Goal: Task Accomplishment & Management: Use online tool/utility

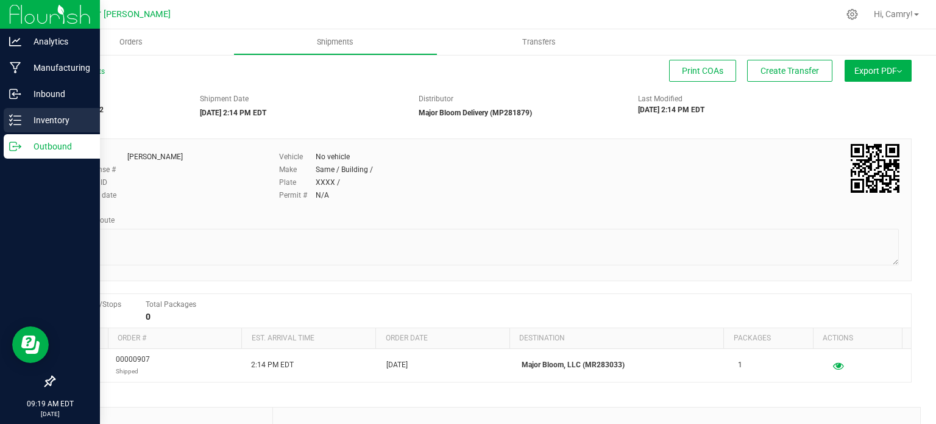
click at [15, 129] on div "Inventory" at bounding box center [52, 120] width 96 height 24
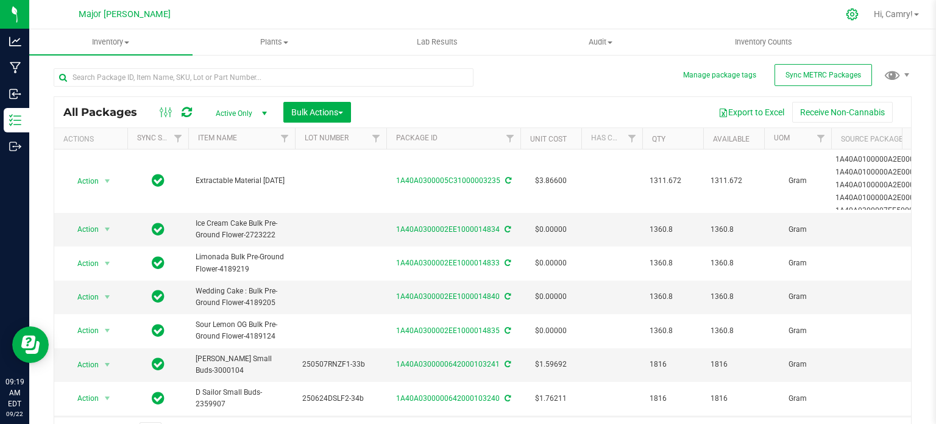
click at [846, 13] on icon at bounding box center [852, 15] width 12 height 12
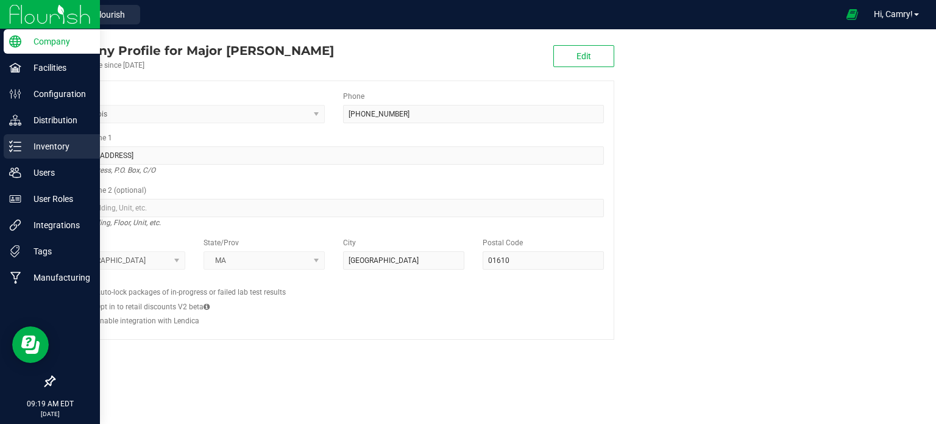
click at [40, 149] on p "Inventory" at bounding box center [57, 146] width 73 height 15
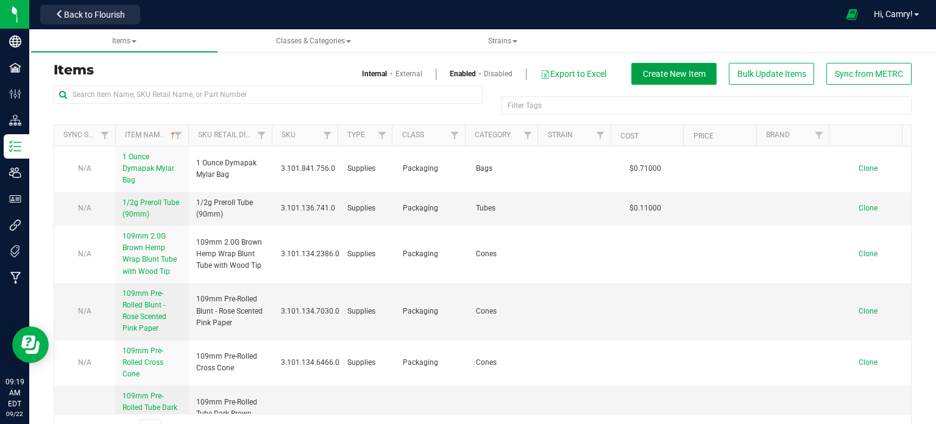
click at [651, 70] on span "Create New Item" at bounding box center [674, 74] width 63 height 10
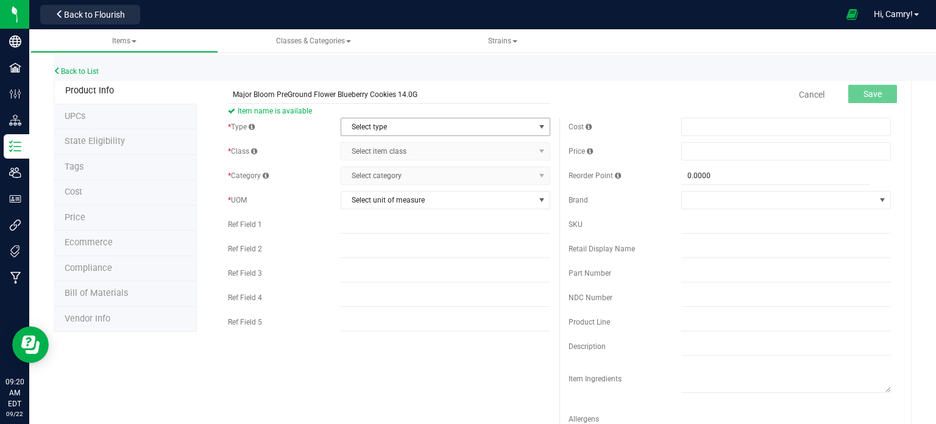
type input "Major Bloom PreGround Flower Blueberry Cookies 14.0G"
click at [397, 128] on span "Select type" at bounding box center [437, 126] width 193 height 17
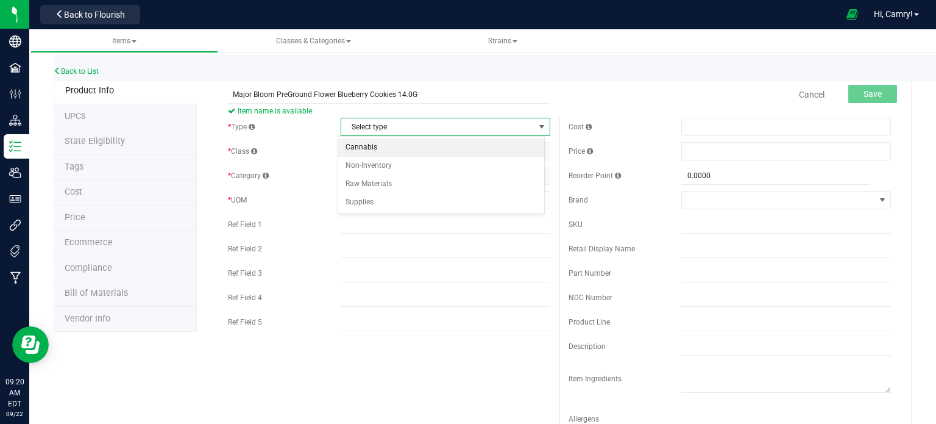
click at [403, 146] on li "Cannabis" at bounding box center [441, 147] width 206 height 18
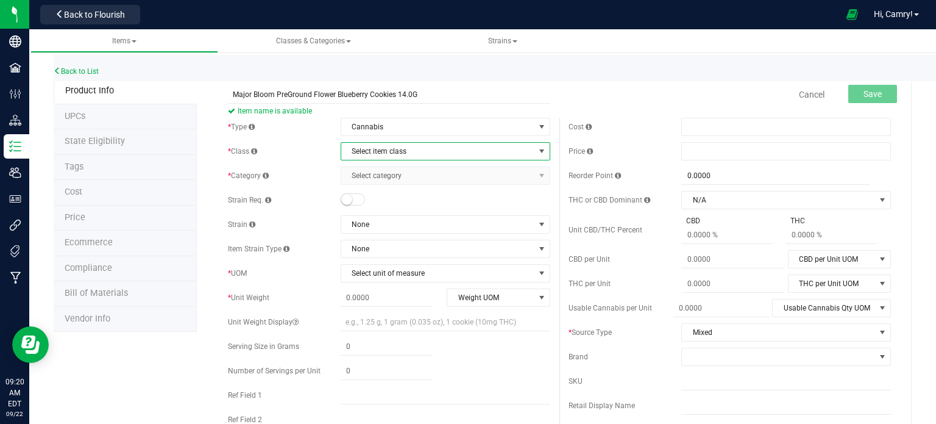
click at [405, 154] on span "Select item class" at bounding box center [437, 151] width 193 height 17
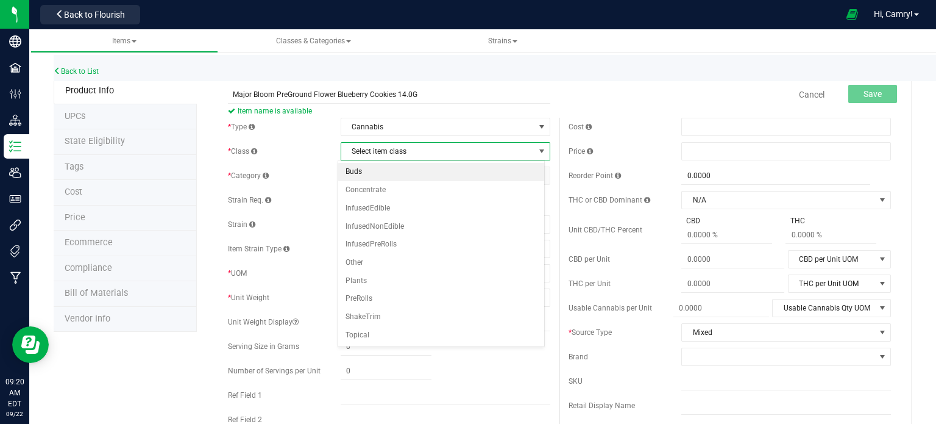
click at [410, 173] on li "Buds" at bounding box center [441, 172] width 206 height 18
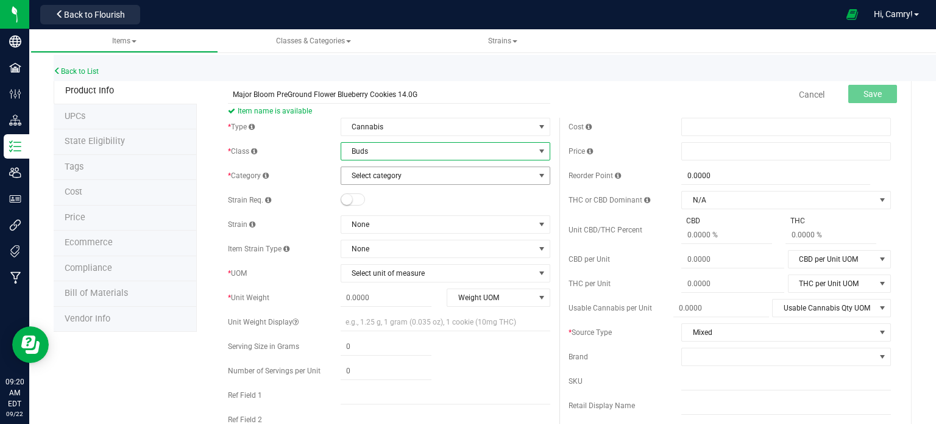
click at [413, 174] on span "Select category" at bounding box center [437, 175] width 193 height 17
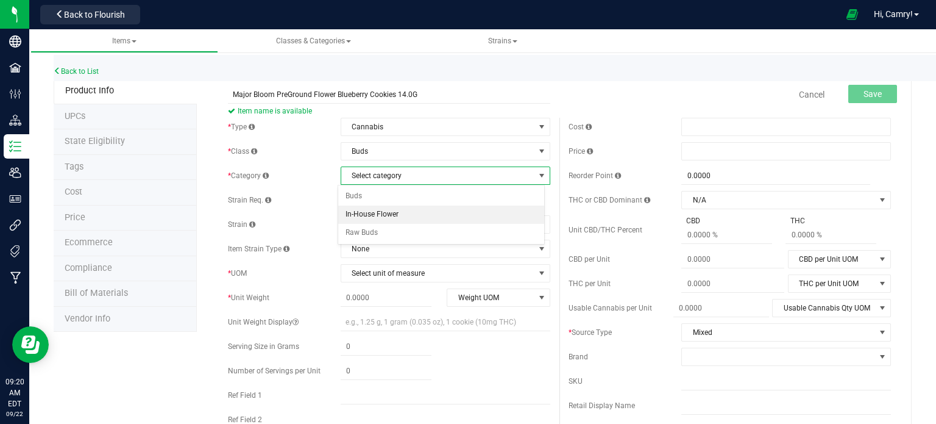
click at [414, 208] on li "In-House Flower" at bounding box center [441, 214] width 206 height 18
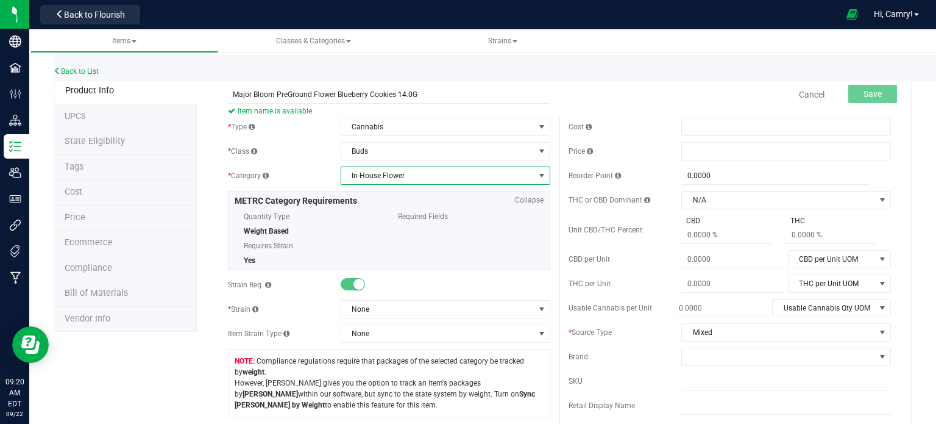
scroll to position [61, 0]
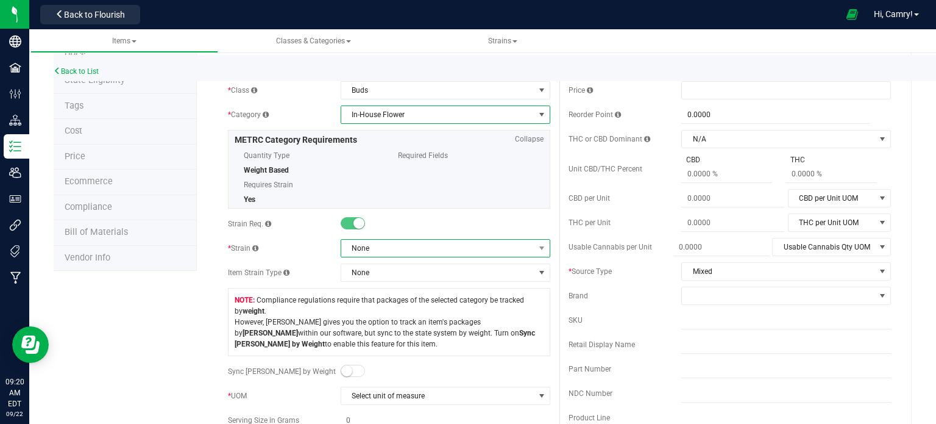
click at [386, 246] on span "None" at bounding box center [437, 247] width 193 height 17
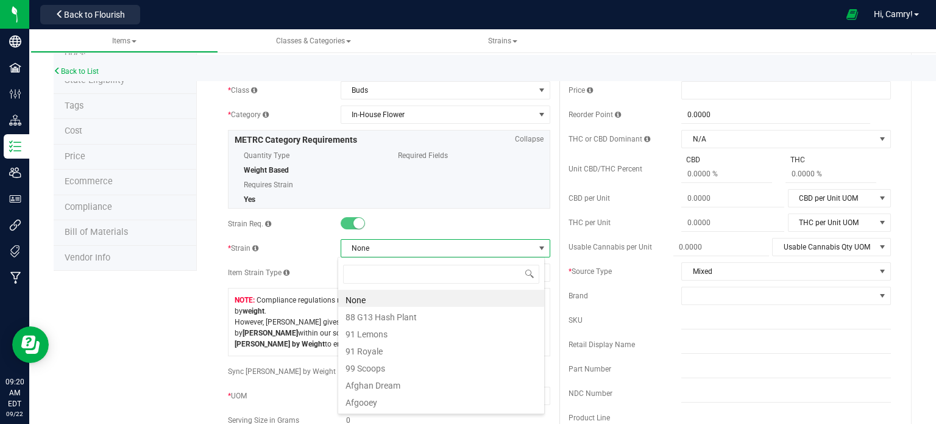
scroll to position [18, 207]
type input "blueberry"
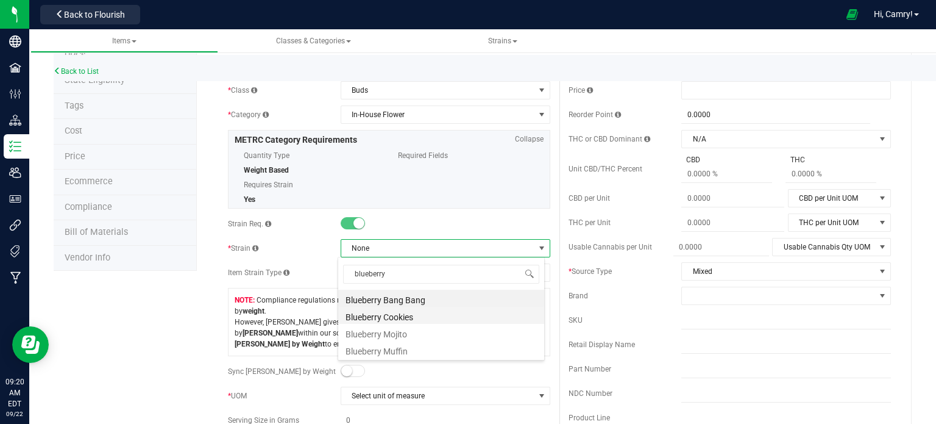
click at [416, 320] on li "Blueberry Cookies" at bounding box center [441, 315] width 206 height 17
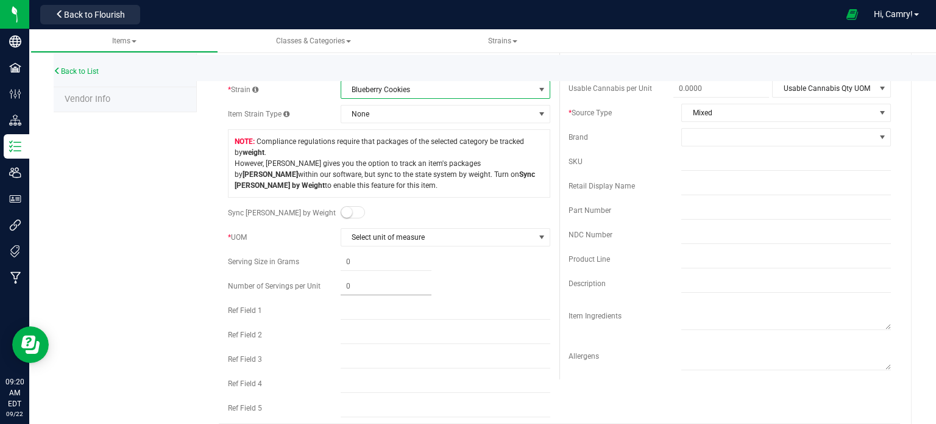
scroll to position [244, 0]
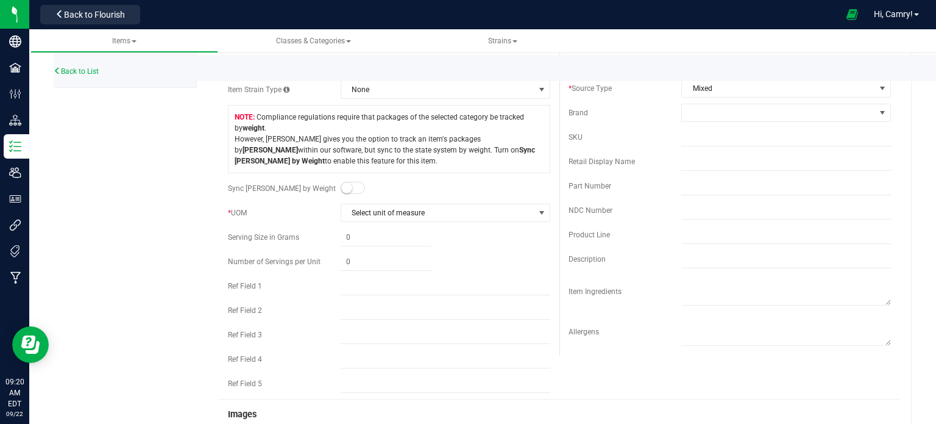
click at [349, 182] on span at bounding box center [353, 188] width 24 height 12
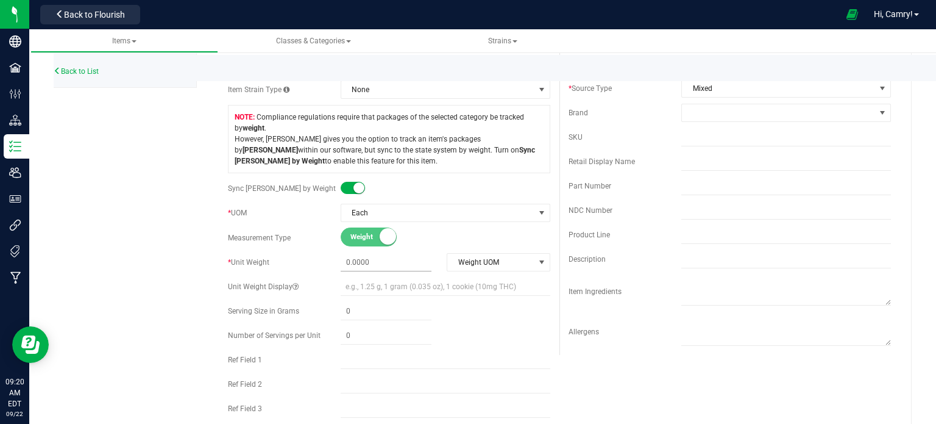
click at [374, 259] on span at bounding box center [386, 263] width 91 height 18
type input "14.0"
type input "14.0000"
click at [475, 268] on span "Weight UOM" at bounding box center [490, 262] width 87 height 17
click at [477, 281] on li "Gram" at bounding box center [494, 282] width 101 height 18
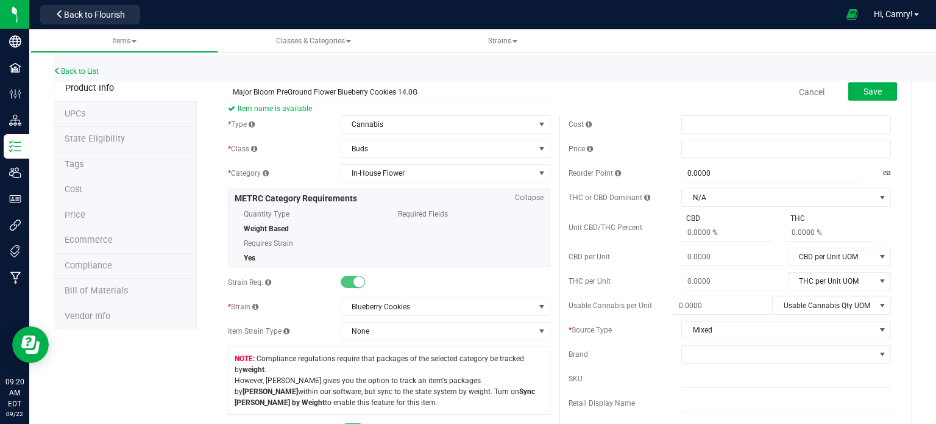
scroll to position [0, 0]
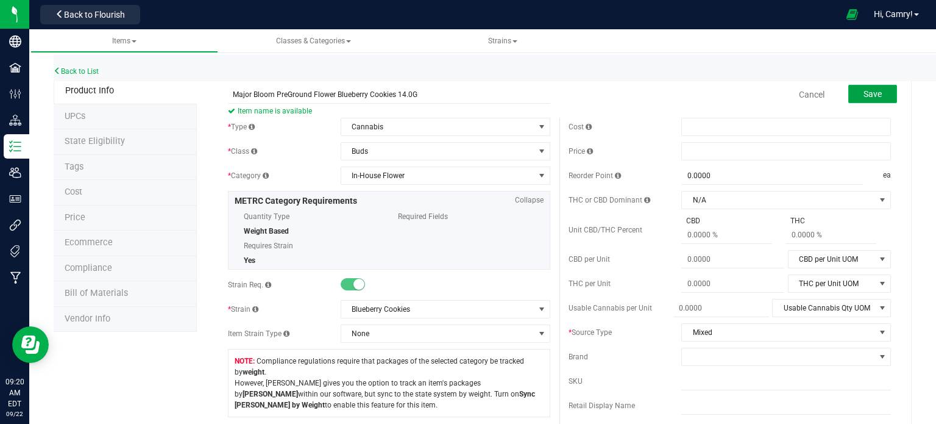
click at [864, 93] on span "Save" at bounding box center [873, 94] width 18 height 10
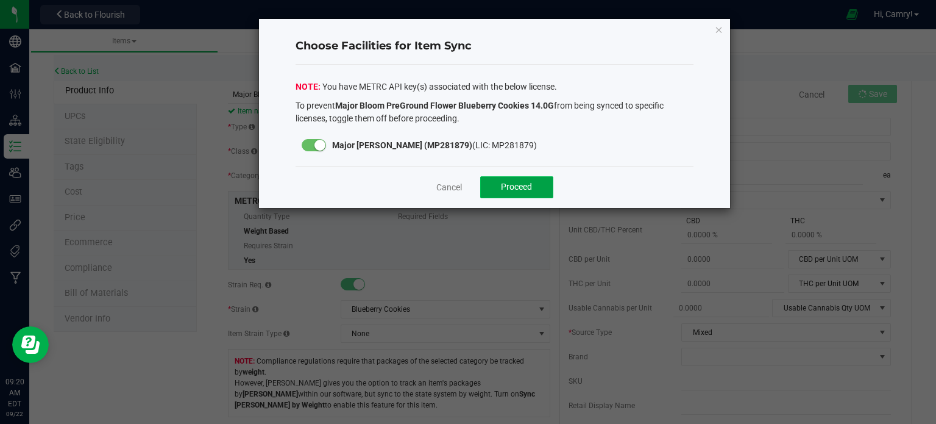
click at [529, 182] on span "Proceed" at bounding box center [516, 187] width 31 height 10
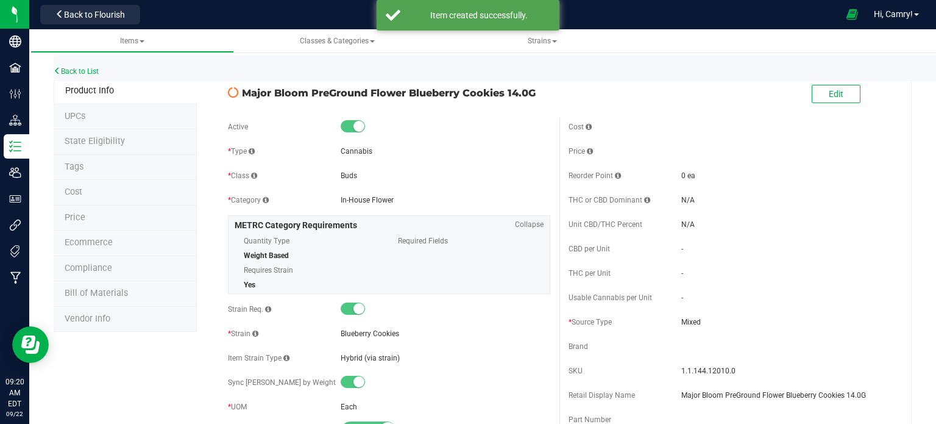
click at [104, 293] on span "Bill of Materials" at bounding box center [96, 293] width 63 height 10
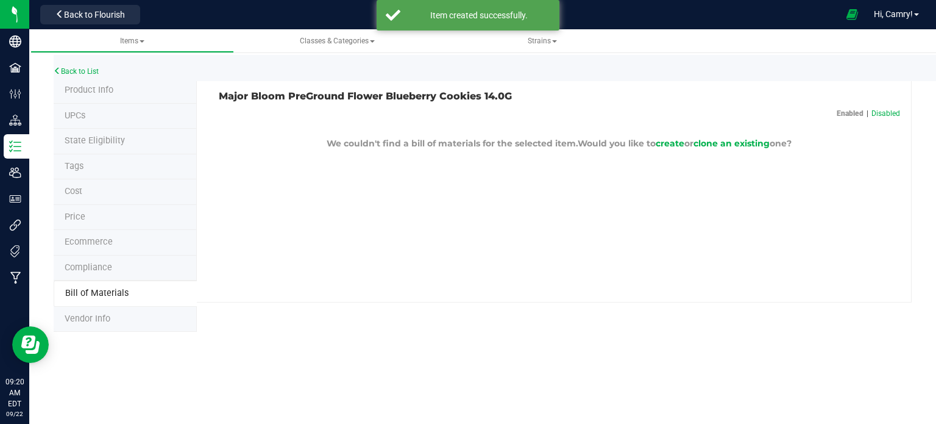
click at [717, 137] on p "We couldn't find a bill of materials for the selected item. Would you like to c…" at bounding box center [559, 143] width 681 height 13
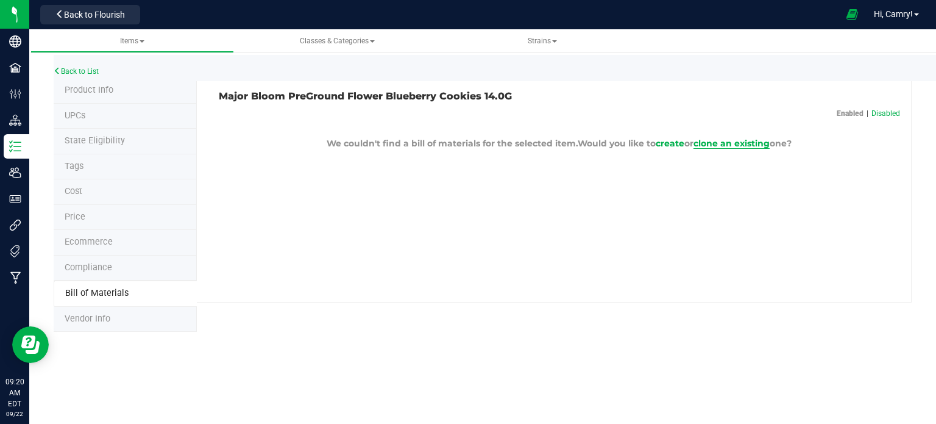
click at [742, 146] on span "clone an existing" at bounding box center [731, 143] width 76 height 11
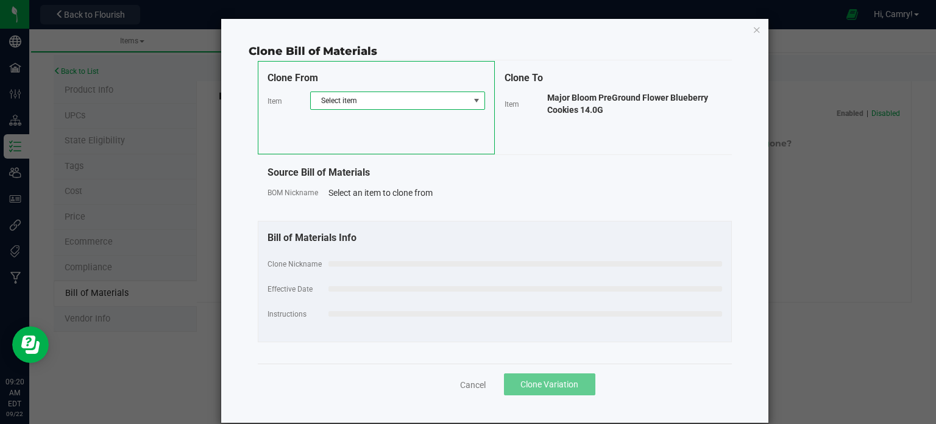
click at [427, 97] on span "Select item" at bounding box center [390, 100] width 158 height 17
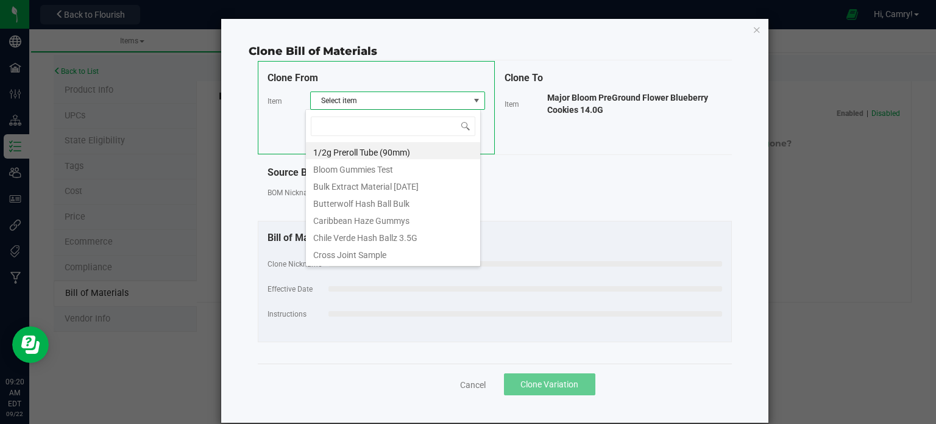
scroll to position [18, 175]
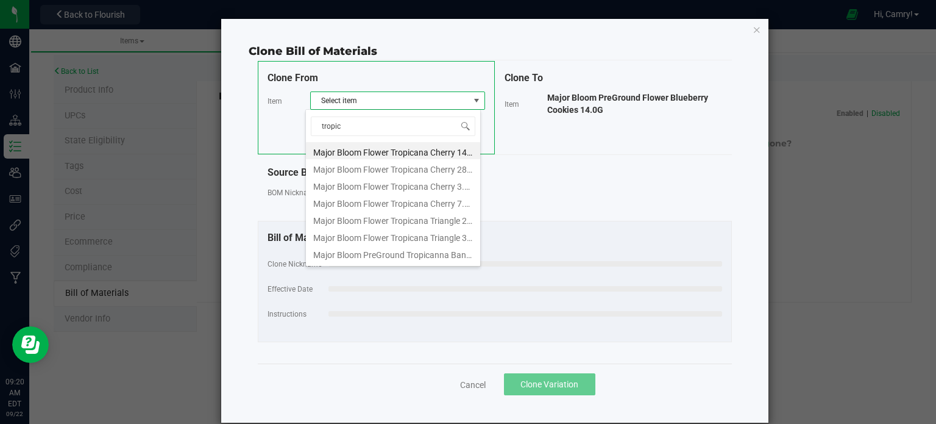
type input "tropica"
click at [441, 252] on li "Major Bloom PreGround Tropicanna Banana 14.0G" at bounding box center [393, 252] width 174 height 17
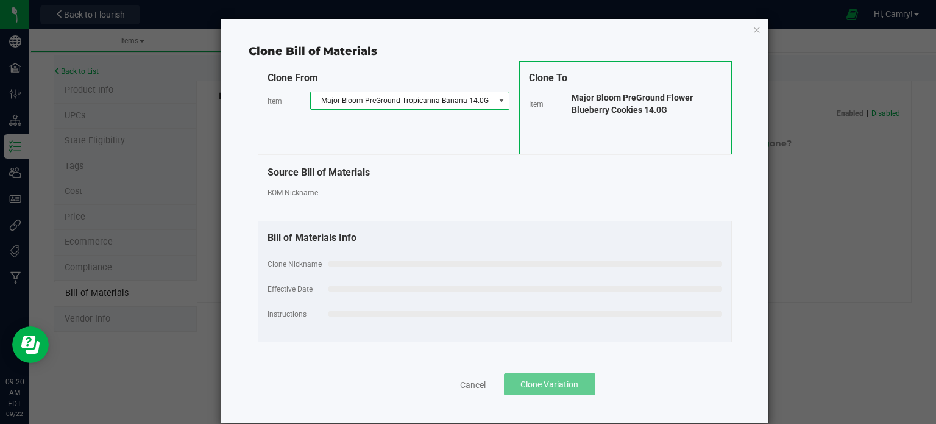
select select "901"
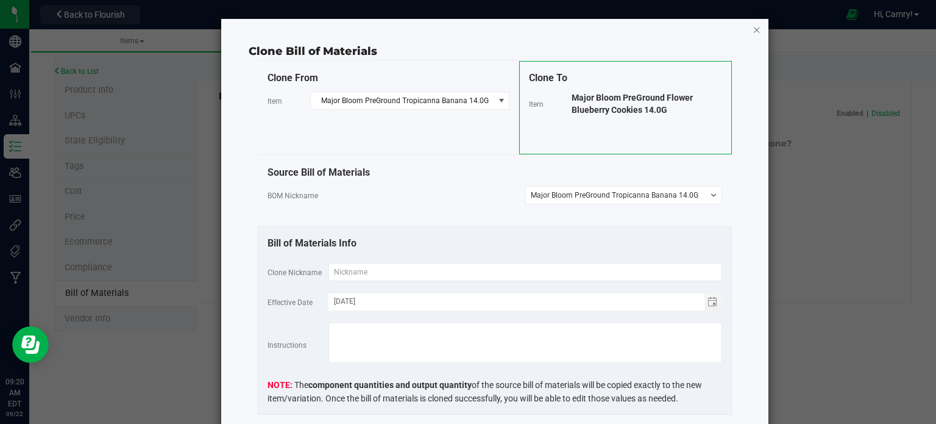
click at [753, 31] on icon "button" at bounding box center [757, 29] width 9 height 15
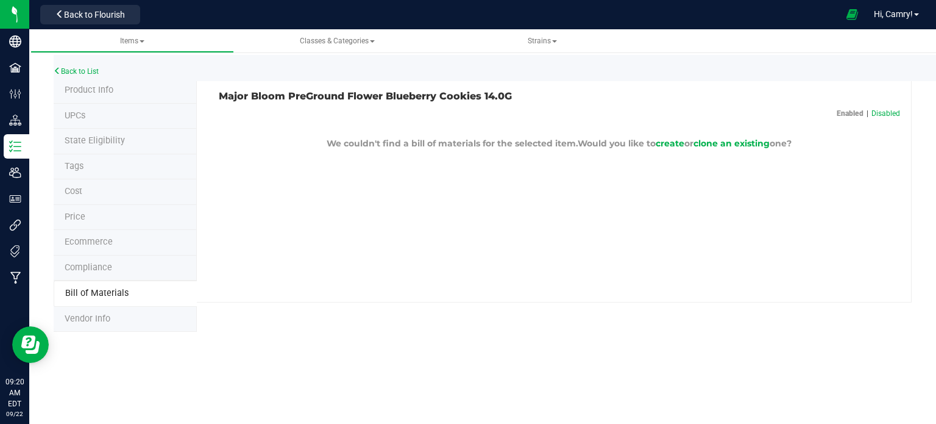
click at [87, 87] on span "Product Info" at bounding box center [89, 90] width 49 height 10
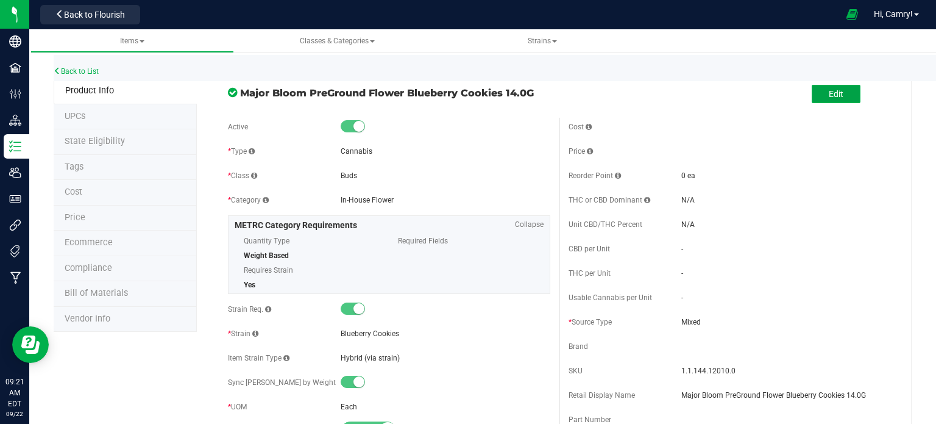
click at [812, 94] on button "Edit" at bounding box center [836, 94] width 49 height 18
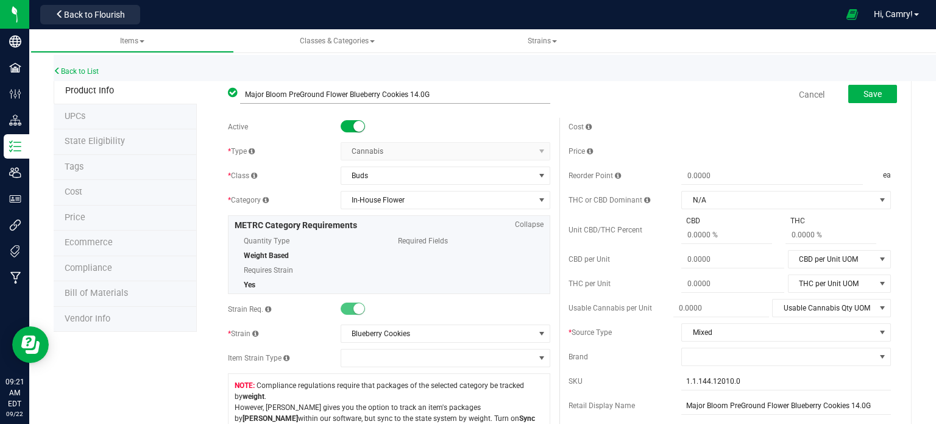
drag, startPoint x: 344, startPoint y: 94, endPoint x: 319, endPoint y: 94, distance: 24.4
click at [319, 94] on input "Major Bloom PreGround Flower Blueberry Cookies 14.0G" at bounding box center [395, 94] width 310 height 18
type input "Major Bloom PreGround Blueberry Cookies 14.0G"
click at [850, 94] on button "Save" at bounding box center [872, 94] width 49 height 18
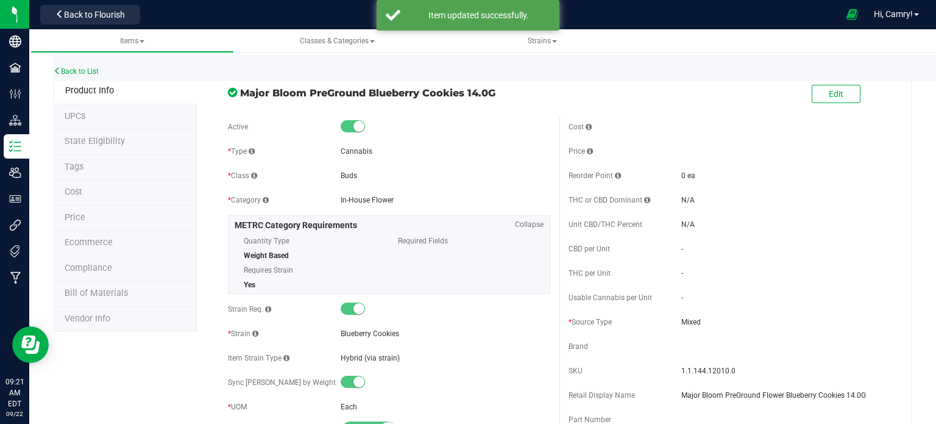
click at [119, 294] on span "Bill of Materials" at bounding box center [96, 293] width 63 height 10
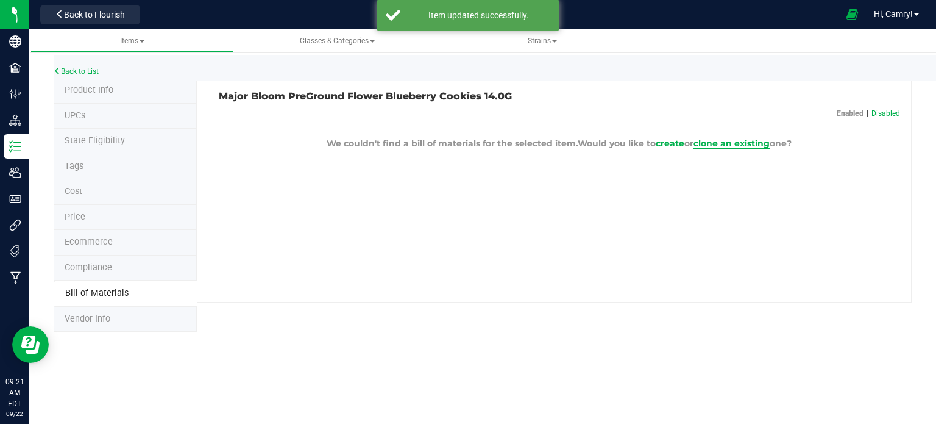
click at [707, 144] on span "clone an existing" at bounding box center [731, 143] width 76 height 11
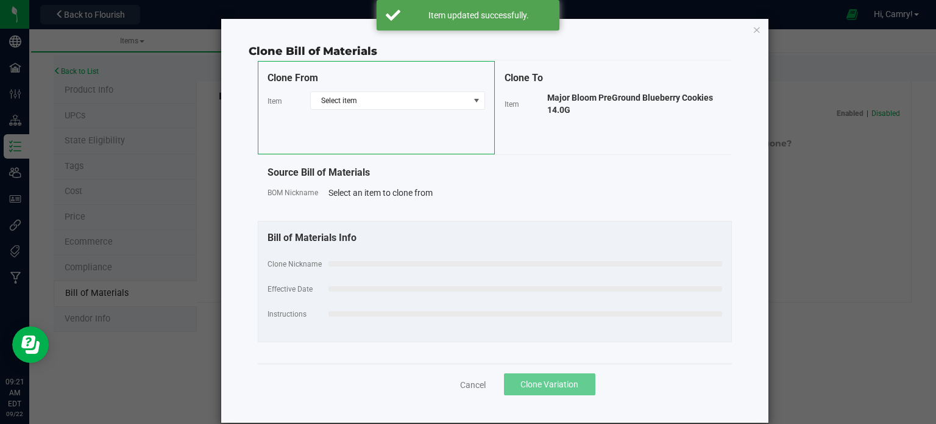
click at [357, 90] on div "Clone From Item Select item" at bounding box center [376, 107] width 237 height 93
click at [367, 102] on span "Select item" at bounding box center [390, 100] width 158 height 17
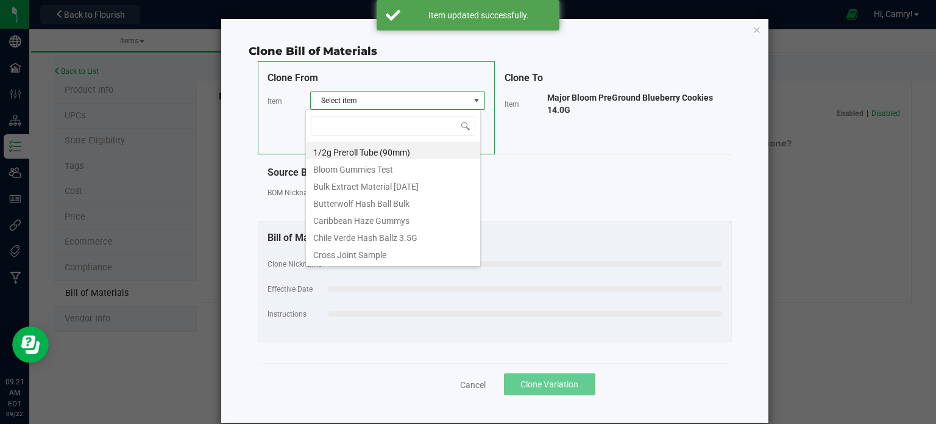
scroll to position [18, 175]
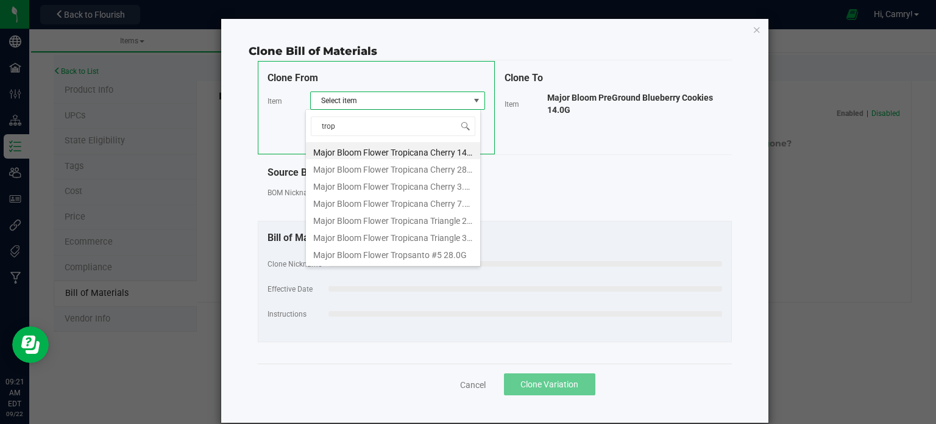
type input "tropi"
click at [385, 256] on li "Major Bloom PreGround Tropicanna Banana 14.0G" at bounding box center [393, 252] width 174 height 17
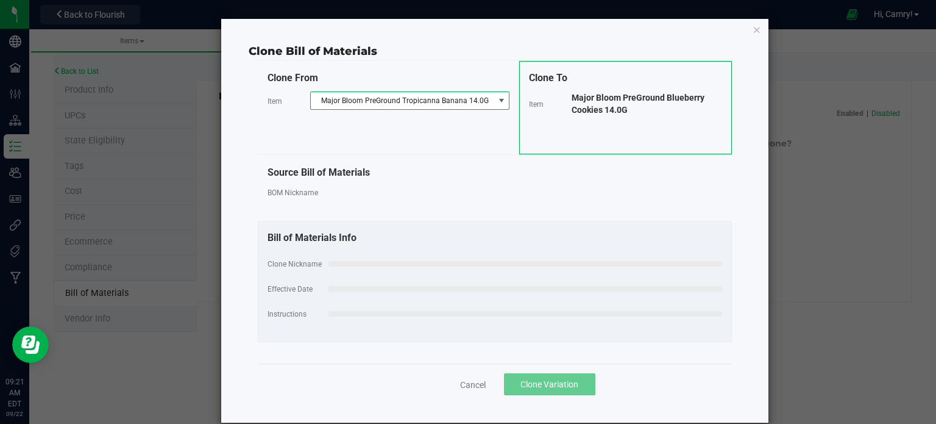
select select "901"
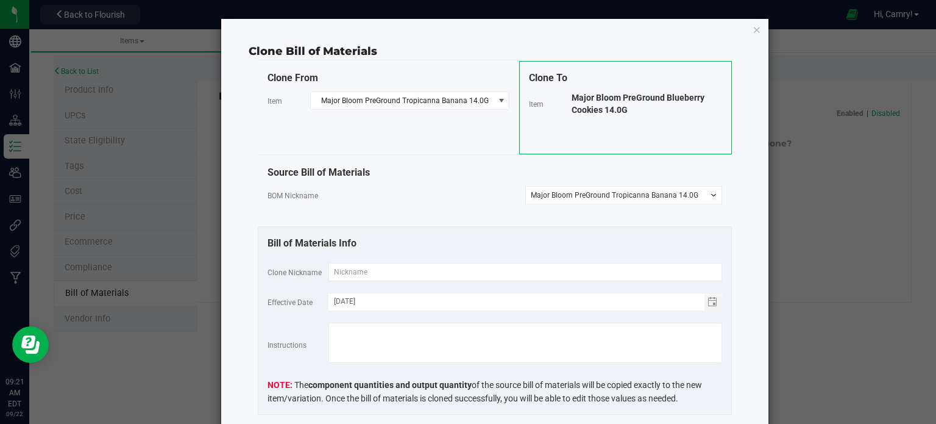
click at [612, 100] on span "Major Bloom PreGround Blueberry Cookies 14.0G" at bounding box center [638, 104] width 133 height 22
drag, startPoint x: 594, startPoint y: 71, endPoint x: 581, endPoint y: 102, distance: 33.0
click at [581, 102] on span "Major Bloom PreGround Blueberry Cookies 14.0G" at bounding box center [638, 104] width 133 height 22
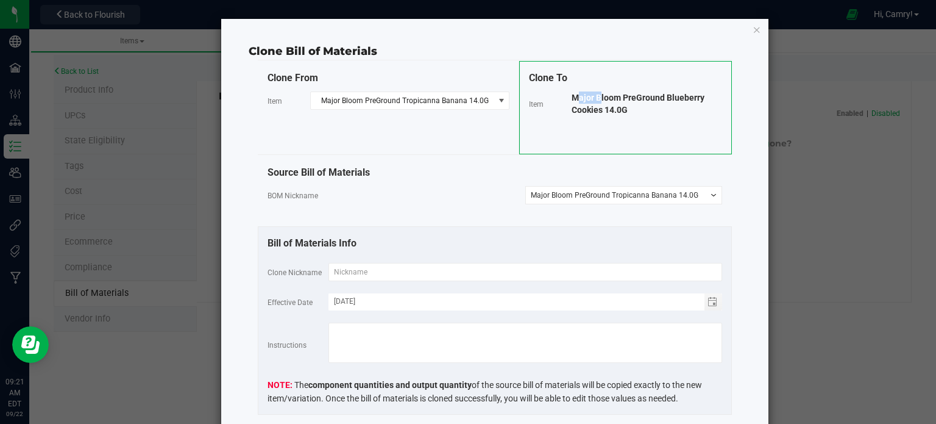
click at [581, 102] on span "Major Bloom PreGround Blueberry Cookies 14.0G" at bounding box center [638, 104] width 133 height 22
copy div "Clone From Item Major Bloom PreGround Tropicanna Banana 14.0G Clone To Item"
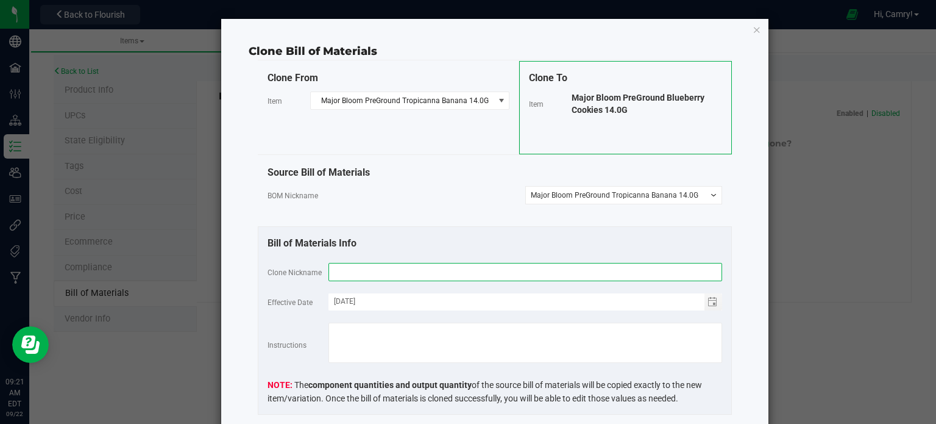
paste input "Major Bloom PreGround Blueberry Cookies 14.0G"
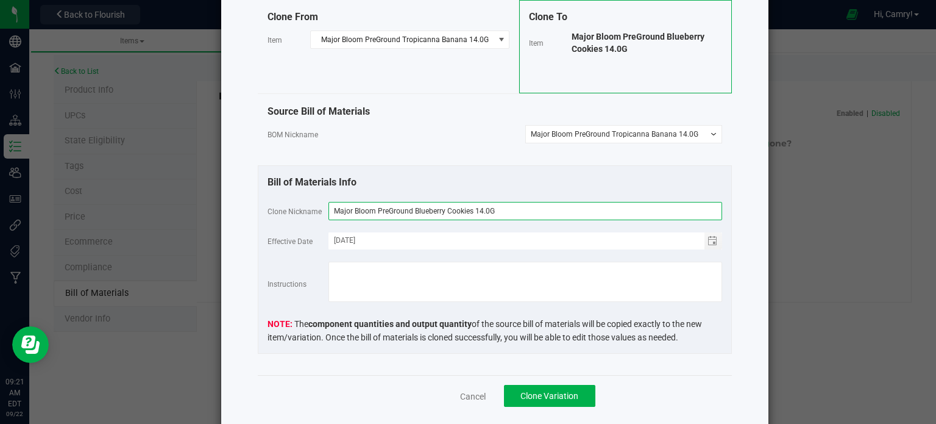
type input "Major Bloom PreGround Blueberry Cookies 14.0G"
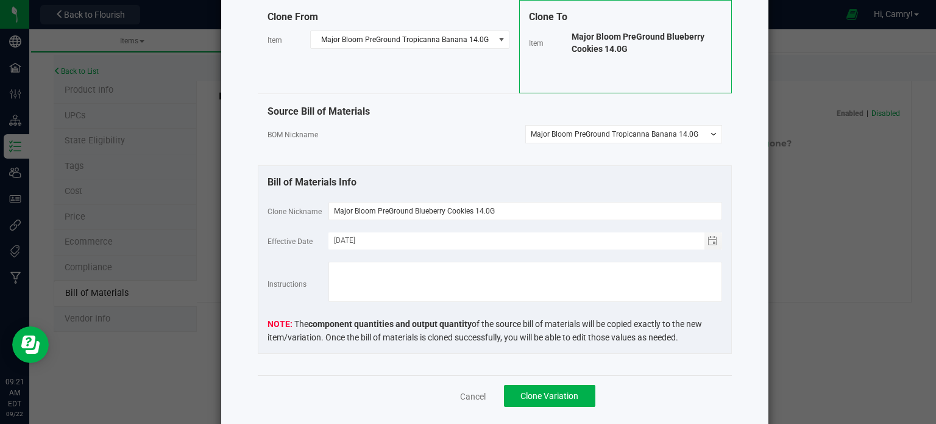
click at [439, 176] on div "Bill of Materials Info" at bounding box center [495, 182] width 455 height 15
click at [517, 388] on button "Clone Variation" at bounding box center [549, 396] width 91 height 22
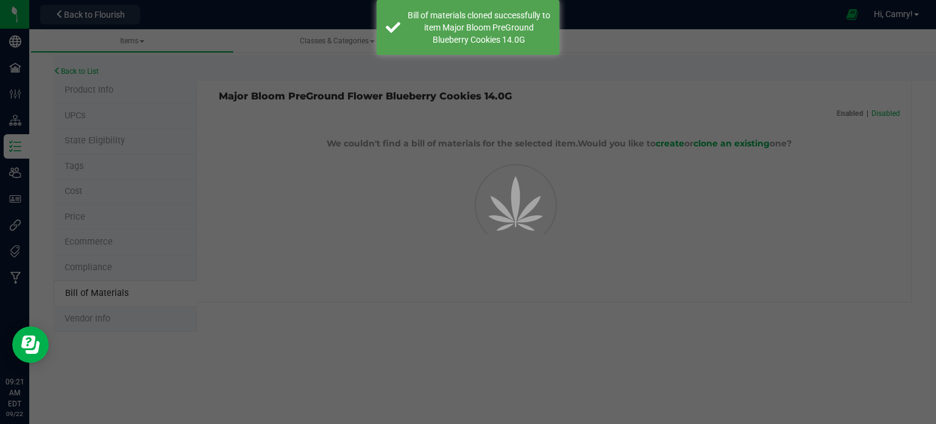
select select "912"
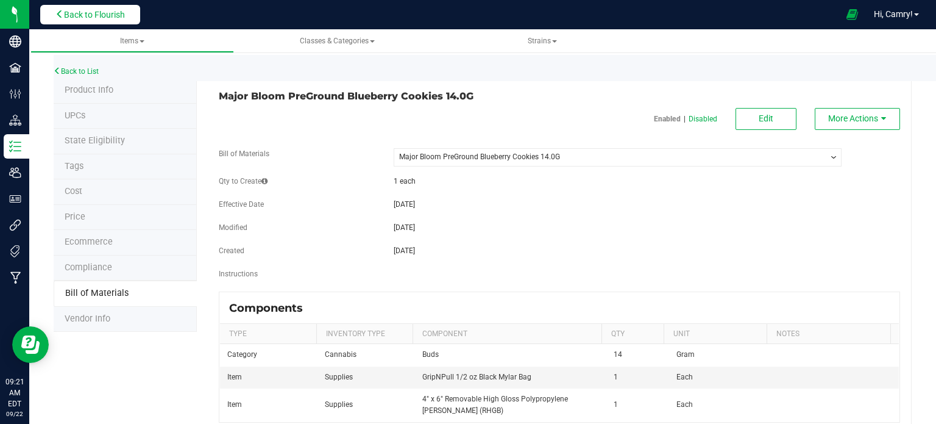
click at [119, 16] on span "Back to Flourish" at bounding box center [94, 15] width 61 height 10
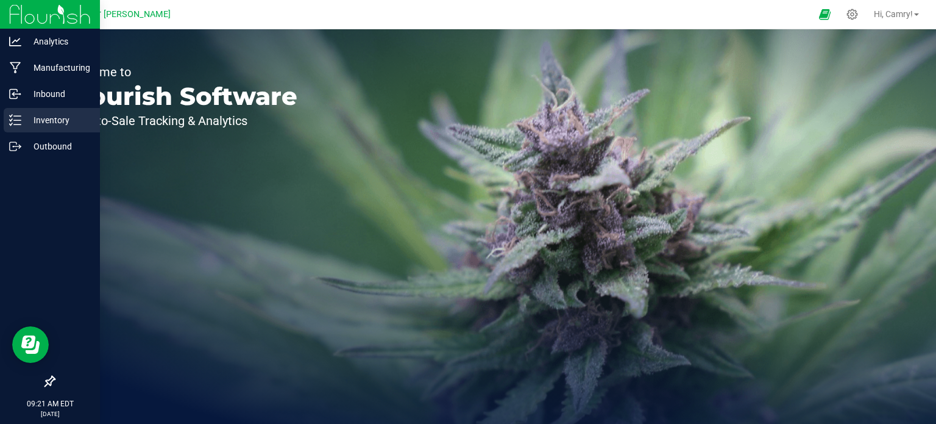
click at [17, 122] on icon at bounding box center [15, 120] width 12 height 12
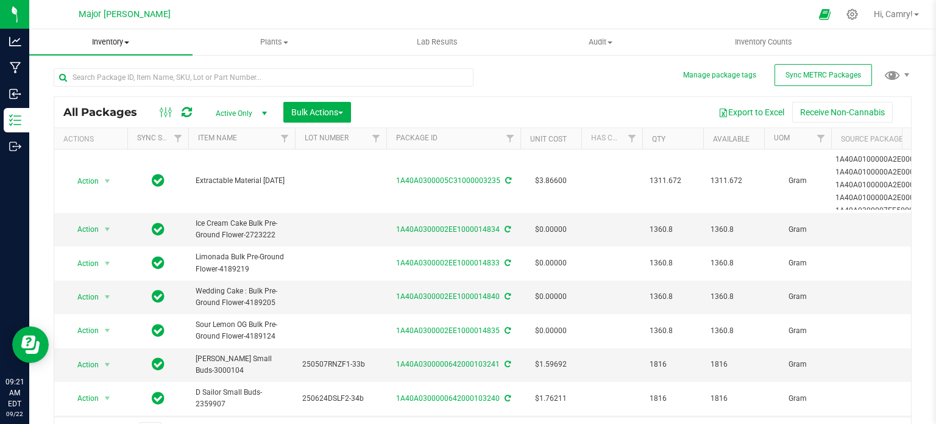
click at [101, 42] on span "Inventory" at bounding box center [110, 42] width 163 height 11
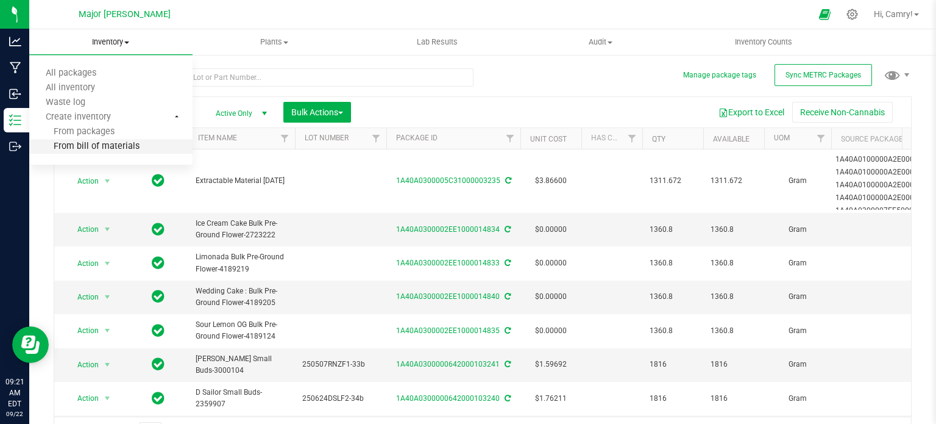
click at [95, 143] on span "From bill of materials" at bounding box center [84, 146] width 110 height 10
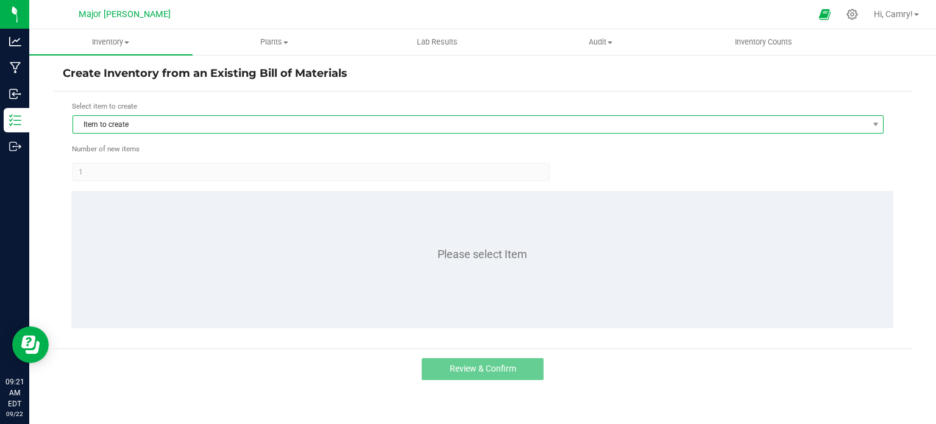
click at [246, 129] on span "Item to create" at bounding box center [470, 124] width 795 height 17
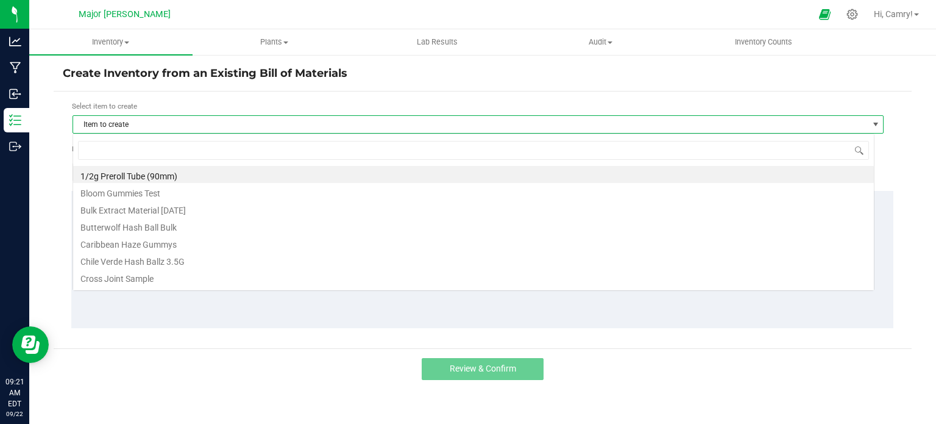
scroll to position [18, 802]
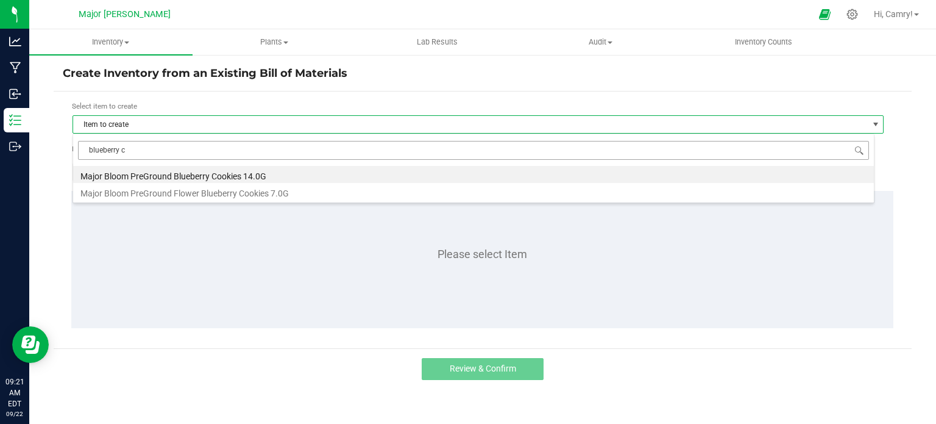
type input "blueberry co"
click at [246, 179] on li "Major Bloom PreGround Blueberry Cookies 14.0G" at bounding box center [473, 174] width 801 height 17
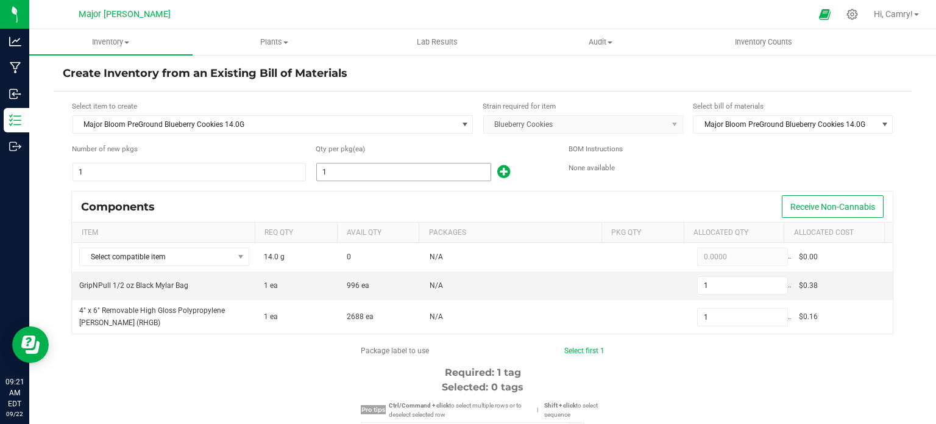
click at [428, 172] on input "1" at bounding box center [404, 171] width 174 height 17
type input "4"
type input "46"
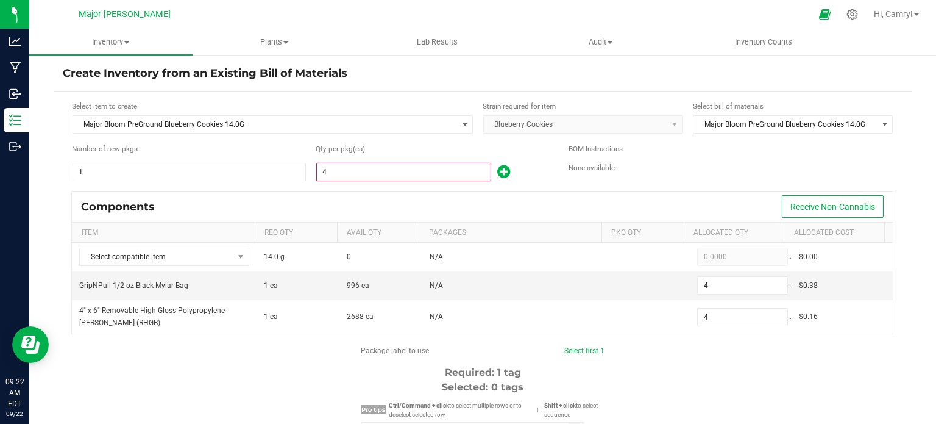
type input "46"
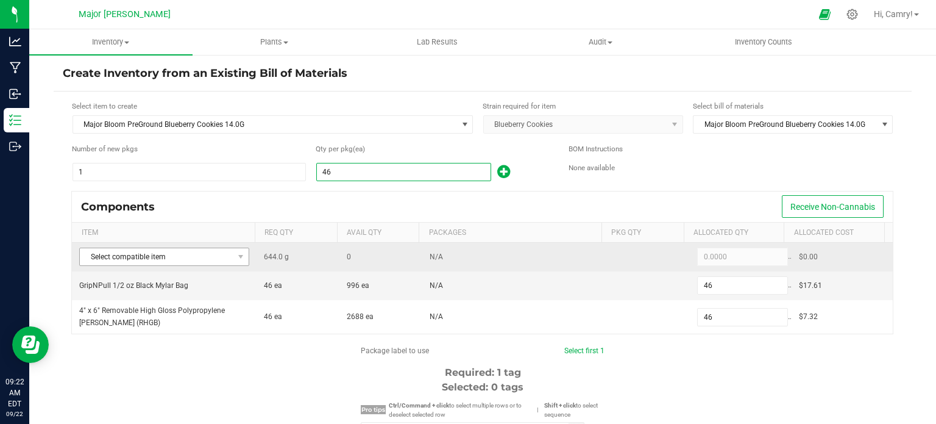
type input "46"
click at [159, 260] on span "Select compatible item" at bounding box center [157, 256] width 154 height 17
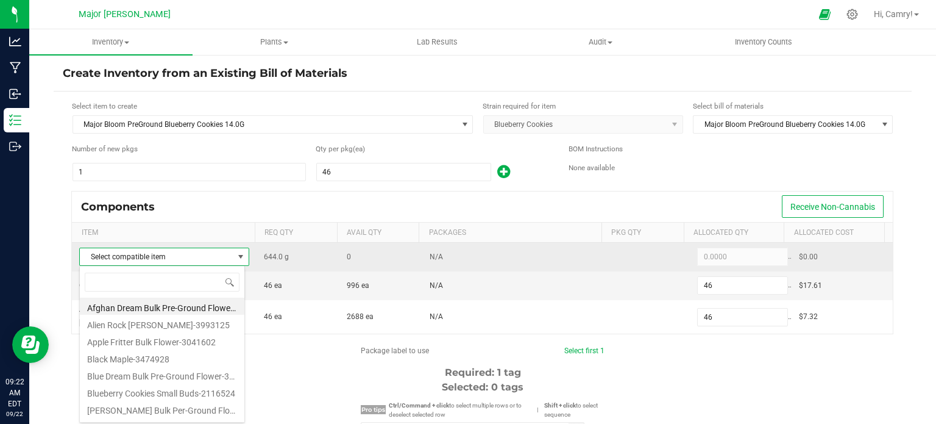
scroll to position [18, 166]
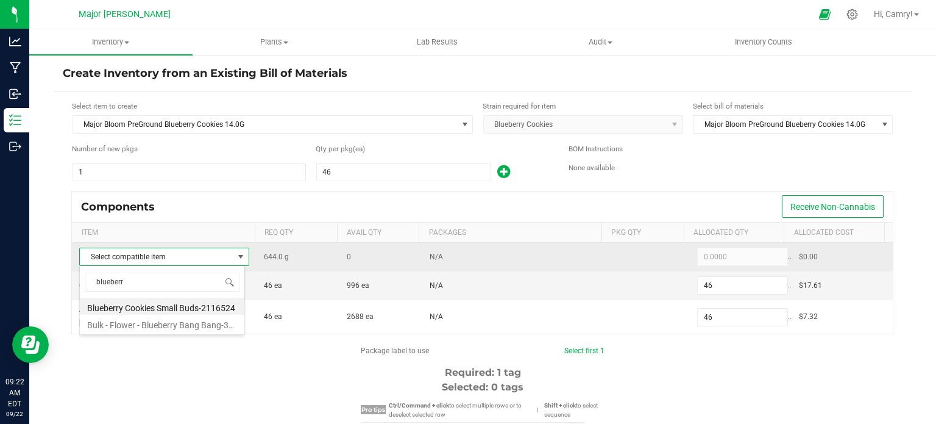
type input "blueberry"
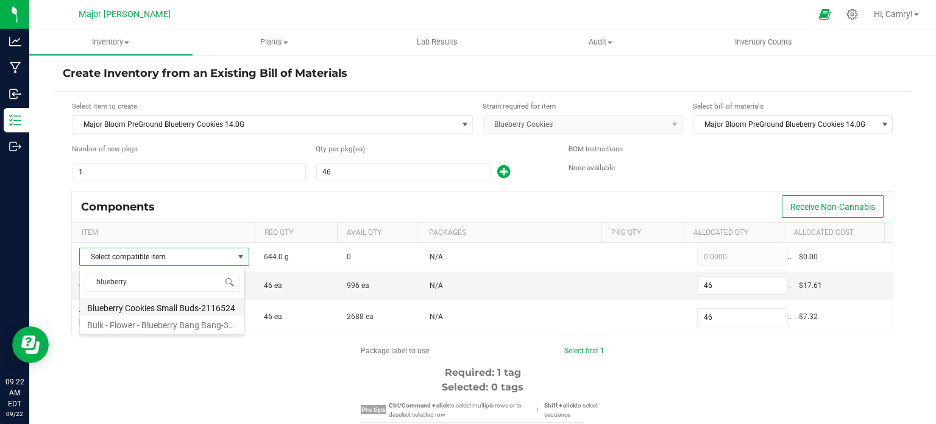
click at [149, 302] on li "Blueberry Cookies Small Buds-2116524" at bounding box center [162, 305] width 165 height 17
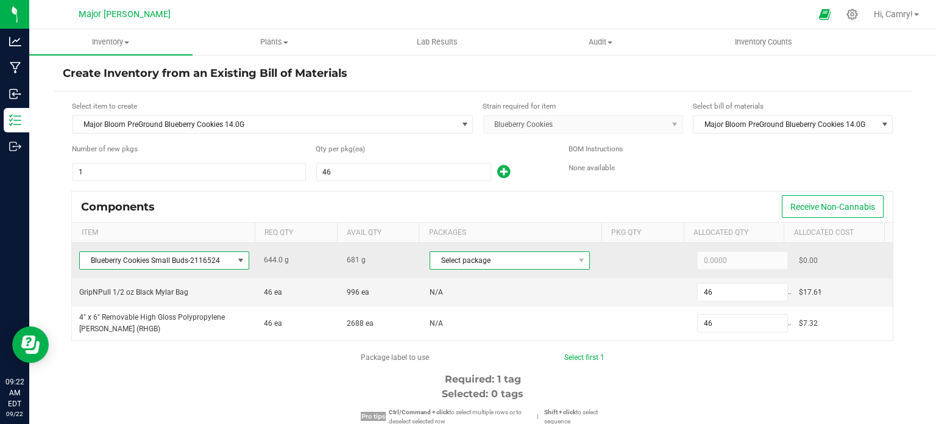
click at [514, 266] on span "Select package" at bounding box center [502, 260] width 144 height 17
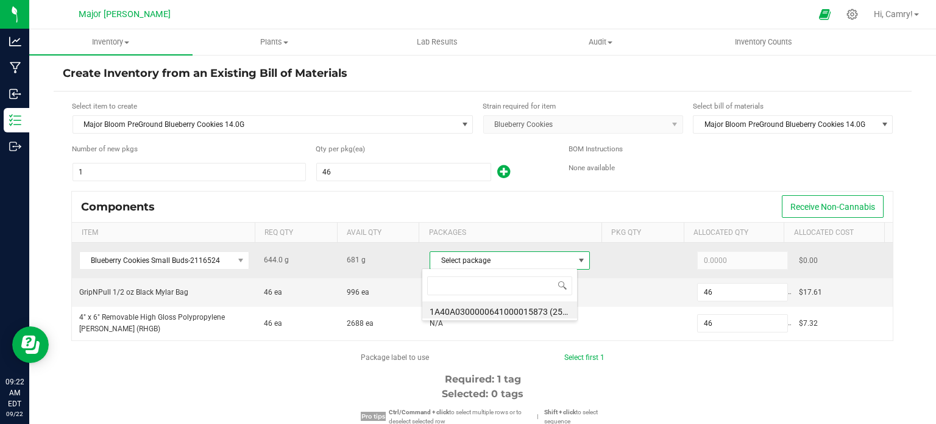
scroll to position [18, 156]
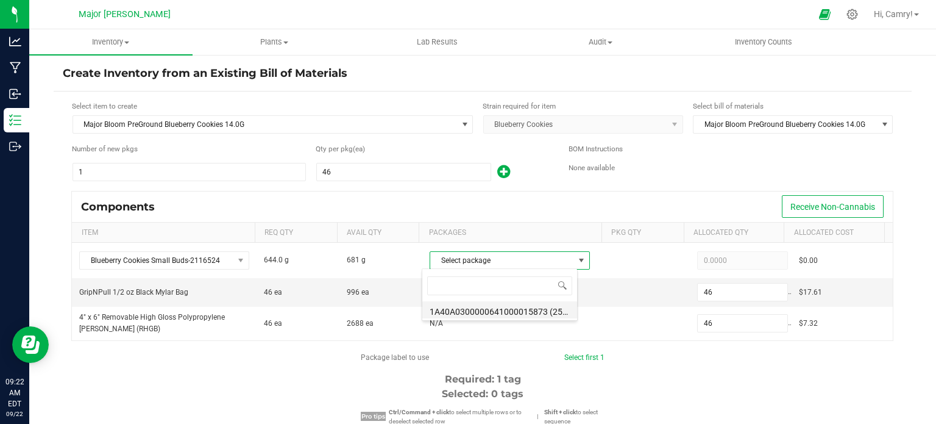
click at [513, 307] on li "1A40A0300000641000015873 (250528BBCF3-35c)" at bounding box center [499, 309] width 155 height 17
type input "644.0000"
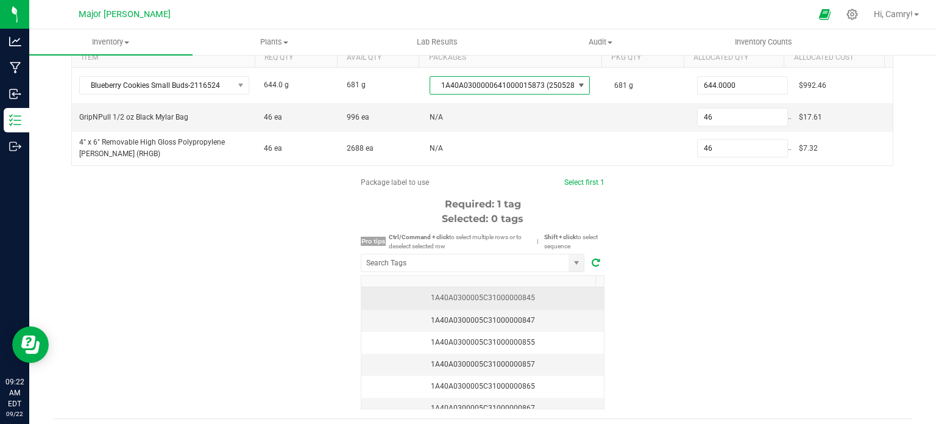
scroll to position [183, 0]
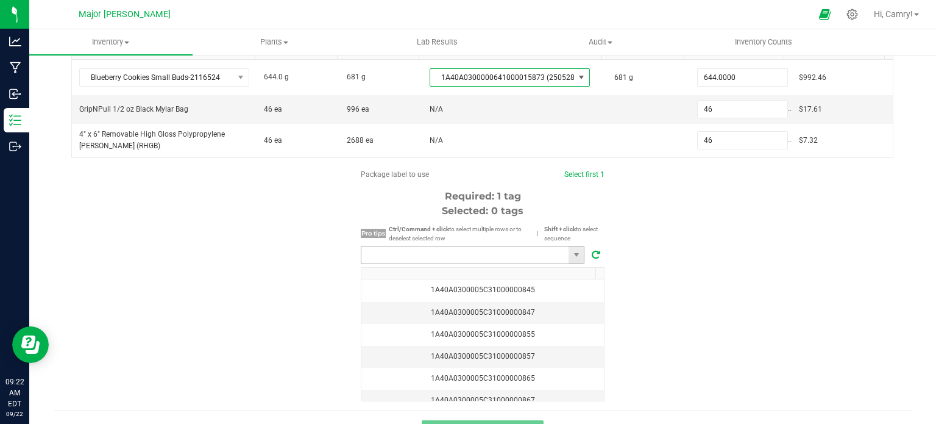
click at [472, 255] on input "NO DATA FOUND" at bounding box center [464, 254] width 207 height 17
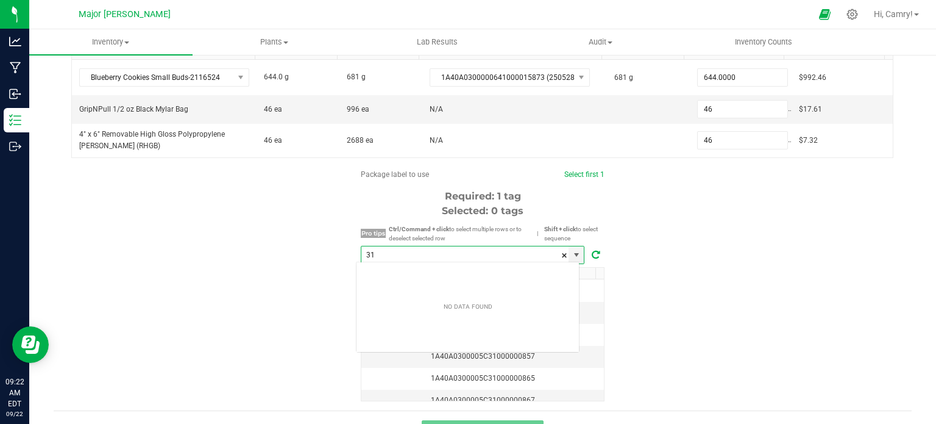
scroll to position [18, 224]
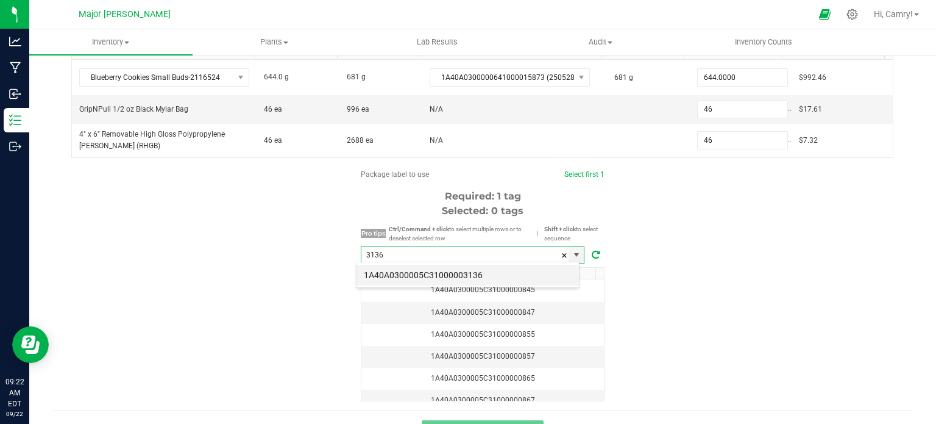
click at [520, 280] on li "1A40A0300005C31000003136" at bounding box center [467, 274] width 222 height 21
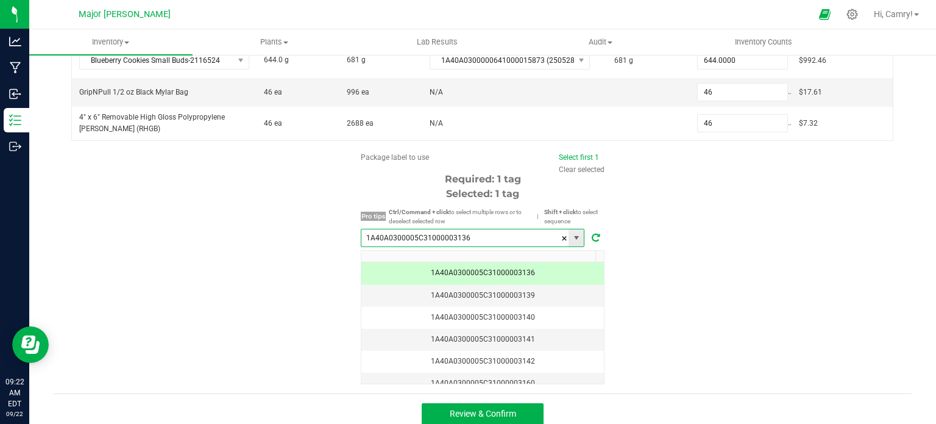
scroll to position [207, 0]
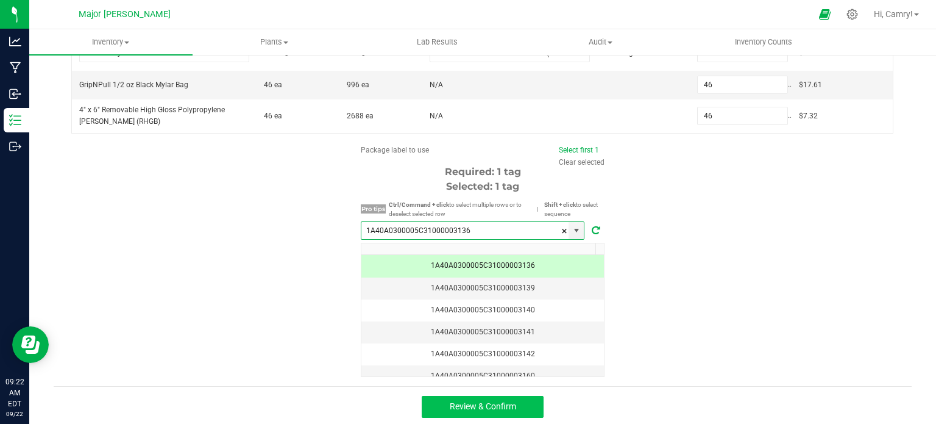
type input "1A40A0300005C31000003136"
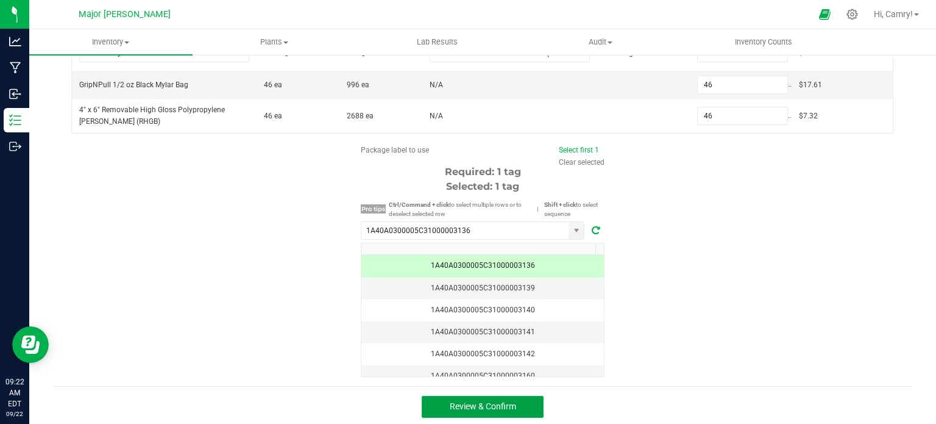
click at [495, 402] on span "Review & Confirm" at bounding box center [483, 406] width 66 height 10
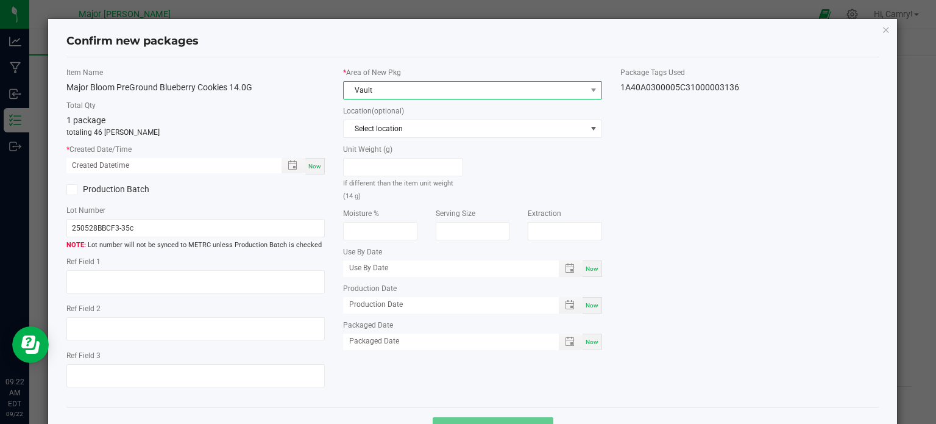
click at [475, 85] on span "Vault" at bounding box center [465, 90] width 243 height 17
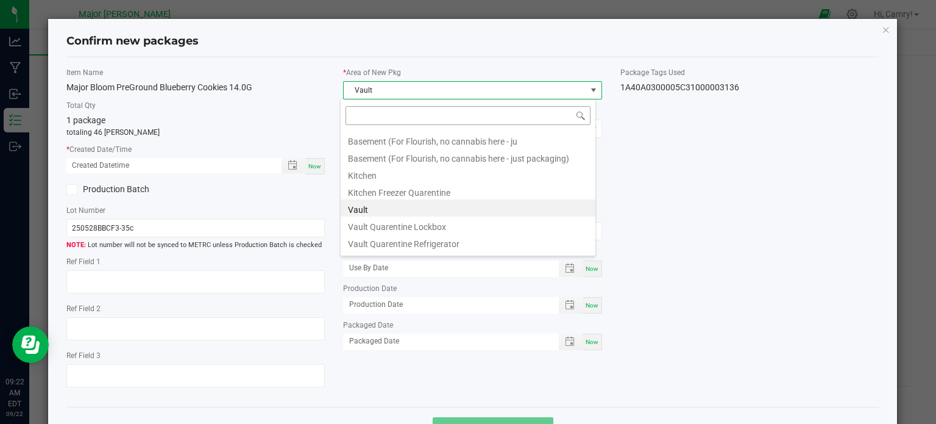
scroll to position [18, 256]
click at [437, 212] on li "Vault" at bounding box center [468, 207] width 255 height 17
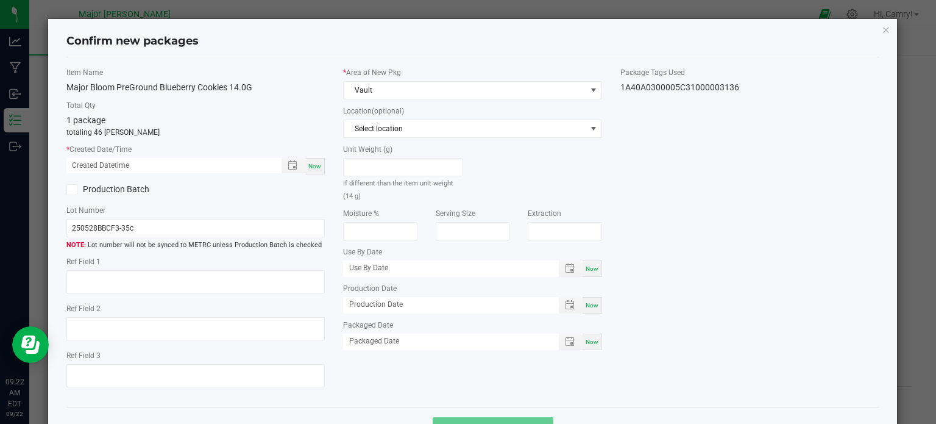
click at [311, 171] on div "Now" at bounding box center [315, 166] width 20 height 16
type input "[DATE] 09:22 AM"
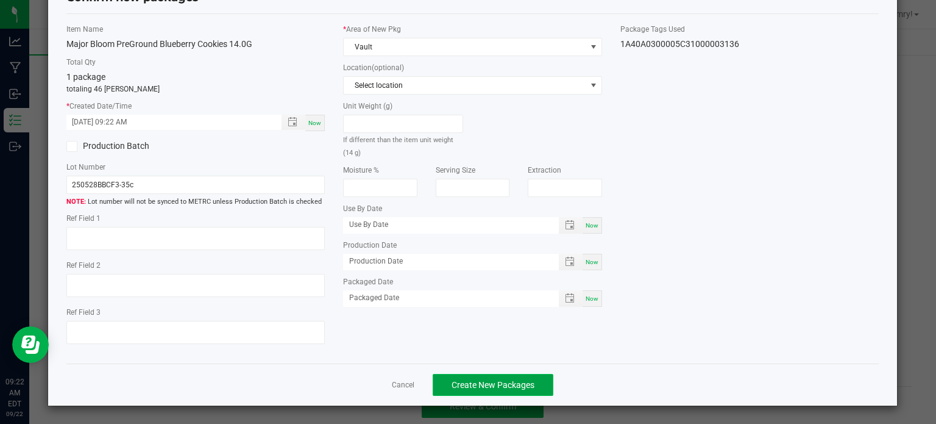
click at [491, 388] on span "Create New Packages" at bounding box center [493, 385] width 83 height 10
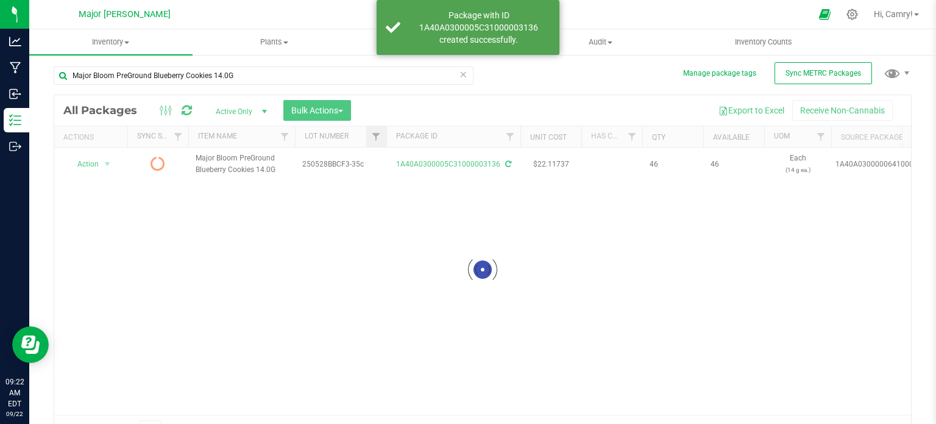
scroll to position [21, 0]
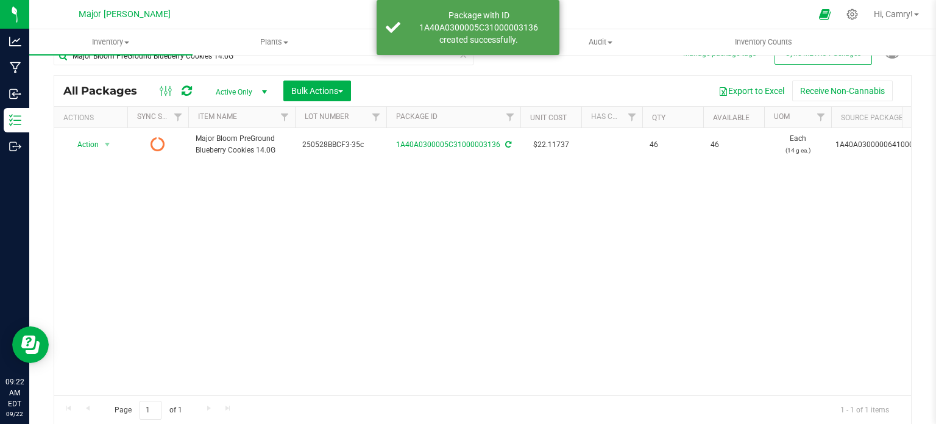
click at [187, 91] on icon at bounding box center [187, 91] width 10 height 12
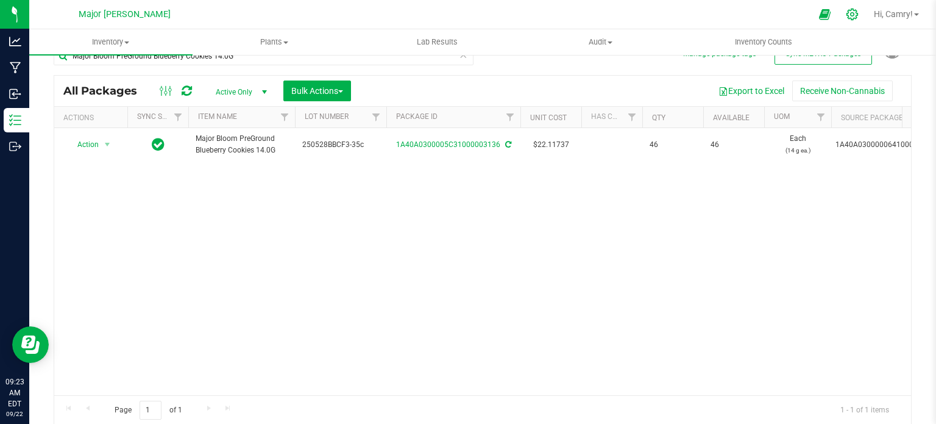
click at [849, 12] on icon at bounding box center [852, 14] width 13 height 13
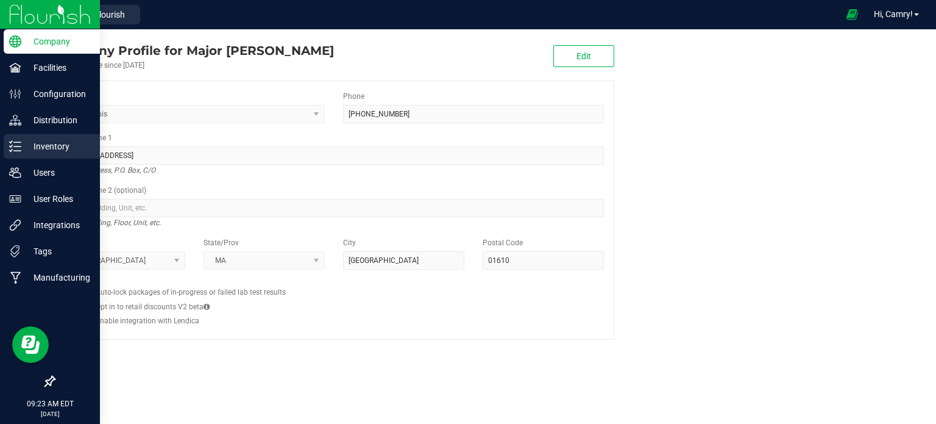
click at [32, 148] on p "Inventory" at bounding box center [57, 146] width 73 height 15
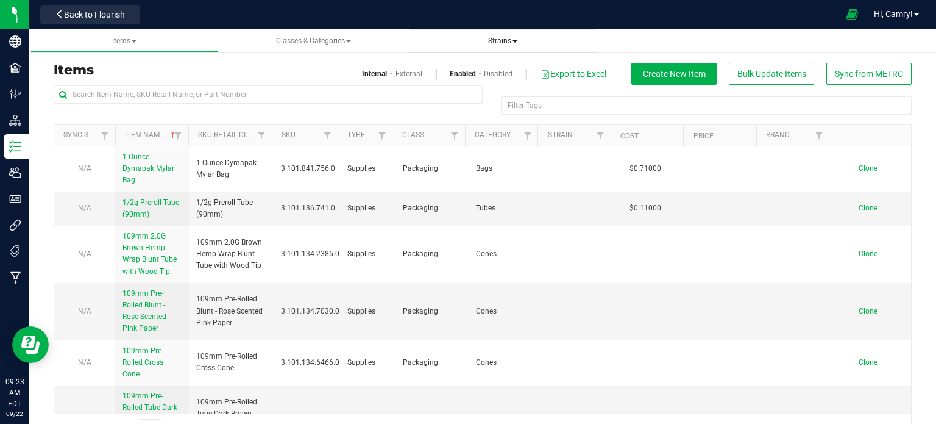
click at [499, 40] on span "Strains" at bounding box center [502, 41] width 29 height 9
click at [484, 74] on li "All strains" at bounding box center [503, 74] width 169 height 18
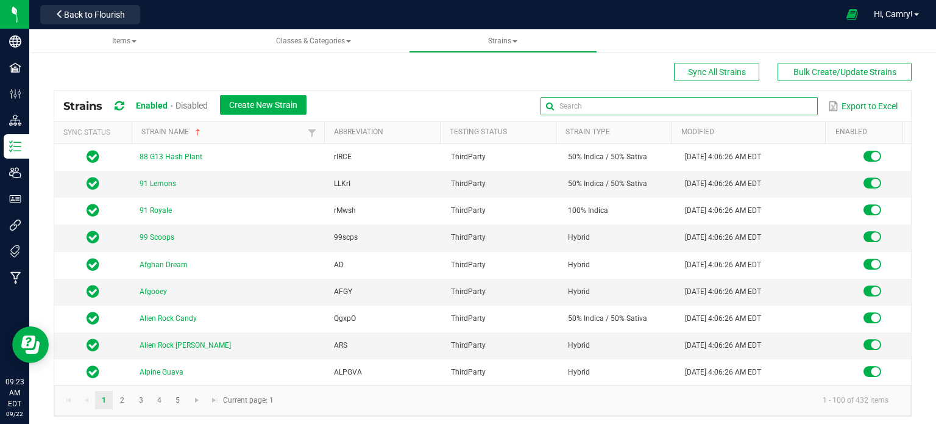
click at [767, 106] on input "text" at bounding box center [679, 106] width 277 height 18
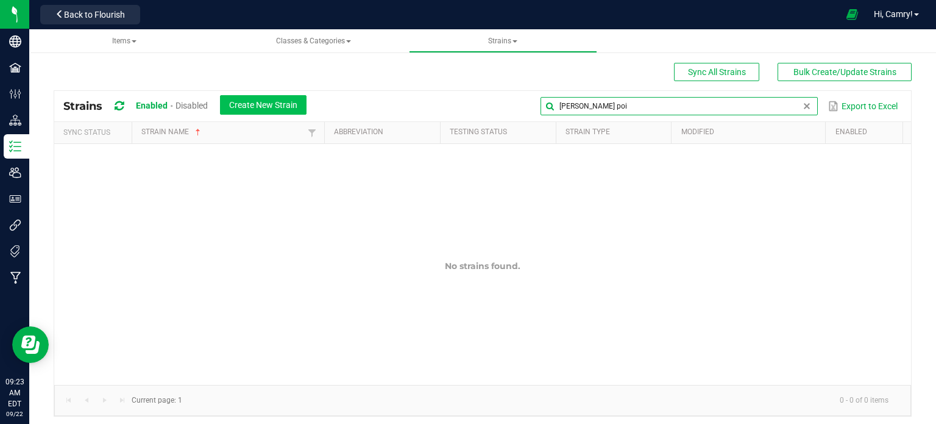
type input "[PERSON_NAME] poi"
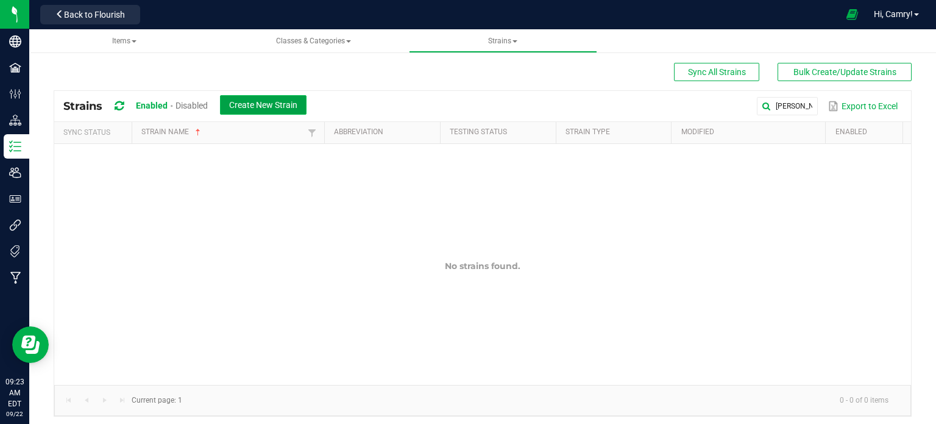
click at [288, 106] on span "Create New Strain" at bounding box center [263, 105] width 68 height 10
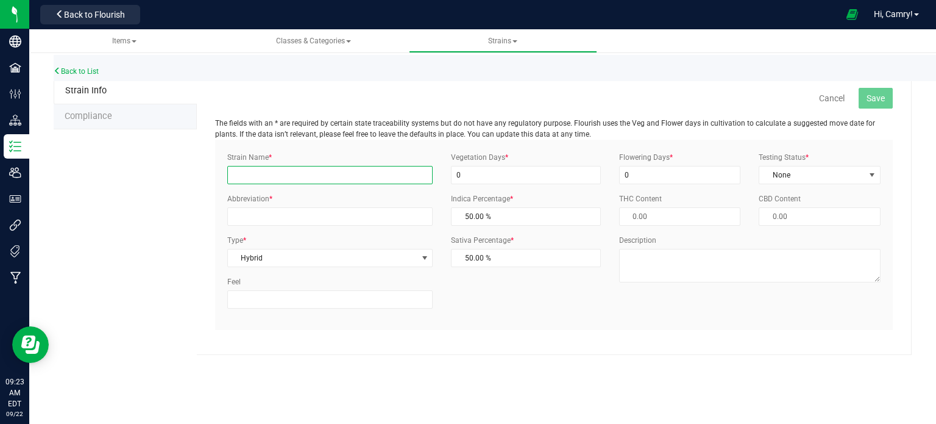
click at [355, 174] on input "Strain Name *" at bounding box center [329, 175] width 205 height 18
click at [249, 177] on input "[PERSON_NAME] Point" at bounding box center [329, 175] width 205 height 18
type input "[US_STATE] [GEOGRAPHIC_DATA]"
click at [519, 180] on input "0" at bounding box center [526, 175] width 150 height 18
type input "1"
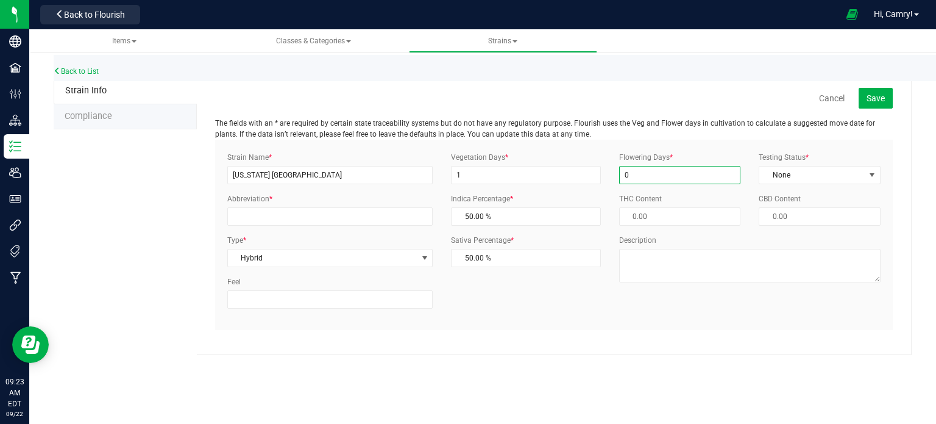
click at [717, 182] on input "0" at bounding box center [680, 175] width 122 height 18
type input "1"
click at [781, 172] on span "None" at bounding box center [811, 174] width 105 height 17
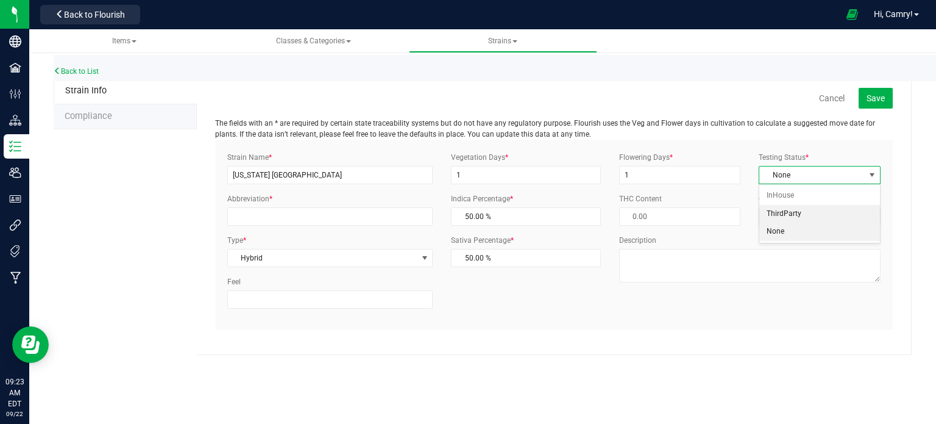
click at [785, 209] on li "ThirdParty" at bounding box center [819, 214] width 121 height 18
click at [251, 213] on input "Abbreviation *" at bounding box center [329, 216] width 205 height 18
type input "FlFrPo"
click at [275, 256] on span "Hybrid" at bounding box center [322, 257] width 189 height 17
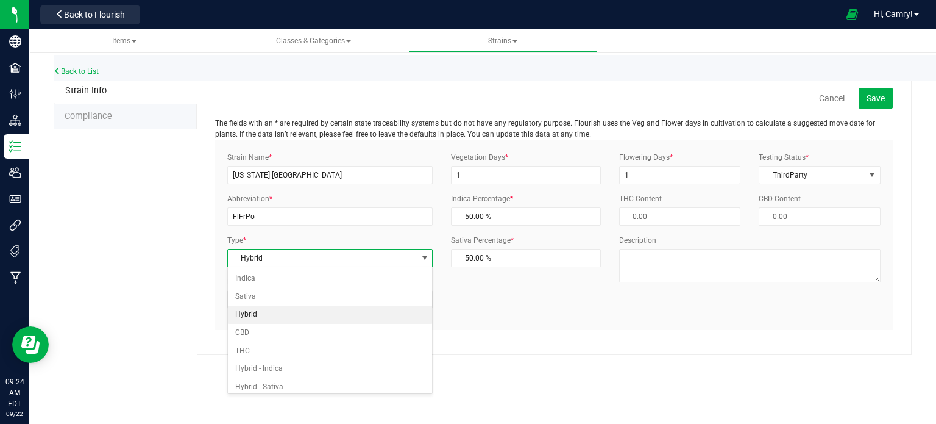
click at [312, 235] on div "Type * Hybrid Select Indica Sativa Hybrid CBD THC Hybrid - Indica Hybrid - Sati…" at bounding box center [330, 251] width 224 height 32
click at [880, 94] on span "Save" at bounding box center [876, 98] width 18 height 10
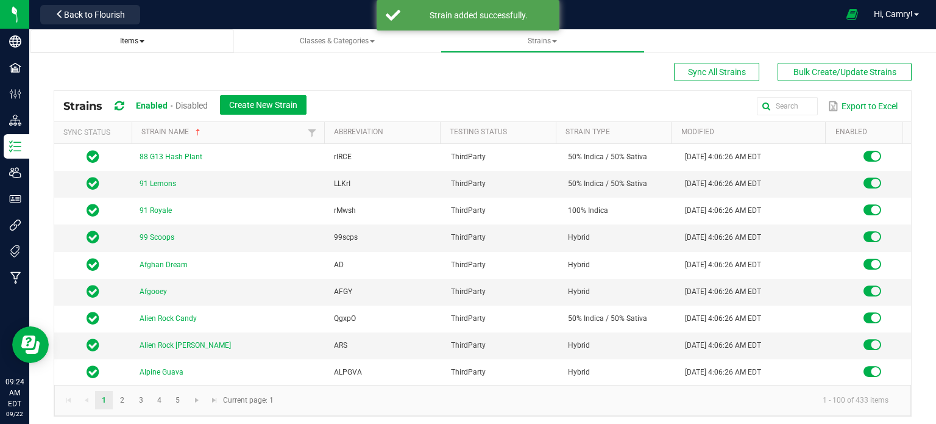
click at [124, 37] on span "Items" at bounding box center [132, 41] width 24 height 9
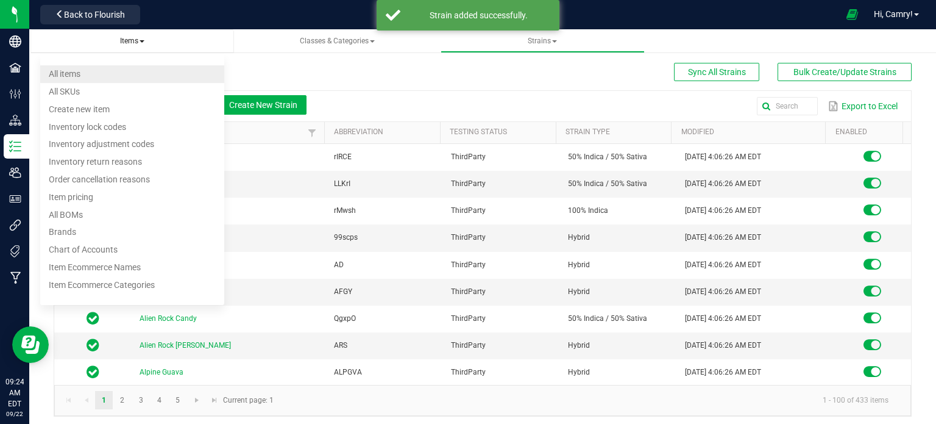
click at [108, 67] on li "All items" at bounding box center [132, 74] width 185 height 18
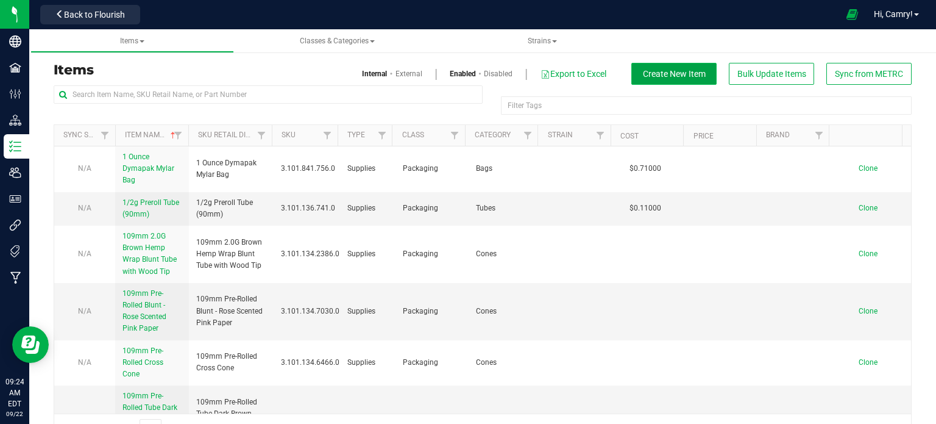
click at [677, 74] on span "Create New Item" at bounding box center [674, 74] width 63 height 10
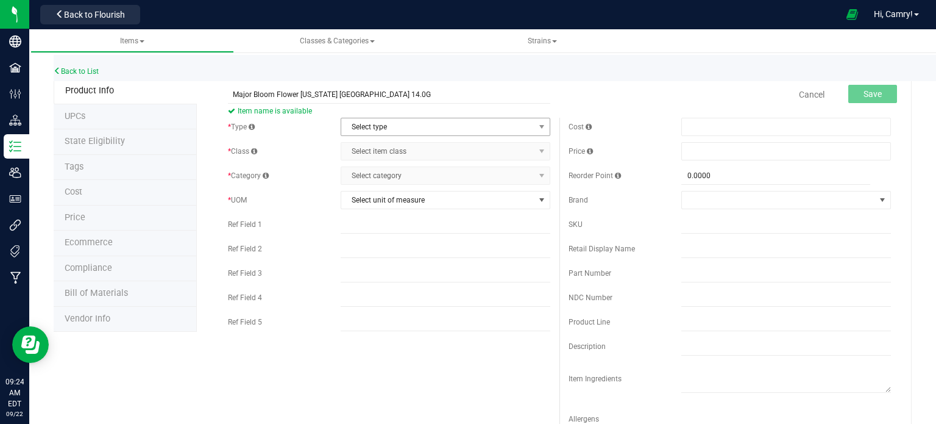
type input "Major Bloom Flower [US_STATE] [GEOGRAPHIC_DATA] 14.0G"
click at [360, 134] on span "Select type" at bounding box center [437, 126] width 193 height 17
click at [361, 127] on span "Select type" at bounding box center [437, 126] width 193 height 17
click at [364, 129] on span "Select type" at bounding box center [437, 126] width 193 height 17
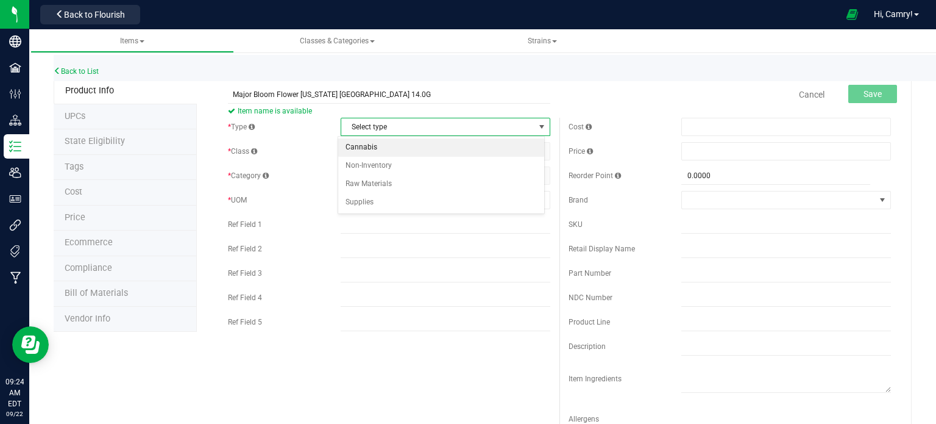
click at [373, 140] on li "Cannabis" at bounding box center [441, 147] width 206 height 18
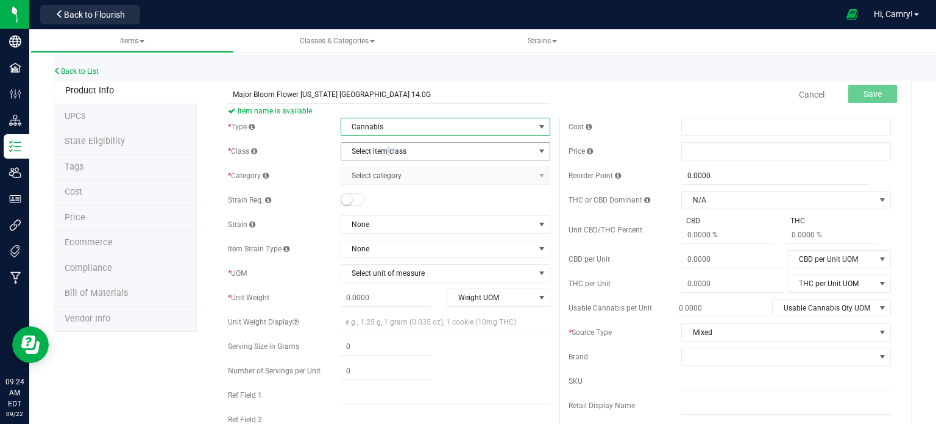
click at [387, 154] on span "Select item class" at bounding box center [437, 151] width 193 height 17
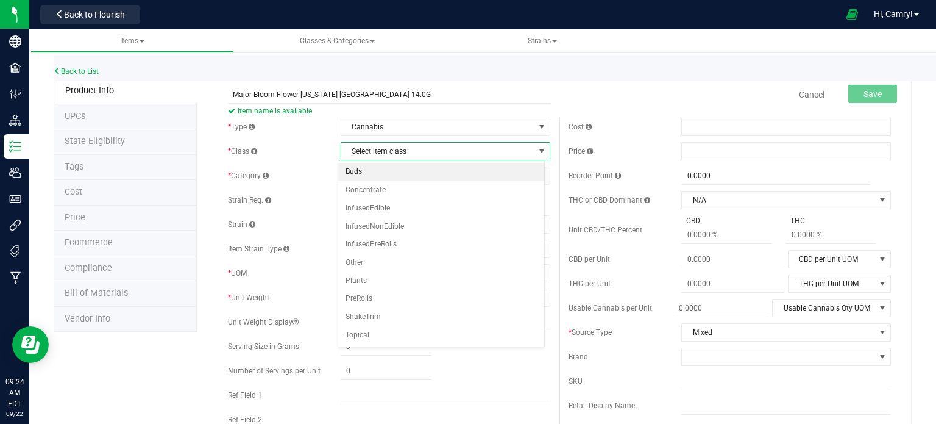
click at [392, 168] on li "Buds" at bounding box center [441, 172] width 206 height 18
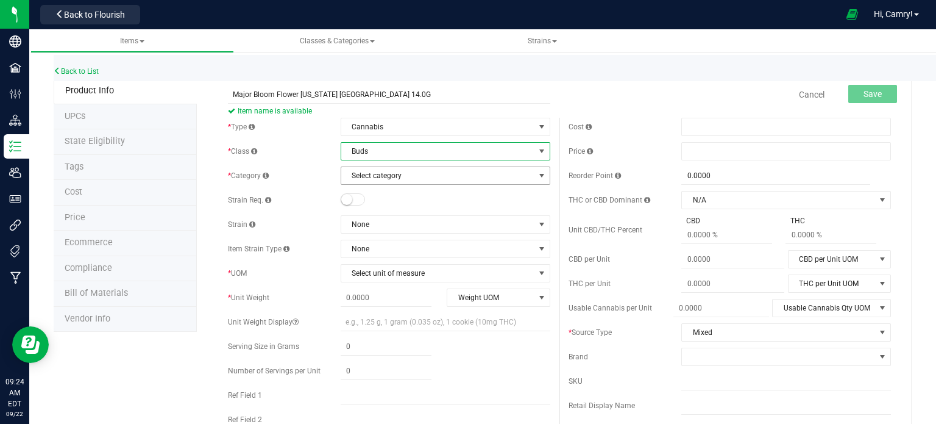
click at [395, 180] on span "Select category" at bounding box center [437, 175] width 193 height 17
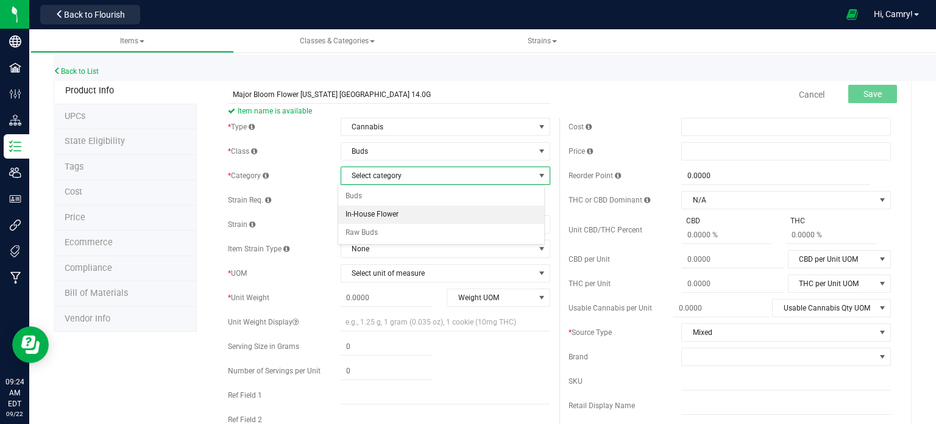
click at [402, 213] on li "In-House Flower" at bounding box center [441, 214] width 206 height 18
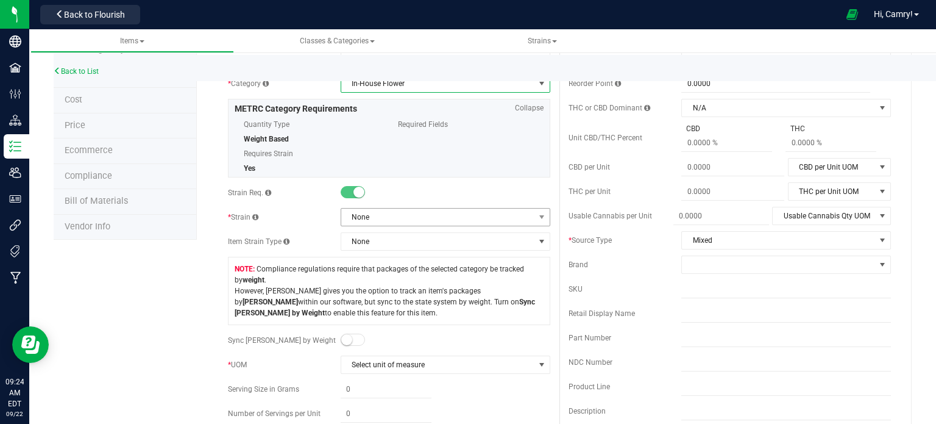
scroll to position [122, 0]
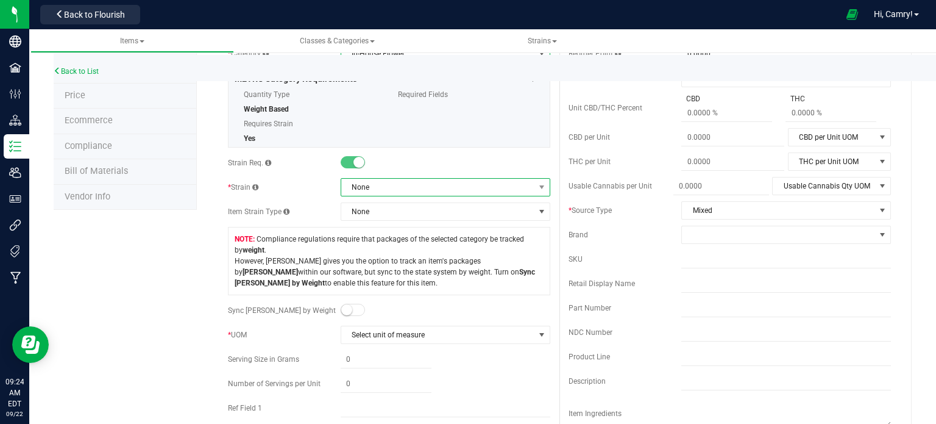
click at [392, 187] on span "None" at bounding box center [437, 187] width 193 height 17
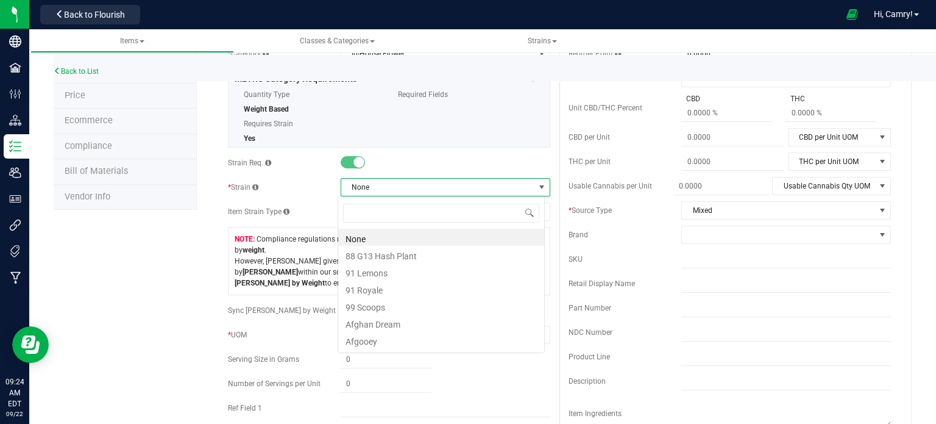
scroll to position [18, 207]
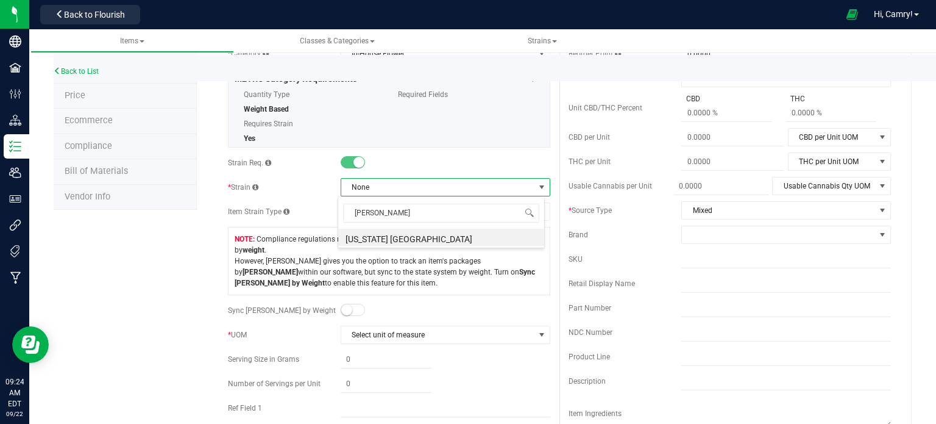
type input "flori"
click at [390, 233] on li "[US_STATE] [GEOGRAPHIC_DATA]" at bounding box center [441, 237] width 206 height 17
click at [341, 309] on small at bounding box center [346, 309] width 11 height 11
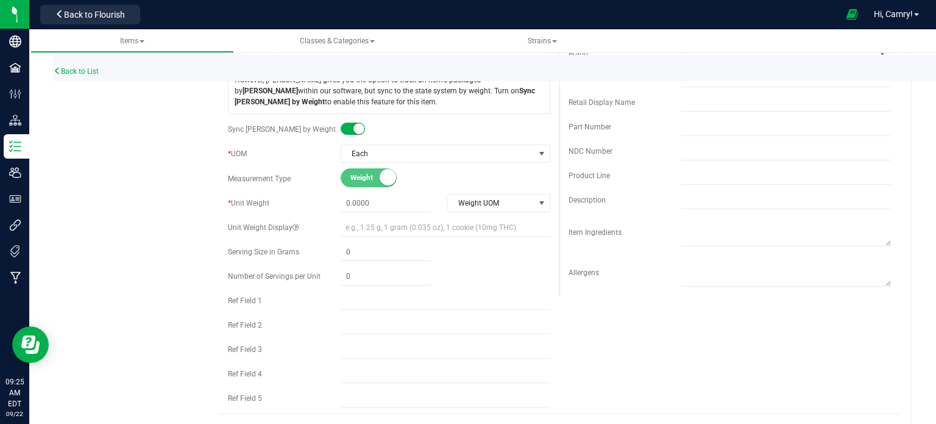
scroll to position [366, 0]
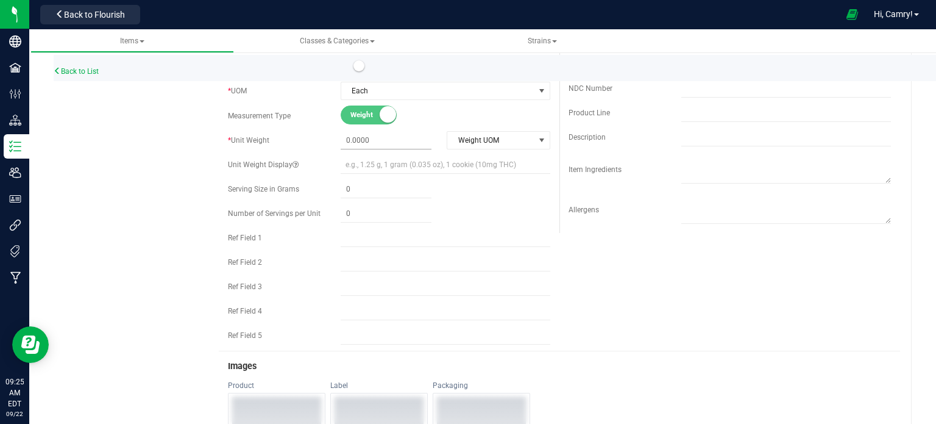
click at [349, 133] on span at bounding box center [386, 141] width 91 height 18
type input "14"
type input "14.0000"
click at [492, 134] on span "Weight UOM" at bounding box center [490, 140] width 87 height 17
click at [489, 161] on li "Gram" at bounding box center [494, 160] width 101 height 18
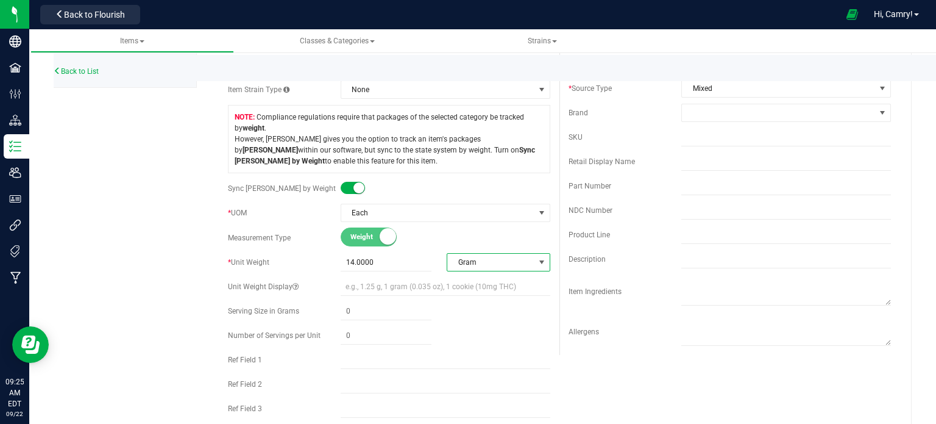
scroll to position [0, 0]
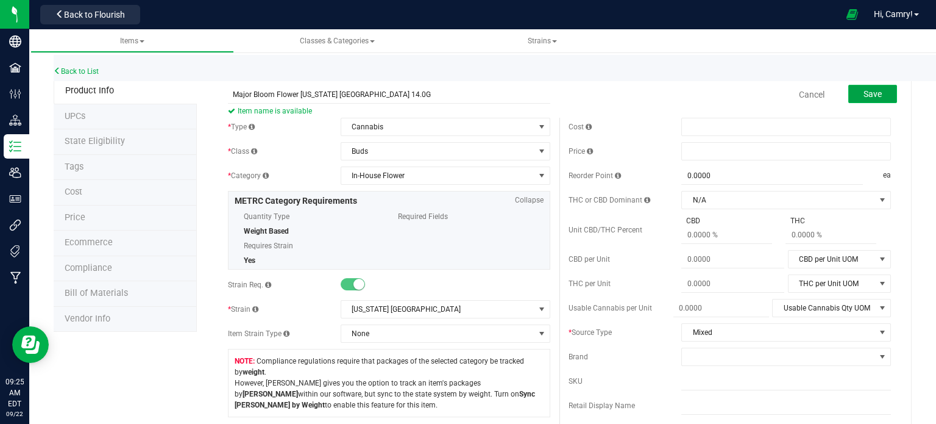
click at [848, 88] on button "Save" at bounding box center [872, 94] width 49 height 18
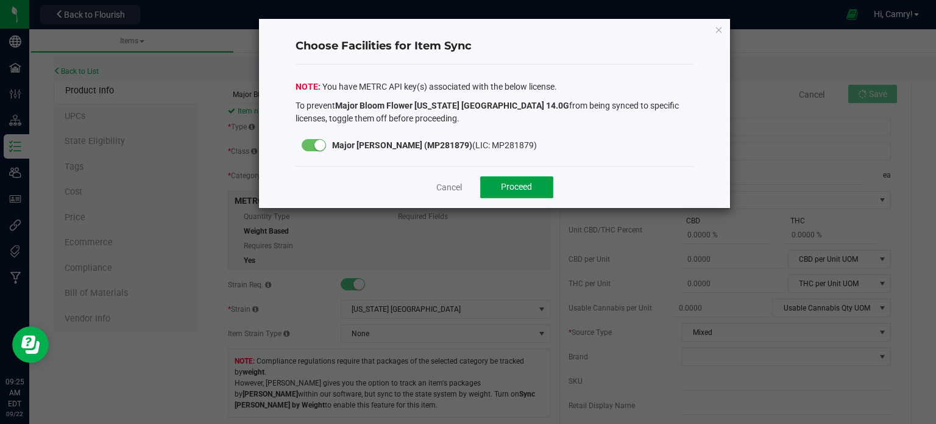
click at [534, 182] on button "Proceed" at bounding box center [516, 187] width 73 height 22
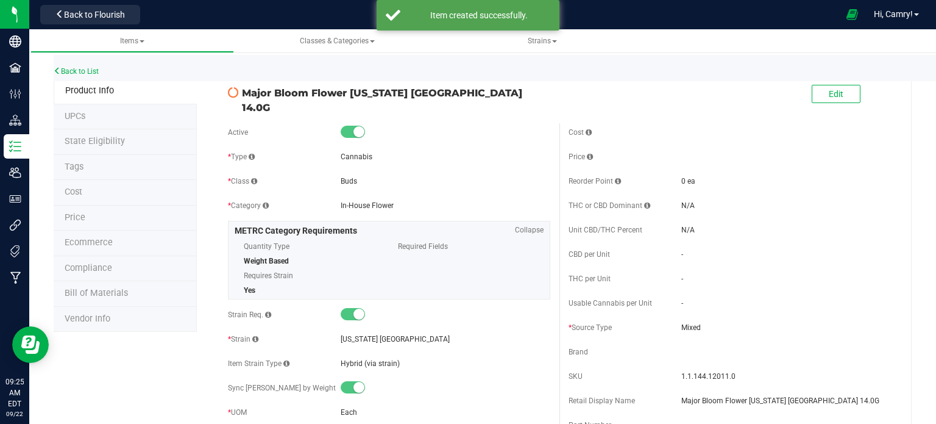
click at [79, 289] on span "Bill of Materials" at bounding box center [96, 293] width 63 height 10
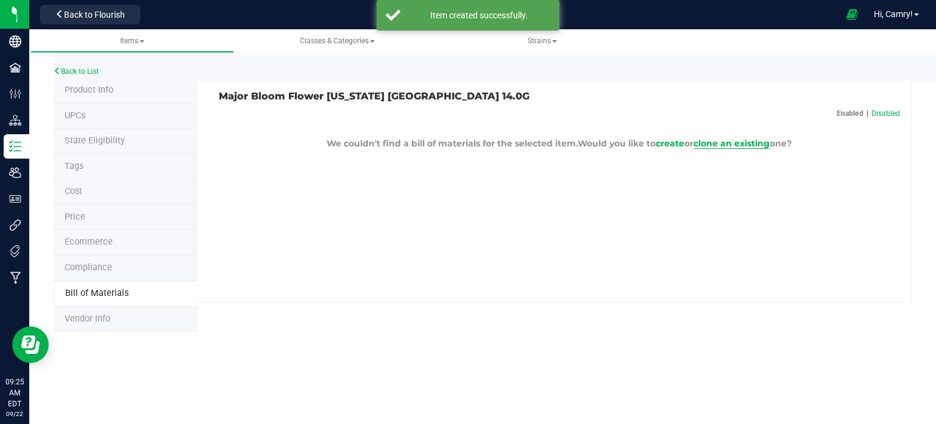
click at [729, 143] on span "clone an existing" at bounding box center [731, 143] width 76 height 11
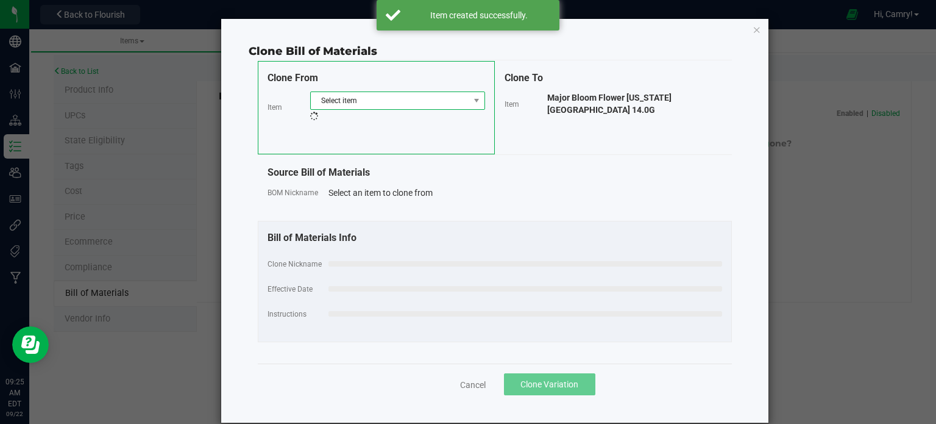
click at [424, 102] on span "Select item" at bounding box center [390, 100] width 158 height 17
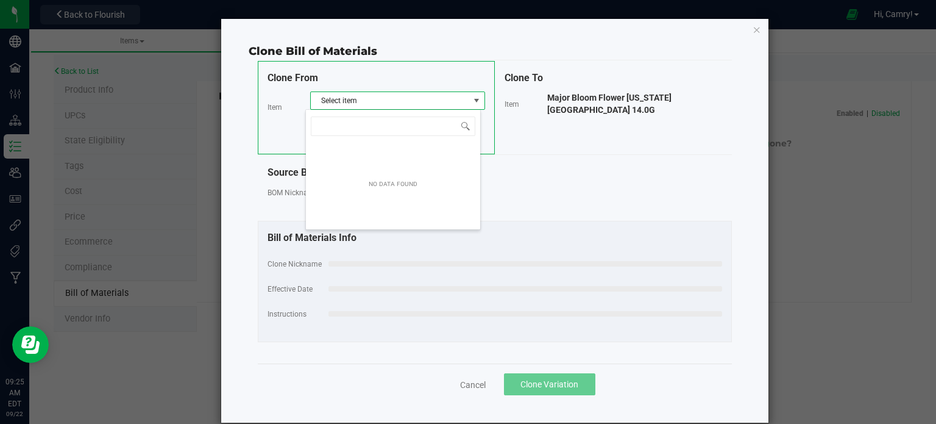
scroll to position [18, 175]
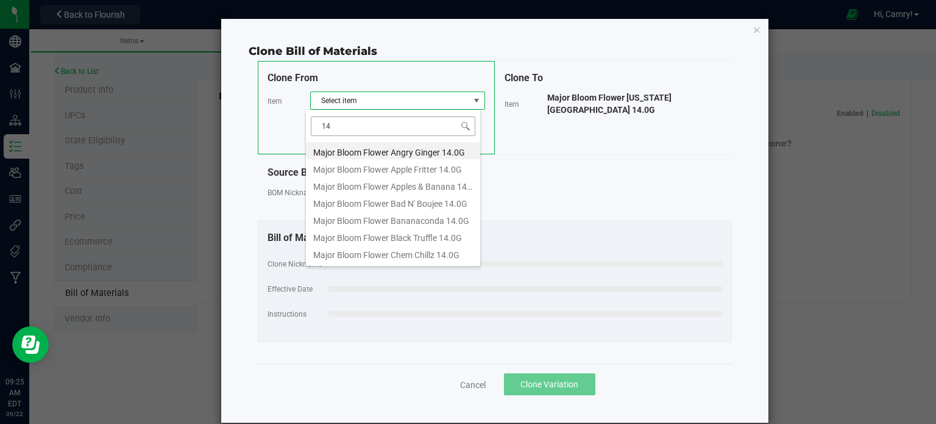
type input "14."
click at [414, 151] on li "Major Bloom Flower Angry Ginger 14.0G" at bounding box center [393, 150] width 174 height 17
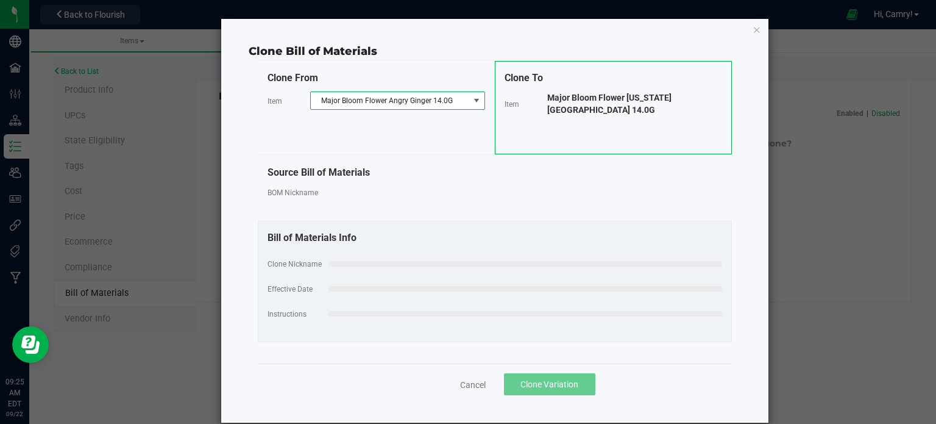
select select "734"
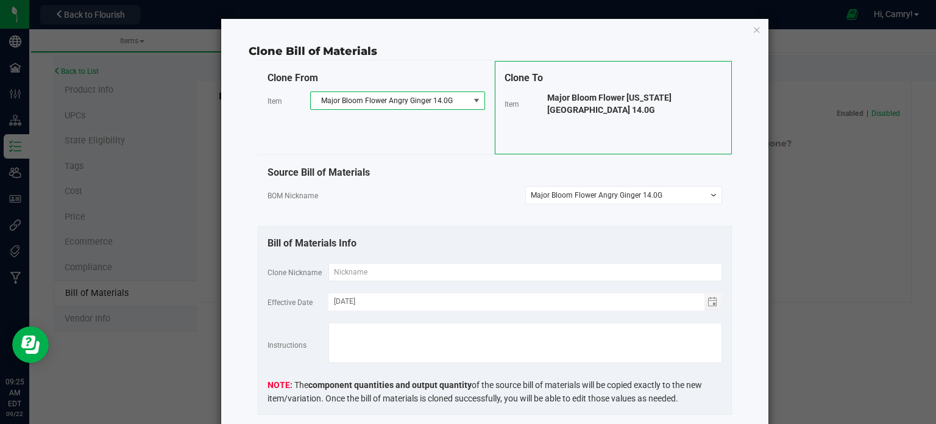
click at [583, 99] on span "Major Bloom Flower [US_STATE] [GEOGRAPHIC_DATA] 14.0G" at bounding box center [609, 104] width 124 height 22
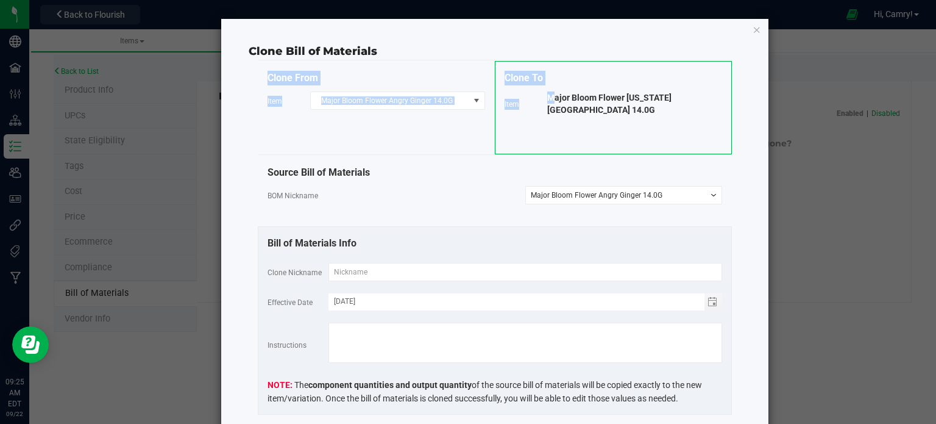
click at [583, 99] on span "Major Bloom Flower [US_STATE] [GEOGRAPHIC_DATA] 14.0G" at bounding box center [609, 104] width 124 height 22
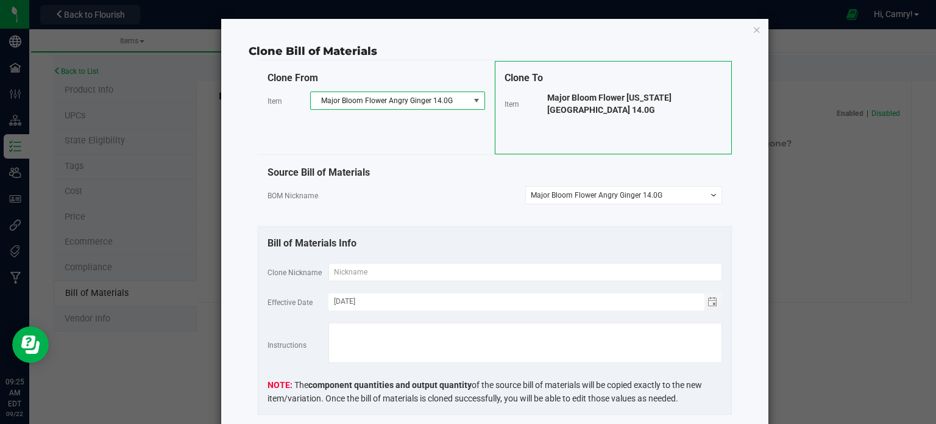
drag, startPoint x: 583, startPoint y: 99, endPoint x: 392, endPoint y: 99, distance: 190.7
click at [392, 99] on span "Major Bloom Flower Angry Ginger 14.0G" at bounding box center [390, 100] width 158 height 17
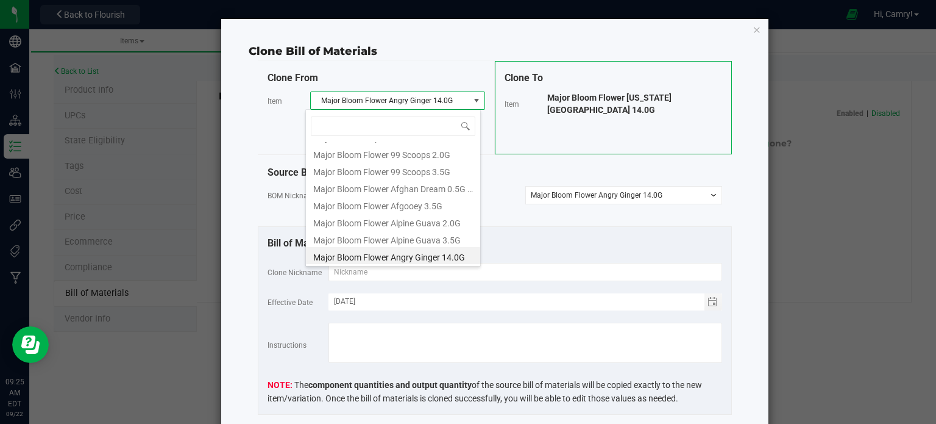
click at [422, 97] on span "Major Bloom Flower Angry Ginger 14.0G" at bounding box center [390, 100] width 158 height 17
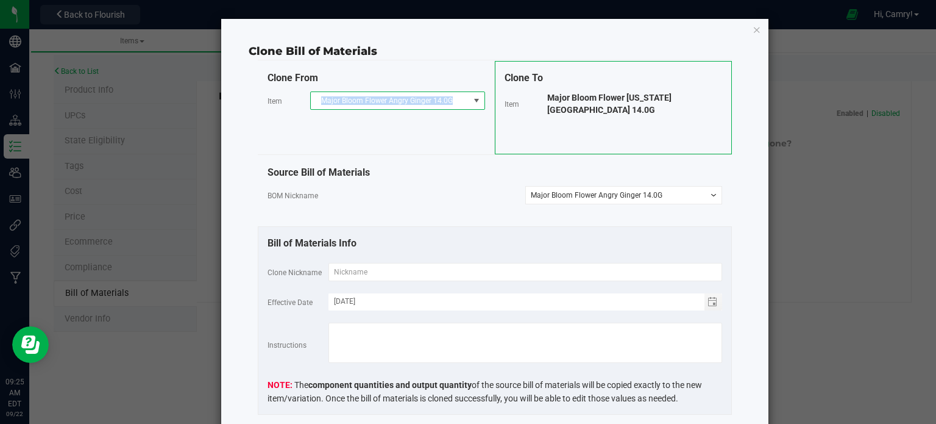
click at [453, 97] on span "Major Bloom Flower Angry Ginger 14.0G" at bounding box center [390, 100] width 158 height 17
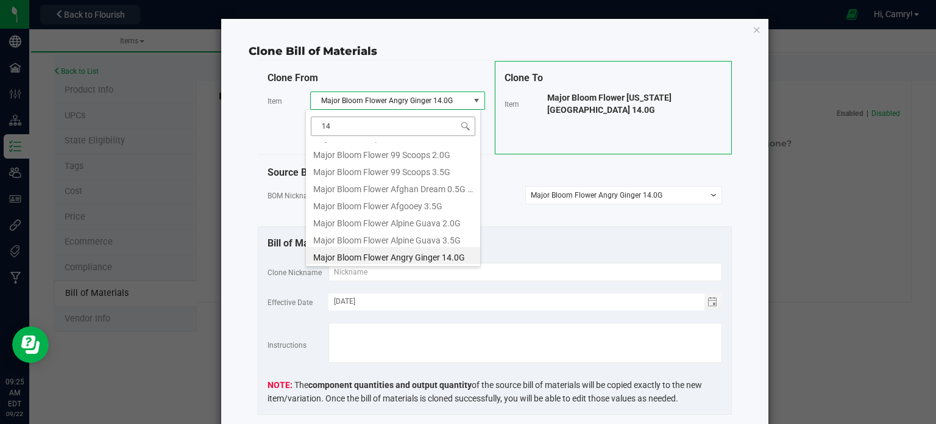
scroll to position [0, 0]
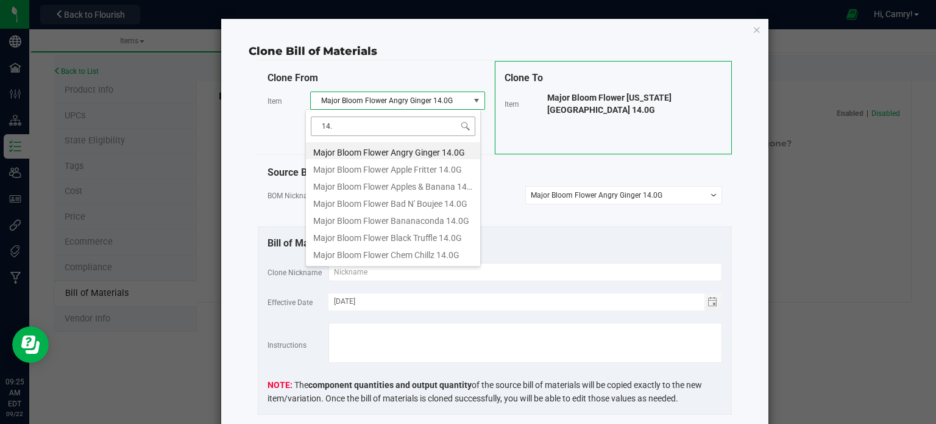
type input "14.0"
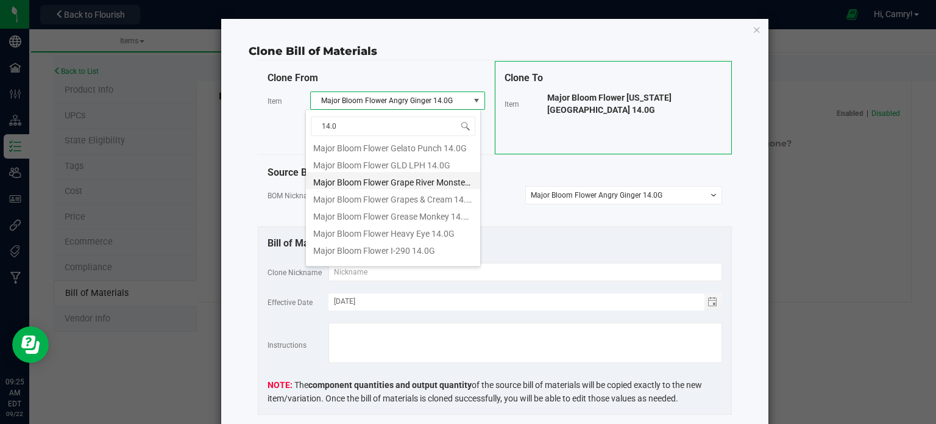
scroll to position [244, 0]
click at [433, 183] on li "Major Bloom Flower Grapes & Cream 14.0G" at bounding box center [393, 179] width 174 height 17
select select
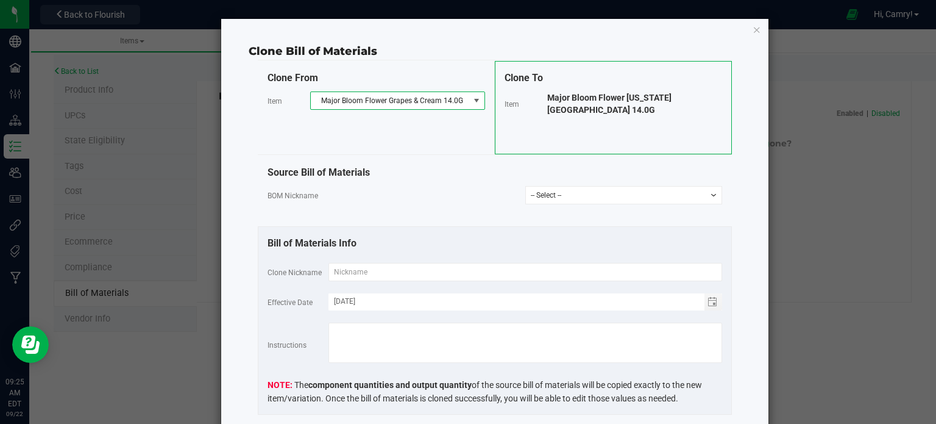
click at [618, 96] on span "Major Bloom Flower [US_STATE] [GEOGRAPHIC_DATA] 14.0G" at bounding box center [609, 104] width 124 height 22
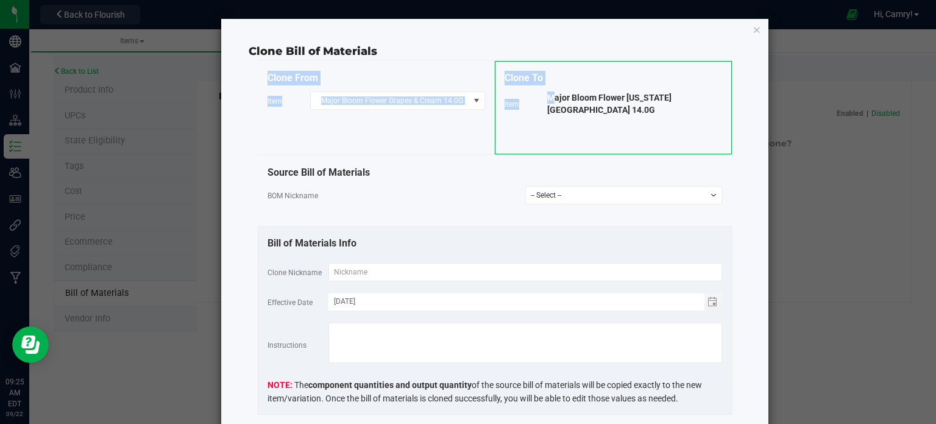
click at [618, 96] on span "Major Bloom Flower [US_STATE] [GEOGRAPHIC_DATA] 14.0G" at bounding box center [609, 104] width 124 height 22
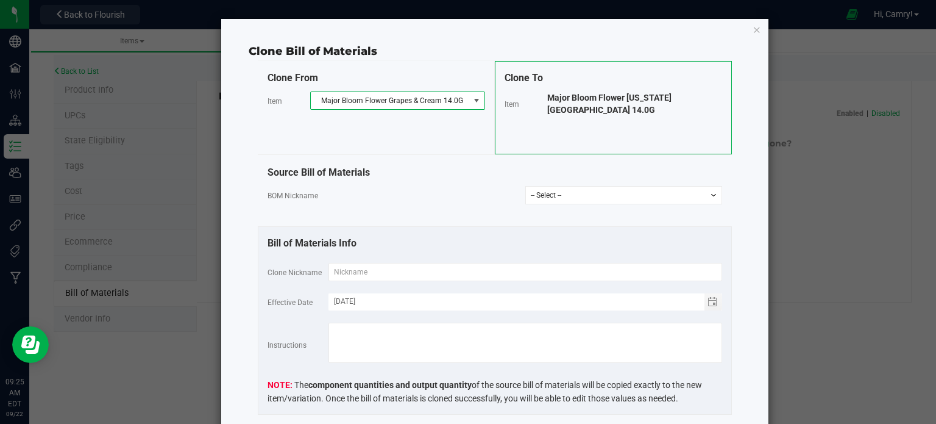
drag, startPoint x: 618, startPoint y: 96, endPoint x: 363, endPoint y: 99, distance: 254.7
click at [363, 99] on span "Major Bloom Flower Grapes & Cream 14.0G" at bounding box center [390, 100] width 158 height 17
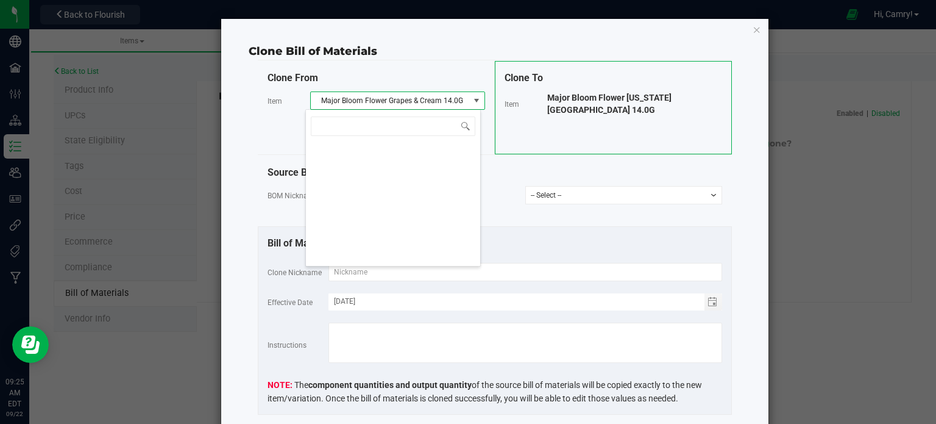
click at [364, 99] on span "Major Bloom Flower Grapes & Cream 14.0G" at bounding box center [390, 100] width 158 height 17
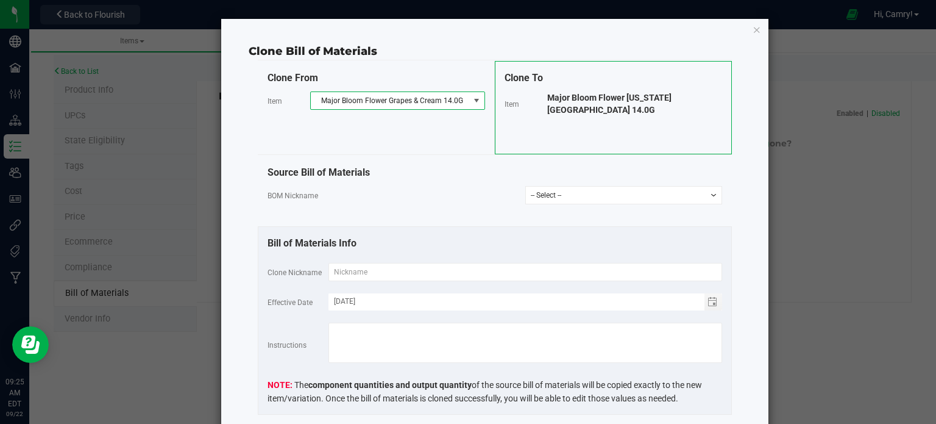
click at [414, 105] on span "Major Bloom Flower Grapes & Cream 14.0G" at bounding box center [390, 100] width 158 height 17
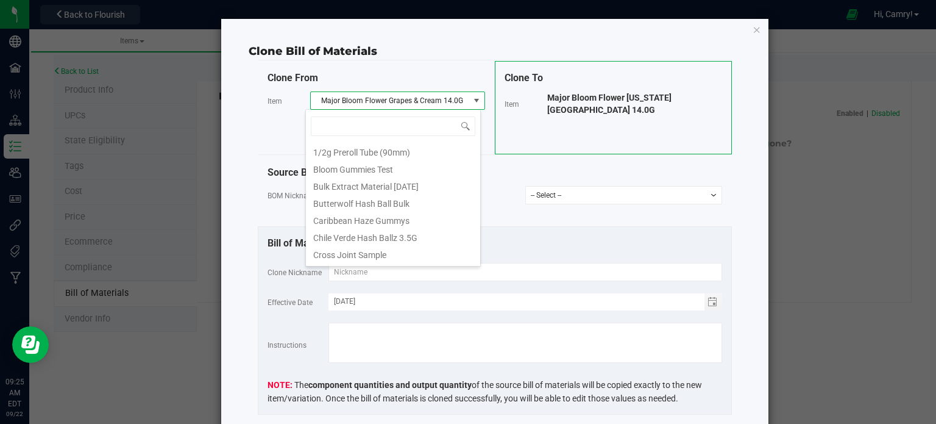
scroll to position [18, 175]
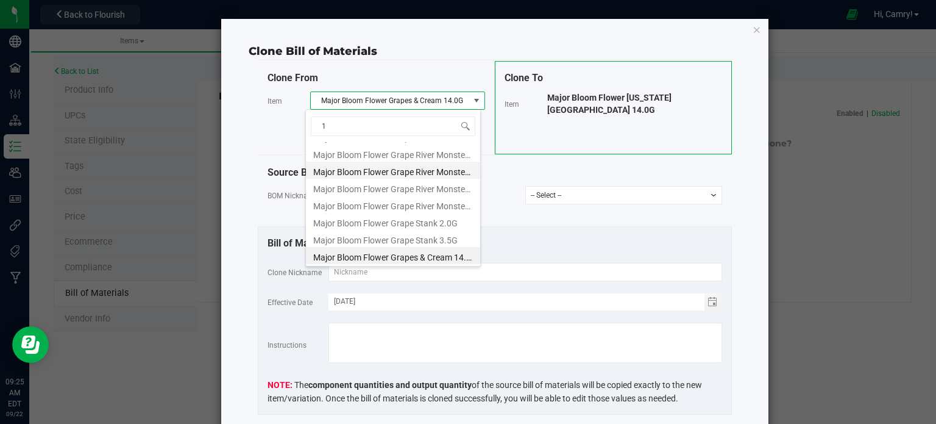
type input "14"
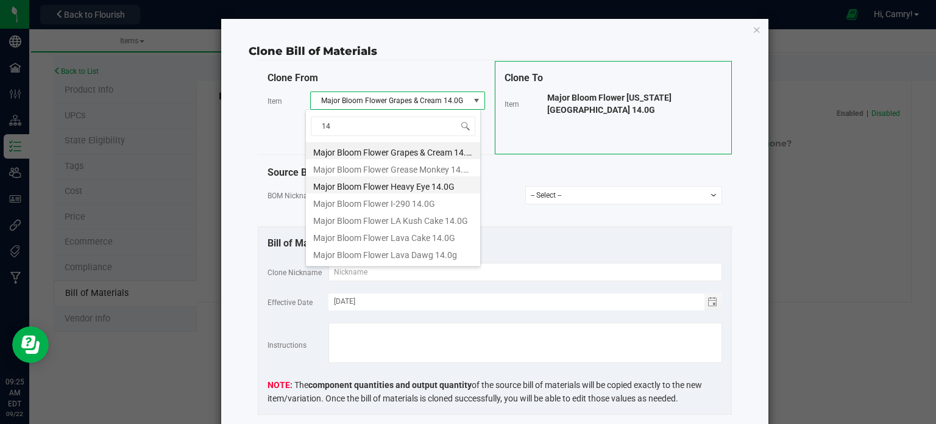
click at [441, 189] on li "Major Bloom Flower Heavy Eye 14.0G" at bounding box center [393, 184] width 174 height 17
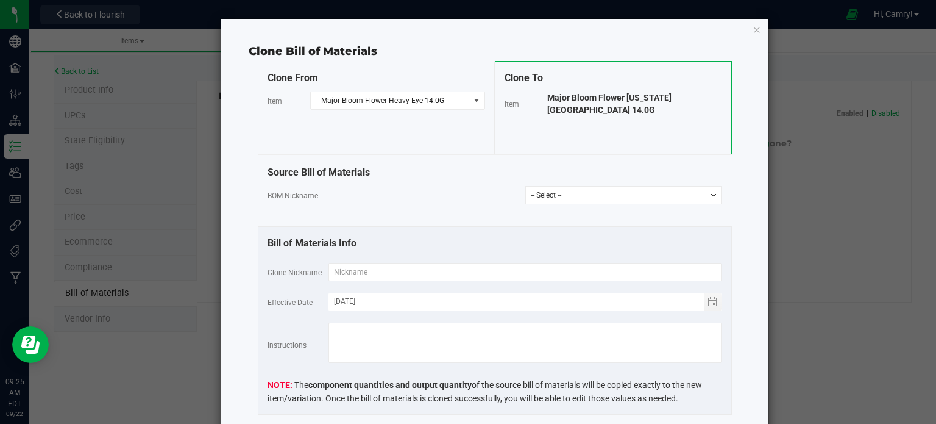
click at [585, 98] on span "Major Bloom Flower [US_STATE] [GEOGRAPHIC_DATA] 14.0G" at bounding box center [609, 104] width 124 height 22
copy div "Clone From Item Major Bloom Flower Heavy Eye 14.0G Clone To Item"
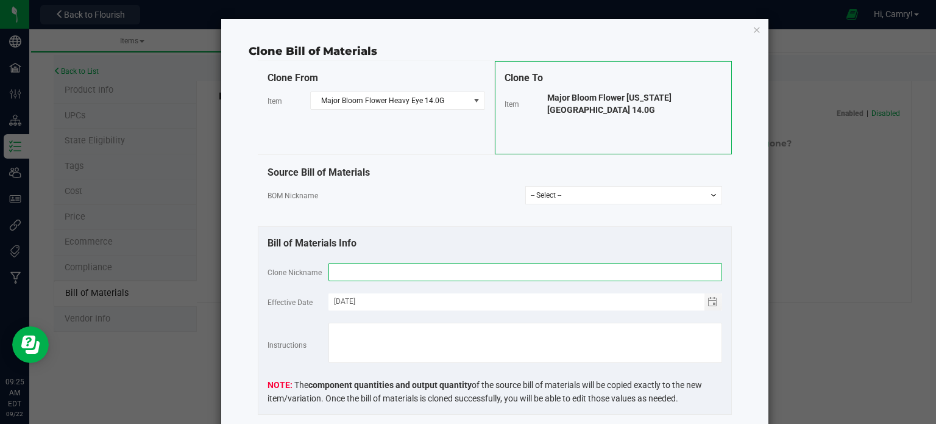
paste input "Major Bloom Flower [US_STATE] [GEOGRAPHIC_DATA] 14.0G"
type input "Major Bloom Flower [US_STATE] [GEOGRAPHIC_DATA] 14.0G"
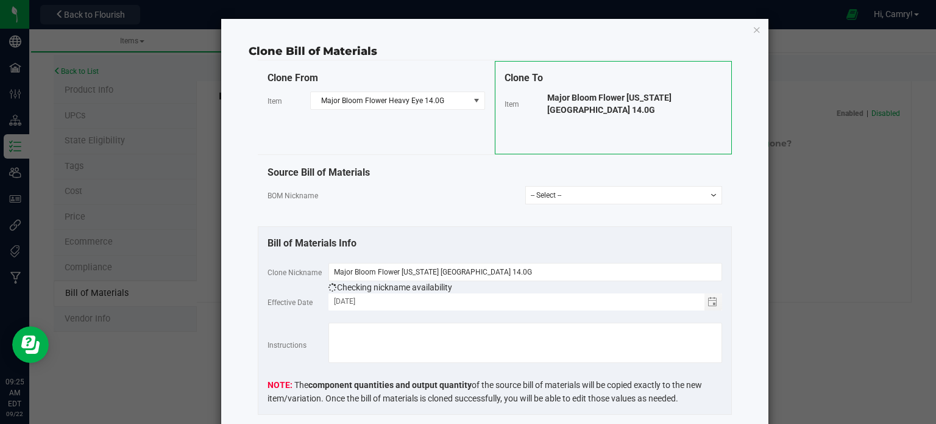
click at [573, 190] on select "-- Select -- Major Bloom Flower Heavy Eye 14.0G" at bounding box center [623, 195] width 197 height 18
select select "911"
click at [525, 186] on select "-- Select -- Major Bloom Flower Heavy Eye 14.0G" at bounding box center [623, 195] width 197 height 18
click at [455, 198] on div "BOM Nickname -- Select -- Major Bloom Flower Heavy Eye 14.0G" at bounding box center [495, 195] width 455 height 18
click at [453, 247] on div "Bill of Materials Info" at bounding box center [495, 243] width 455 height 15
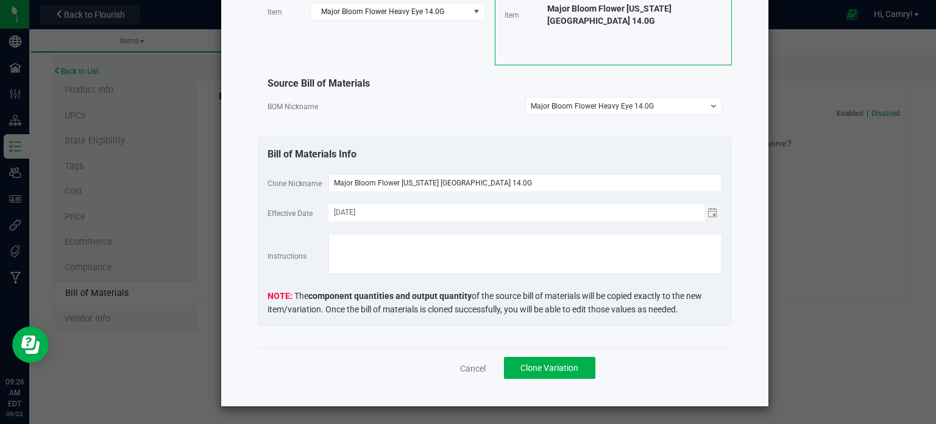
scroll to position [90, 0]
click at [544, 367] on span "Clone Variation" at bounding box center [549, 367] width 58 height 10
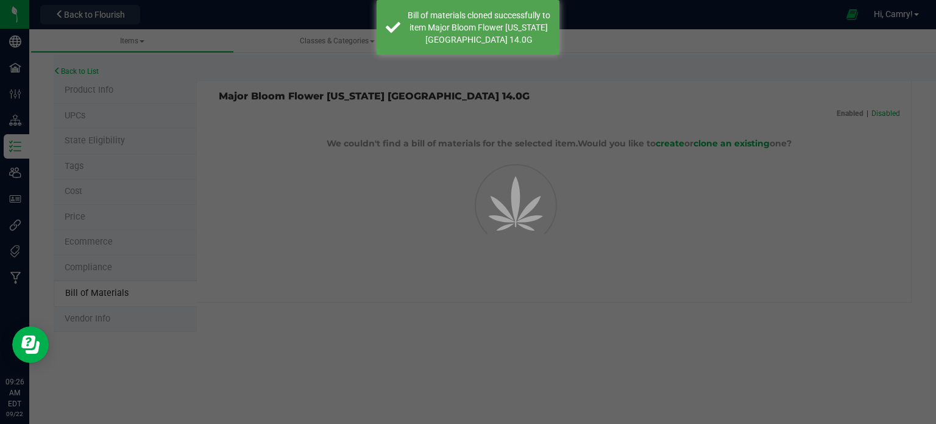
select select "913"
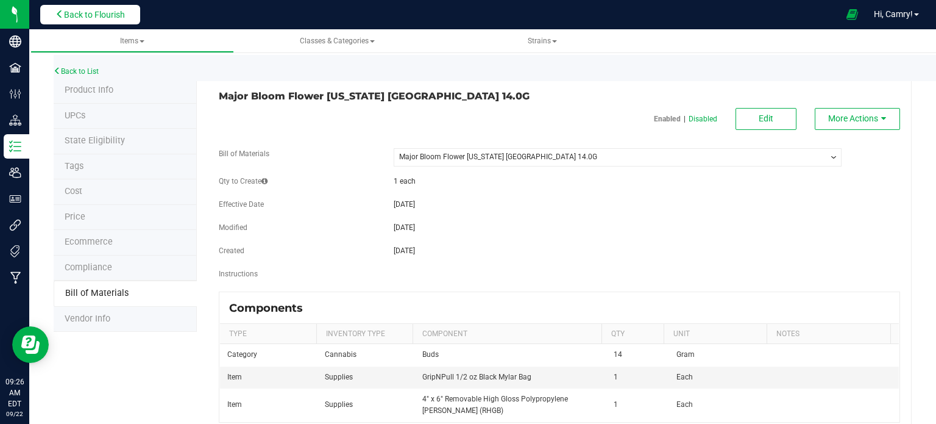
click at [83, 13] on span "Back to Flourish" at bounding box center [94, 15] width 61 height 10
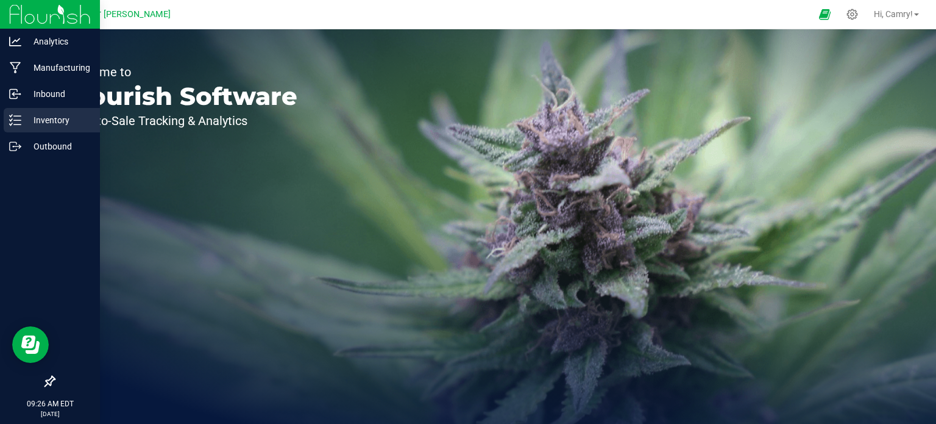
click at [23, 127] on p "Inventory" at bounding box center [57, 120] width 73 height 15
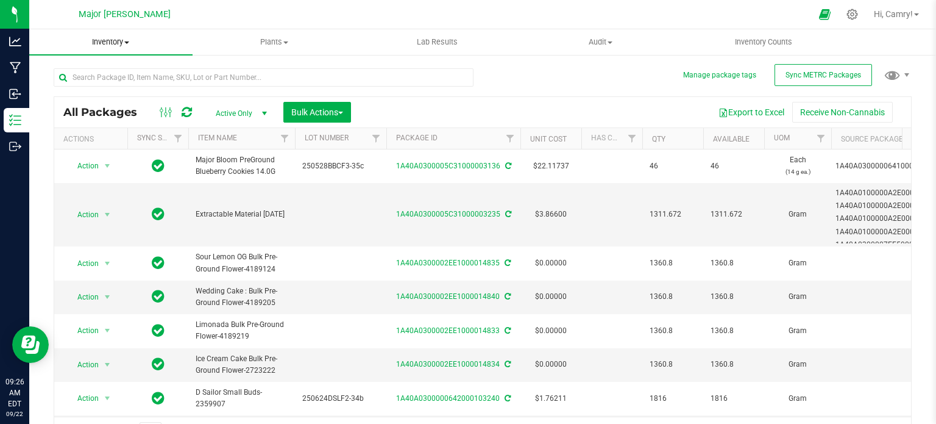
click at [114, 46] on span "Inventory" at bounding box center [110, 42] width 163 height 11
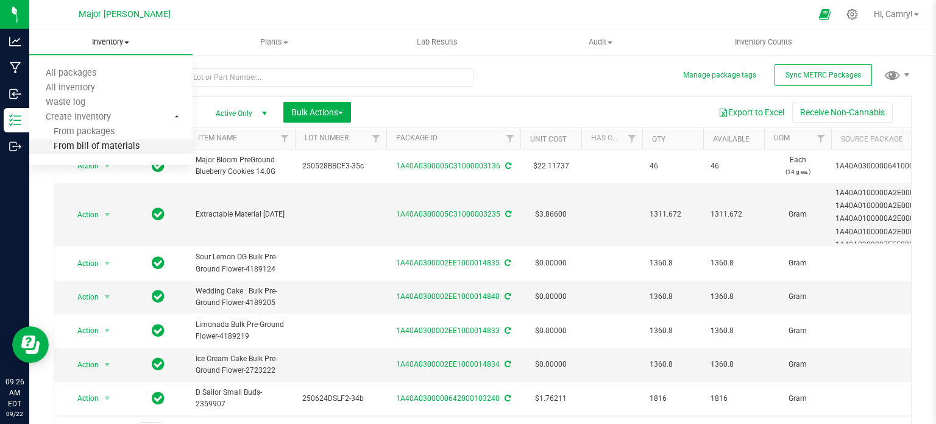
click at [98, 141] on span "From bill of materials" at bounding box center [84, 146] width 110 height 10
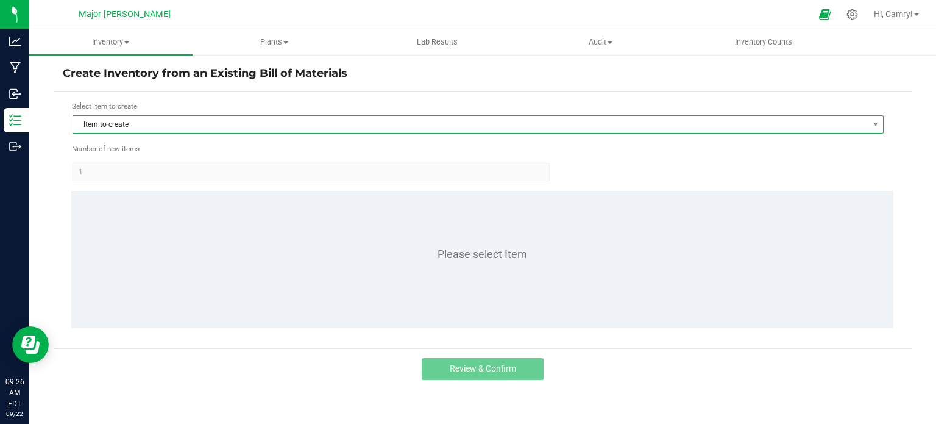
click at [347, 126] on span "Item to create" at bounding box center [470, 124] width 795 height 17
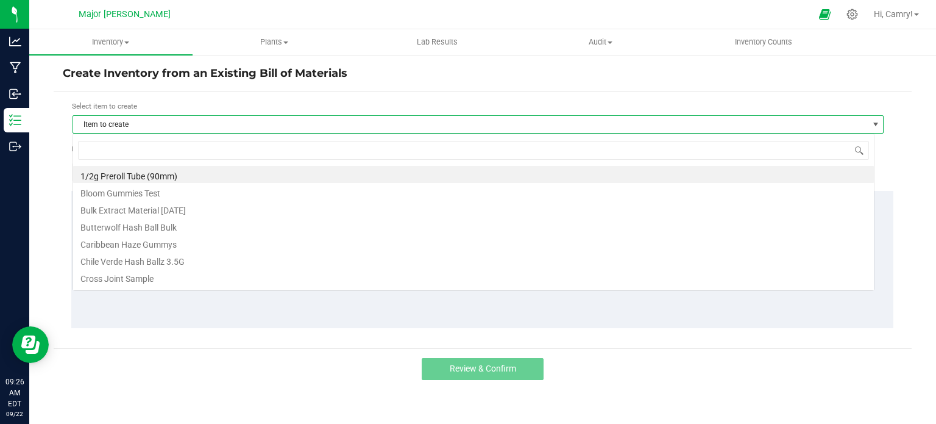
scroll to position [18, 802]
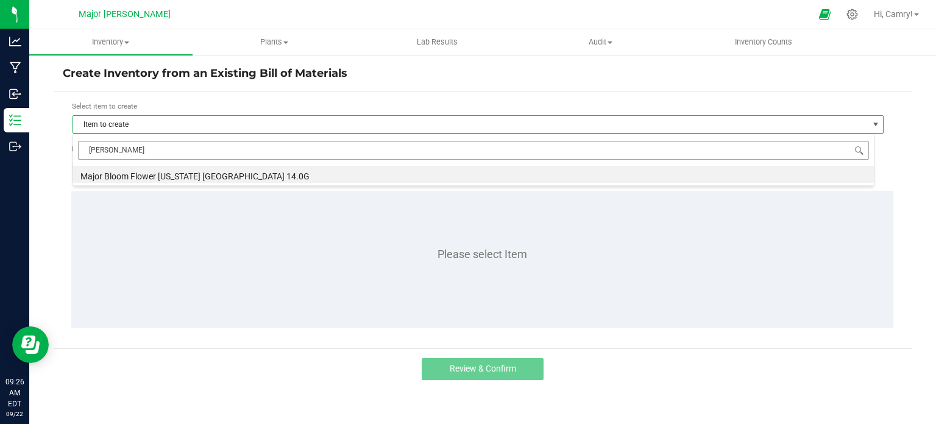
type input "flori"
click at [338, 169] on li "Major Bloom Flower [US_STATE] [GEOGRAPHIC_DATA] 14.0G" at bounding box center [473, 174] width 801 height 17
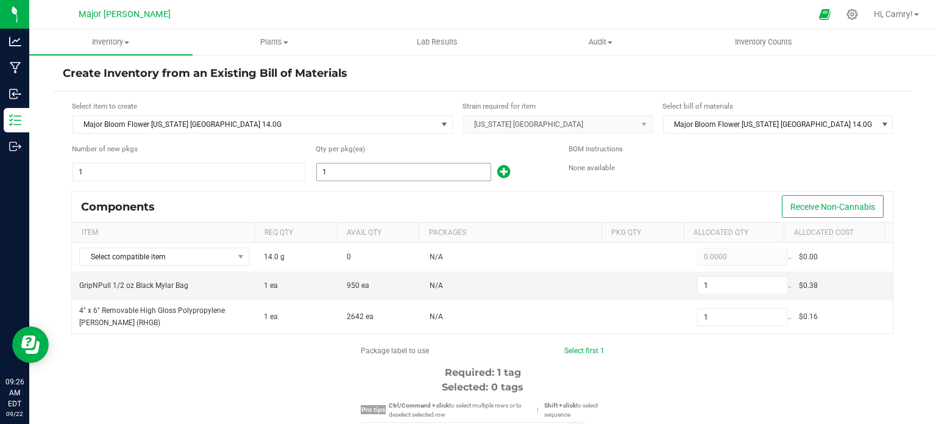
click at [417, 171] on input "1" at bounding box center [404, 171] width 174 height 17
type input "6"
type input "64"
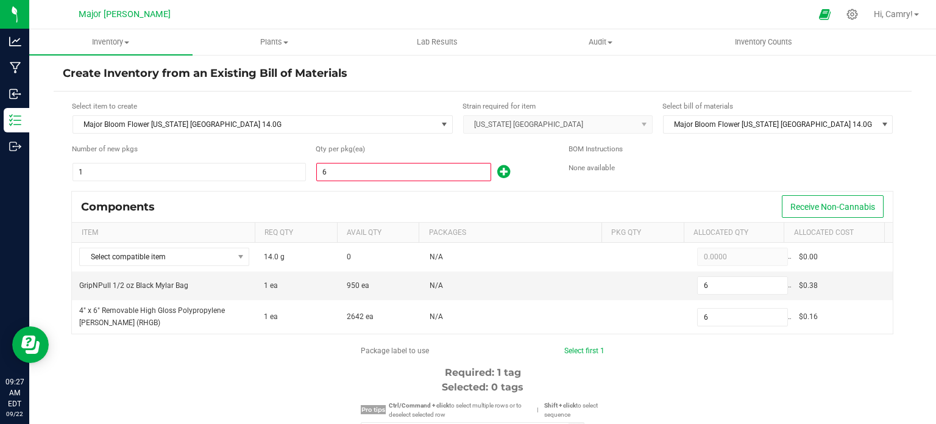
type input "64"
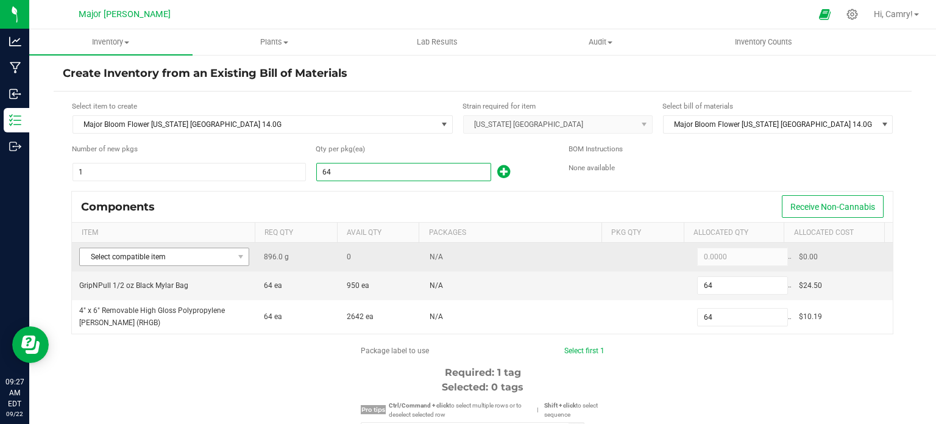
type input "64"
click at [233, 262] on span at bounding box center [240, 256] width 15 height 17
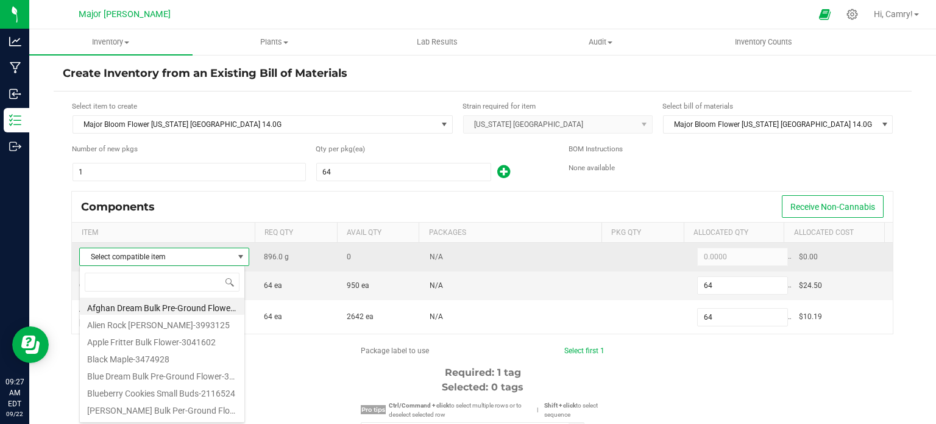
scroll to position [18, 166]
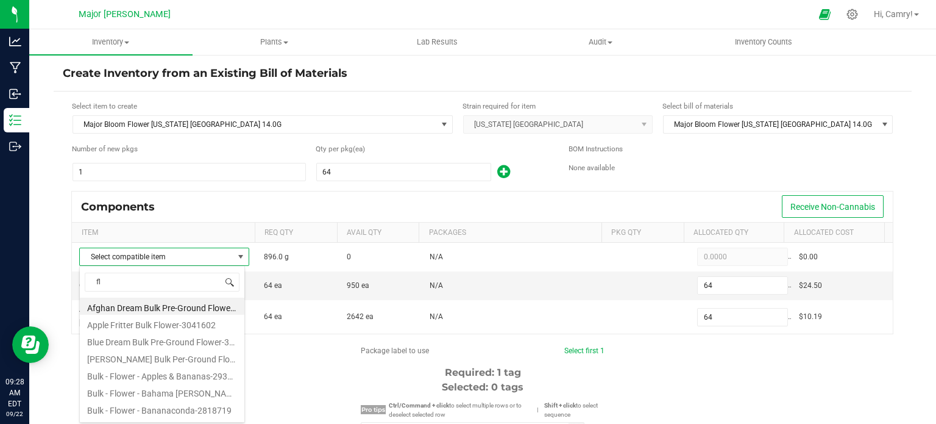
type input "f"
click at [196, 381] on li "WGT - C BUDS - FFP - HYB-3742442" at bounding box center [162, 376] width 165 height 17
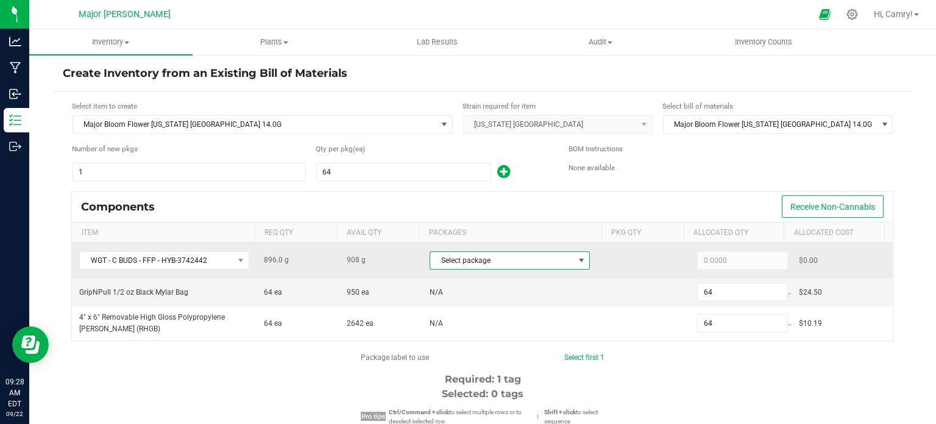
click at [447, 258] on span "Select package" at bounding box center [502, 260] width 144 height 17
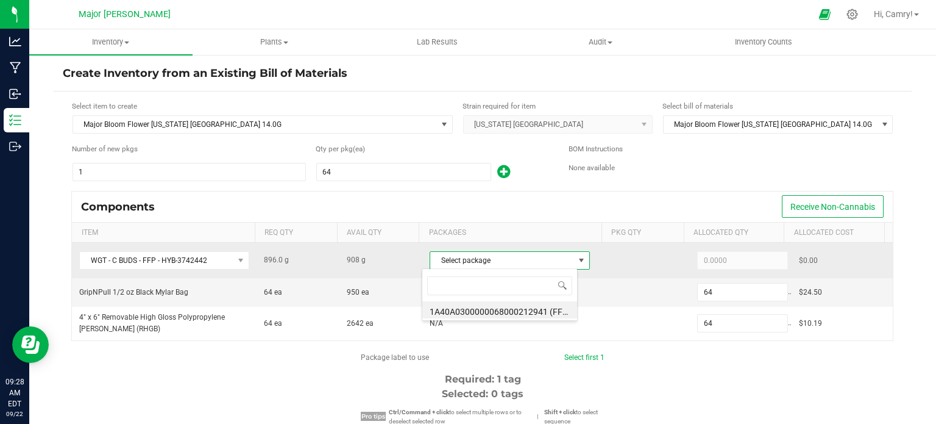
scroll to position [18, 156]
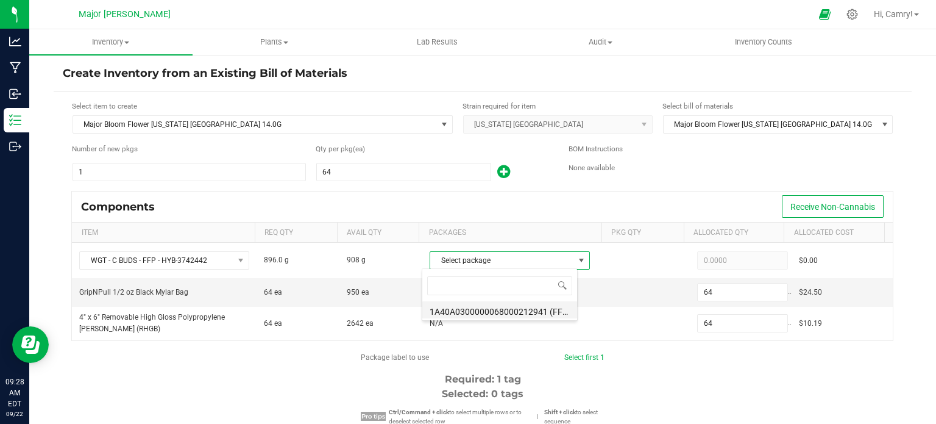
click at [461, 307] on li "1A40A0300000068000212941 (FFP-250729-134-A)" at bounding box center [499, 309] width 155 height 17
type input "896.0000"
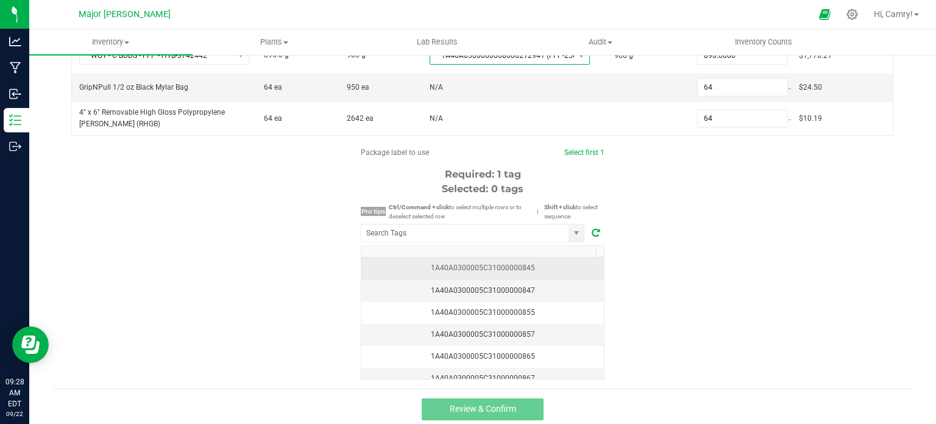
scroll to position [207, 0]
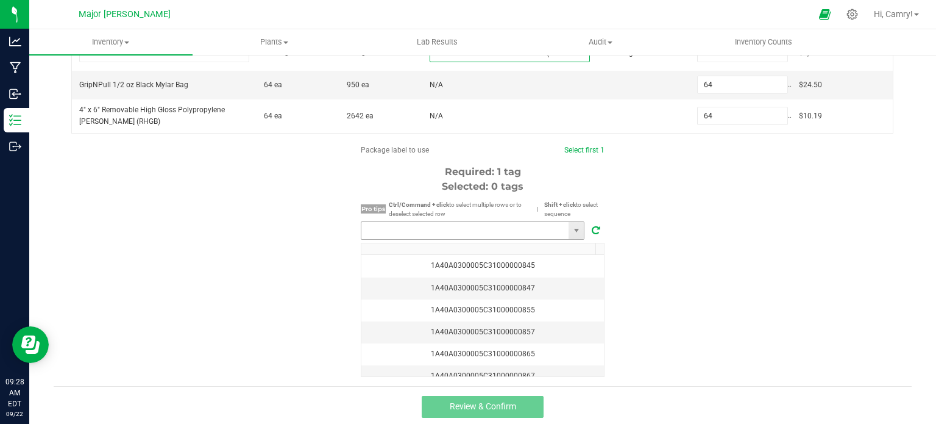
click at [484, 232] on input "NO DATA FOUND" at bounding box center [464, 230] width 207 height 17
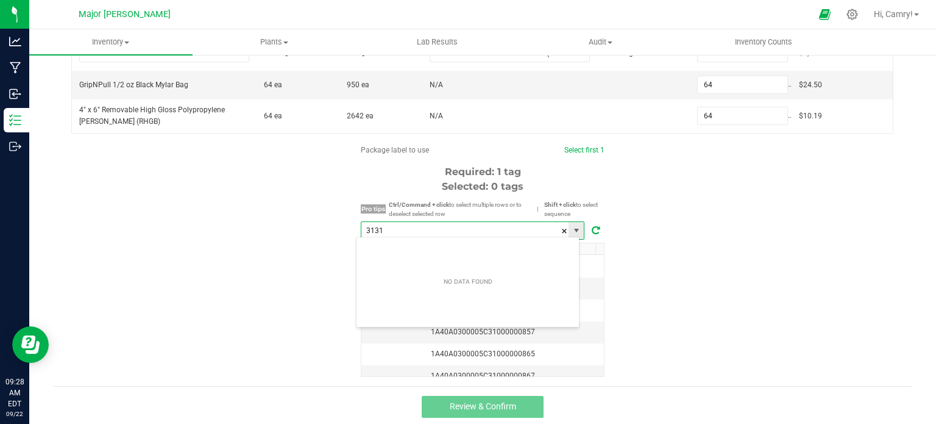
scroll to position [18, 224]
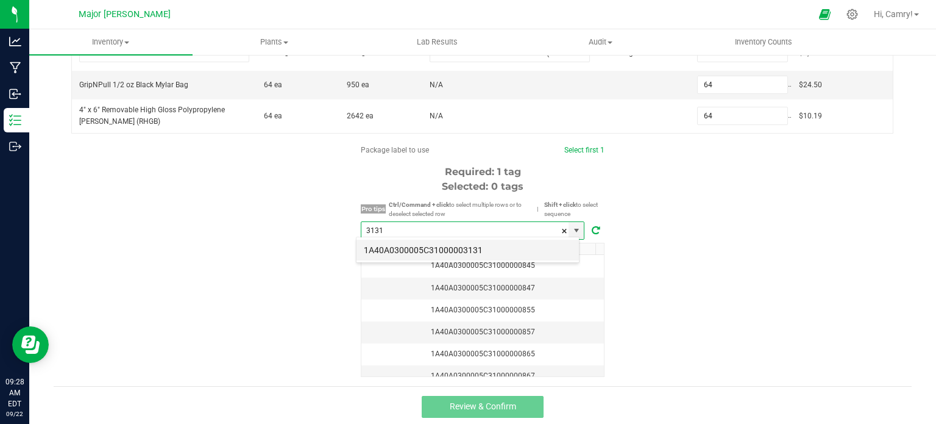
click at [473, 244] on li "1A40A0300005C31000003131" at bounding box center [467, 249] width 222 height 21
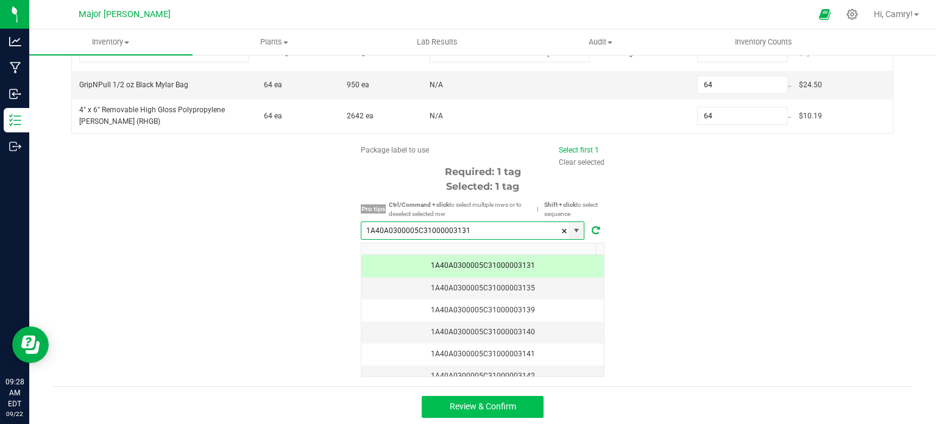
type input "1A40A0300005C31000003131"
click at [469, 403] on span "Review & Confirm" at bounding box center [483, 406] width 66 height 10
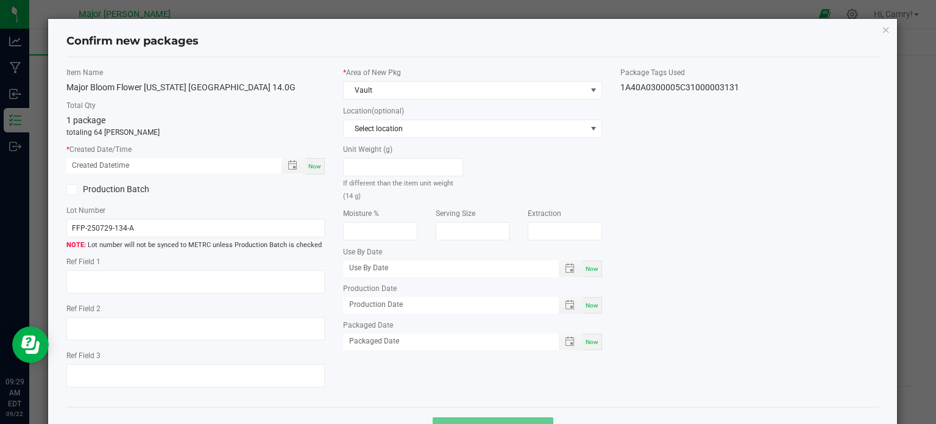
click at [314, 163] on span "Now" at bounding box center [314, 166] width 13 height 7
type input "[DATE] 09:29 AM"
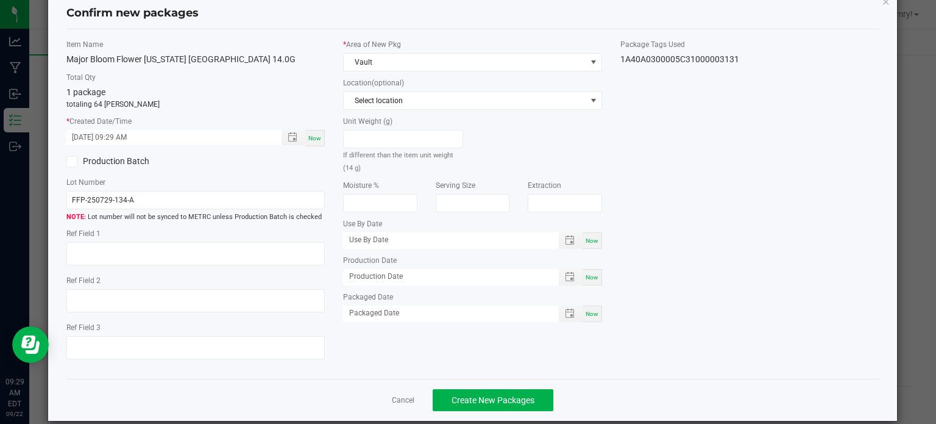
scroll to position [43, 0]
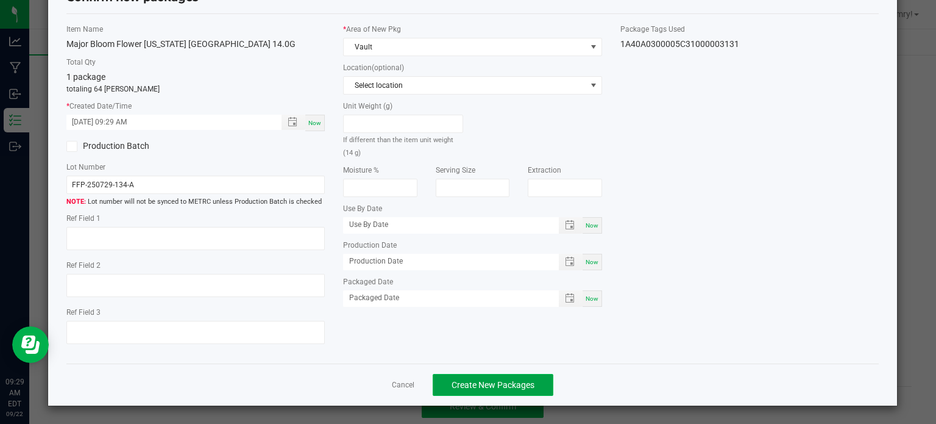
click at [514, 388] on span "Create New Packages" at bounding box center [493, 385] width 83 height 10
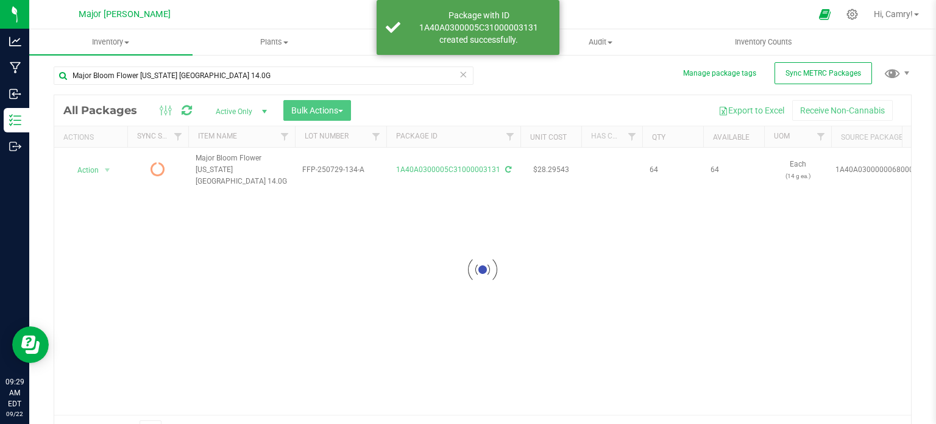
scroll to position [21, 0]
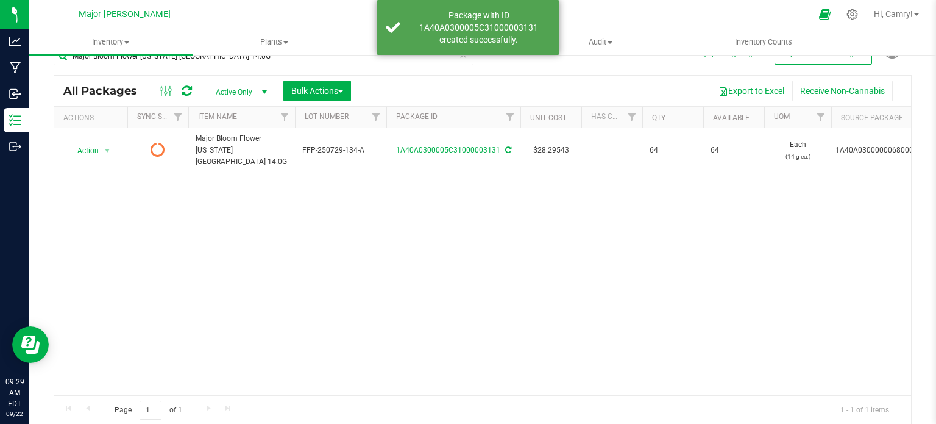
click at [182, 90] on icon at bounding box center [187, 91] width 10 height 12
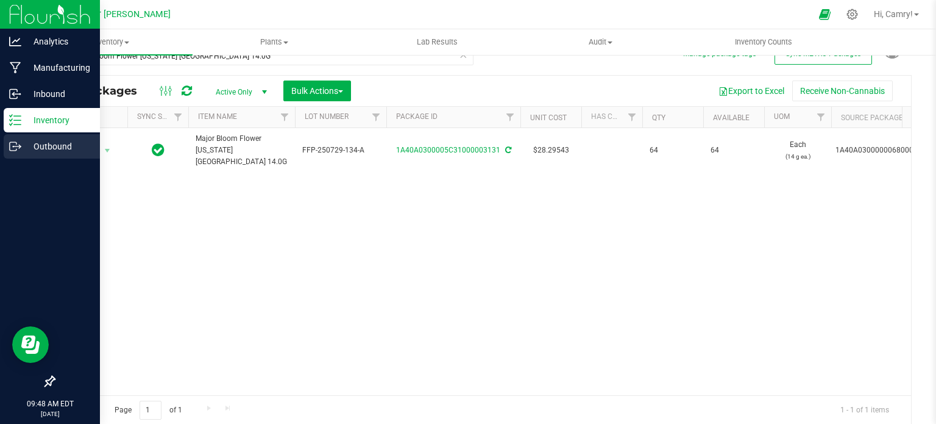
click at [20, 145] on icon at bounding box center [15, 146] width 12 height 12
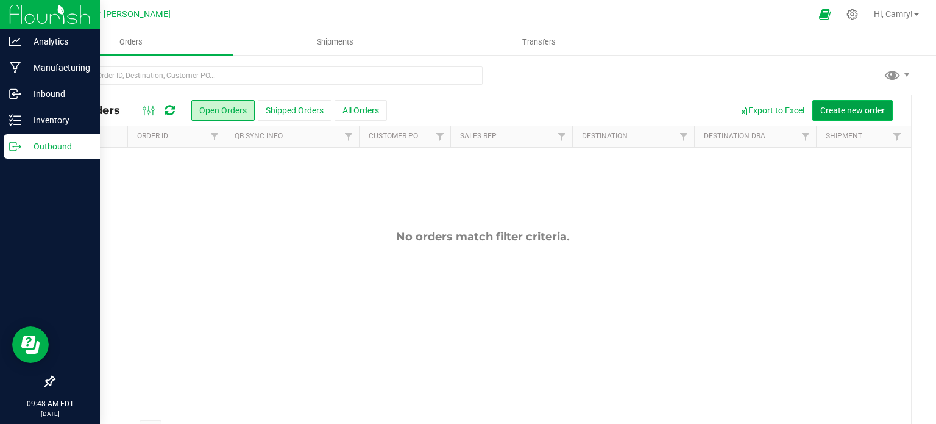
click at [870, 112] on span "Create new order" at bounding box center [852, 110] width 65 height 10
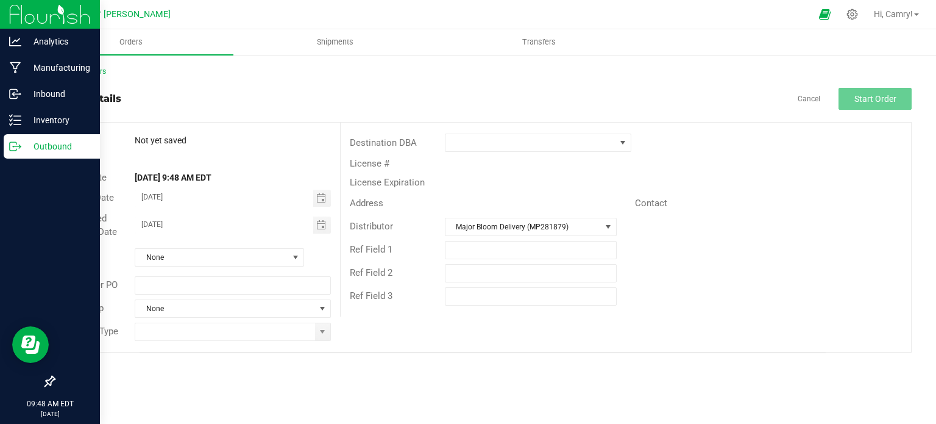
click at [222, 340] on div "Transfer Type" at bounding box center [197, 331] width 286 height 23
click at [224, 338] on input at bounding box center [224, 331] width 179 height 17
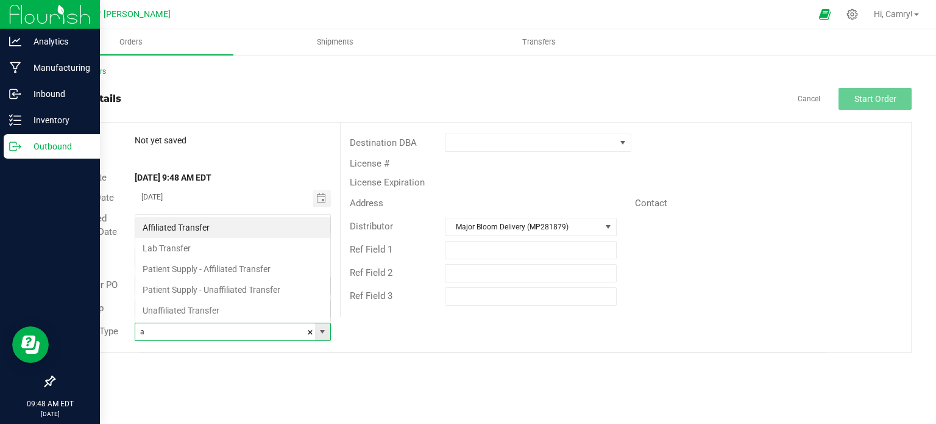
scroll to position [18, 193]
click at [246, 225] on li "Affiliated Transfer" at bounding box center [232, 227] width 195 height 21
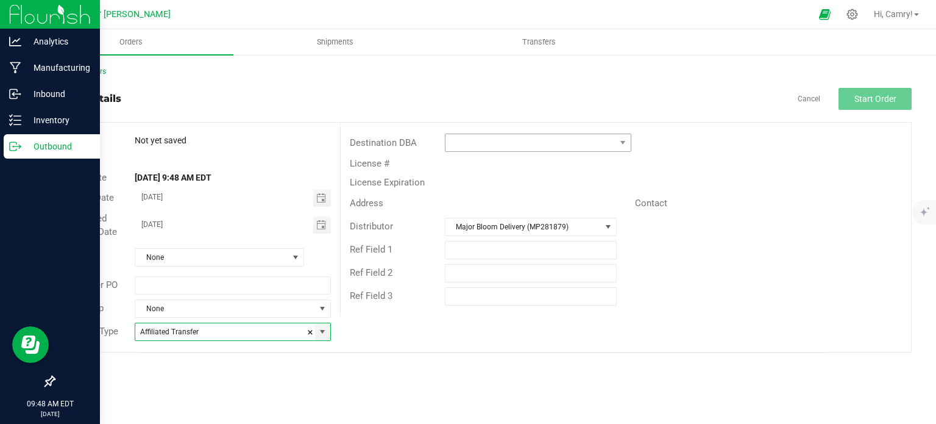
type input "Affiliated Transfer"
click at [513, 145] on span at bounding box center [530, 142] width 170 height 17
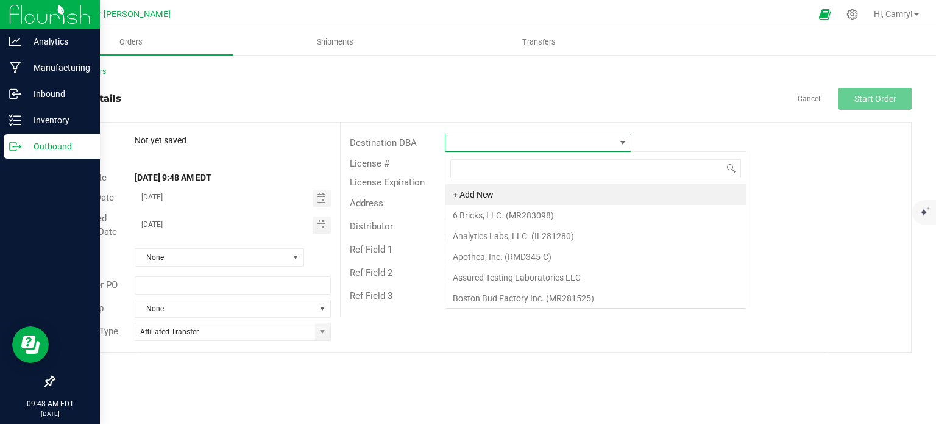
scroll to position [18, 186]
type input "major"
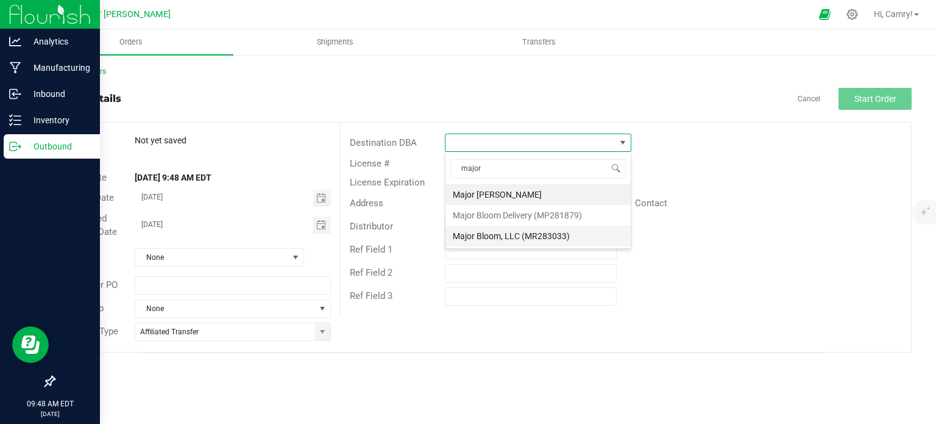
click at [497, 235] on li "Major Bloom, LLC (MR283033)" at bounding box center [537, 235] width 185 height 21
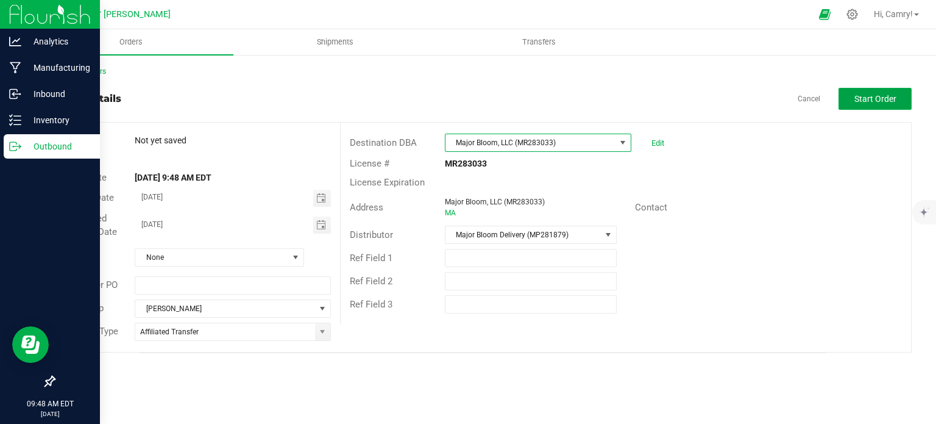
click at [885, 97] on span "Start Order" at bounding box center [875, 99] width 42 height 10
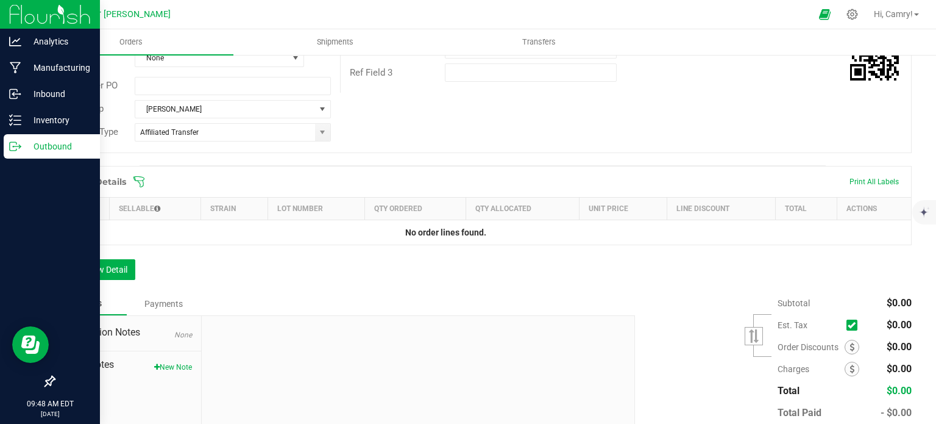
scroll to position [244, 0]
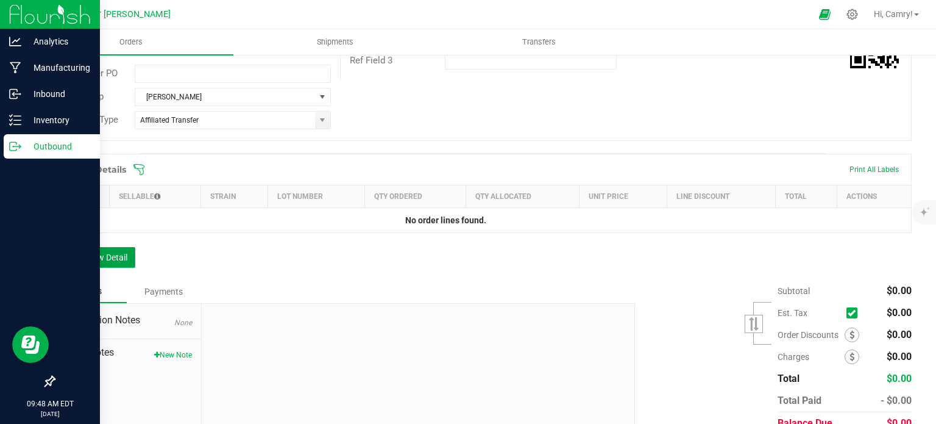
click at [122, 261] on button "Add New Detail" at bounding box center [95, 257] width 82 height 21
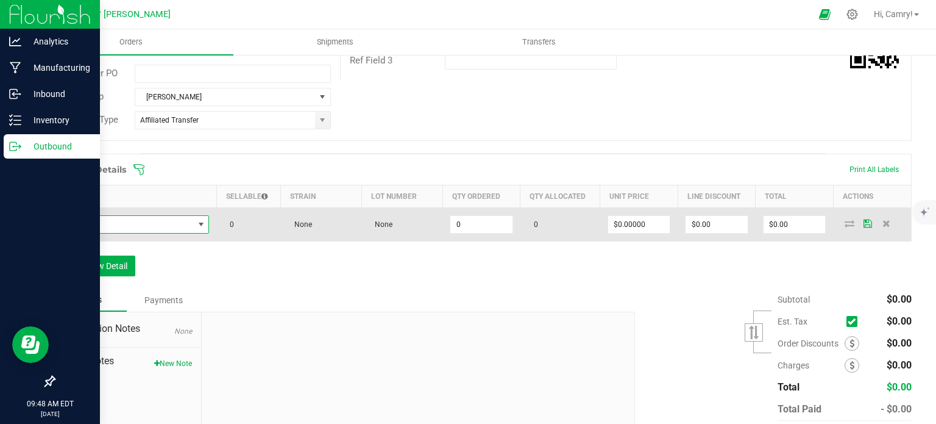
click at [129, 223] on span "NO DATA FOUND" at bounding box center [128, 224] width 131 height 17
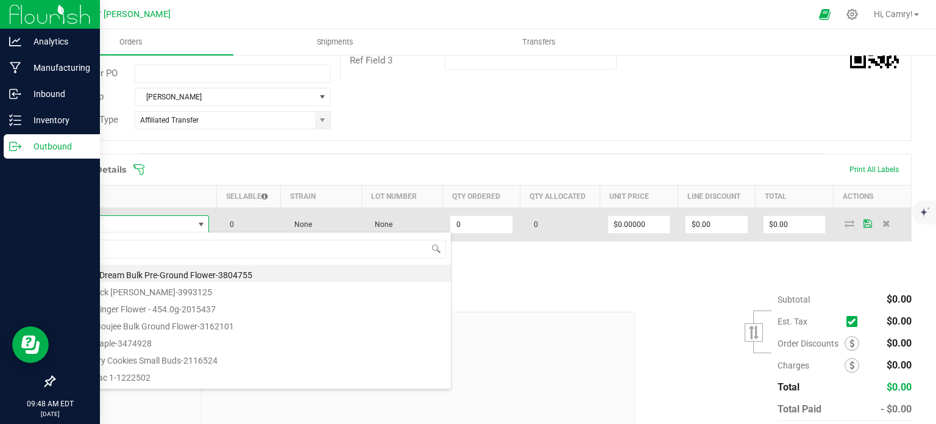
scroll to position [18, 144]
type input "[PERSON_NAME]"
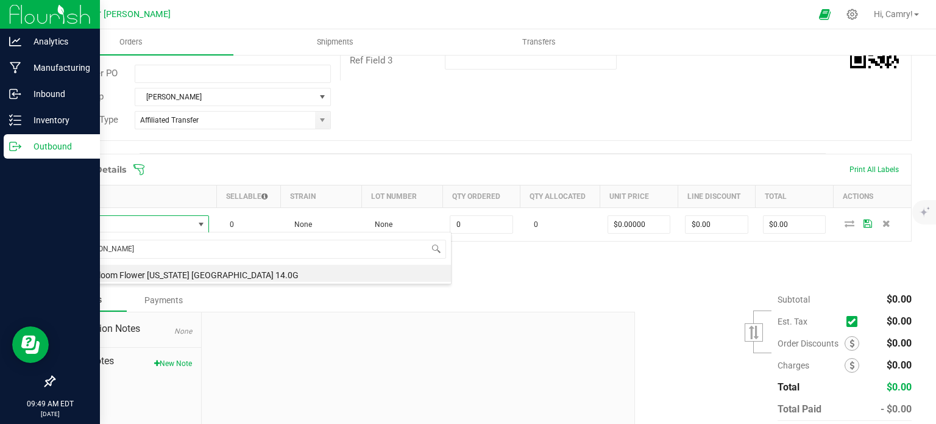
click at [147, 278] on li "Major Bloom Flower [US_STATE] [GEOGRAPHIC_DATA] 14.0G" at bounding box center [256, 272] width 389 height 17
type input "0 ea"
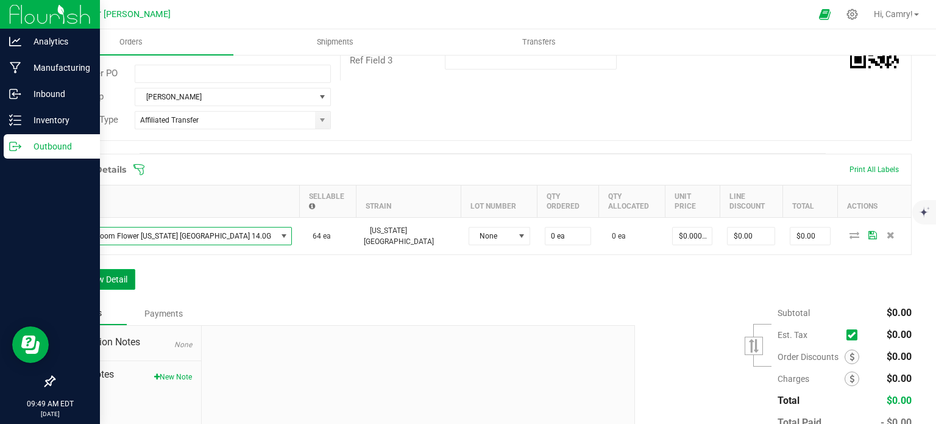
click at [119, 277] on button "Add New Detail" at bounding box center [95, 279] width 82 height 21
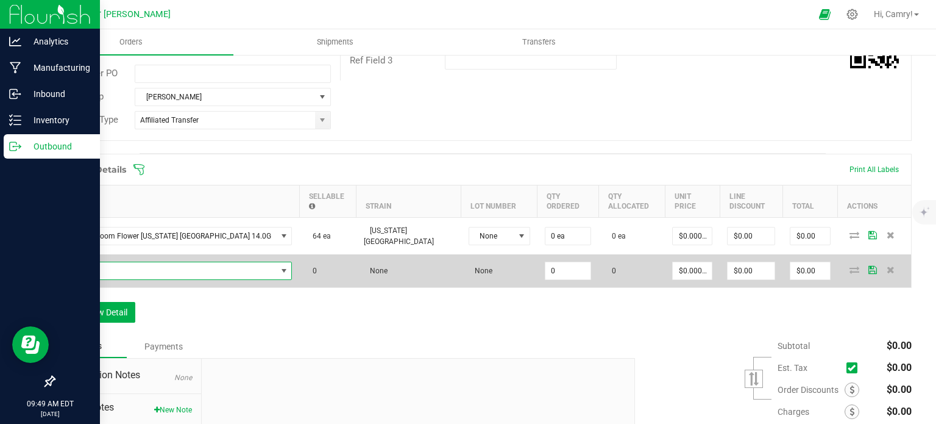
click at [123, 270] on span "NO DATA FOUND" at bounding box center [170, 270] width 214 height 17
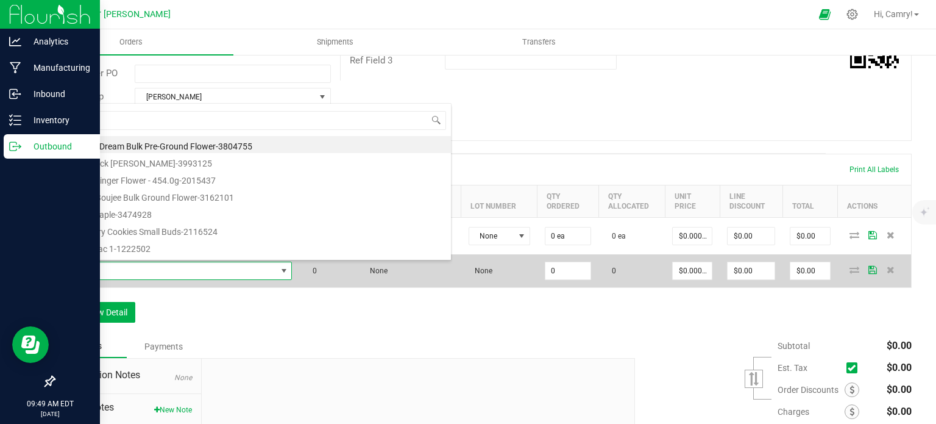
scroll to position [18, 180]
type input "blueberry"
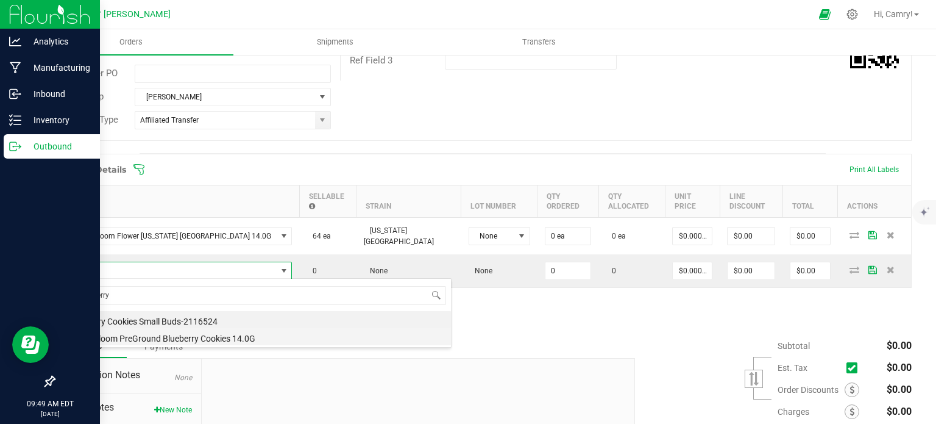
click at [154, 335] on li "Major Bloom PreGround Blueberry Cookies 14.0G" at bounding box center [256, 336] width 389 height 17
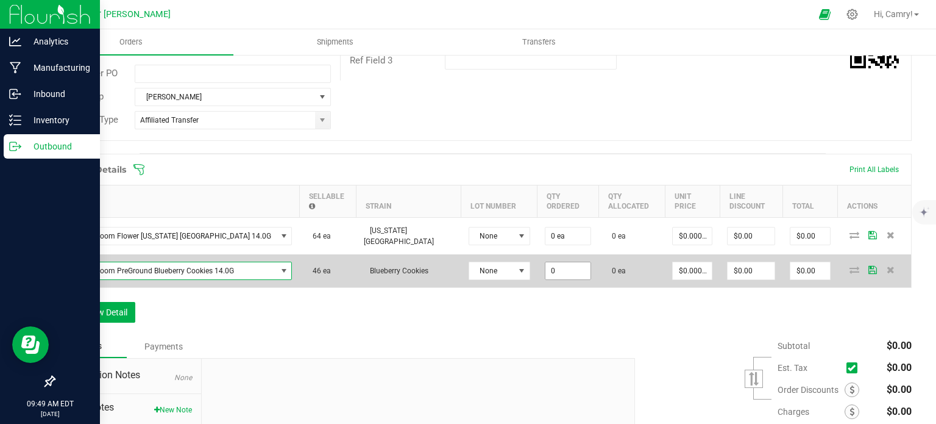
click at [545, 266] on input "0" at bounding box center [568, 270] width 46 height 17
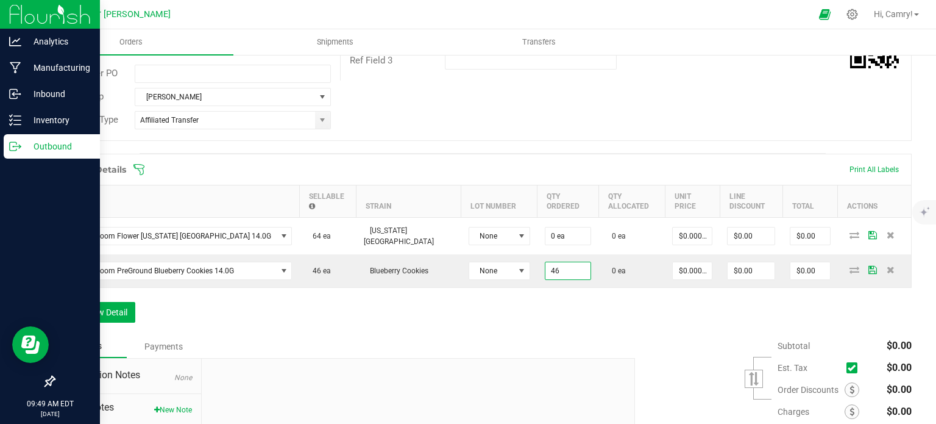
type input "46 ea"
click at [556, 300] on div "Order Details Print All Labels Item Sellable Strain Lot Number Qty Ordered Qty …" at bounding box center [483, 244] width 858 height 181
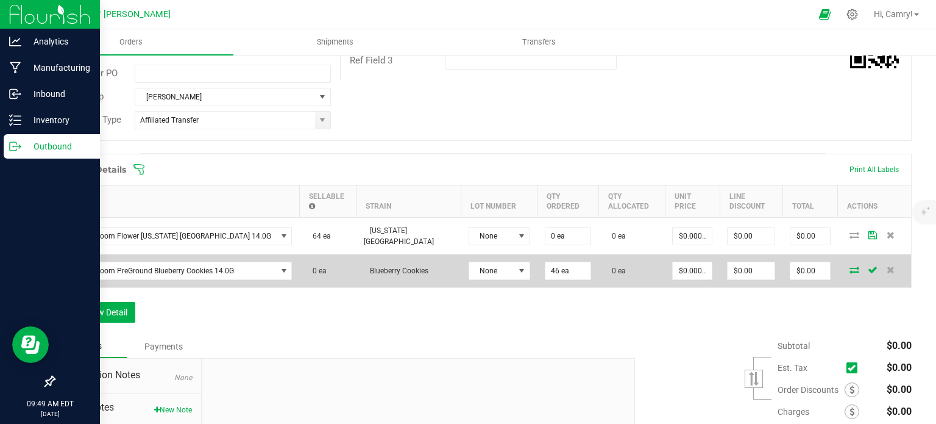
click at [849, 269] on icon at bounding box center [854, 269] width 10 height 7
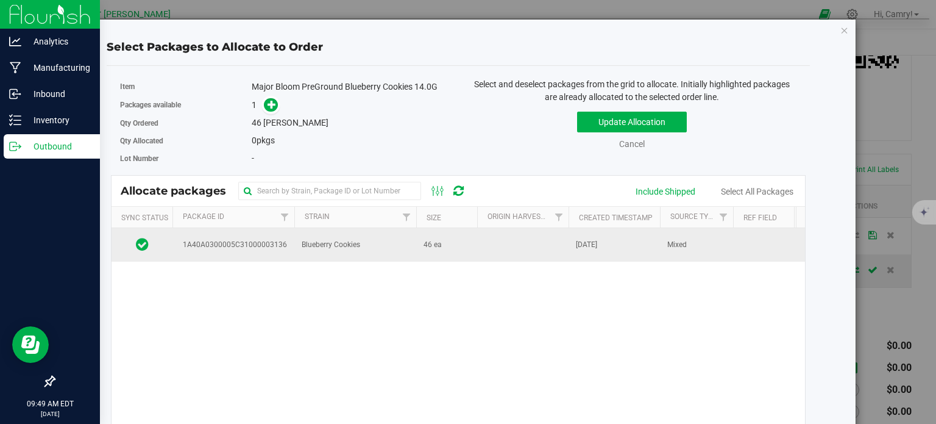
click at [580, 233] on td "[DATE]" at bounding box center [614, 244] width 91 height 33
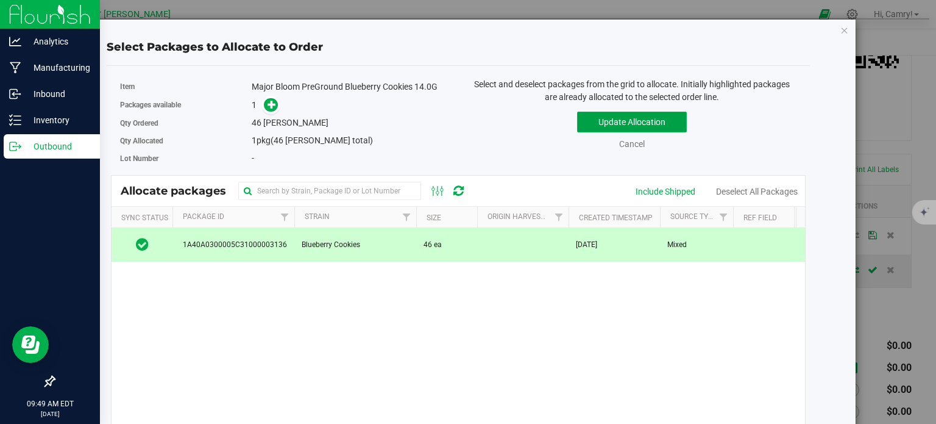
click at [645, 126] on button "Update Allocation" at bounding box center [632, 122] width 110 height 21
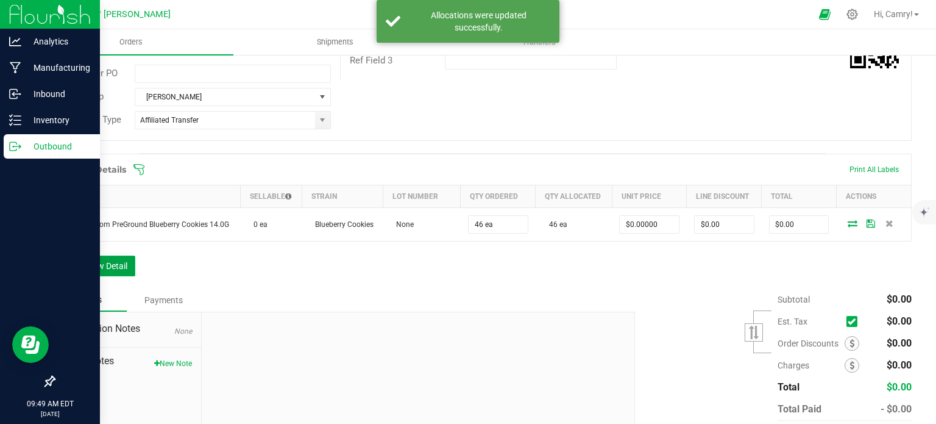
click at [110, 262] on button "Add New Detail" at bounding box center [95, 265] width 82 height 21
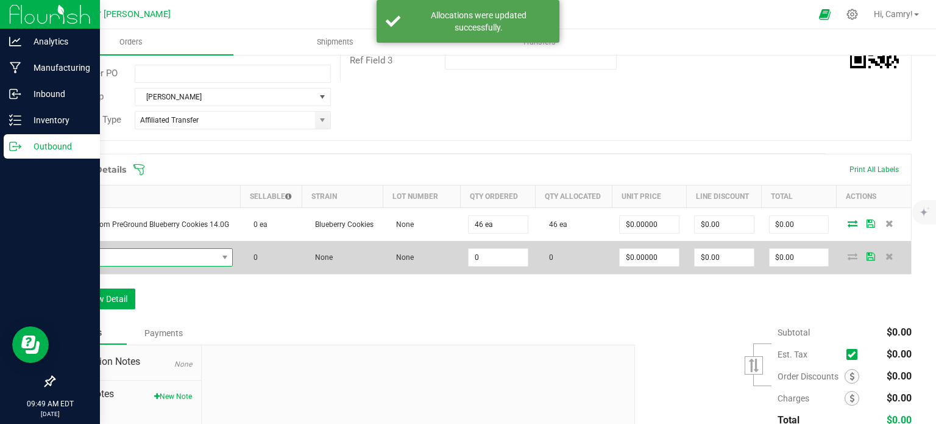
click at [105, 257] on span "NO DATA FOUND" at bounding box center [140, 257] width 155 height 17
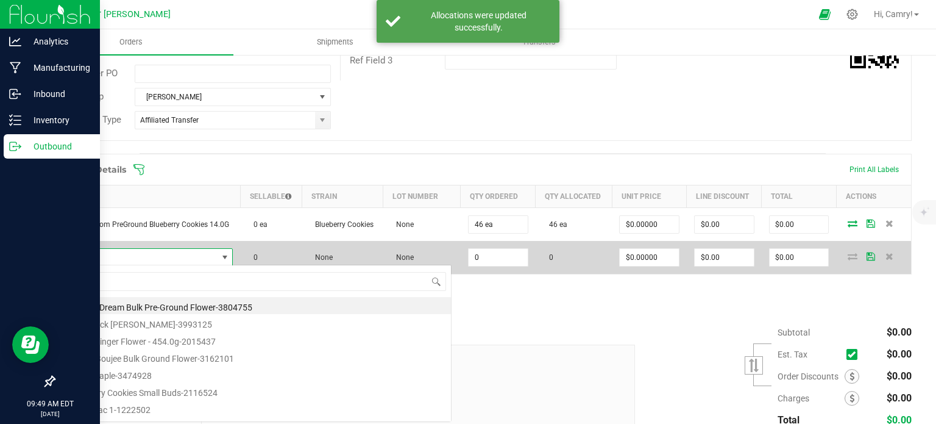
scroll to position [18, 166]
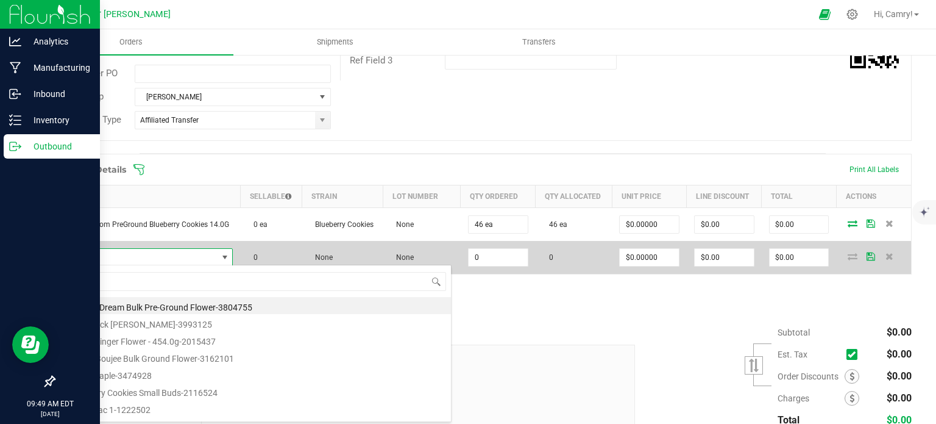
type input "d"
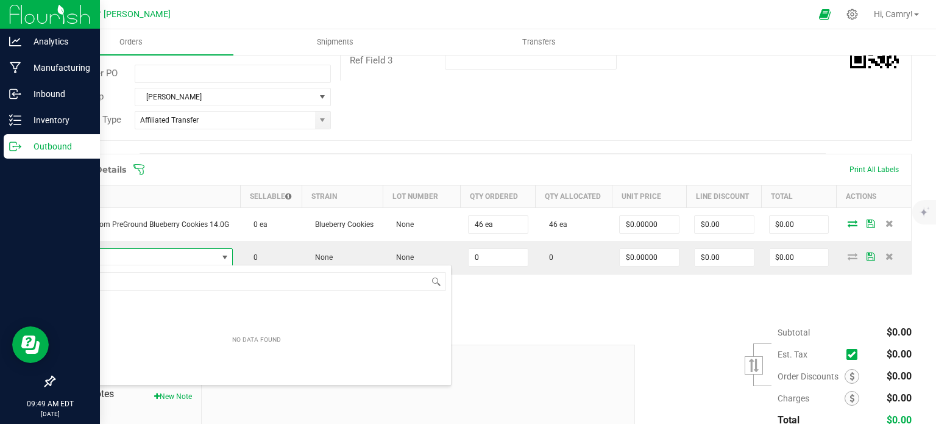
type input "[PERSON_NAME]"
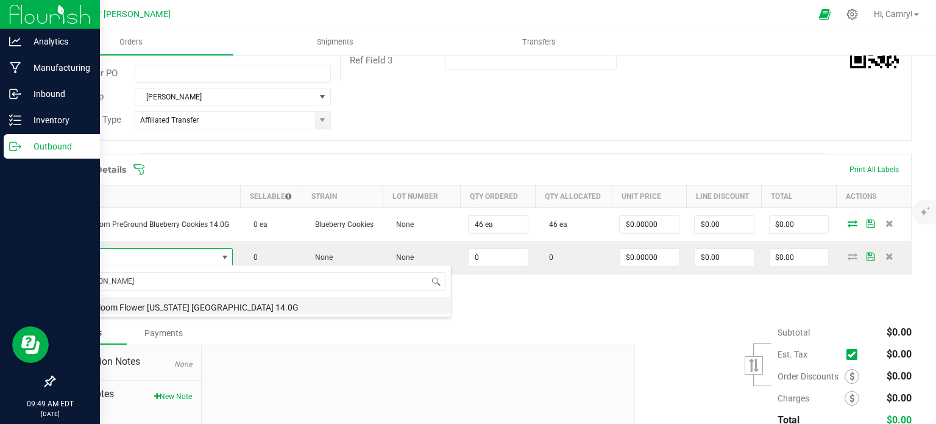
click at [135, 302] on li "Major Bloom Flower [US_STATE] [GEOGRAPHIC_DATA] 14.0G" at bounding box center [256, 305] width 389 height 17
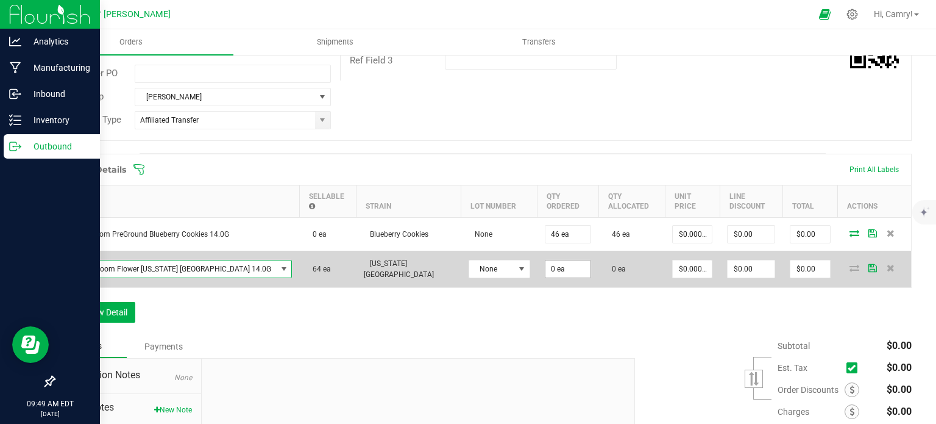
type input "0"
click at [545, 275] on input "0" at bounding box center [568, 268] width 46 height 17
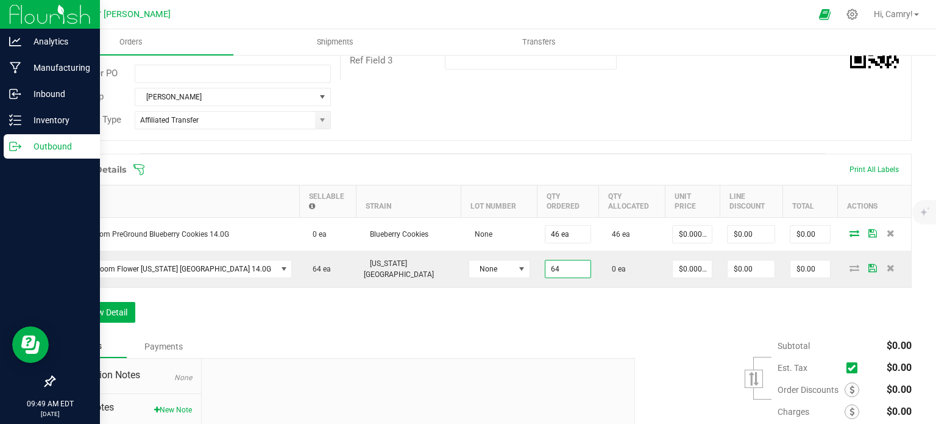
type input "64 ea"
click at [502, 302] on div "Order Details Print All Labels Item Sellable Strain Lot Number Qty Ordered Qty …" at bounding box center [483, 244] width 858 height 181
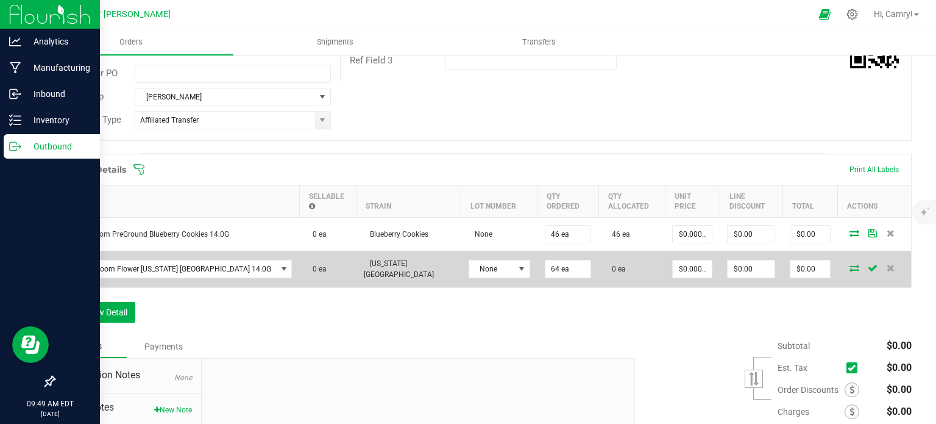
click at [849, 270] on icon at bounding box center [854, 267] width 10 height 7
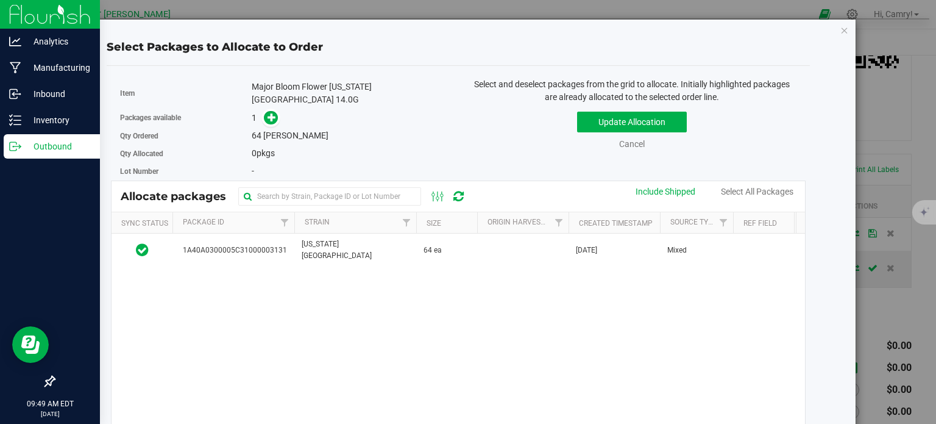
drag, startPoint x: 512, startPoint y: 239, endPoint x: 541, endPoint y: 208, distance: 41.8
click at [511, 239] on td at bounding box center [522, 249] width 91 height 33
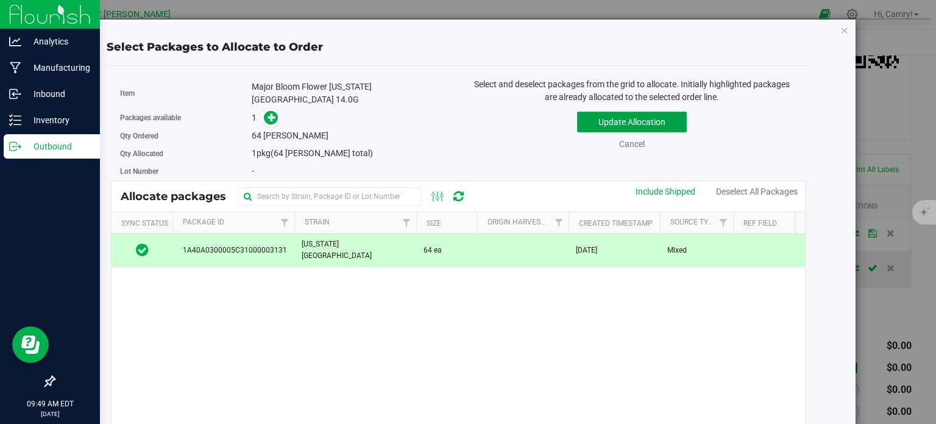
click at [666, 117] on button "Update Allocation" at bounding box center [632, 122] width 110 height 21
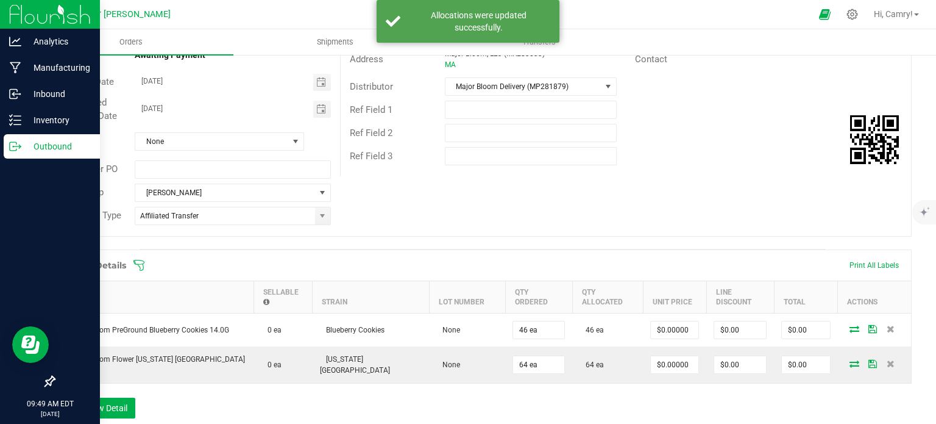
scroll to position [0, 0]
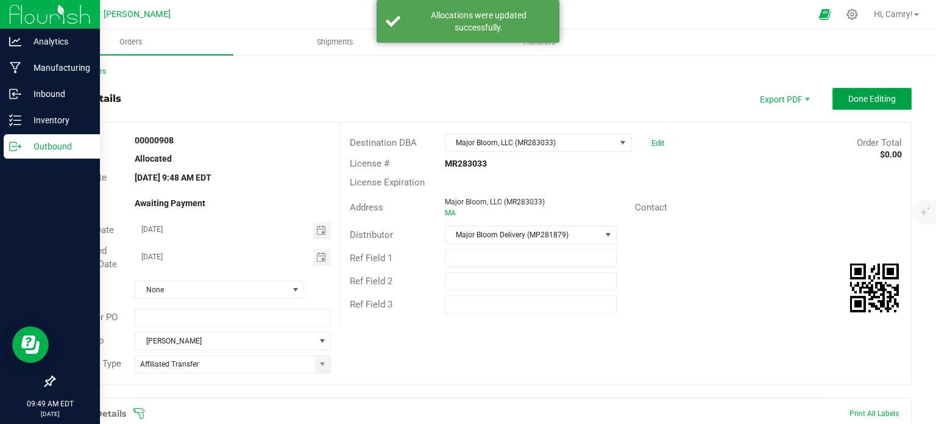
click at [877, 96] on span "Done Editing" at bounding box center [872, 99] width 48 height 10
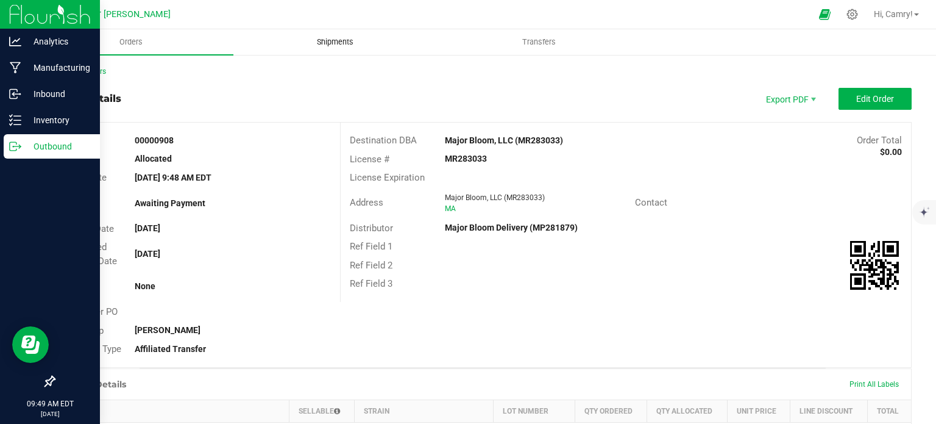
click at [344, 38] on span "Shipments" at bounding box center [334, 42] width 69 height 11
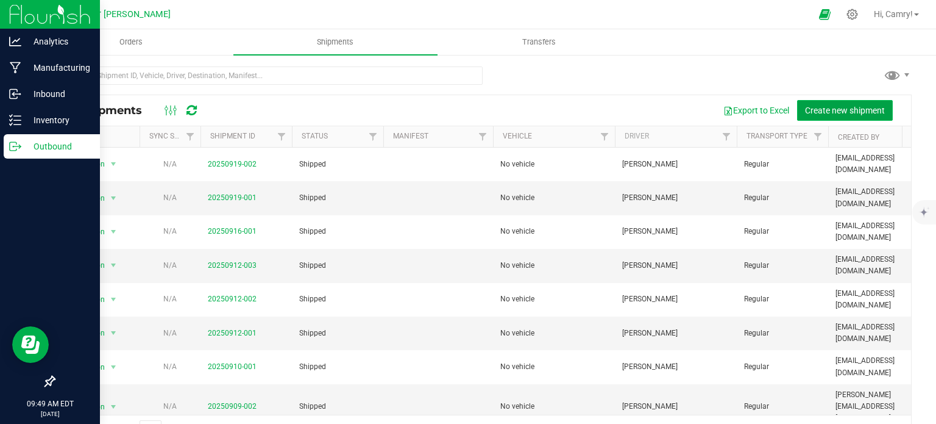
click at [805, 111] on span "Create new shipment" at bounding box center [845, 110] width 80 height 10
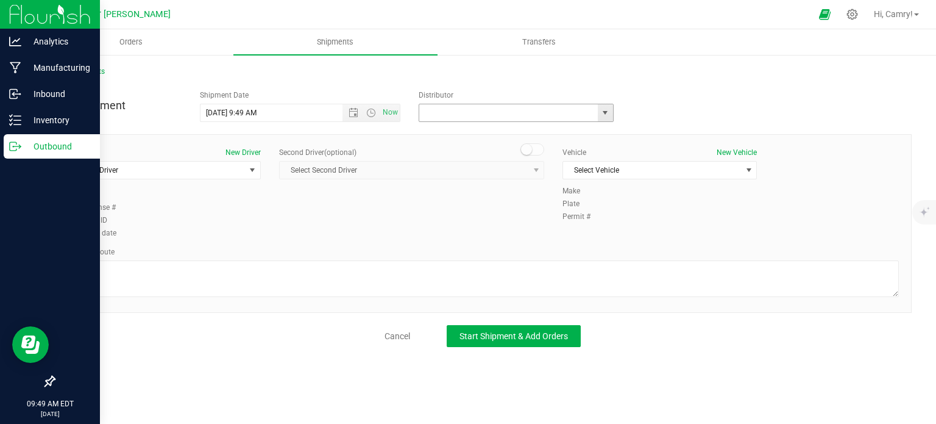
click at [451, 112] on input "text" at bounding box center [505, 112] width 173 height 17
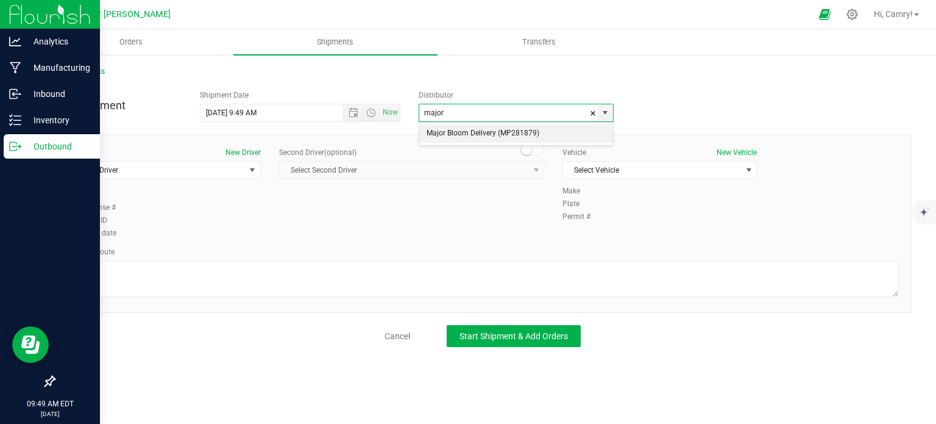
click at [466, 129] on li "Major Bloom Delivery (MP281879)" at bounding box center [516, 133] width 194 height 18
type input "Major Bloom Delivery (MP281879)"
click at [656, 172] on span "Select Vehicle" at bounding box center [652, 169] width 178 height 17
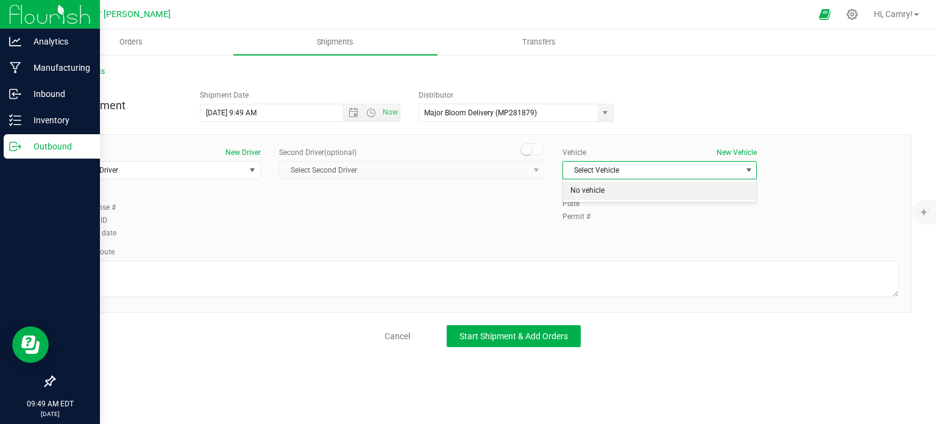
click at [639, 192] on li "No vehicle" at bounding box center [659, 191] width 193 height 18
click at [196, 168] on span "Select Driver" at bounding box center [156, 169] width 178 height 17
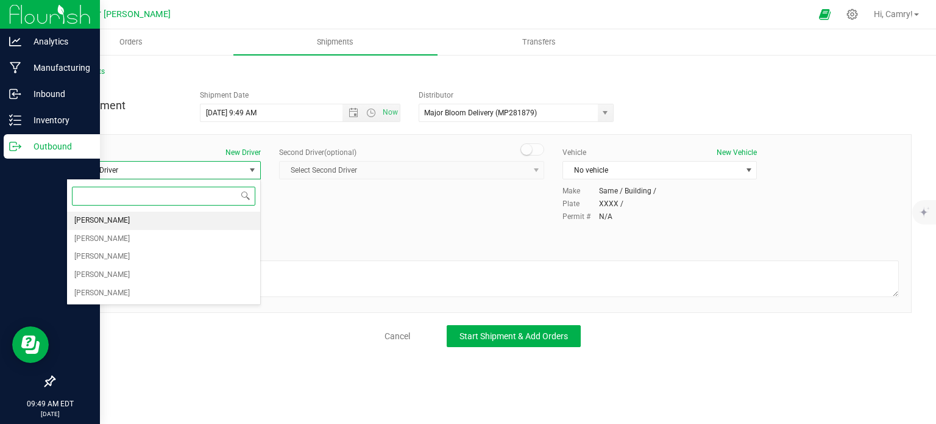
click at [181, 216] on li "[PERSON_NAME]" at bounding box center [163, 220] width 193 height 18
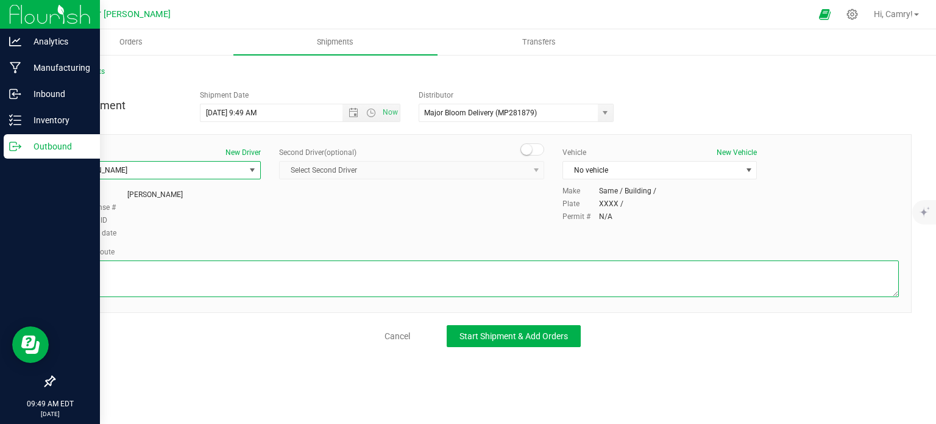
click at [207, 272] on textarea at bounding box center [482, 278] width 832 height 37
type textarea "walking"
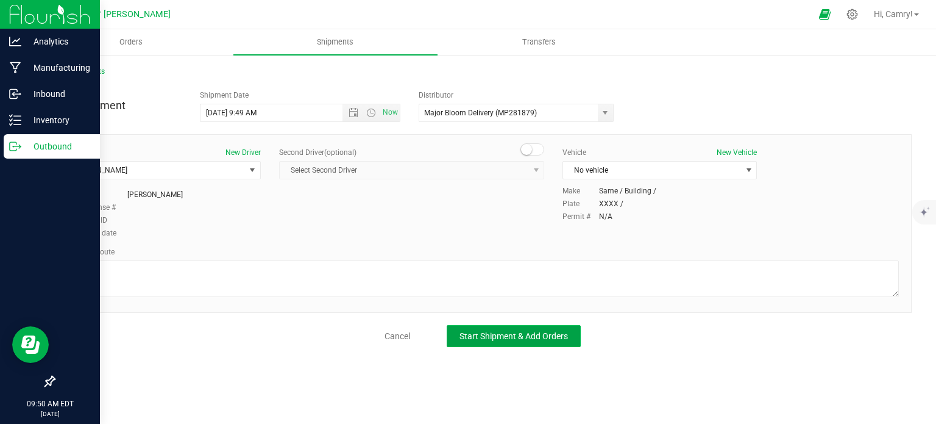
click at [488, 338] on span "Start Shipment & Add Orders" at bounding box center [513, 336] width 108 height 10
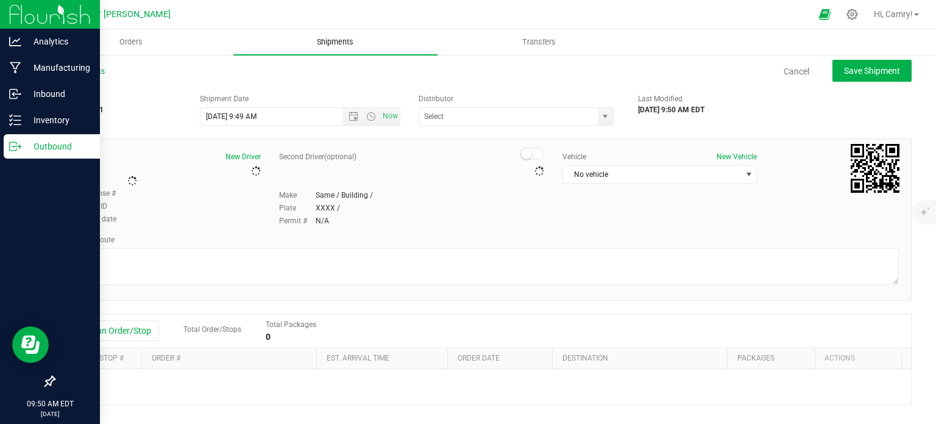
type input "Major Bloom Delivery (MP281879)"
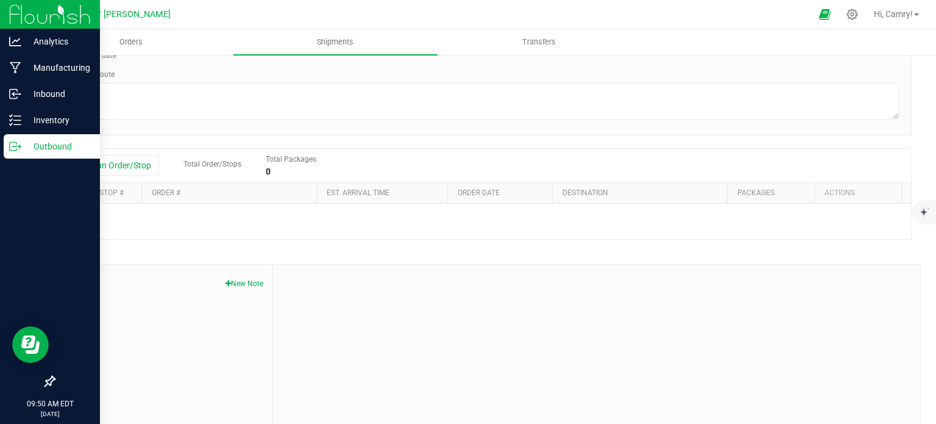
scroll to position [183, 0]
click at [124, 165] on button "Add an Order/Stop" at bounding box center [111, 164] width 96 height 21
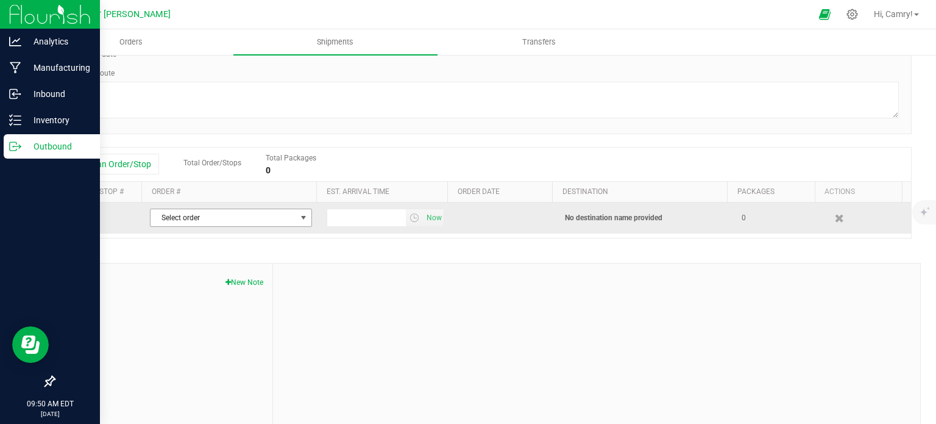
click at [166, 220] on span "Select order" at bounding box center [224, 217] width 146 height 17
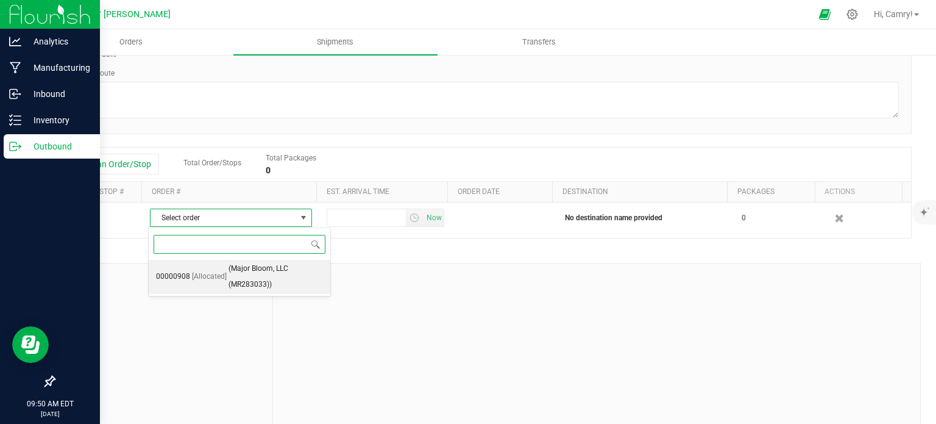
click at [205, 275] on span "[Allocated]" at bounding box center [209, 277] width 35 height 16
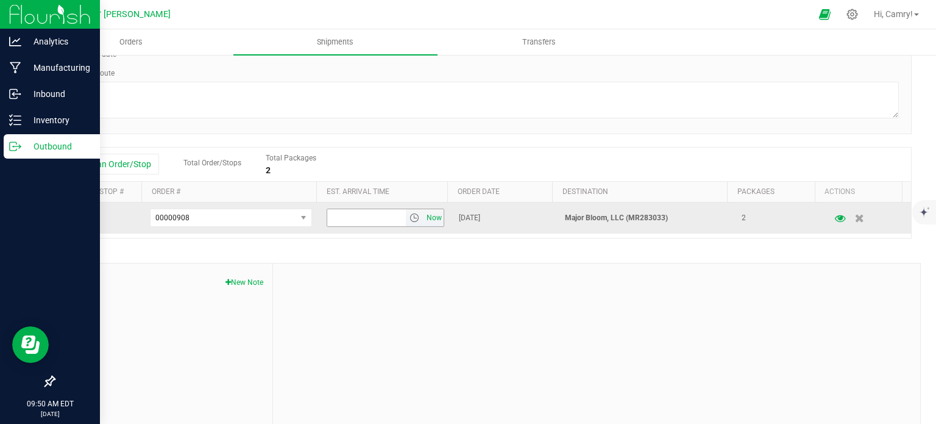
click at [424, 221] on span "Now" at bounding box center [434, 218] width 21 height 18
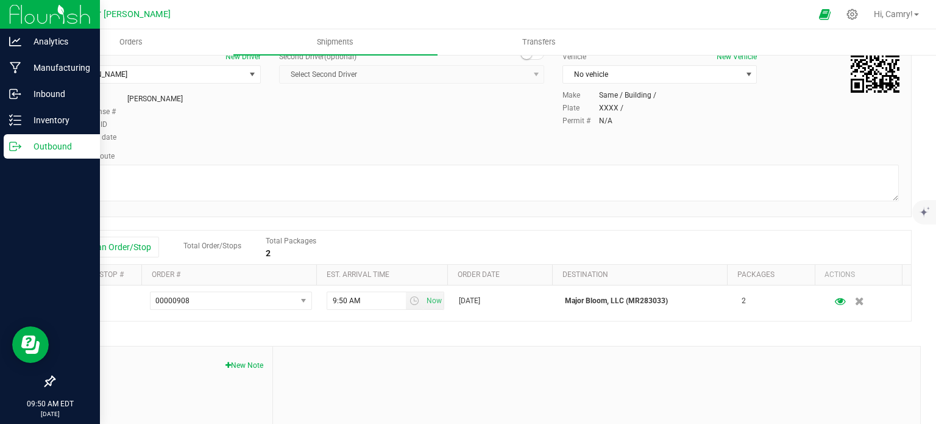
scroll to position [0, 0]
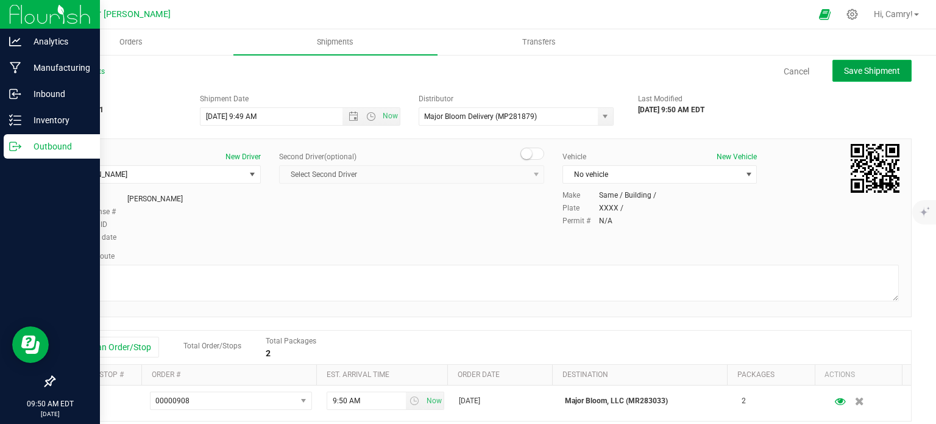
click at [858, 68] on span "Save Shipment" at bounding box center [872, 71] width 56 height 10
type input "[DATE] 1:49 PM"
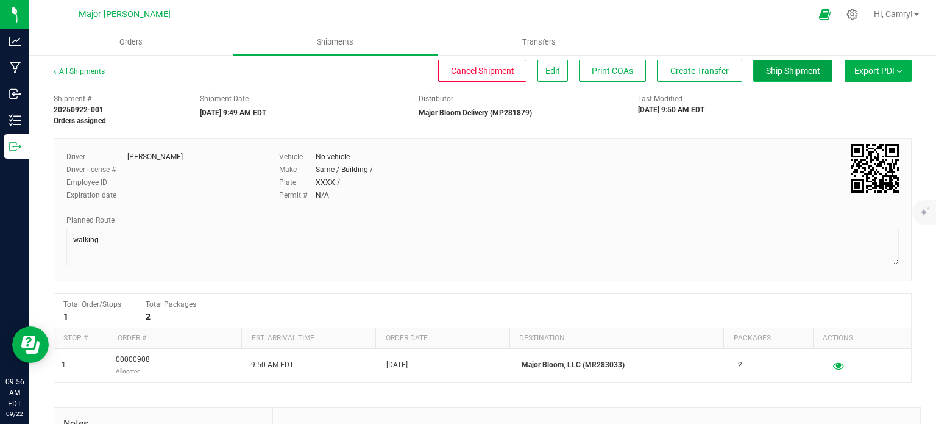
click at [766, 66] on span "Ship Shipment" at bounding box center [793, 71] width 54 height 10
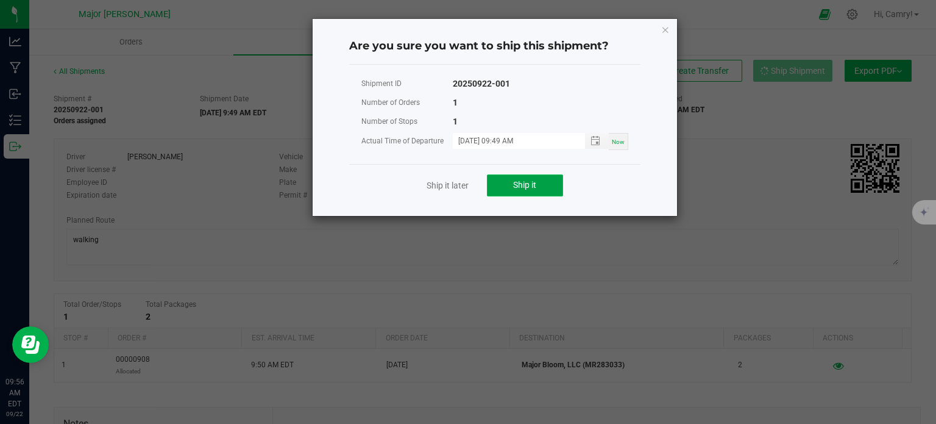
click at [502, 183] on button "Ship it" at bounding box center [525, 185] width 76 height 22
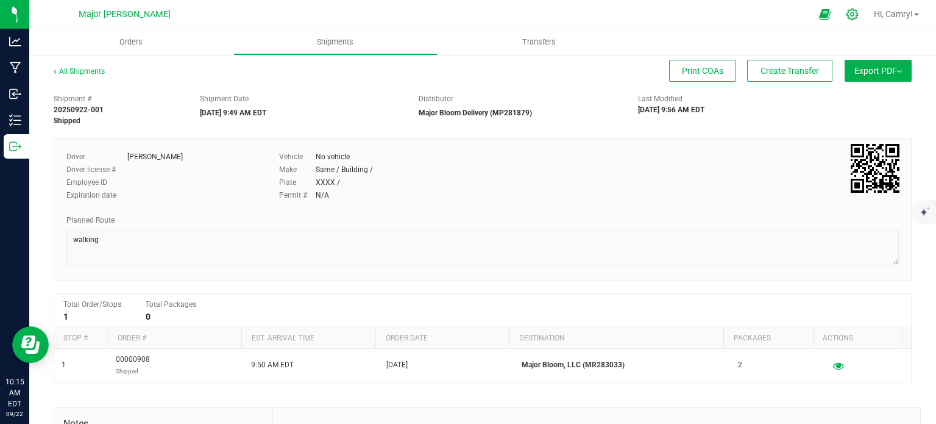
click at [852, 10] on icon at bounding box center [852, 14] width 13 height 13
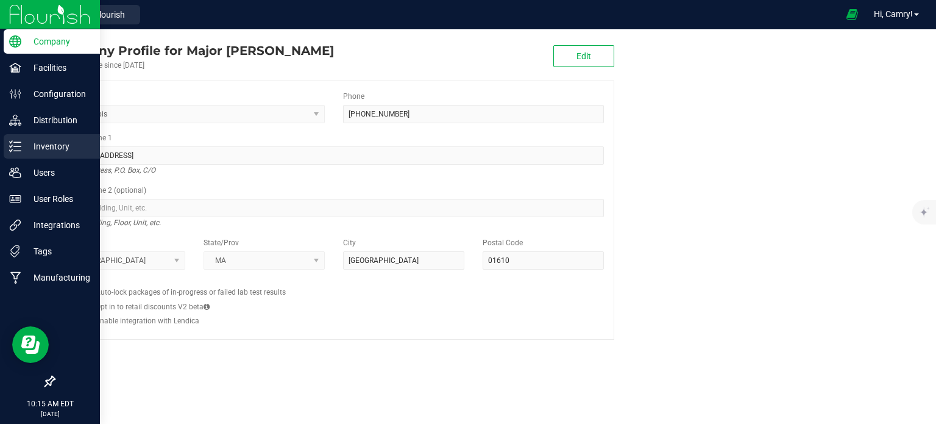
click at [23, 152] on p "Inventory" at bounding box center [57, 146] width 73 height 15
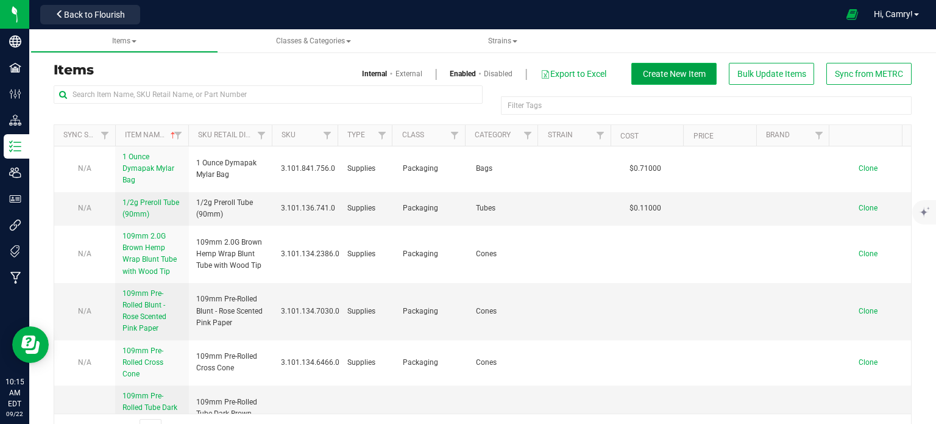
click at [643, 77] on span "Create New Item" at bounding box center [674, 74] width 63 height 10
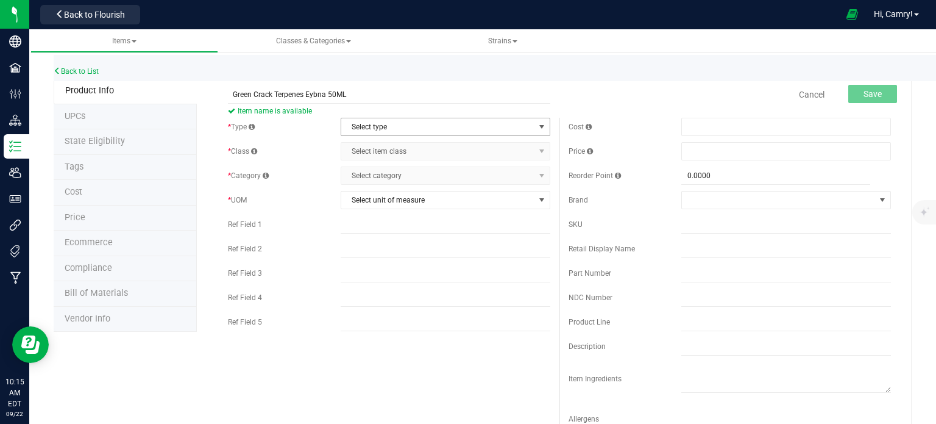
type input "Green Crack Terpenes Eybna 50ML"
click at [392, 132] on span "Select type" at bounding box center [437, 126] width 193 height 17
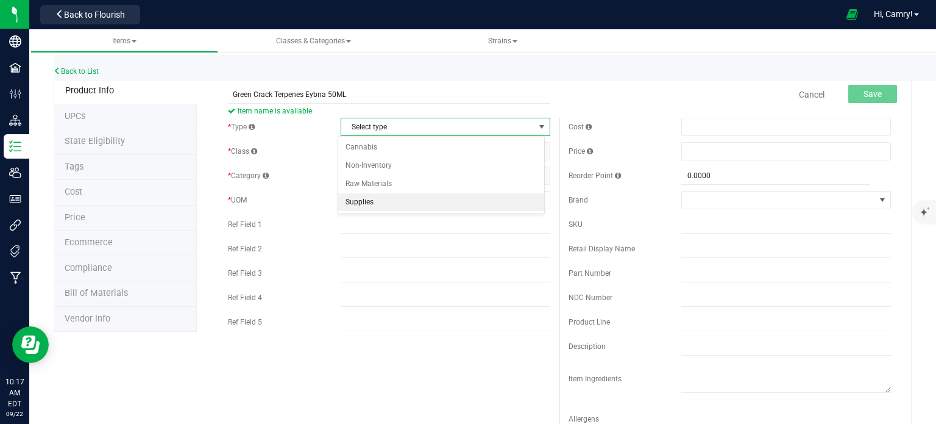
click at [395, 196] on li "Supplies" at bounding box center [441, 202] width 206 height 18
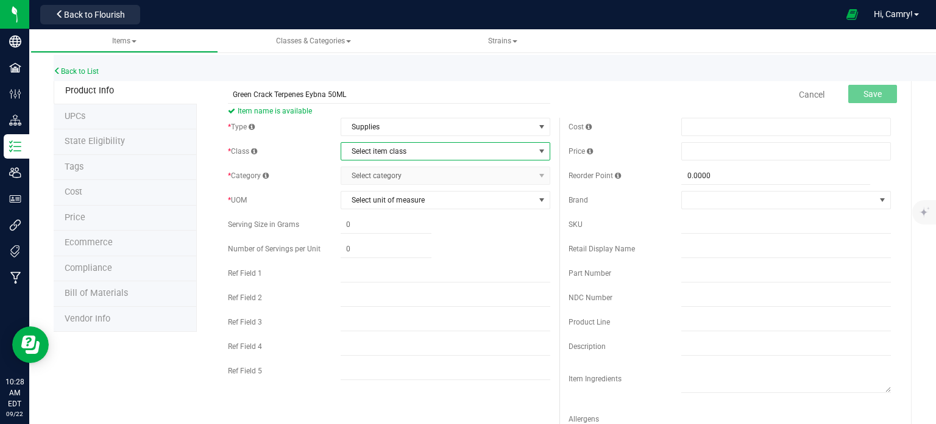
click at [407, 152] on span "Select item class" at bounding box center [437, 151] width 193 height 17
click at [407, 131] on span "Supplies" at bounding box center [437, 126] width 193 height 17
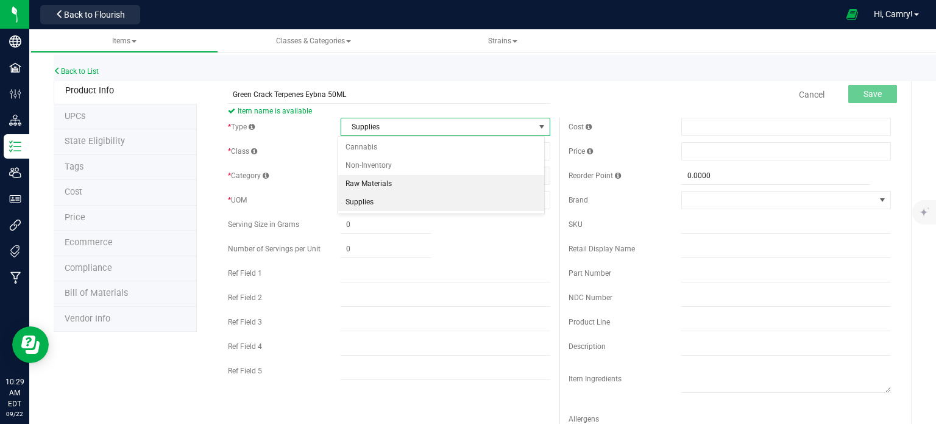
click at [416, 176] on li "Raw Materials" at bounding box center [441, 184] width 206 height 18
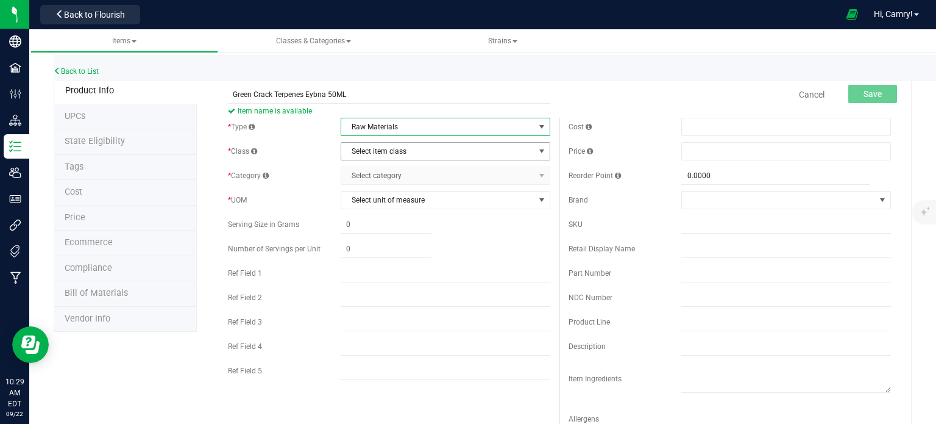
click at [425, 152] on span "Select item class" at bounding box center [437, 151] width 193 height 17
click at [434, 131] on span "Raw Materials" at bounding box center [437, 126] width 193 height 17
click at [434, 160] on li "Non-Inventory" at bounding box center [441, 166] width 206 height 18
click at [429, 144] on span "Select item class" at bounding box center [437, 151] width 193 height 17
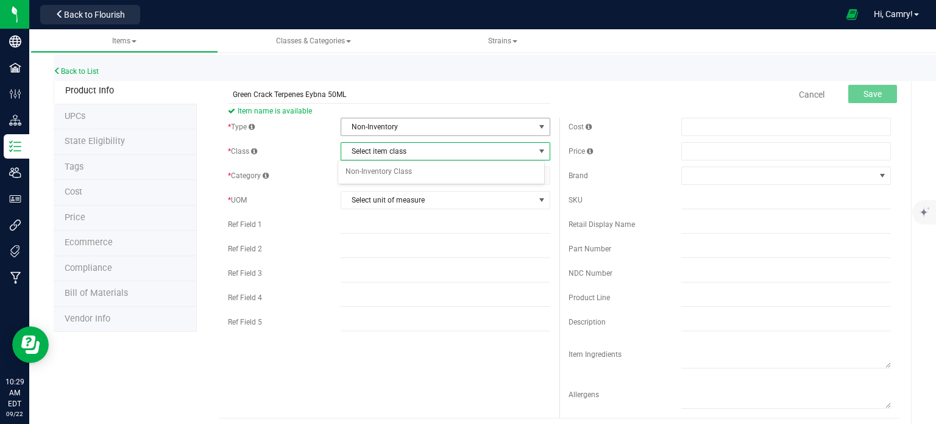
click at [430, 124] on span "Non-Inventory" at bounding box center [437, 126] width 193 height 17
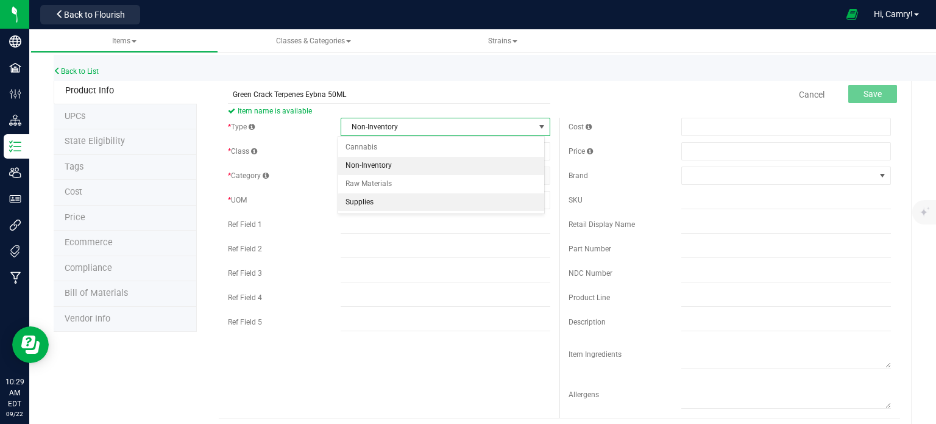
click at [410, 197] on li "Supplies" at bounding box center [441, 202] width 206 height 18
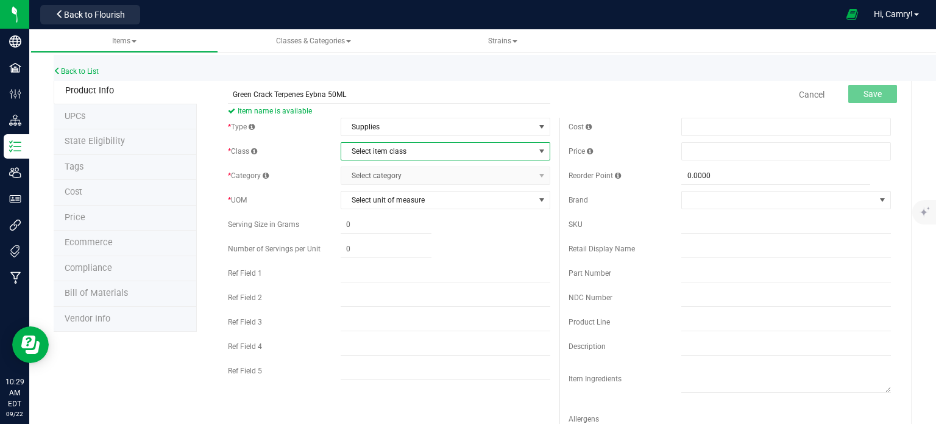
click at [418, 153] on span "Select item class" at bounding box center [437, 151] width 193 height 17
click at [419, 170] on li "Packaging" at bounding box center [441, 172] width 206 height 18
click at [420, 170] on span "Select category" at bounding box center [437, 175] width 193 height 17
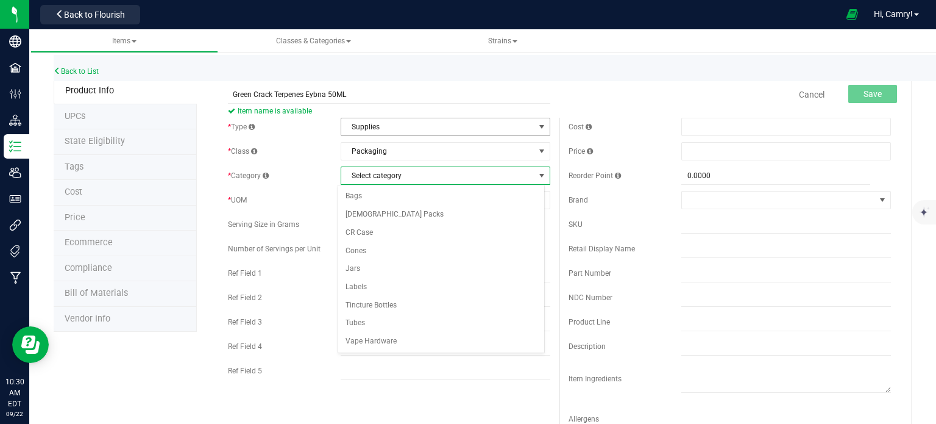
click at [409, 125] on span "Supplies" at bounding box center [437, 126] width 193 height 17
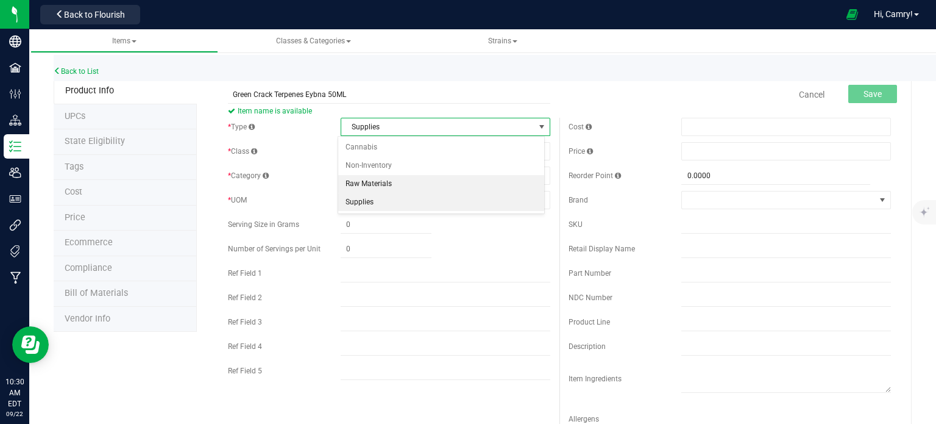
click at [412, 179] on li "Raw Materials" at bounding box center [441, 184] width 206 height 18
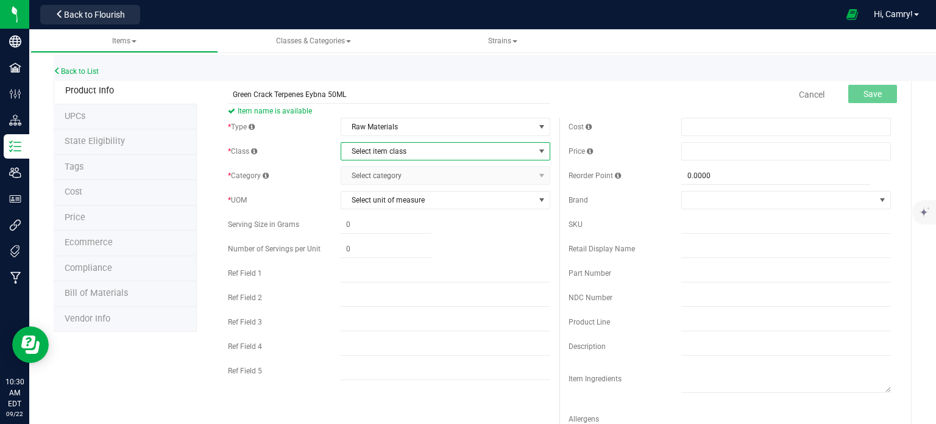
click at [413, 156] on span "Select item class" at bounding box center [437, 151] width 193 height 17
click at [412, 173] on li "General" at bounding box center [441, 172] width 206 height 18
click at [413, 168] on span "Select category" at bounding box center [437, 175] width 193 height 17
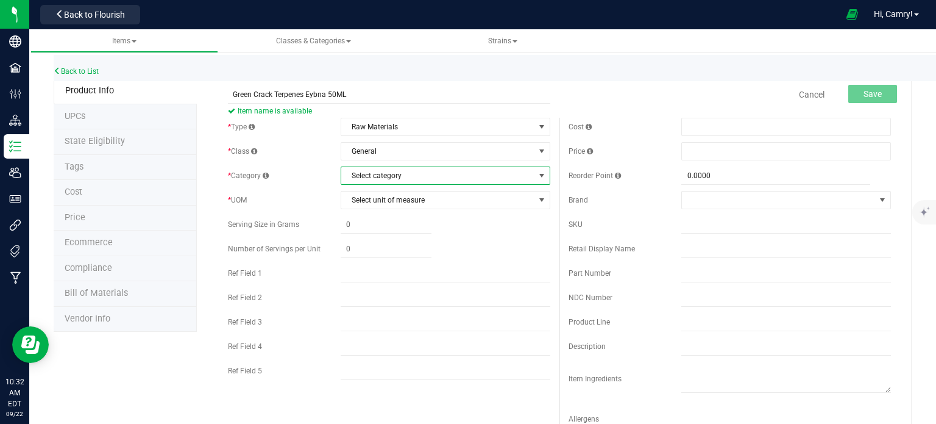
click at [438, 175] on span "Select category" at bounding box center [437, 175] width 193 height 17
click at [434, 202] on li "Raw Materials" at bounding box center [441, 196] width 206 height 18
click at [434, 203] on span "Select unit of measure" at bounding box center [437, 199] width 193 height 17
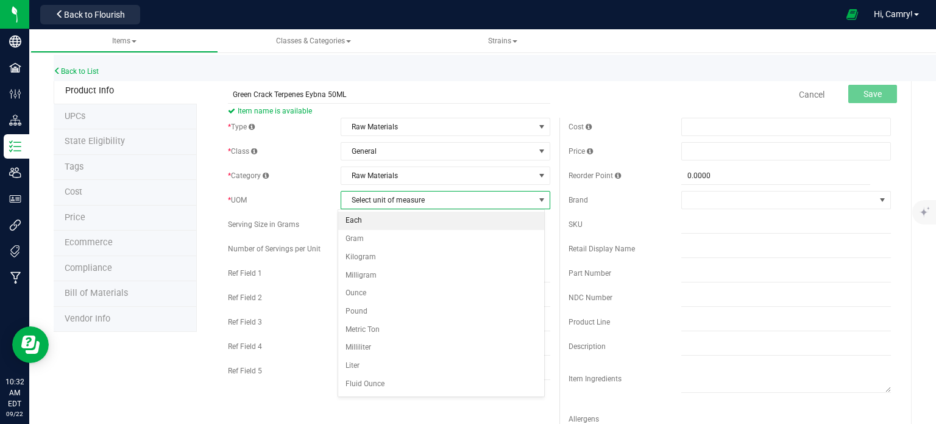
click at [430, 219] on li "Each" at bounding box center [441, 220] width 206 height 18
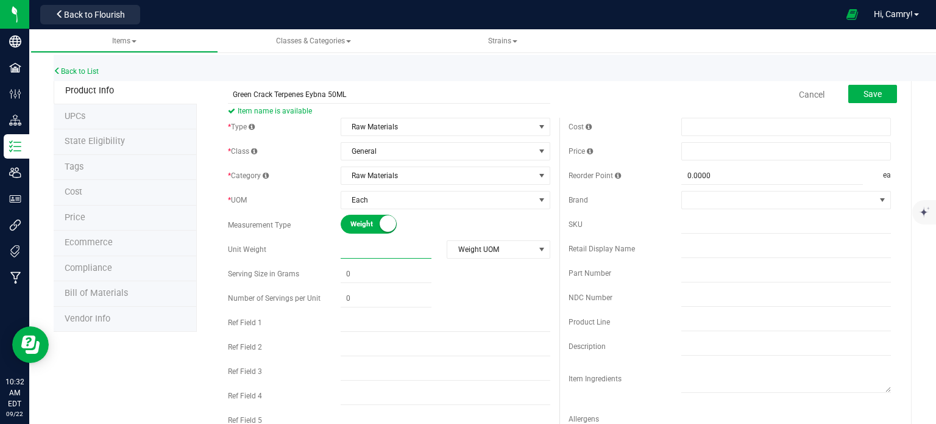
click at [371, 248] on span at bounding box center [386, 250] width 91 height 18
type input "50"
click at [516, 250] on span "Weight UOM" at bounding box center [490, 249] width 87 height 17
type input "50.0000"
click at [388, 197] on span "Each" at bounding box center [437, 199] width 193 height 17
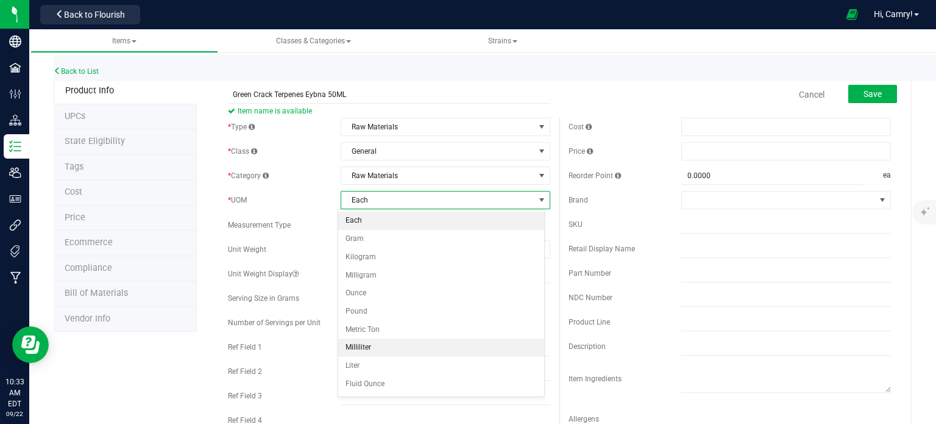
click at [400, 343] on li "Milliliter" at bounding box center [441, 347] width 206 height 18
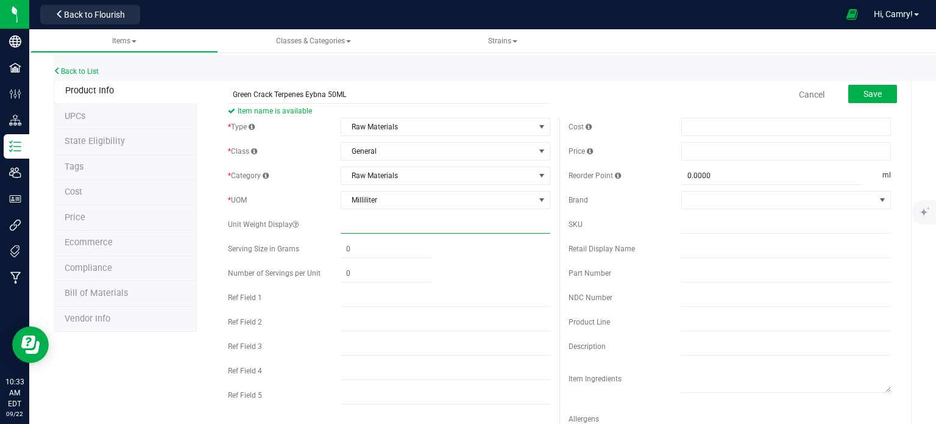
click at [395, 227] on input "text" at bounding box center [446, 224] width 210 height 18
type input "50ml"
click at [854, 97] on button "Save" at bounding box center [872, 94] width 49 height 18
click at [497, 192] on span "Milliliter" at bounding box center [437, 199] width 193 height 17
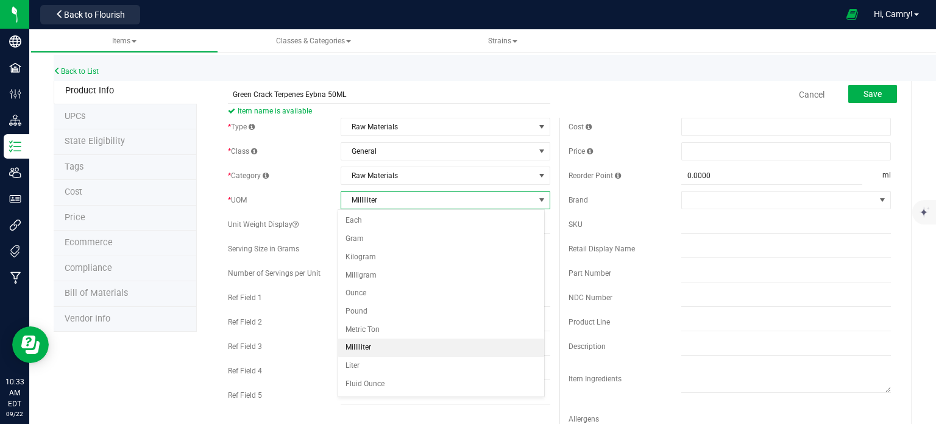
click at [431, 346] on li "Milliliter" at bounding box center [441, 347] width 206 height 18
click at [871, 94] on span "Save" at bounding box center [873, 94] width 18 height 10
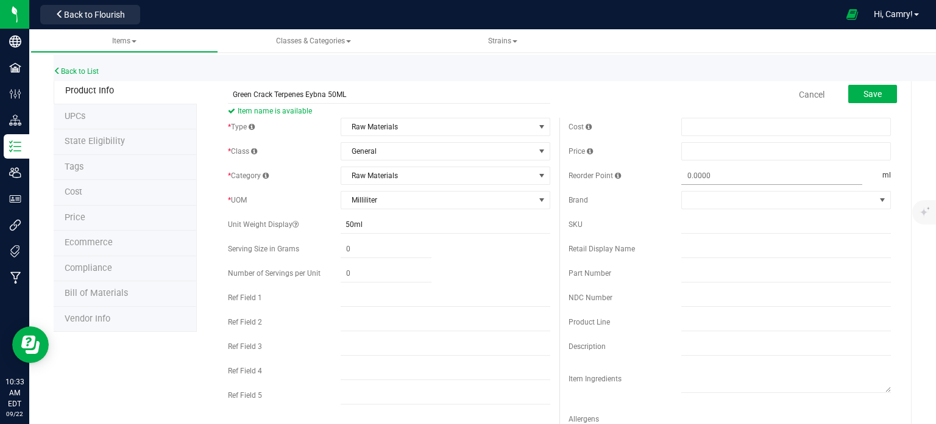
click at [726, 177] on span at bounding box center [771, 176] width 181 height 18
type input "0.0000"
click at [732, 196] on span at bounding box center [778, 199] width 193 height 17
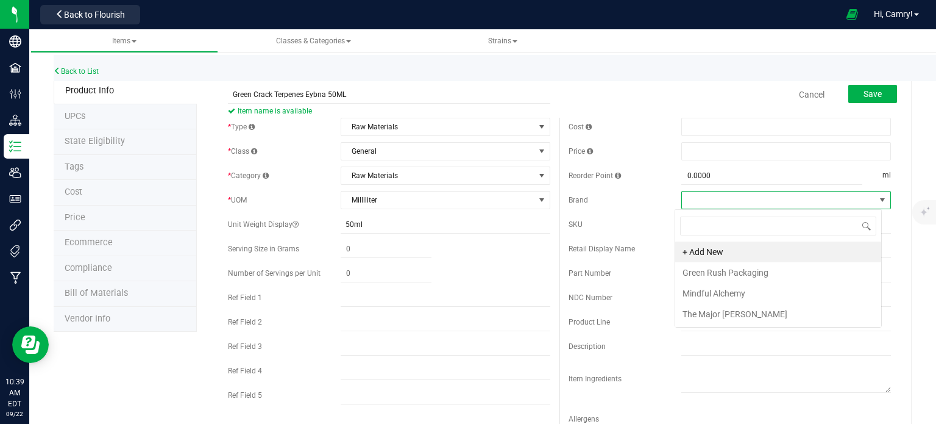
scroll to position [18, 207]
type input "eb"
click at [717, 248] on li "+ Add New" at bounding box center [778, 251] width 206 height 21
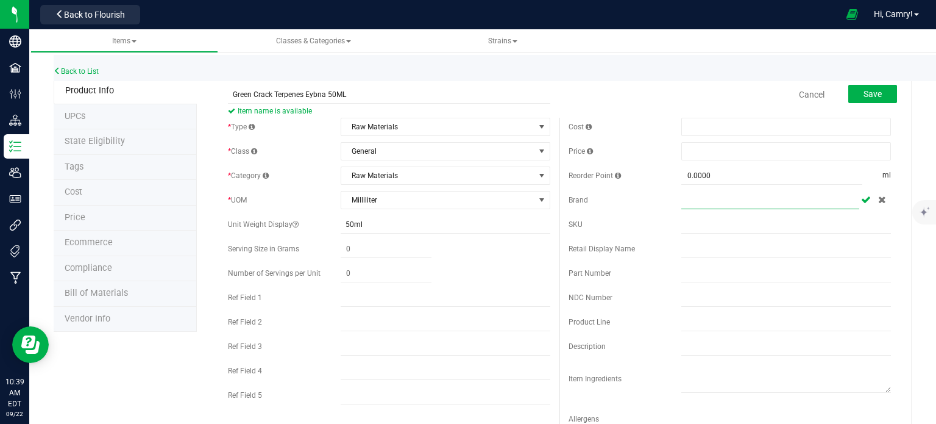
click at [728, 202] on input "text" at bounding box center [770, 200] width 178 height 18
type input "Eybna"
click at [861, 200] on icon at bounding box center [866, 199] width 10 height 7
click at [360, 199] on span "Milliliter" at bounding box center [437, 199] width 193 height 17
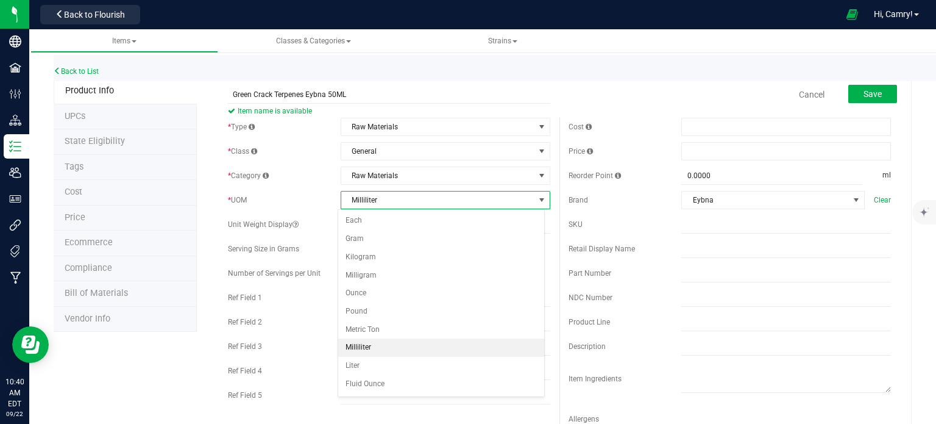
click at [410, 346] on li "Milliliter" at bounding box center [441, 347] width 206 height 18
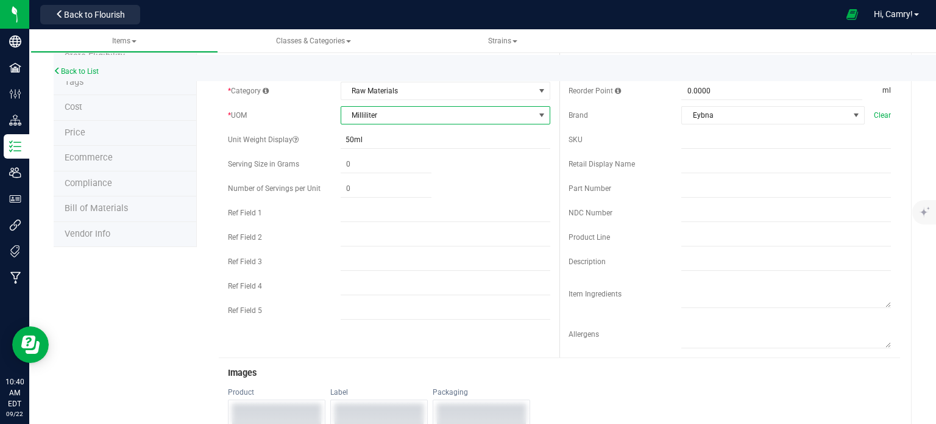
scroll to position [0, 0]
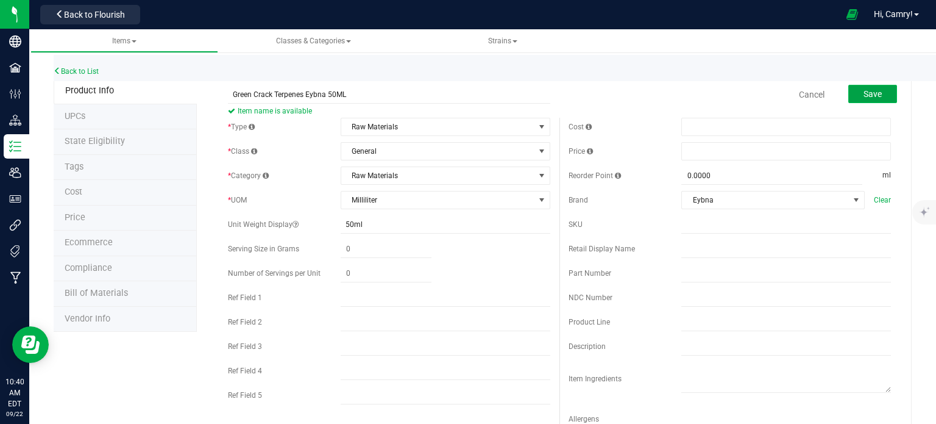
click at [854, 93] on button "Save" at bounding box center [872, 94] width 49 height 18
click at [293, 223] on icon at bounding box center [296, 224] width 6 height 7
click at [294, 222] on icon at bounding box center [296, 224] width 6 height 7
click at [371, 220] on input "50ml" at bounding box center [446, 224] width 210 height 18
click at [873, 96] on button "Save" at bounding box center [872, 94] width 49 height 18
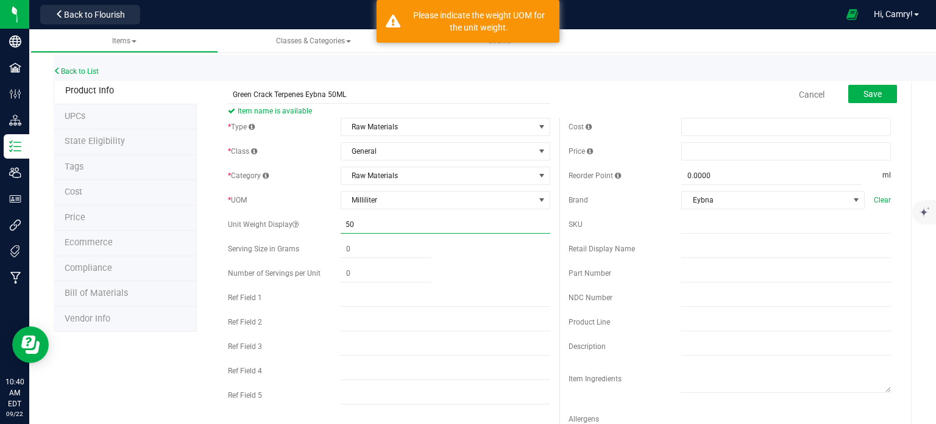
click at [356, 222] on input "50" at bounding box center [446, 224] width 210 height 18
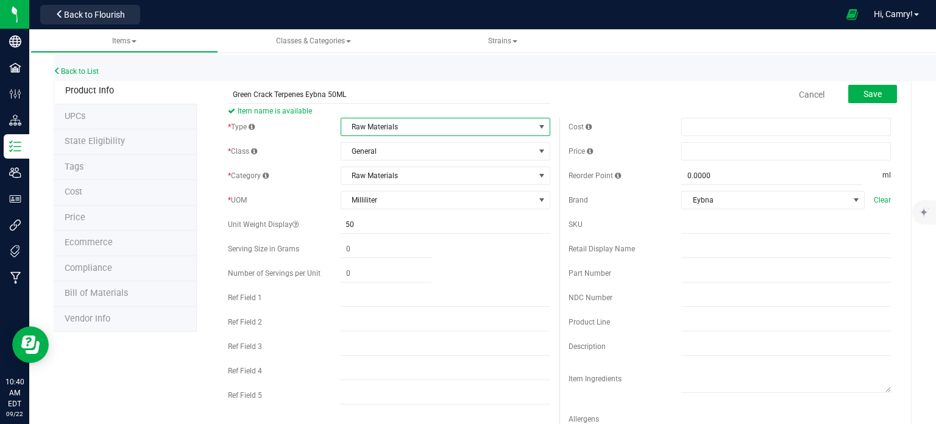
click at [430, 124] on span "Raw Materials" at bounding box center [437, 126] width 193 height 17
click at [449, 94] on input "Green Crack Terpenes Eybna 50ML" at bounding box center [389, 94] width 322 height 18
click at [438, 151] on span "General" at bounding box center [437, 151] width 193 height 17
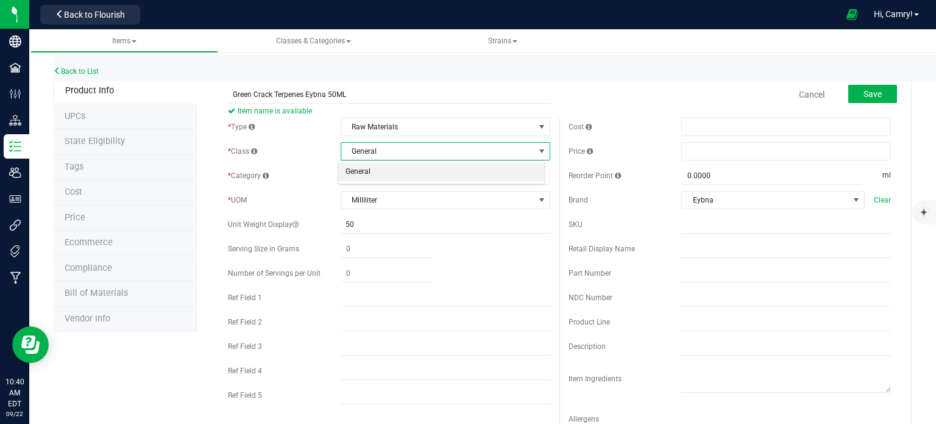
click at [438, 151] on span "General" at bounding box center [437, 151] width 193 height 17
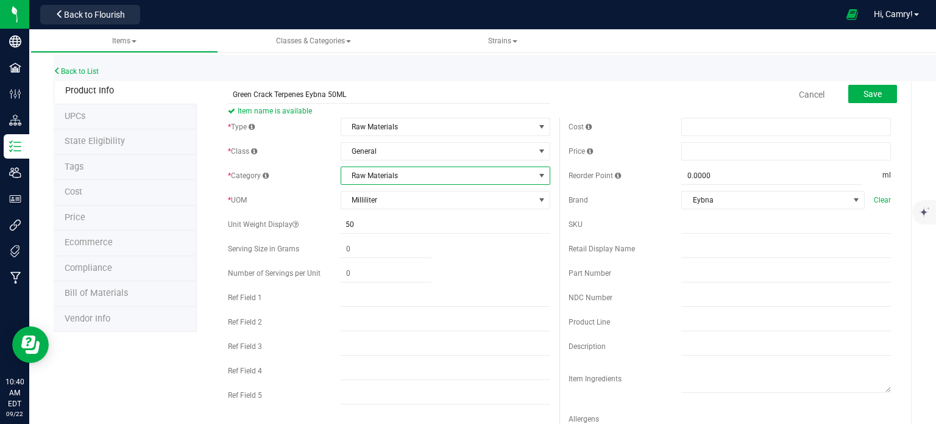
click at [433, 174] on span "Raw Materials" at bounding box center [437, 175] width 193 height 17
click at [431, 174] on span "Raw Materials" at bounding box center [437, 175] width 193 height 17
click at [419, 200] on span "Milliliter" at bounding box center [437, 199] width 193 height 17
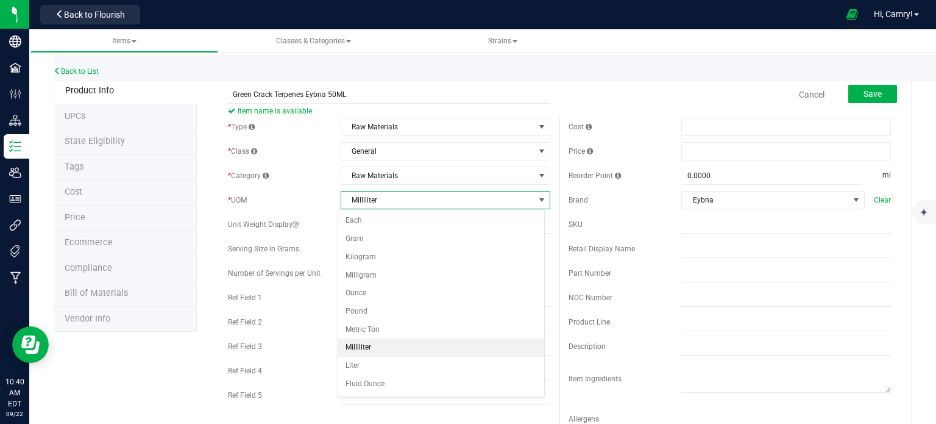
click at [402, 343] on li "Milliliter" at bounding box center [441, 347] width 206 height 18
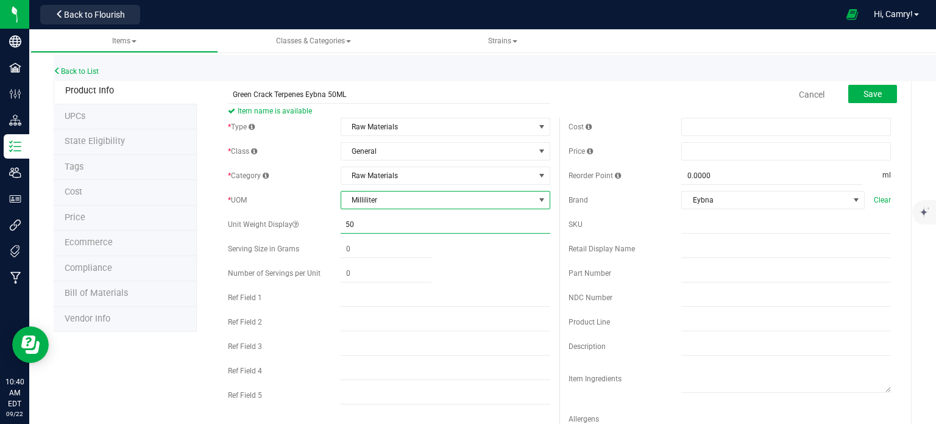
click at [400, 226] on input "50" at bounding box center [446, 224] width 210 height 18
click at [848, 91] on button "Save" at bounding box center [872, 94] width 49 height 18
click at [389, 199] on span "Milliliter" at bounding box center [437, 199] width 193 height 17
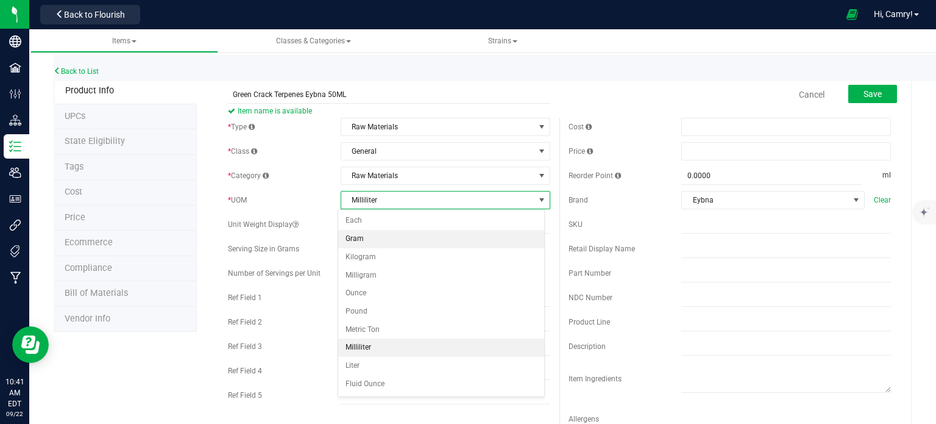
click at [384, 239] on li "Gram" at bounding box center [441, 239] width 206 height 18
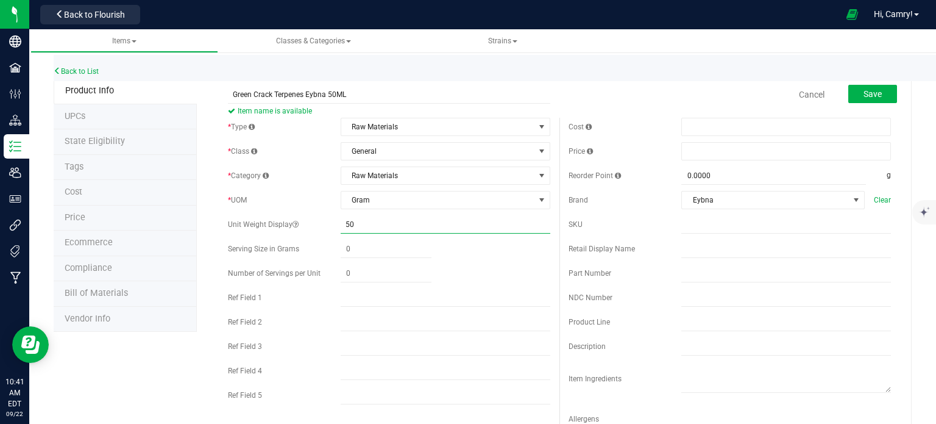
click at [385, 220] on input "50" at bounding box center [446, 224] width 210 height 18
type input "5"
click at [502, 194] on span "Gram" at bounding box center [437, 199] width 193 height 17
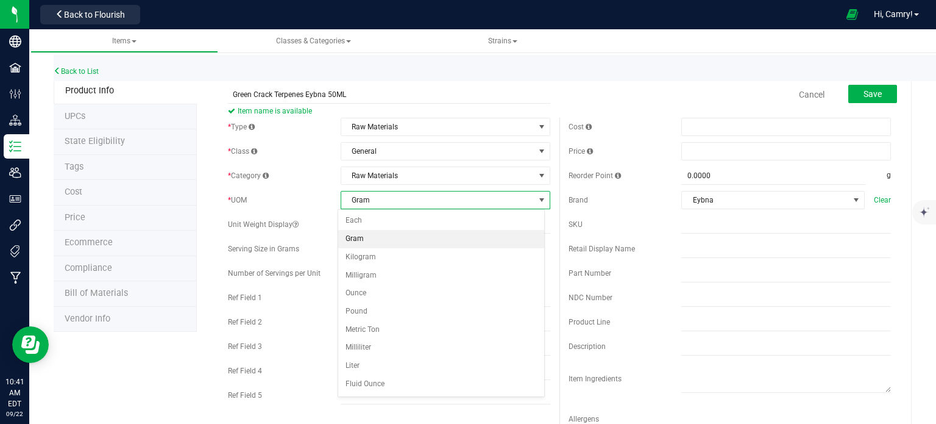
click at [469, 235] on li "Gram" at bounding box center [441, 239] width 206 height 18
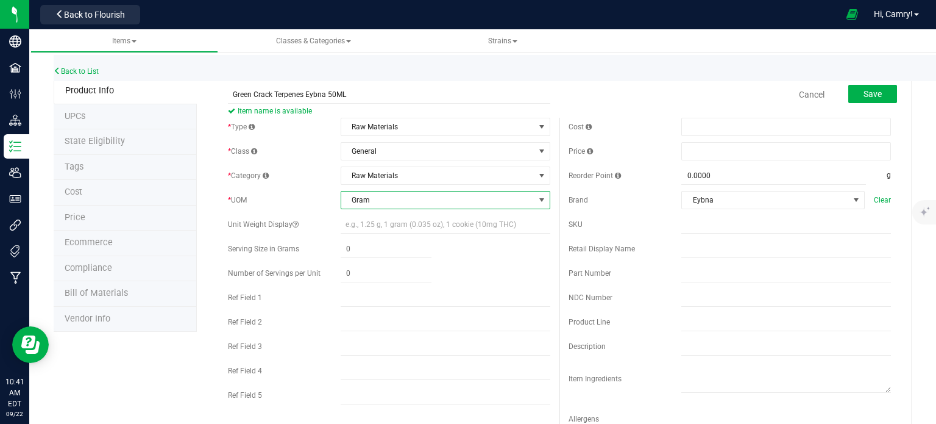
click at [388, 196] on span "Gram" at bounding box center [437, 199] width 193 height 17
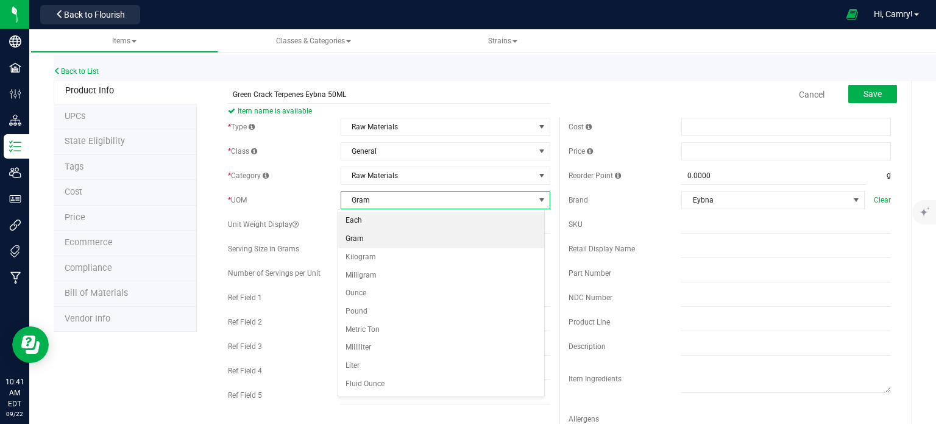
click at [383, 219] on li "Each" at bounding box center [441, 220] width 206 height 18
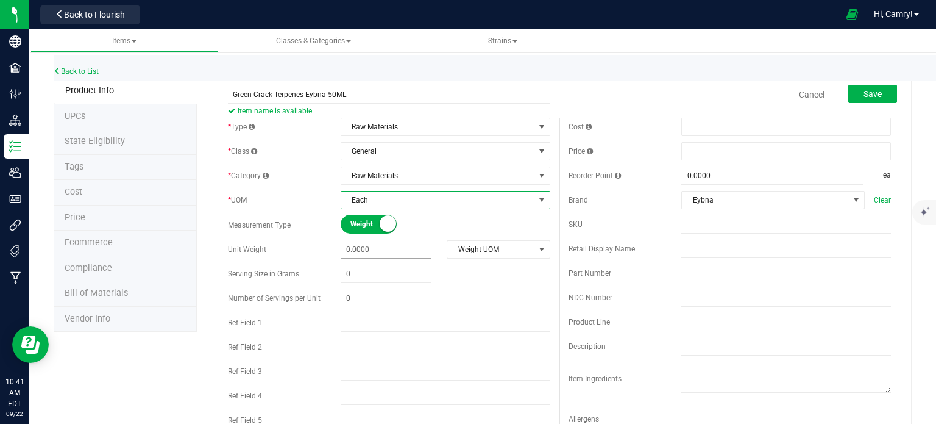
click at [382, 246] on span at bounding box center [386, 250] width 91 height 18
type input "0.0000"
click at [498, 247] on span "Weight UOM" at bounding box center [490, 249] width 87 height 17
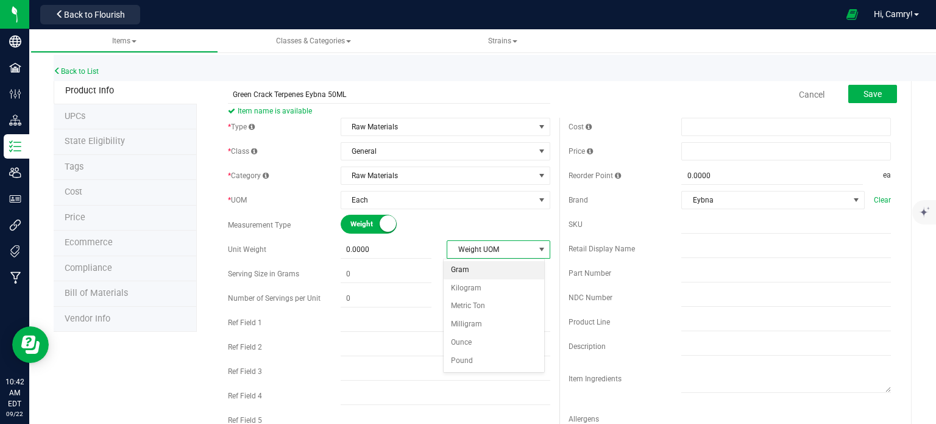
click at [502, 264] on li "Gram" at bounding box center [494, 270] width 101 height 18
click at [390, 199] on span "Each" at bounding box center [437, 199] width 193 height 17
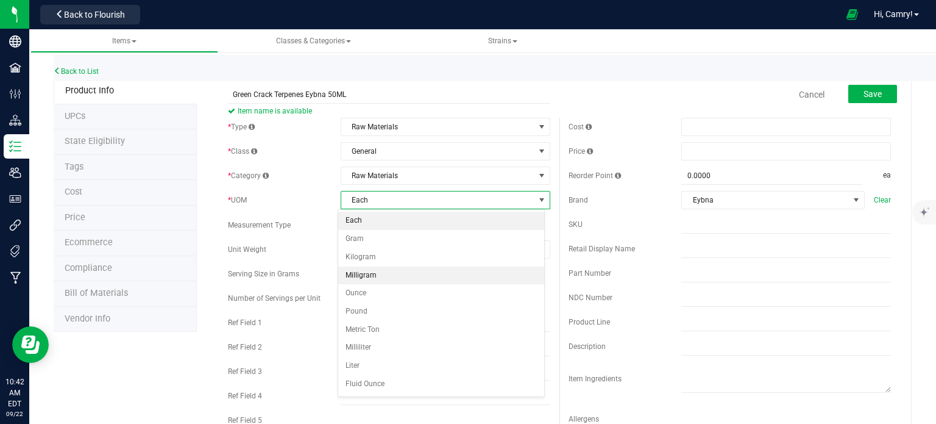
click at [403, 275] on li "Milligram" at bounding box center [441, 275] width 206 height 18
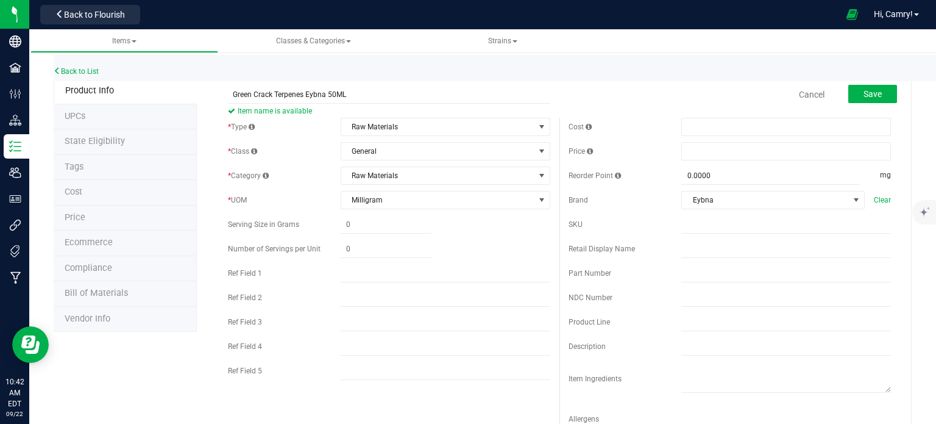
click at [437, 211] on div "* Type Raw Materials Select type Cannabis Non-Inventory Raw Materials Supplies …" at bounding box center [389, 252] width 341 height 268
click at [412, 199] on span "Milligram" at bounding box center [437, 199] width 193 height 17
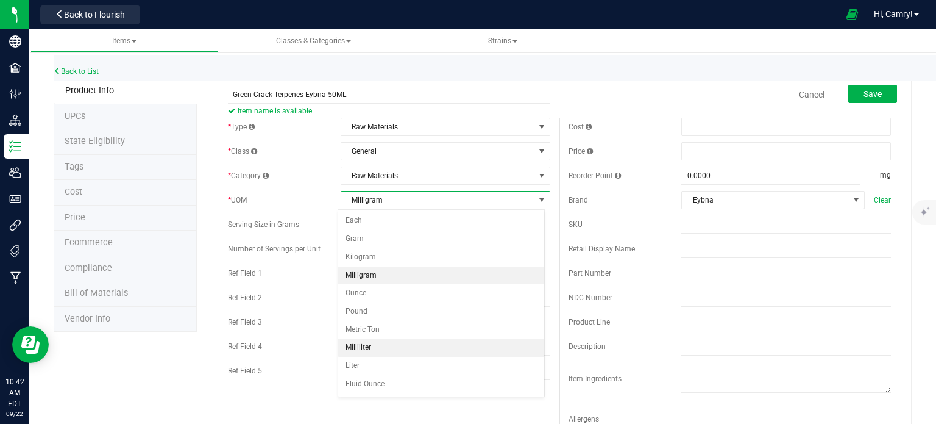
click at [392, 345] on li "Milliliter" at bounding box center [441, 347] width 206 height 18
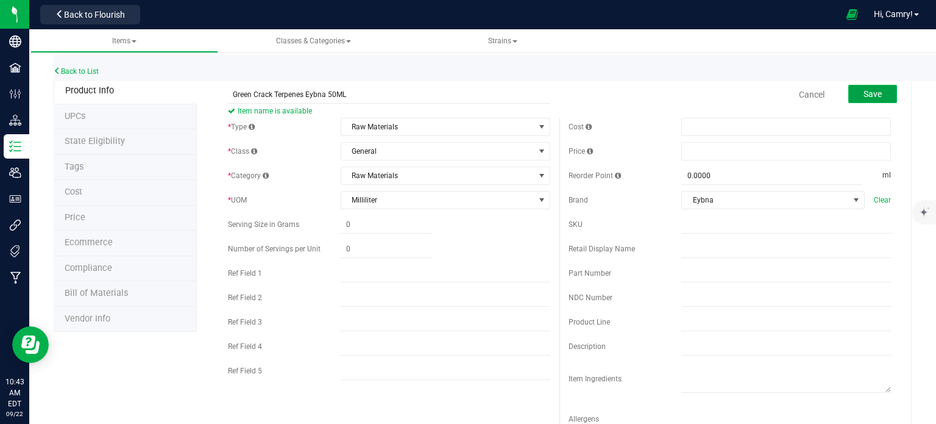
click at [853, 96] on button "Save" at bounding box center [872, 94] width 49 height 18
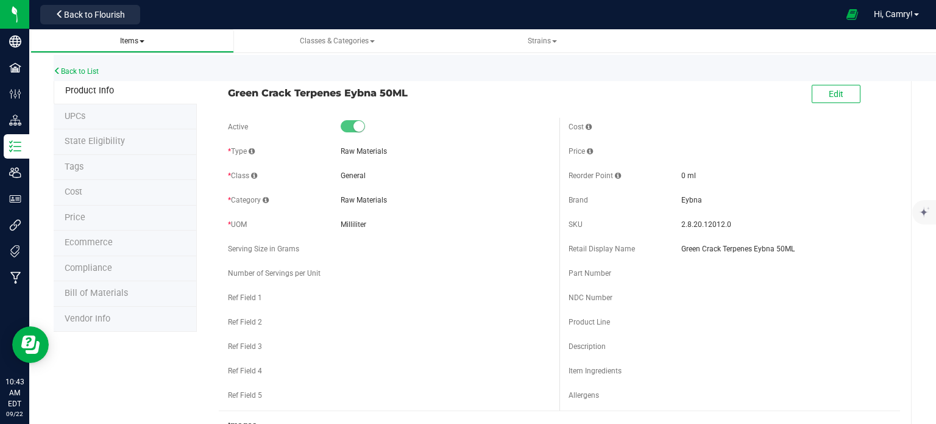
click at [120, 40] on span "Items" at bounding box center [132, 41] width 24 height 9
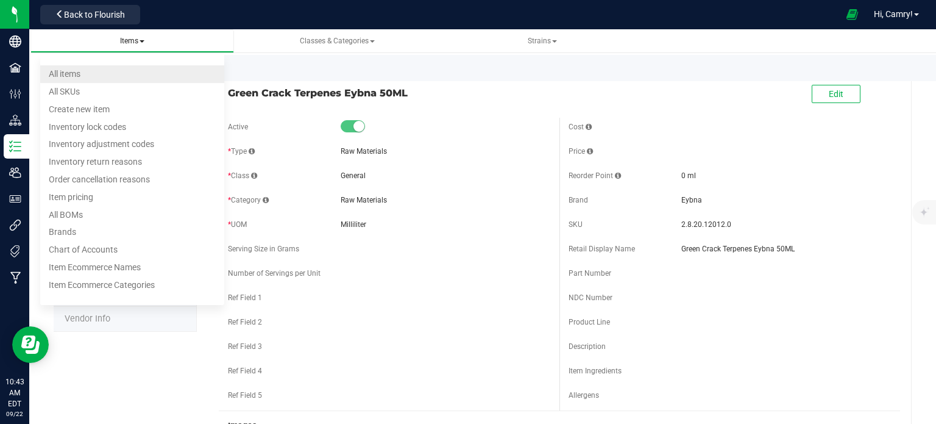
click at [122, 76] on li "All items" at bounding box center [132, 74] width 185 height 18
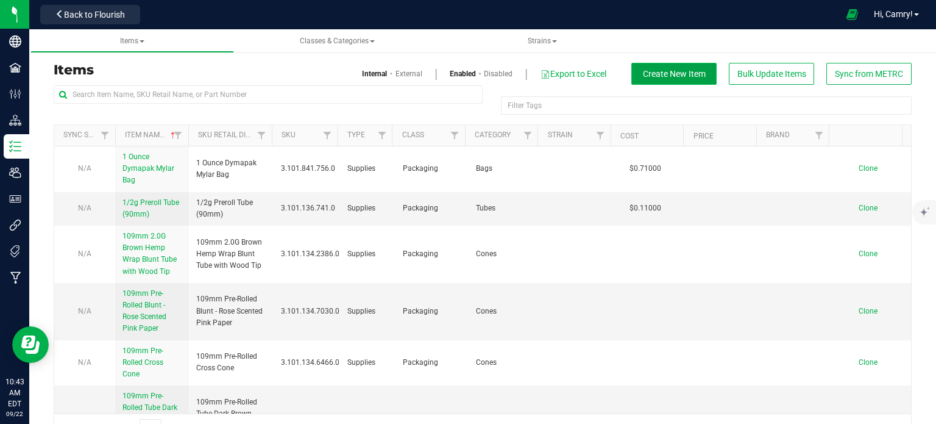
click at [695, 77] on button "Create New Item" at bounding box center [673, 74] width 85 height 22
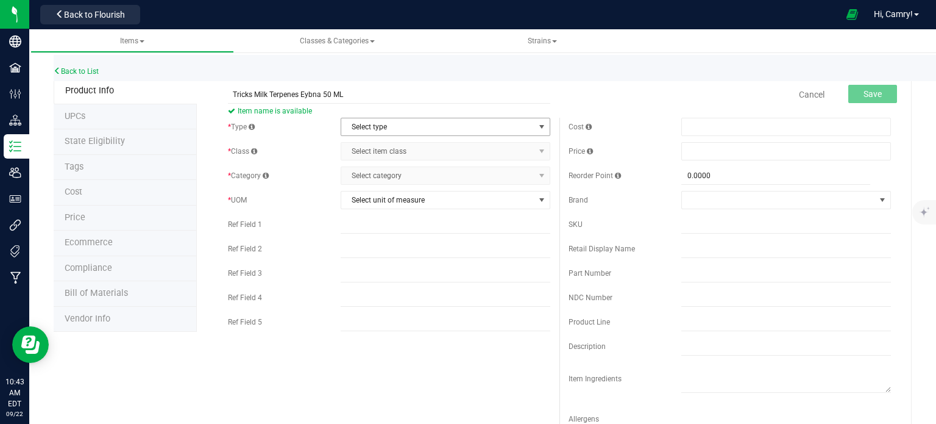
type input "Tricks Milk Terpenes Eybna 50 ML"
click at [382, 125] on span "Select type" at bounding box center [437, 126] width 193 height 17
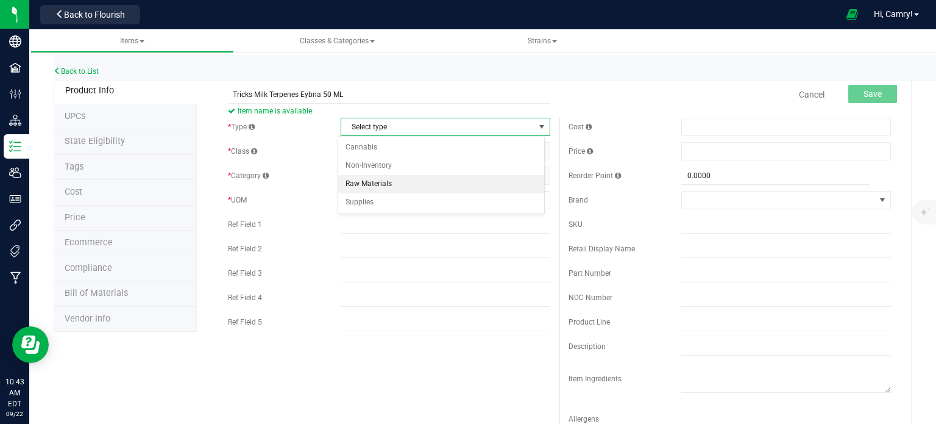
click at [420, 182] on li "Raw Materials" at bounding box center [441, 184] width 206 height 18
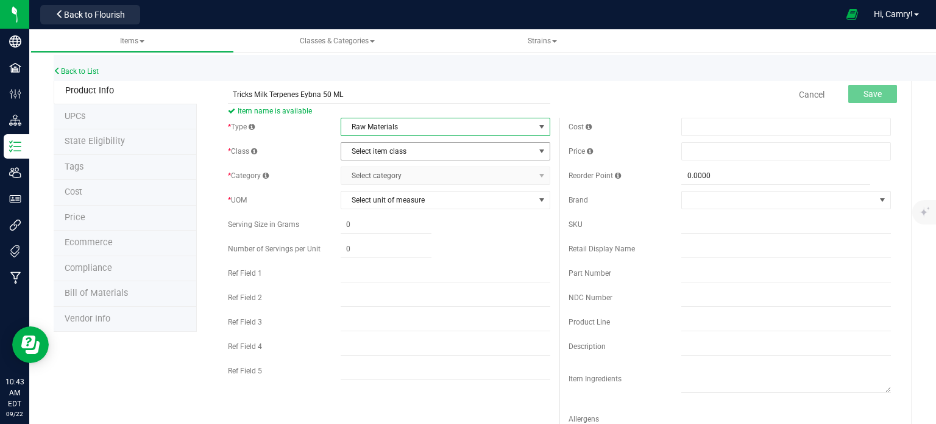
click at [434, 152] on span "Select item class" at bounding box center [437, 151] width 193 height 17
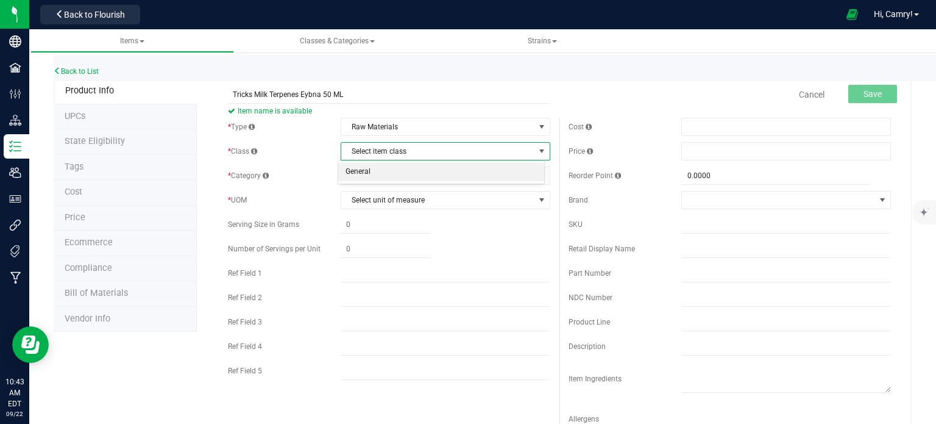
click at [434, 168] on li "General" at bounding box center [441, 172] width 206 height 18
click at [435, 174] on span "Select category" at bounding box center [437, 175] width 193 height 17
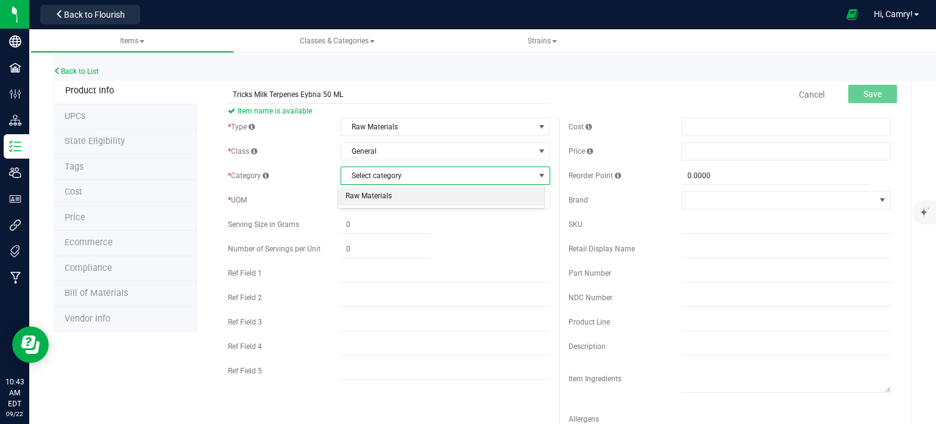
click at [419, 191] on li "Raw Materials" at bounding box center [441, 196] width 206 height 18
click at [417, 196] on span "Select unit of measure" at bounding box center [437, 199] width 193 height 17
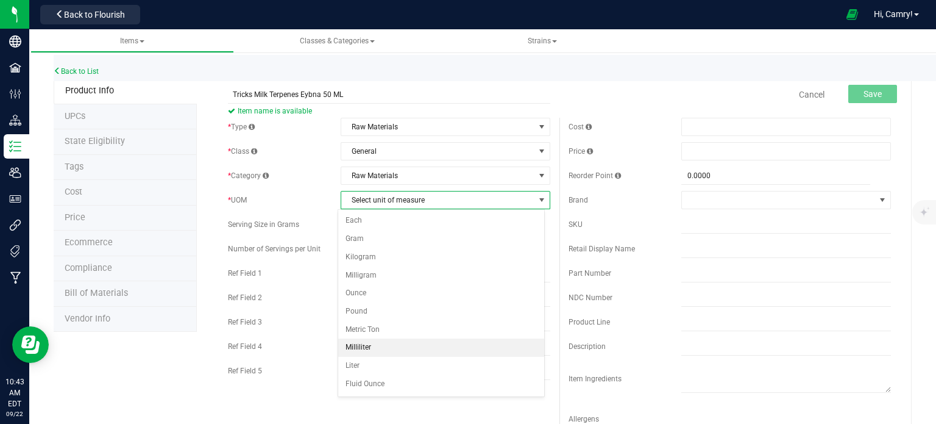
click at [414, 343] on li "Milliliter" at bounding box center [441, 347] width 206 height 18
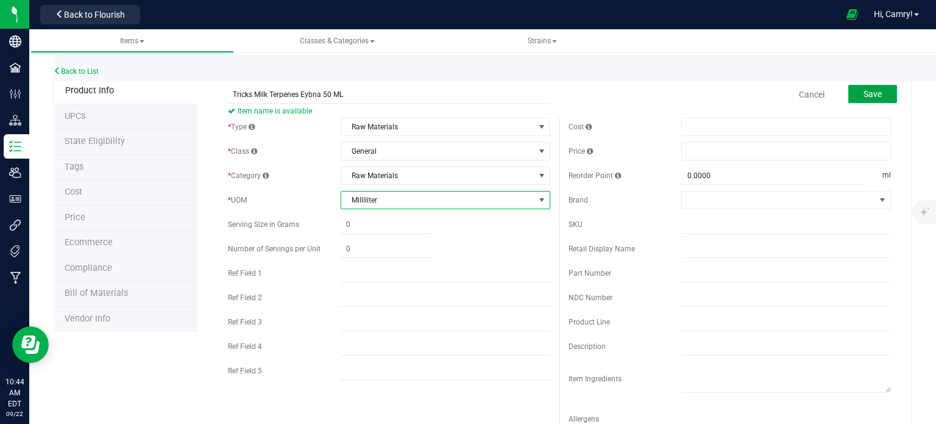
click at [864, 93] on span "Save" at bounding box center [873, 94] width 18 height 10
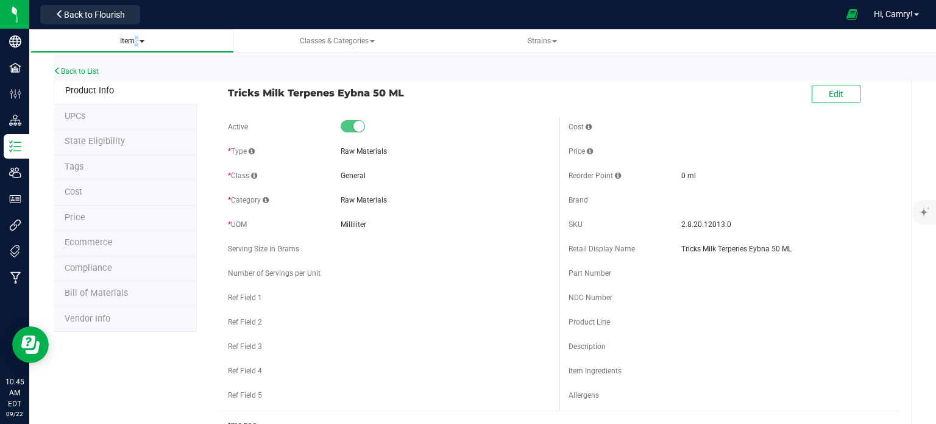
click at [130, 43] on span "Items" at bounding box center [132, 41] width 24 height 9
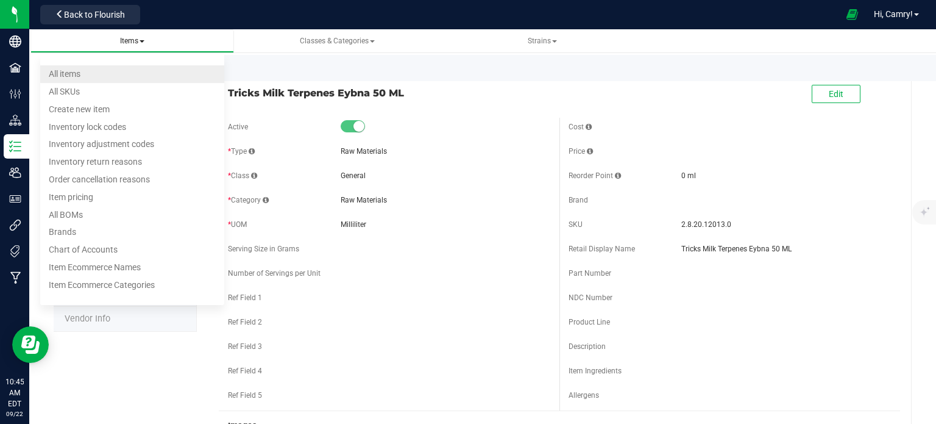
click at [59, 71] on span "All items" at bounding box center [65, 74] width 32 height 10
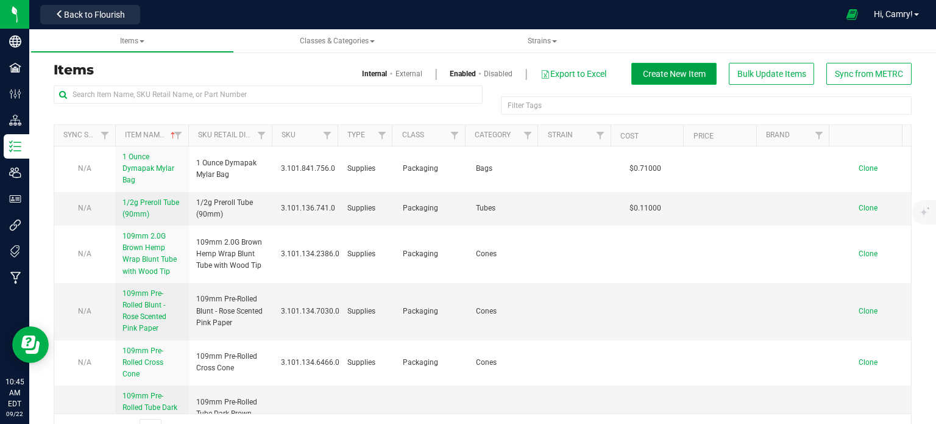
click at [650, 75] on span "Create New Item" at bounding box center [674, 74] width 63 height 10
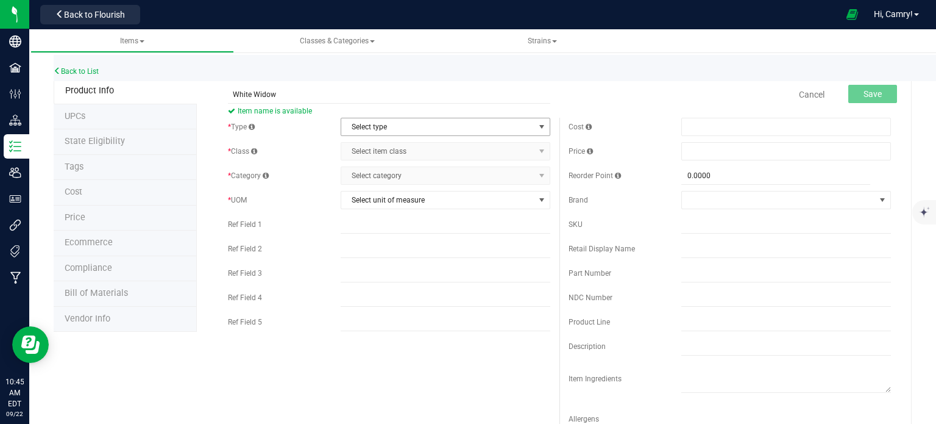
click at [360, 121] on span "Select type" at bounding box center [437, 126] width 193 height 17
click at [314, 80] on div "Back to List" at bounding box center [522, 68] width 936 height 26
click at [314, 92] on input "White Widow" at bounding box center [389, 94] width 322 height 18
type input "White Widow Terpenes Eybna 50ML"
click at [366, 123] on span "Select type" at bounding box center [437, 126] width 193 height 17
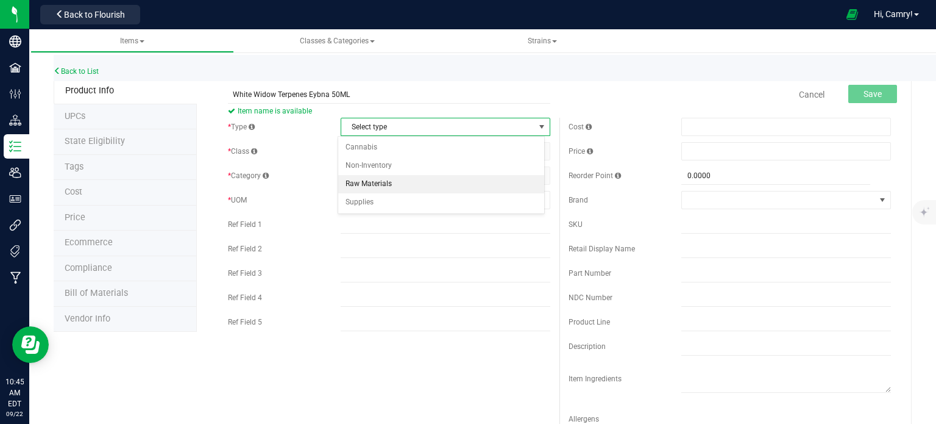
click at [400, 182] on li "Raw Materials" at bounding box center [441, 184] width 206 height 18
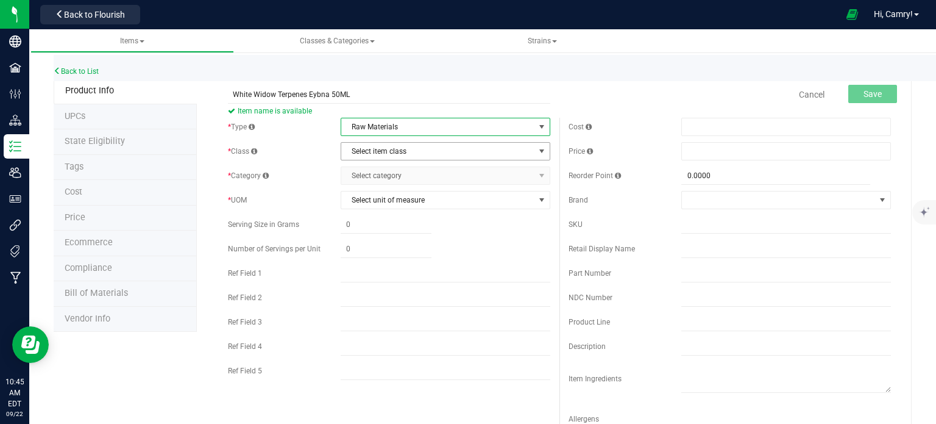
click at [424, 149] on span "Select item class" at bounding box center [437, 151] width 193 height 17
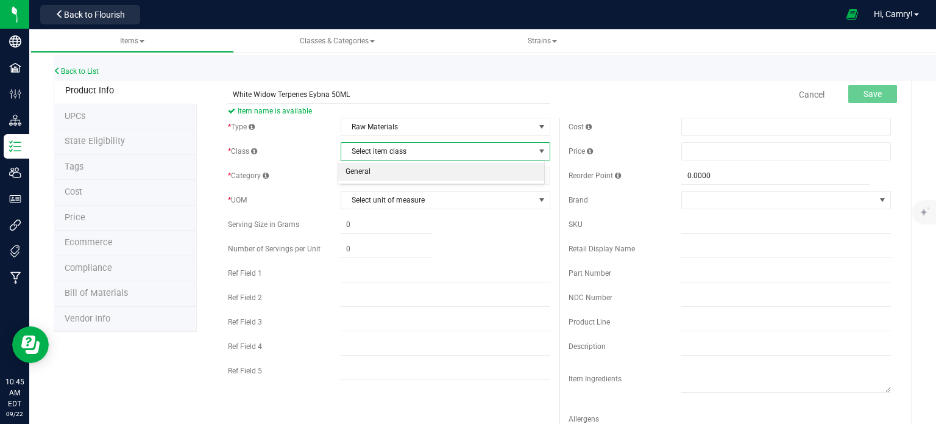
click at [421, 171] on li "General" at bounding box center [441, 172] width 206 height 18
click at [430, 176] on span "Select category" at bounding box center [437, 175] width 193 height 17
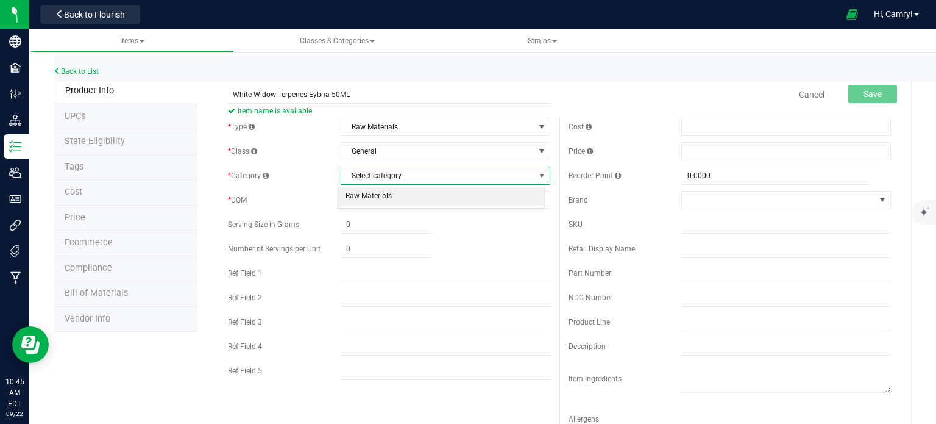
click at [445, 197] on li "Raw Materials" at bounding box center [441, 196] width 206 height 18
click at [443, 197] on span "Select unit of measure" at bounding box center [437, 199] width 193 height 17
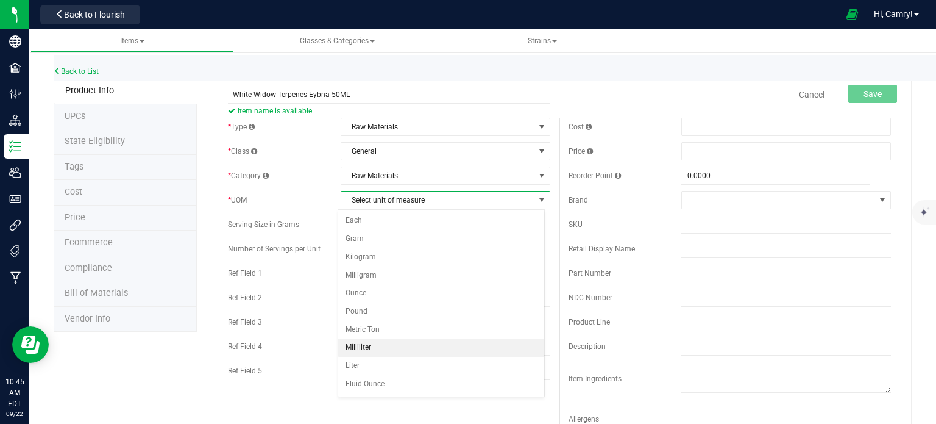
click at [408, 347] on li "Milliliter" at bounding box center [441, 347] width 206 height 18
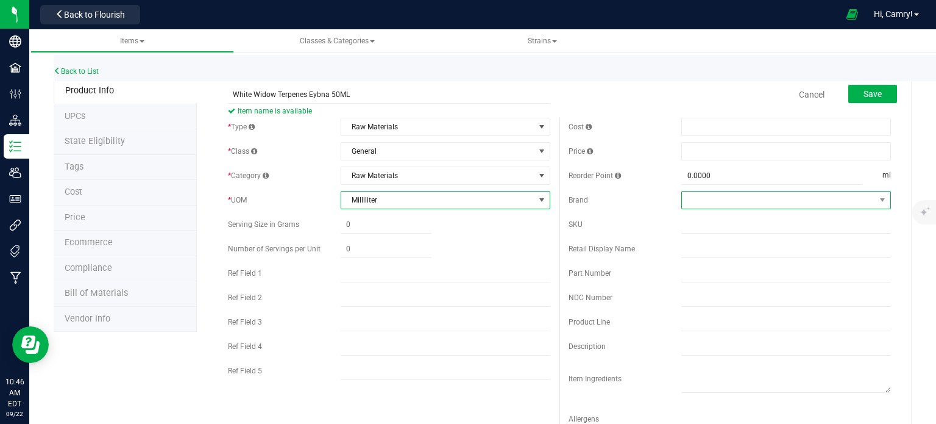
click at [756, 203] on span at bounding box center [778, 199] width 193 height 17
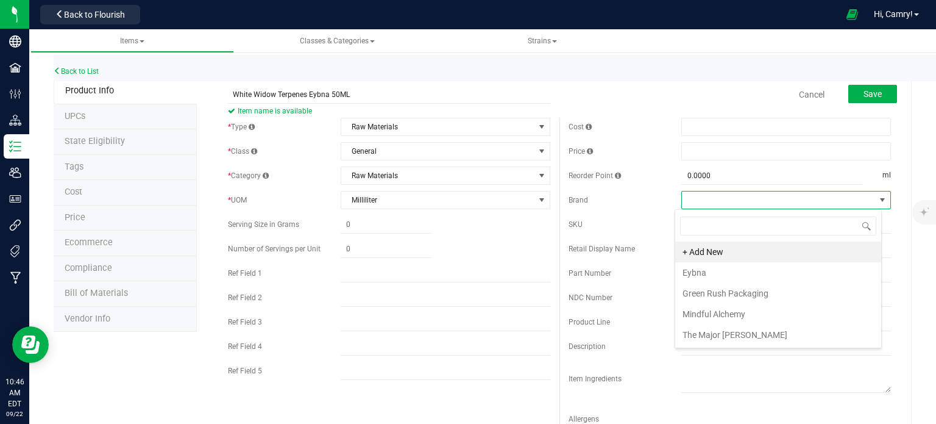
scroll to position [18, 207]
click at [734, 270] on li "Eybna" at bounding box center [778, 272] width 206 height 21
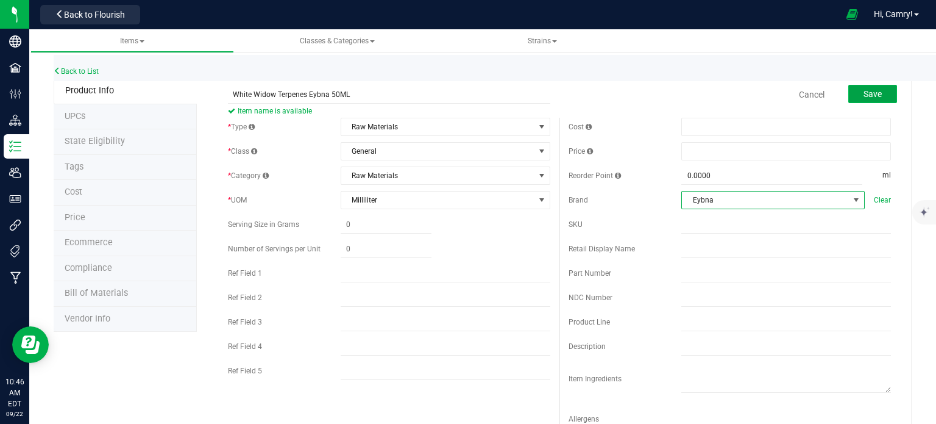
click at [864, 92] on span "Save" at bounding box center [873, 94] width 18 height 10
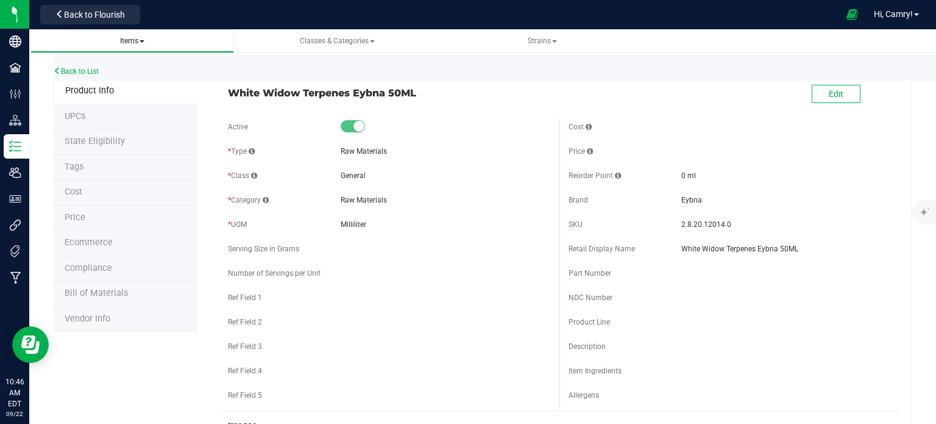
click at [120, 48] on link "Items" at bounding box center [132, 41] width 204 height 24
click at [129, 45] on span "Items" at bounding box center [132, 41] width 24 height 9
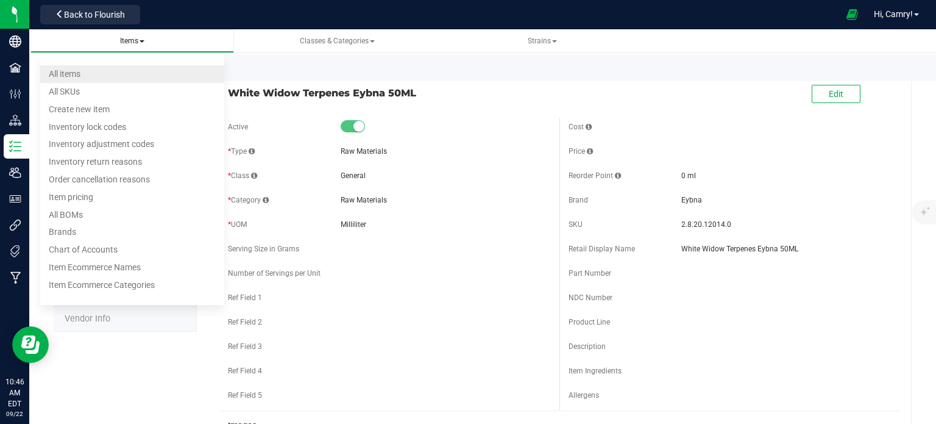
click at [117, 79] on li "All items" at bounding box center [132, 74] width 185 height 18
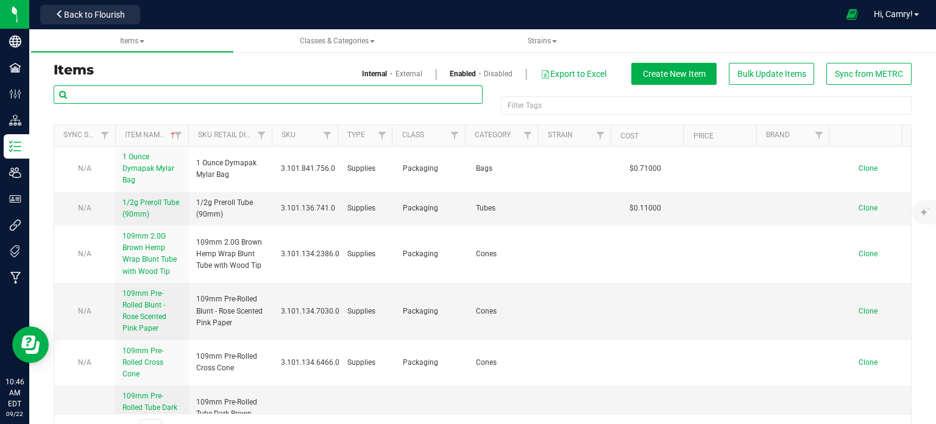
click at [273, 101] on input "text" at bounding box center [268, 94] width 429 height 18
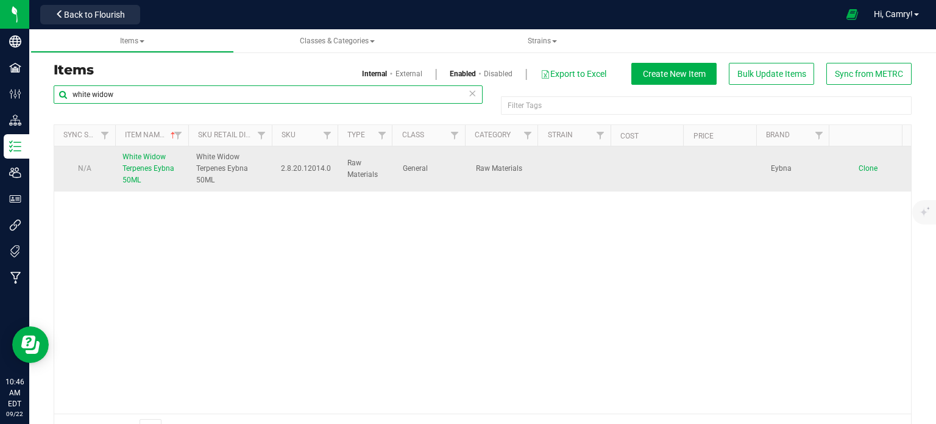
type input "white widow"
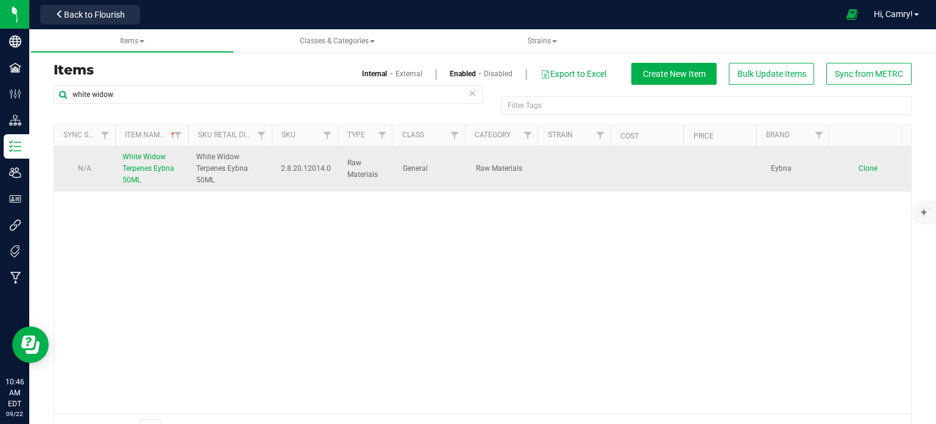
click at [161, 168] on span "White Widow Terpenes Eybna 50ML" at bounding box center [148, 168] width 52 height 32
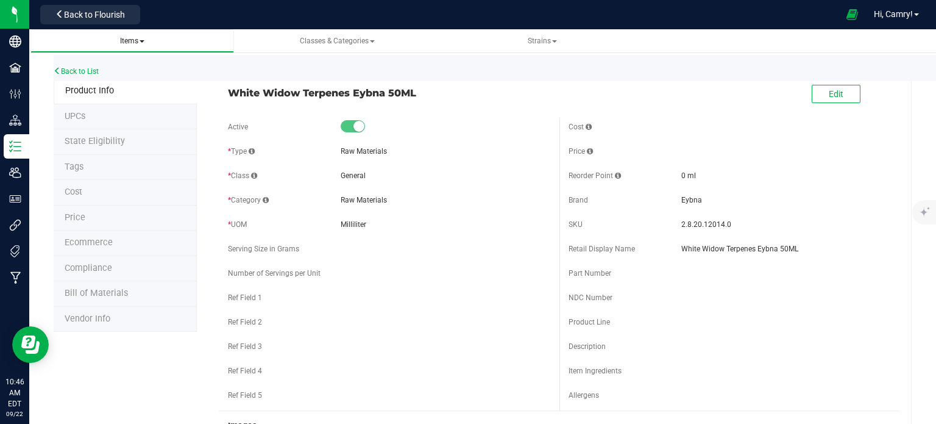
click at [130, 40] on span "Items" at bounding box center [132, 41] width 24 height 9
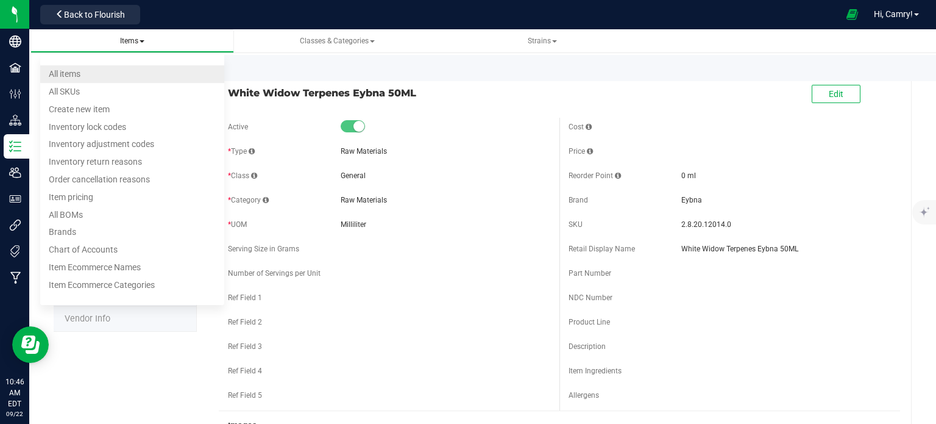
click at [110, 71] on li "All items" at bounding box center [132, 74] width 185 height 18
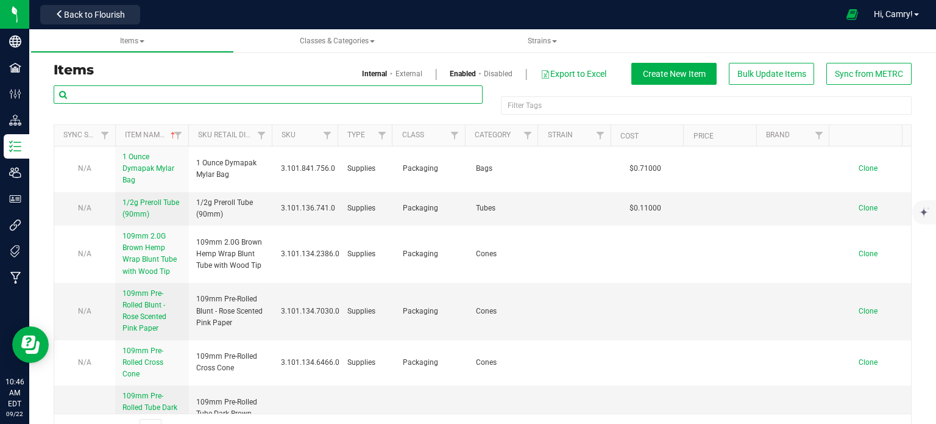
click at [219, 97] on input "text" at bounding box center [268, 94] width 429 height 18
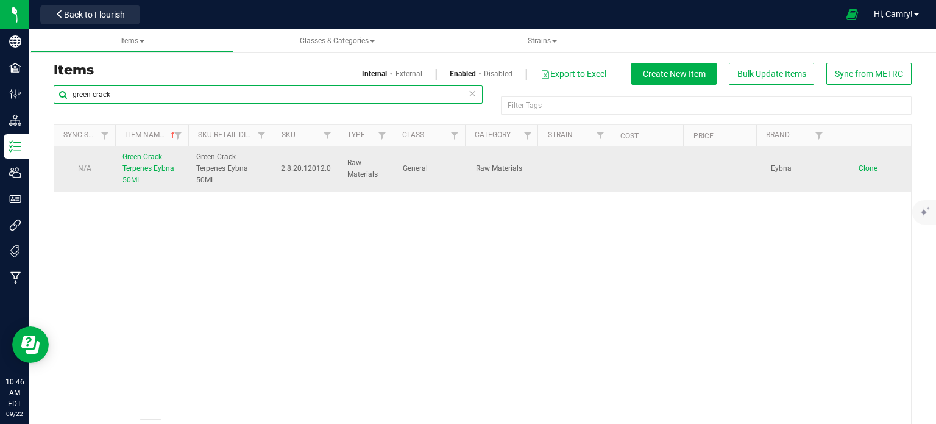
type input "green crack"
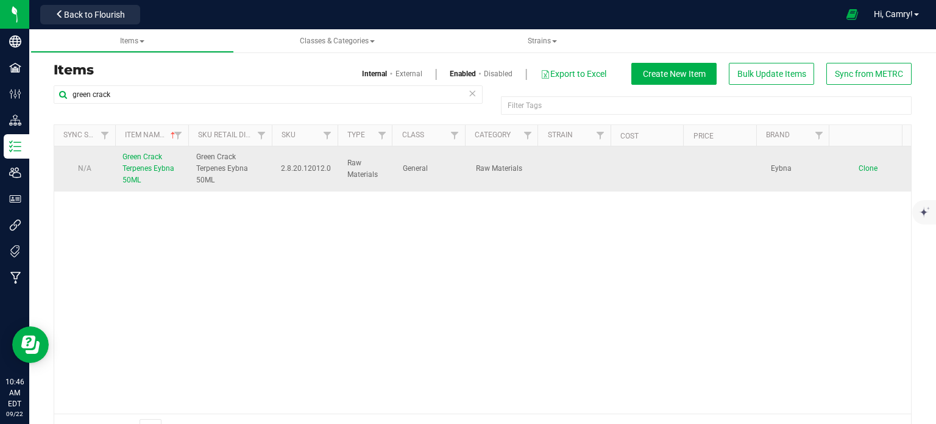
click at [151, 170] on span "Green Crack Terpenes Eybna 50ML" at bounding box center [148, 168] width 52 height 32
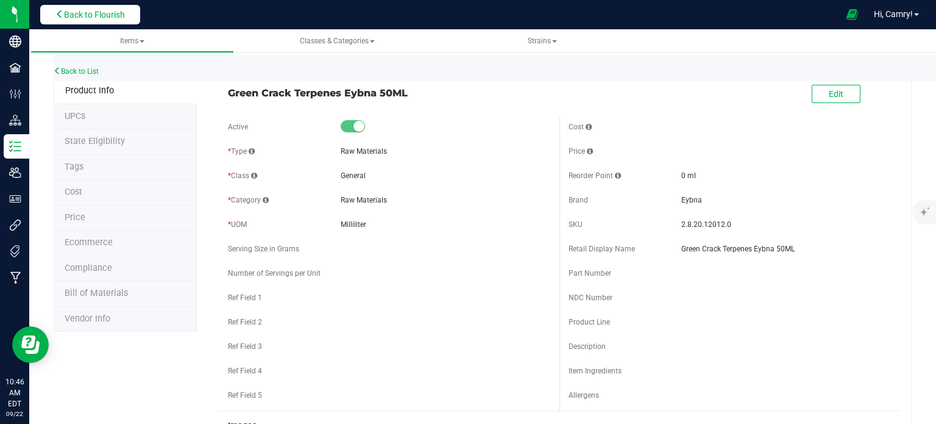
click at [109, 14] on span "Back to Flourish" at bounding box center [94, 15] width 61 height 10
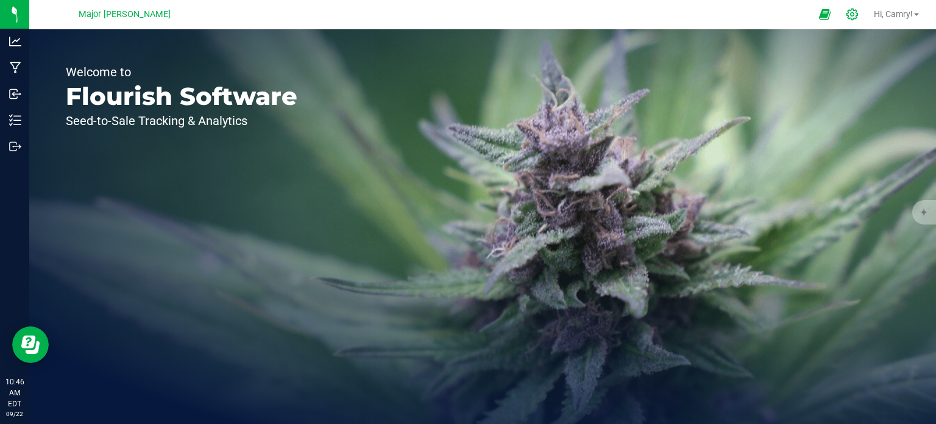
click at [848, 16] on icon at bounding box center [852, 14] width 13 height 13
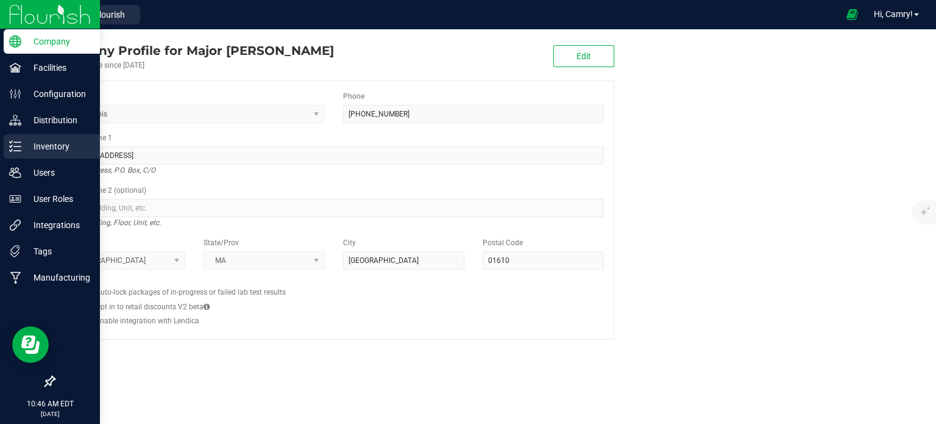
click at [24, 149] on p "Inventory" at bounding box center [57, 146] width 73 height 15
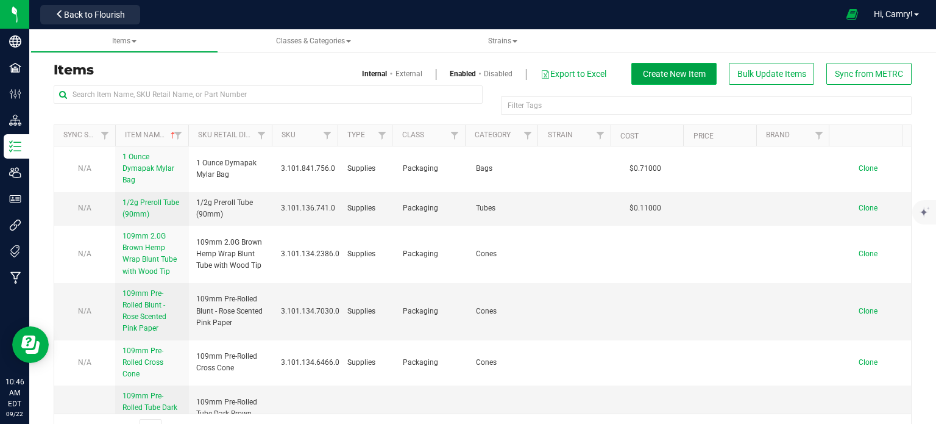
click at [646, 70] on span "Create New Item" at bounding box center [674, 74] width 63 height 10
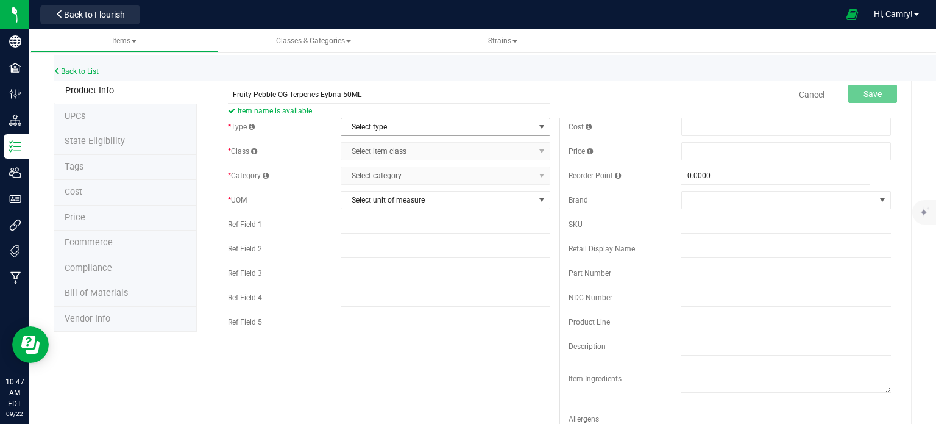
type input "Fruity Pebble OG Terpenes Eybna 50ML"
click at [420, 124] on span "Select type" at bounding box center [437, 126] width 193 height 17
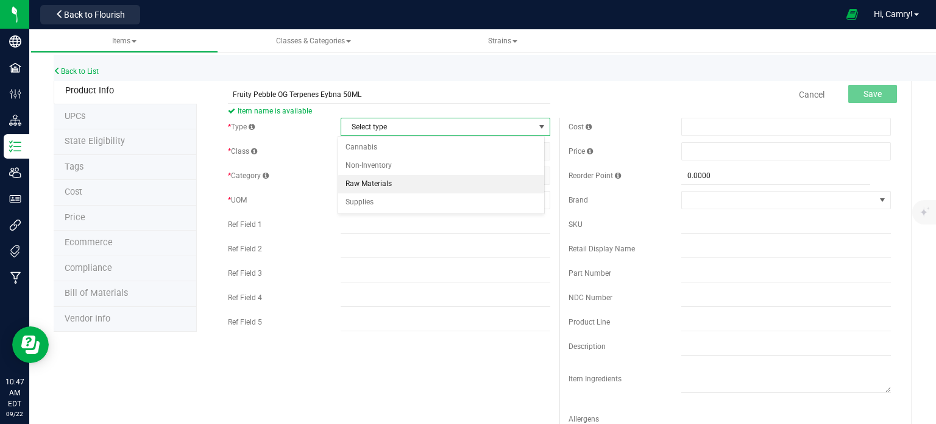
click at [410, 183] on li "Raw Materials" at bounding box center [441, 184] width 206 height 18
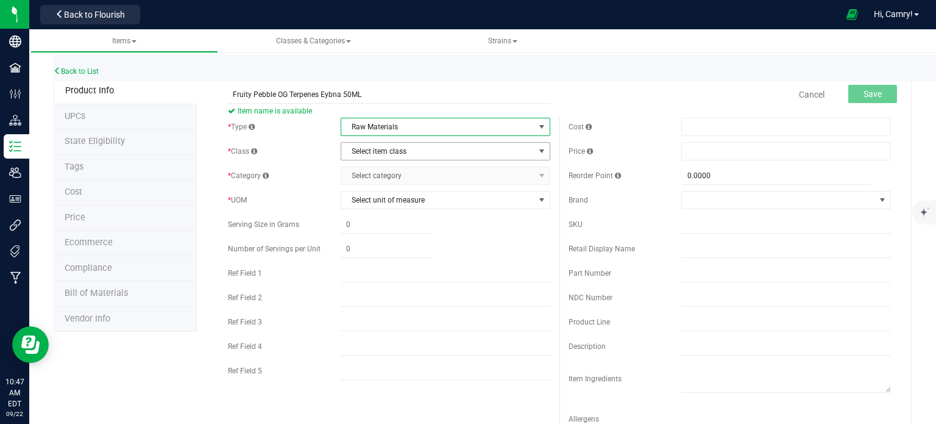
click at [407, 156] on span "Select item class" at bounding box center [437, 151] width 193 height 17
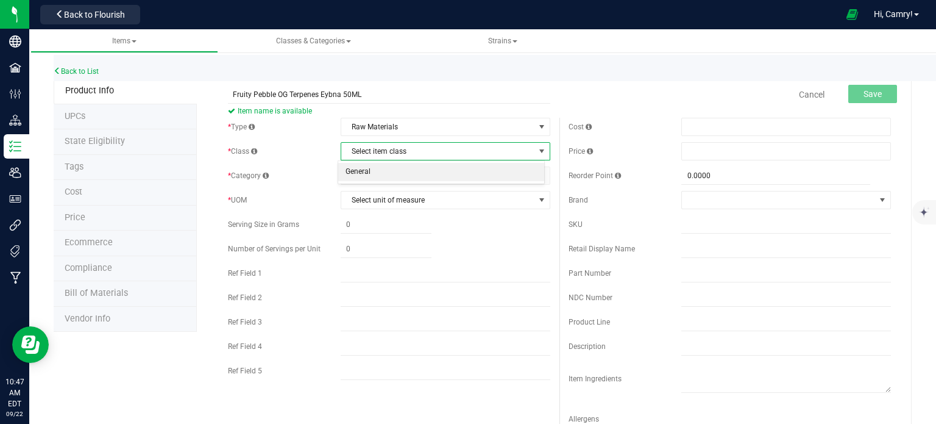
click at [402, 175] on li "General" at bounding box center [441, 172] width 206 height 18
drag, startPoint x: 404, startPoint y: 171, endPoint x: 402, endPoint y: 195, distance: 23.8
click at [404, 173] on span "Select category" at bounding box center [437, 175] width 193 height 17
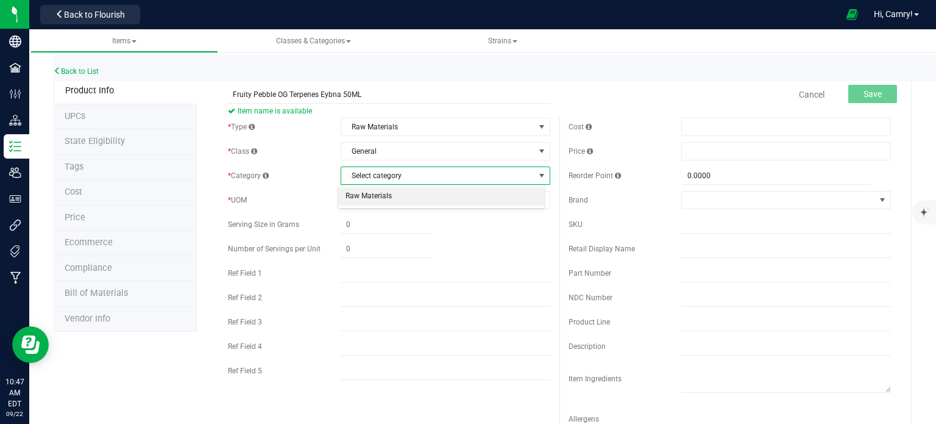
click at [400, 196] on li "Raw Materials" at bounding box center [441, 196] width 206 height 18
drag, startPoint x: 400, startPoint y: 197, endPoint x: 398, endPoint y: 204, distance: 6.9
click at [400, 199] on span "Select unit of measure" at bounding box center [437, 199] width 193 height 17
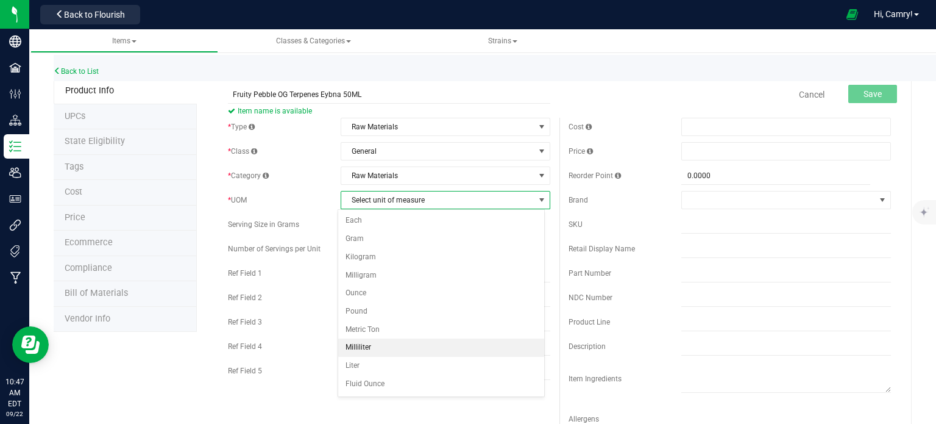
click at [381, 348] on li "Milliliter" at bounding box center [441, 347] width 206 height 18
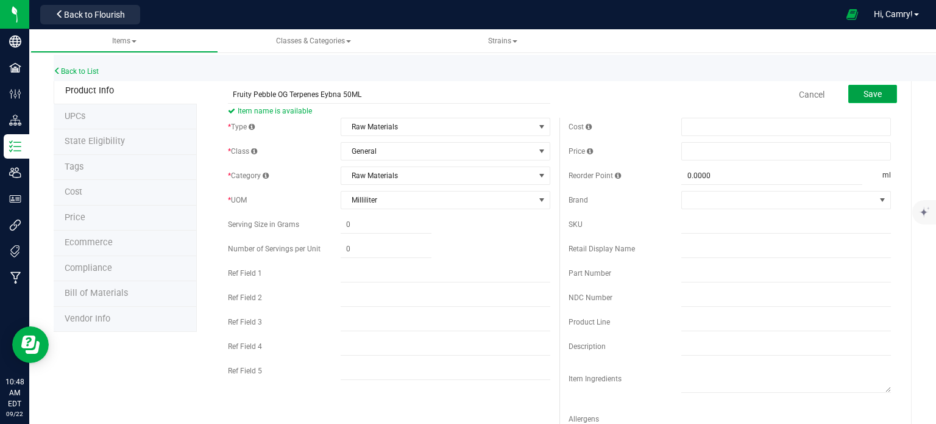
click at [853, 85] on button "Save" at bounding box center [872, 94] width 49 height 18
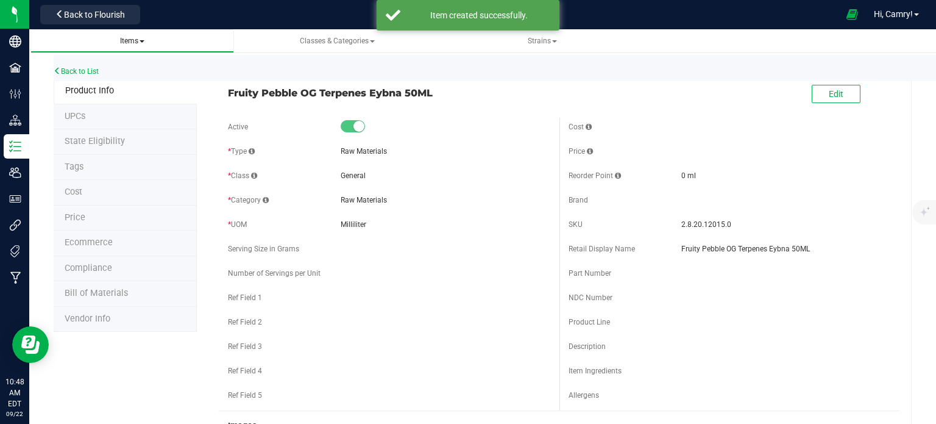
click at [126, 41] on span "Items" at bounding box center [132, 41] width 24 height 9
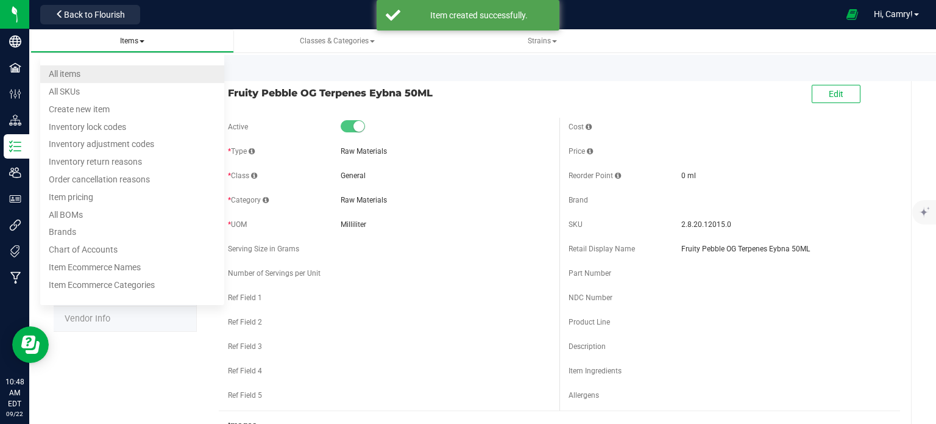
click at [116, 73] on li "All items" at bounding box center [132, 74] width 185 height 18
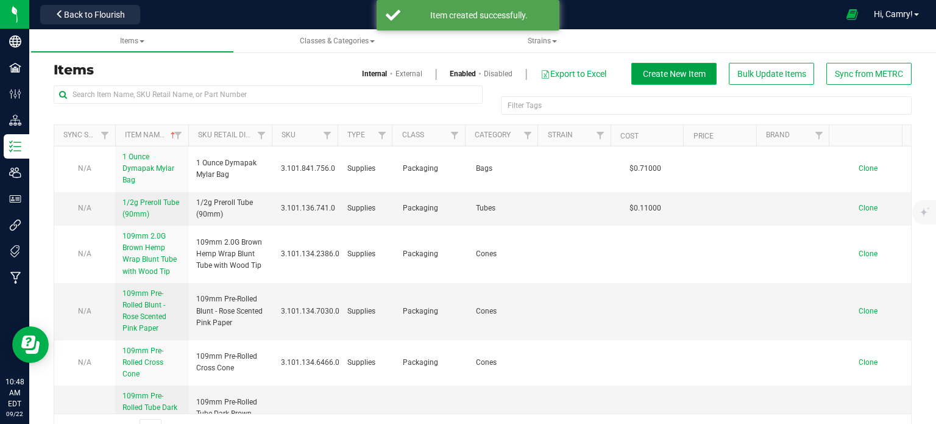
click at [686, 79] on button "Create New Item" at bounding box center [673, 74] width 85 height 22
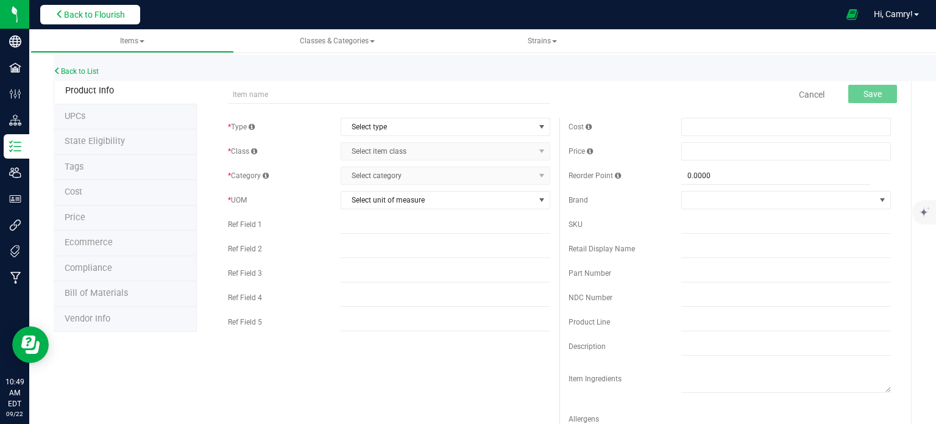
click at [121, 12] on span "Back to Flourish" at bounding box center [94, 15] width 61 height 10
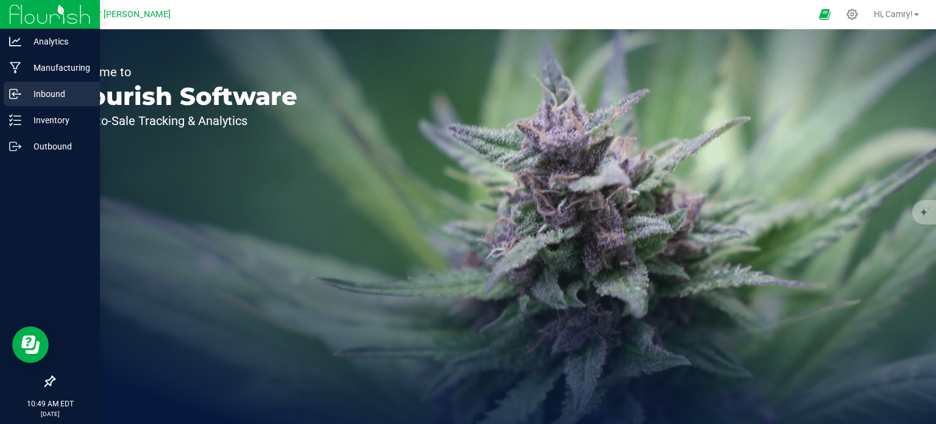
click at [35, 95] on p "Inbound" at bounding box center [57, 94] width 73 height 15
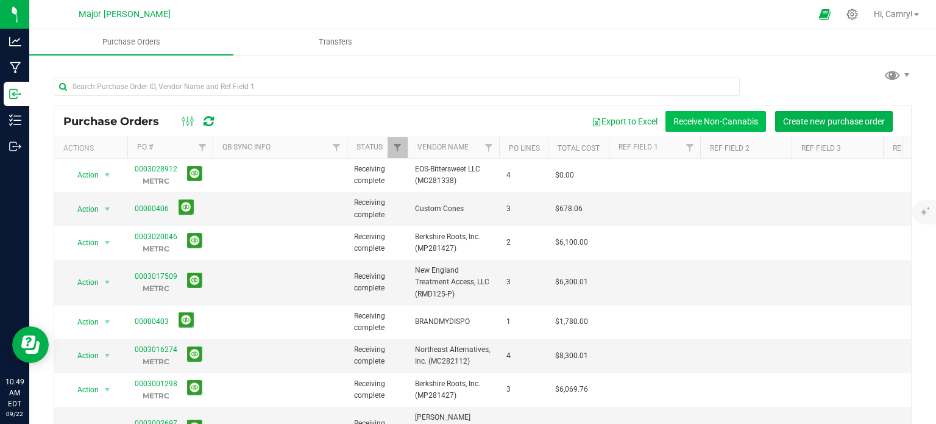
click at [734, 120] on button "Receive Non-Cannabis" at bounding box center [715, 121] width 101 height 21
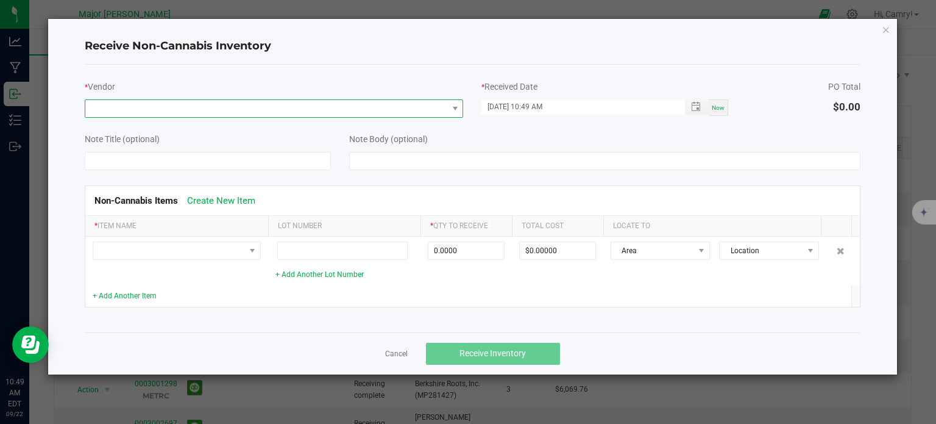
click at [273, 108] on span at bounding box center [266, 108] width 363 height 17
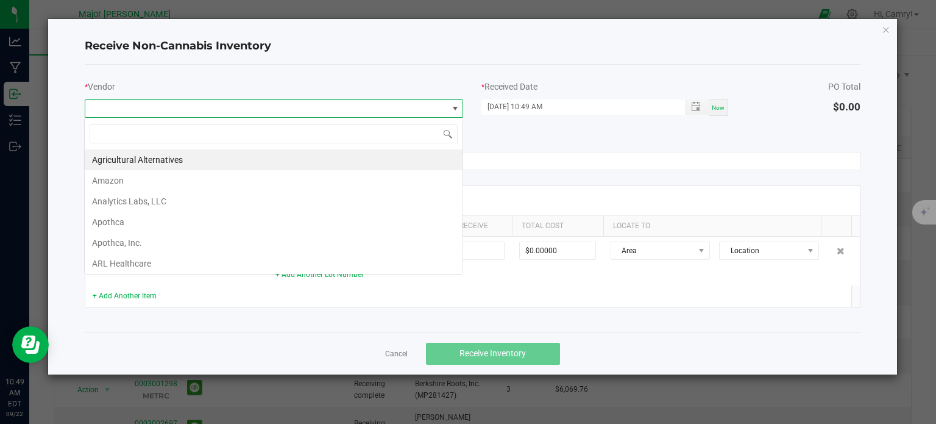
scroll to position [18, 378]
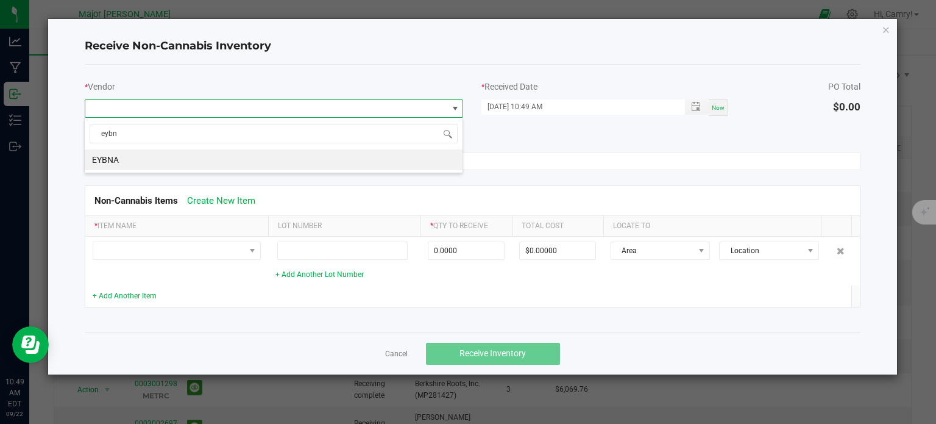
type input "eybna"
click at [256, 157] on li "EYBNA" at bounding box center [274, 159] width 378 height 21
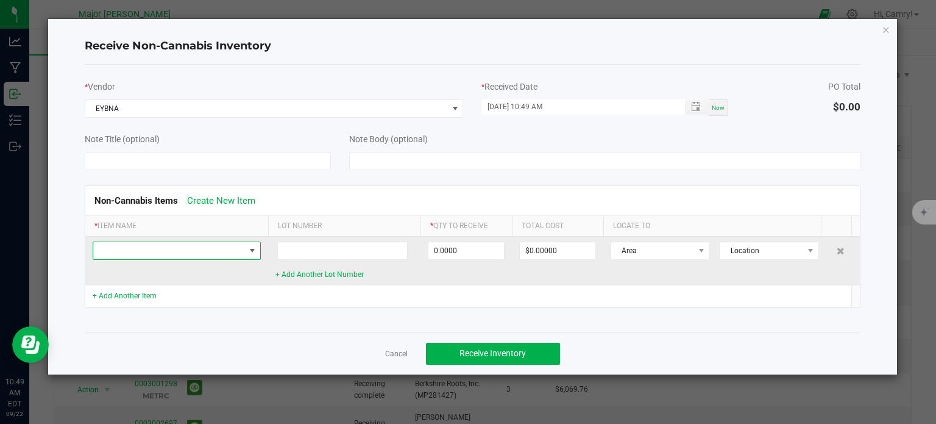
click at [212, 248] on span at bounding box center [169, 250] width 152 height 17
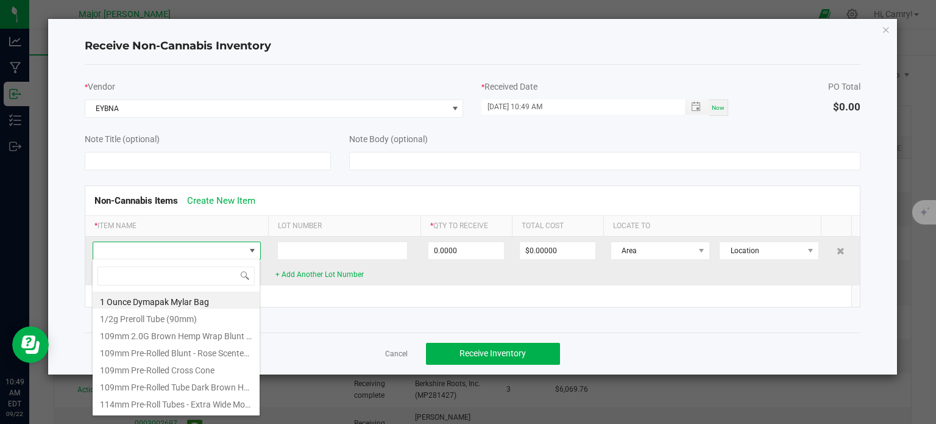
scroll to position [18, 168]
type input "tricks"
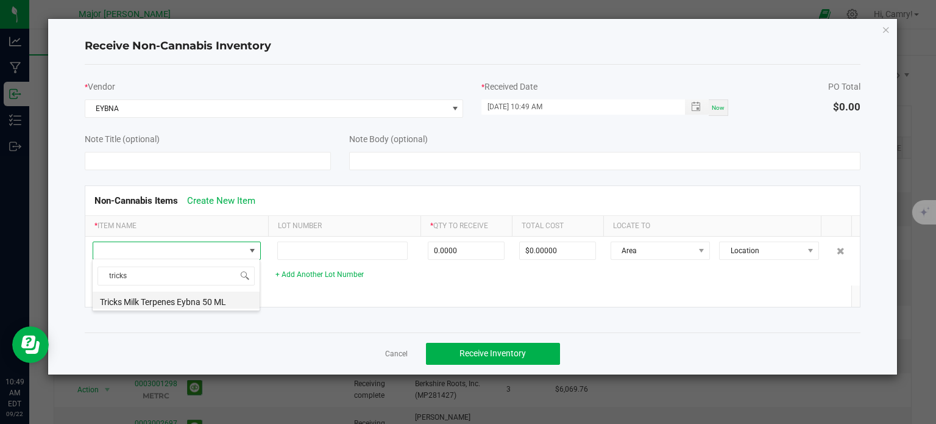
click at [193, 301] on li "Tricks Milk Terpenes Eybna 50 ML" at bounding box center [176, 299] width 167 height 17
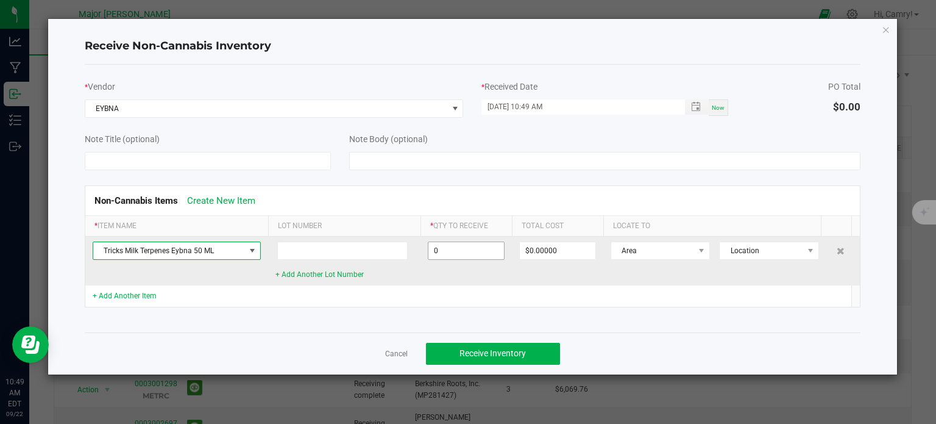
click at [483, 252] on input "0" at bounding box center [466, 250] width 76 height 17
type input "50.0000 ml"
click at [559, 283] on td "$0.00000" at bounding box center [557, 260] width 91 height 49
click at [536, 249] on input "0" at bounding box center [558, 250] width 76 height 17
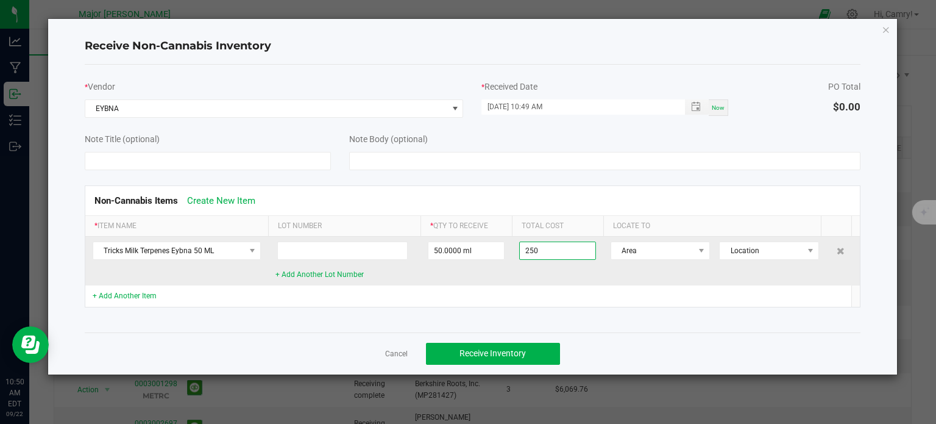
type input "$250.00000"
click at [534, 277] on td "$250.00000" at bounding box center [557, 260] width 91 height 49
click at [767, 251] on span "Location" at bounding box center [761, 250] width 83 height 17
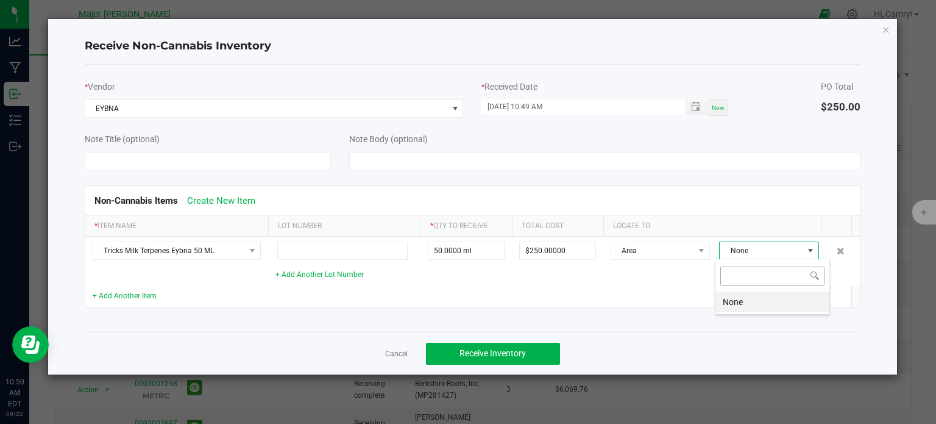
scroll to position [18, 95]
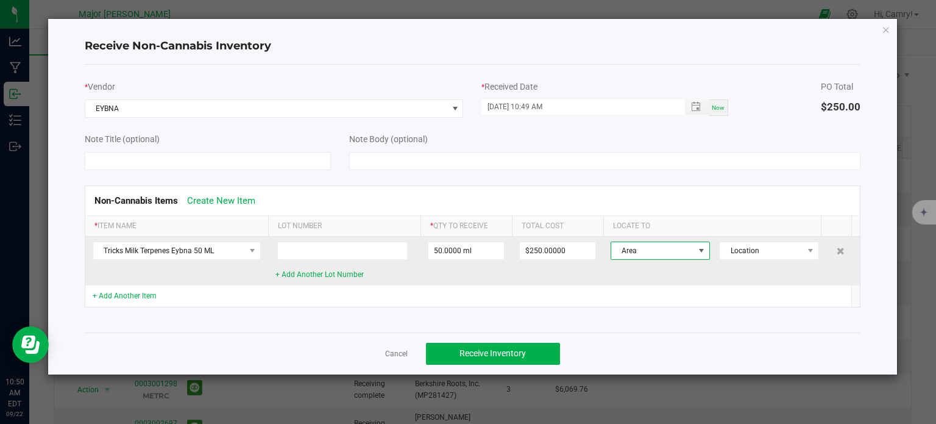
click at [687, 254] on span "Area" at bounding box center [652, 250] width 83 height 17
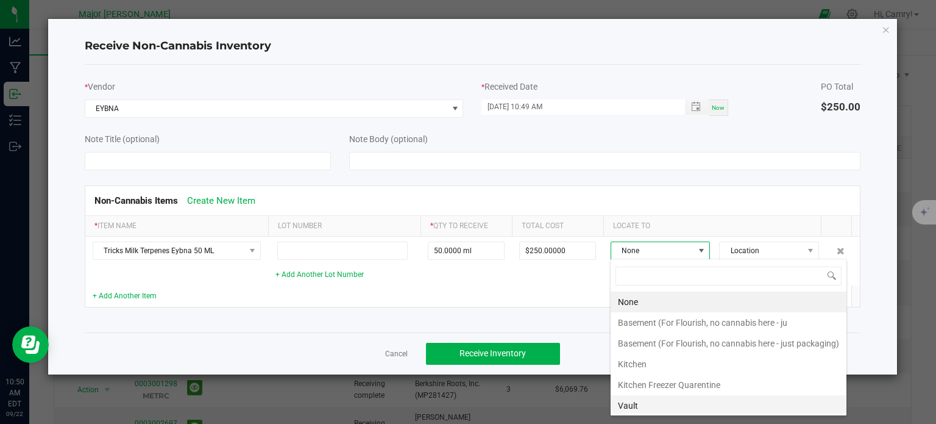
click at [655, 405] on li "Vault" at bounding box center [729, 405] width 236 height 21
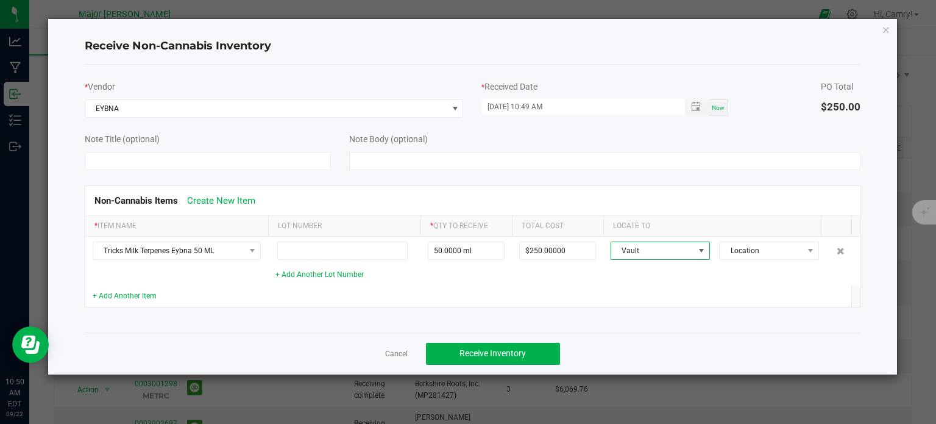
click at [636, 288] on td at bounding box center [712, 295] width 218 height 21
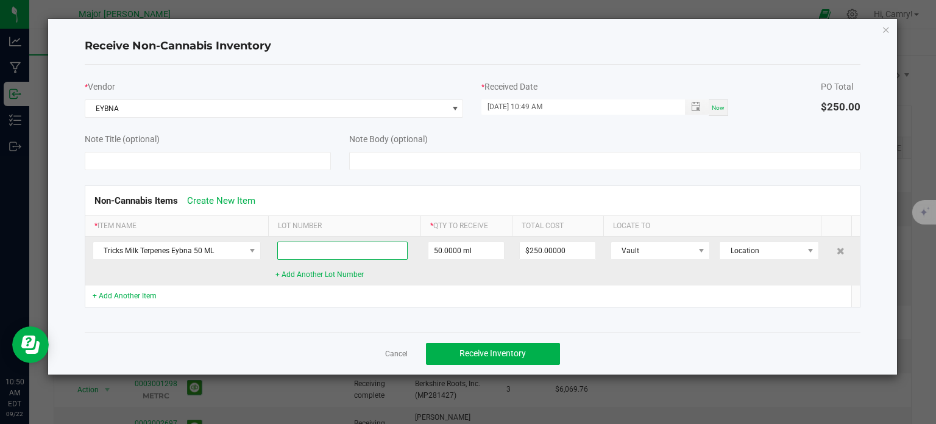
click at [305, 255] on input at bounding box center [342, 250] width 131 height 18
type input "B125-0350"
click at [312, 272] on link "+ Add Another Lot Number" at bounding box center [319, 274] width 88 height 9
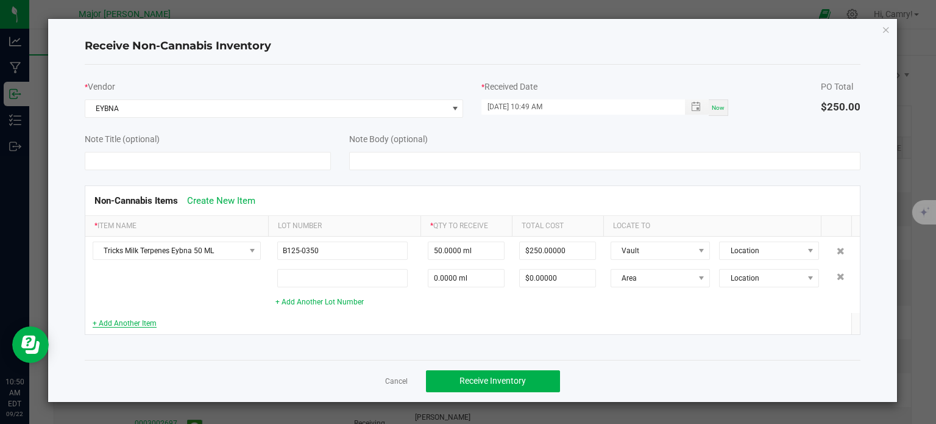
click at [148, 321] on link "+ Add Another Item" at bounding box center [125, 323] width 64 height 9
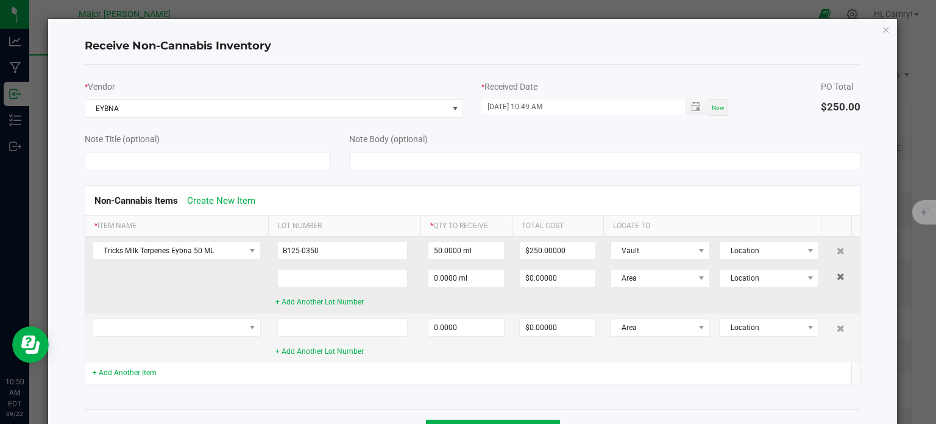
click at [837, 278] on icon at bounding box center [841, 275] width 8 height 7
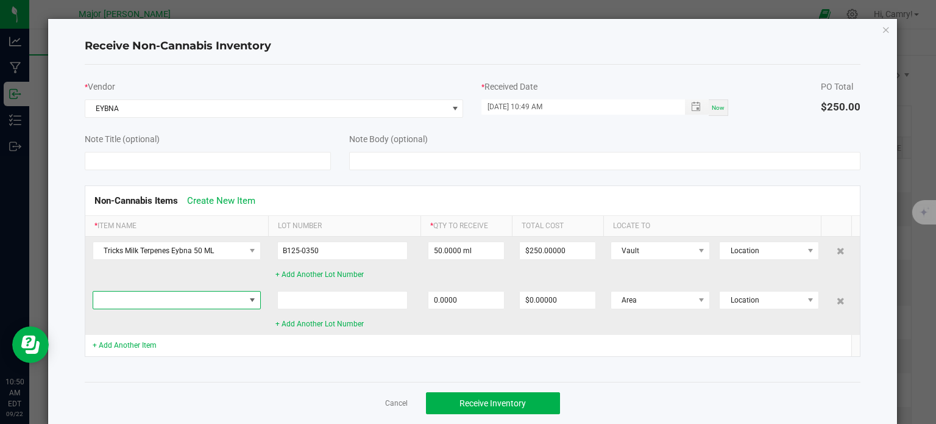
click at [216, 303] on span at bounding box center [169, 299] width 152 height 17
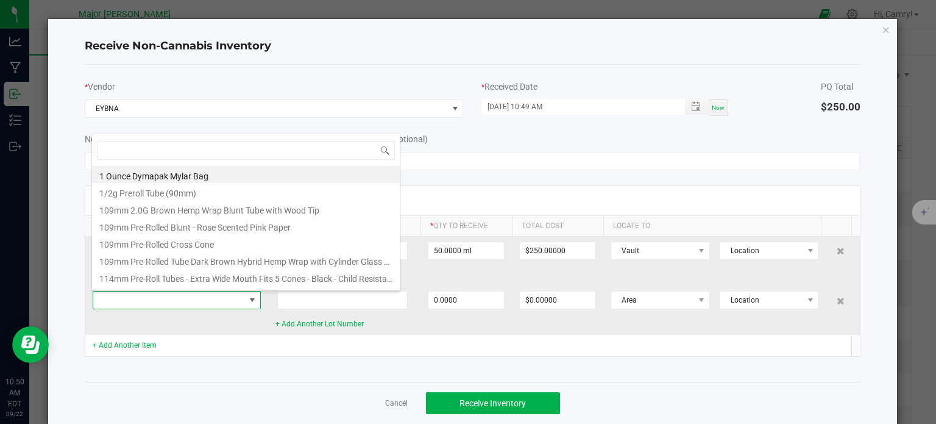
scroll to position [18, 168]
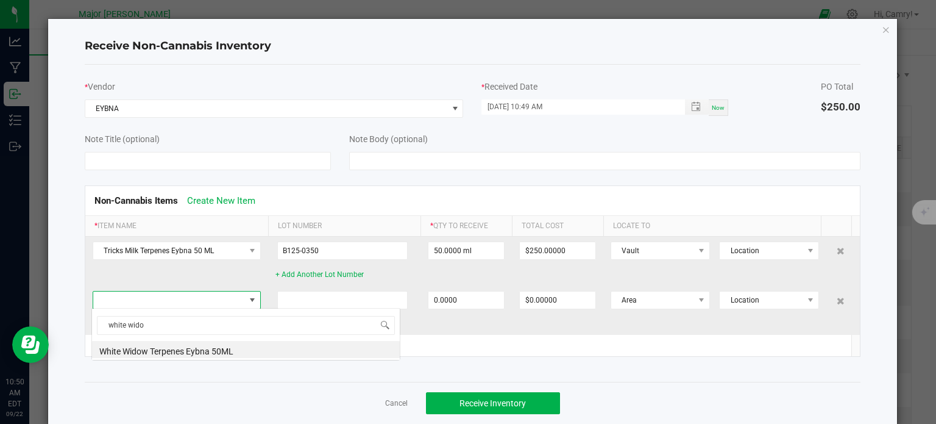
type input "white widow"
click at [213, 353] on li "White Widow Terpenes Eybna 50ML" at bounding box center [246, 349] width 308 height 17
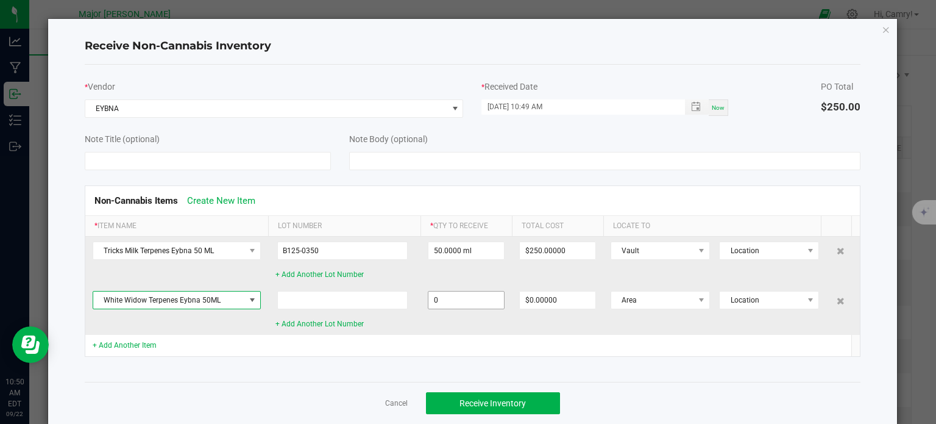
click at [464, 300] on input "0" at bounding box center [466, 299] width 76 height 17
type input "50.0000 ml"
click at [487, 317] on td "50.0000 ml" at bounding box center [465, 310] width 91 height 49
click at [568, 299] on input "0" at bounding box center [558, 299] width 76 height 17
type input "$250.00000"
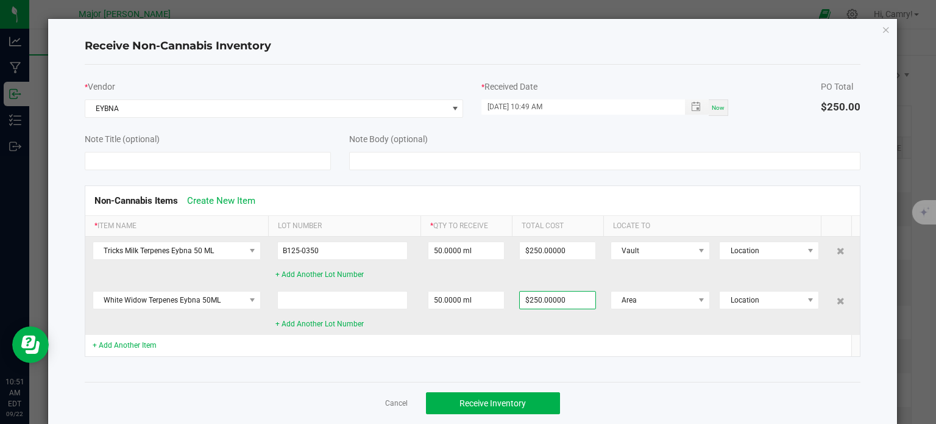
click at [603, 322] on td "Area Location" at bounding box center [716, 310] width 227 height 49
click at [639, 299] on span "Area" at bounding box center [652, 299] width 83 height 17
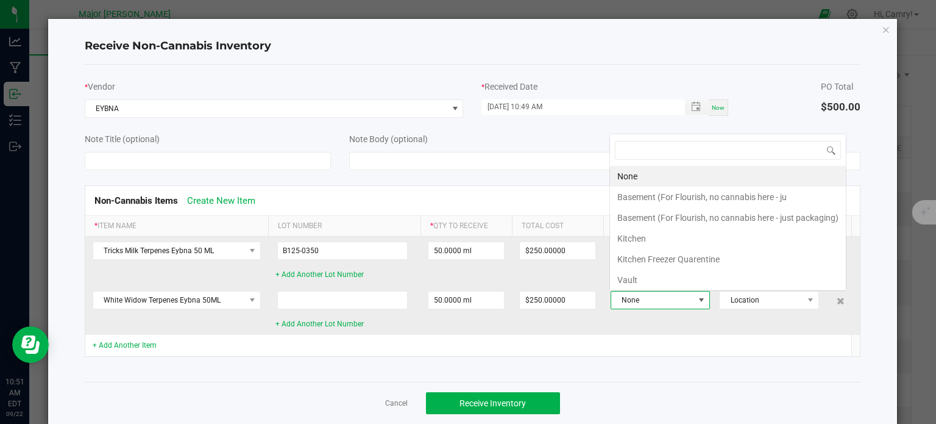
scroll to position [18, 91]
click at [644, 282] on li "Vault" at bounding box center [728, 279] width 236 height 21
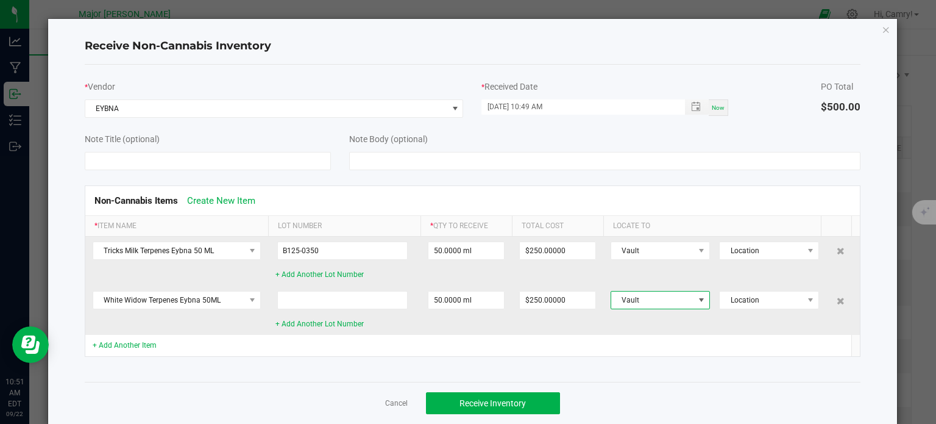
click at [675, 324] on td "Vault Location" at bounding box center [716, 310] width 227 height 49
click at [295, 299] on input at bounding box center [342, 300] width 131 height 18
type input "B125-0352"
click at [145, 344] on link "+ Add Another Item" at bounding box center [125, 345] width 64 height 9
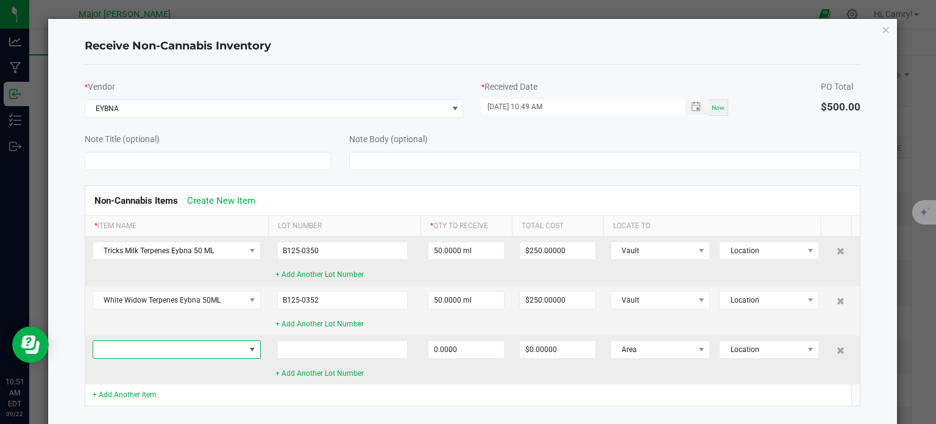
click at [147, 343] on span at bounding box center [169, 349] width 152 height 17
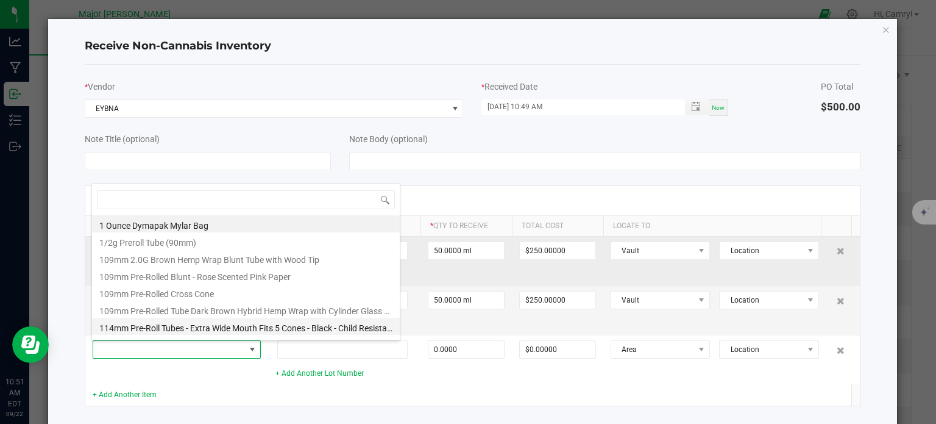
scroll to position [18, 168]
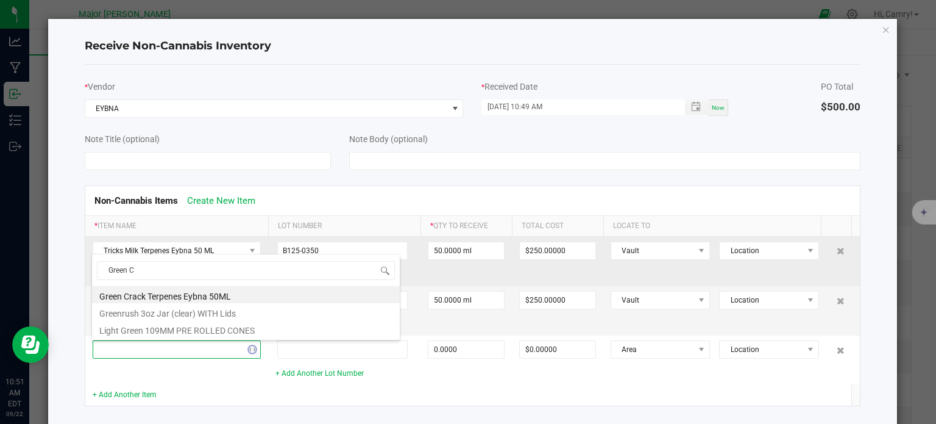
type input "[PERSON_NAME]"
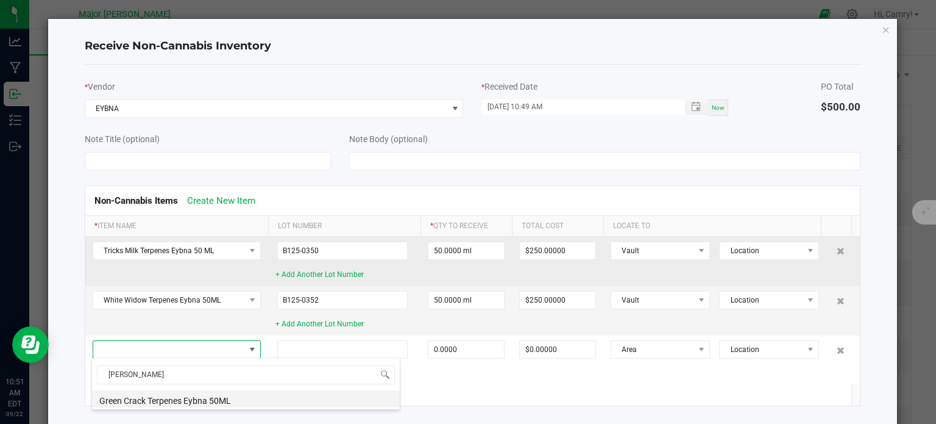
click at [178, 402] on li "Green Crack Terpenes Eybna 50ML" at bounding box center [246, 398] width 308 height 17
type input "0.0000 ml"
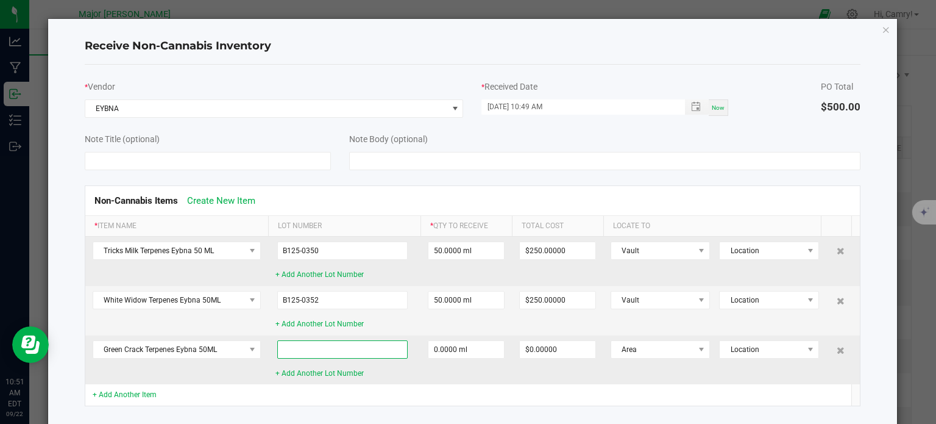
click at [308, 346] on input at bounding box center [342, 349] width 131 height 18
type input "B125-0351"
click at [473, 352] on input "0" at bounding box center [466, 349] width 76 height 17
type input "50.0000 ml"
click at [469, 372] on td "50.0000 ml" at bounding box center [465, 359] width 91 height 49
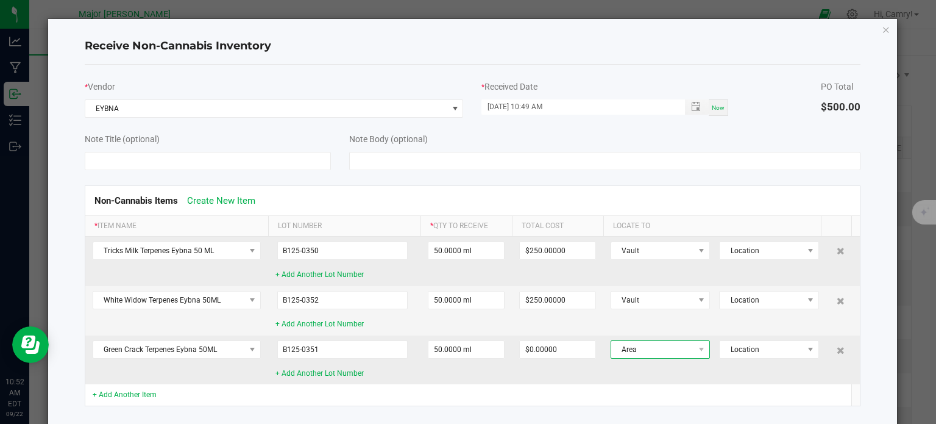
click at [669, 350] on span "Area" at bounding box center [652, 349] width 83 height 17
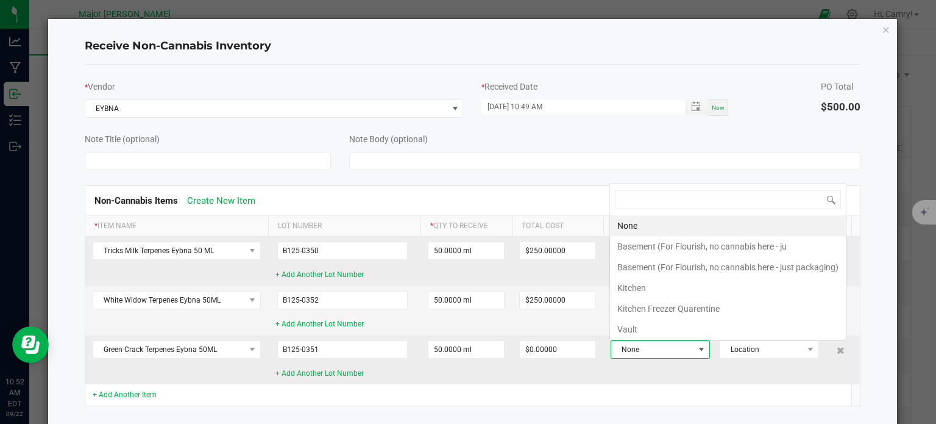
scroll to position [18, 91]
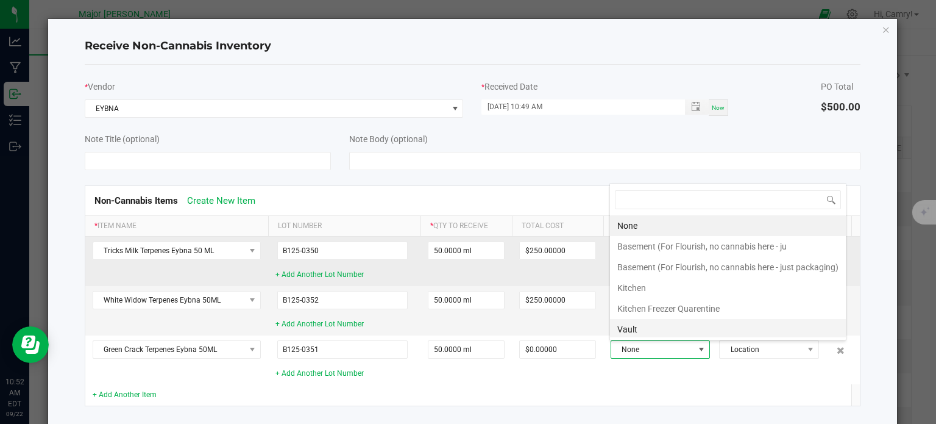
click at [658, 326] on li "Vault" at bounding box center [728, 329] width 236 height 21
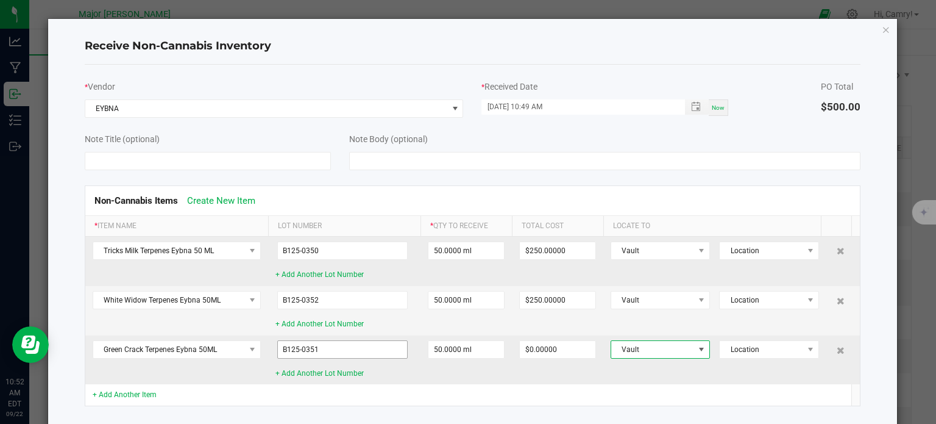
scroll to position [67, 0]
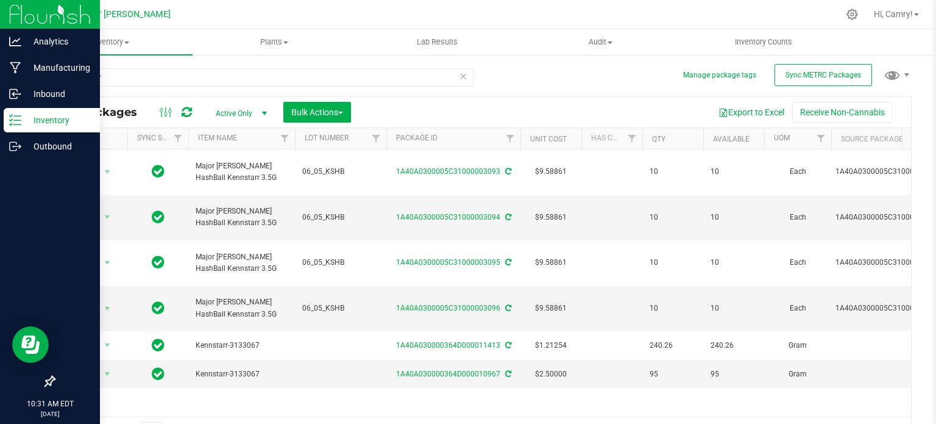
click at [21, 116] on p "Inventory" at bounding box center [57, 120] width 73 height 15
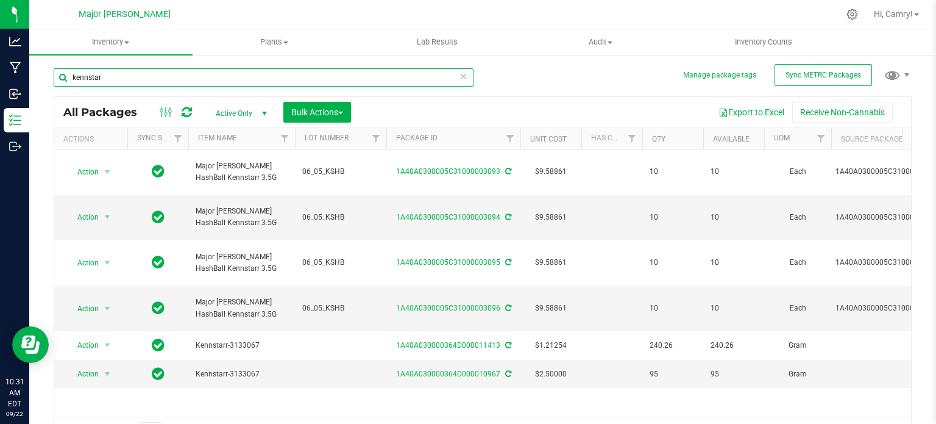
drag, startPoint x: 138, startPoint y: 77, endPoint x: 73, endPoint y: 89, distance: 66.3
click at [73, 89] on div "kennstar" at bounding box center [264, 82] width 420 height 28
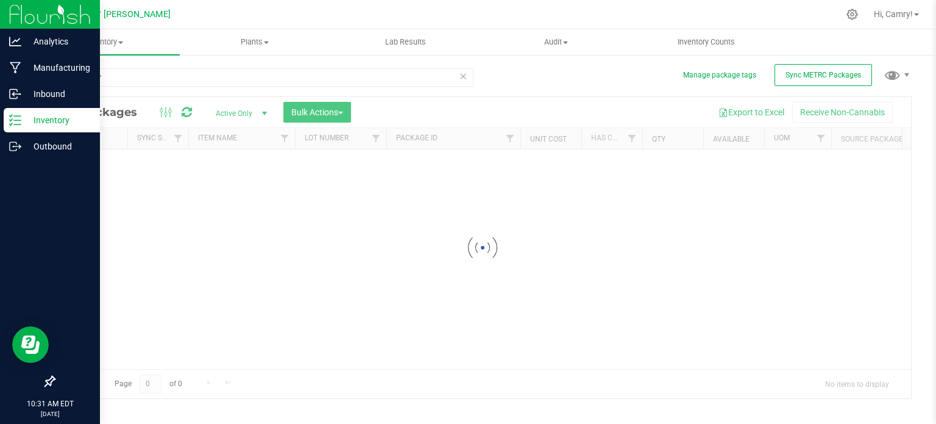
click at [27, 123] on p "Inventory" at bounding box center [57, 120] width 73 height 15
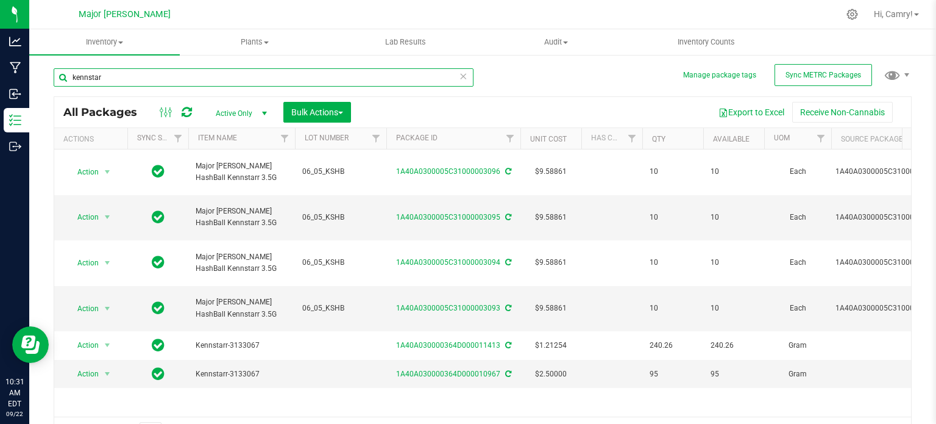
click at [115, 77] on input "kennstar" at bounding box center [264, 77] width 420 height 18
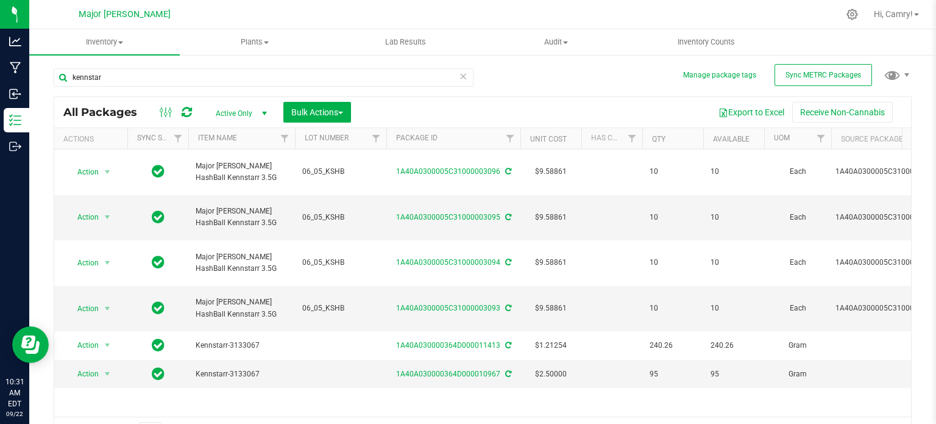
click at [462, 77] on icon at bounding box center [463, 75] width 9 height 15
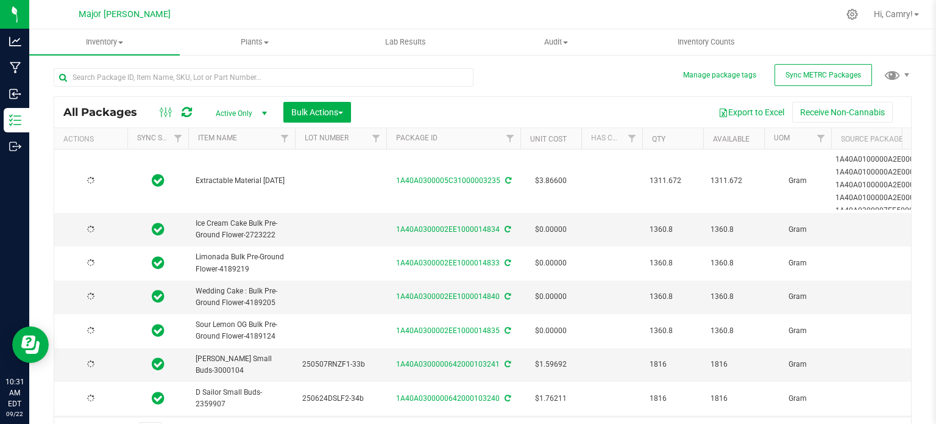
click at [292, 58] on div at bounding box center [268, 76] width 429 height 39
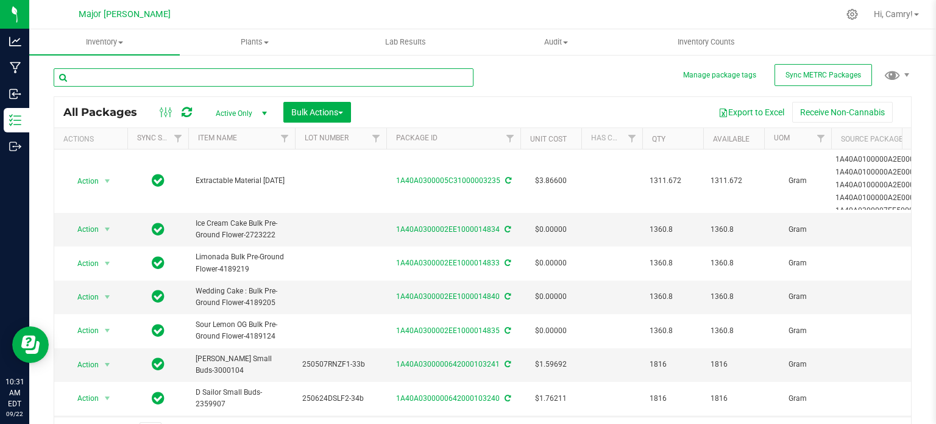
click at [288, 72] on input "text" at bounding box center [264, 77] width 420 height 18
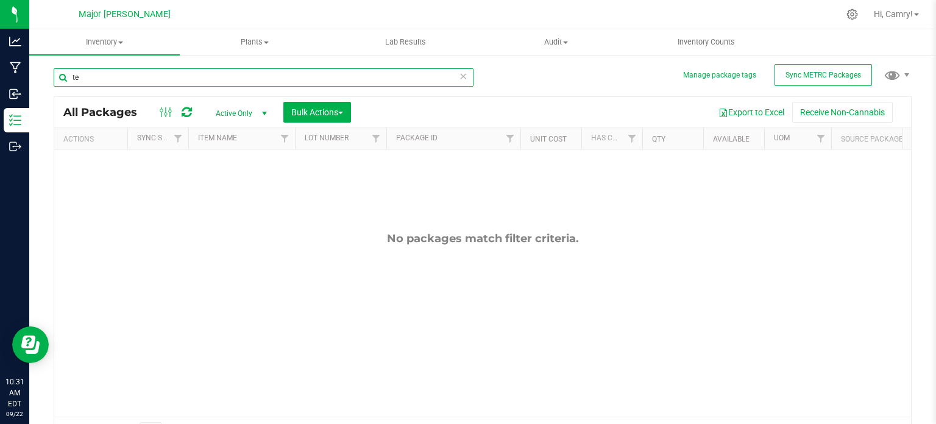
type input "t"
type input "5"
type input "e"
type input "t"
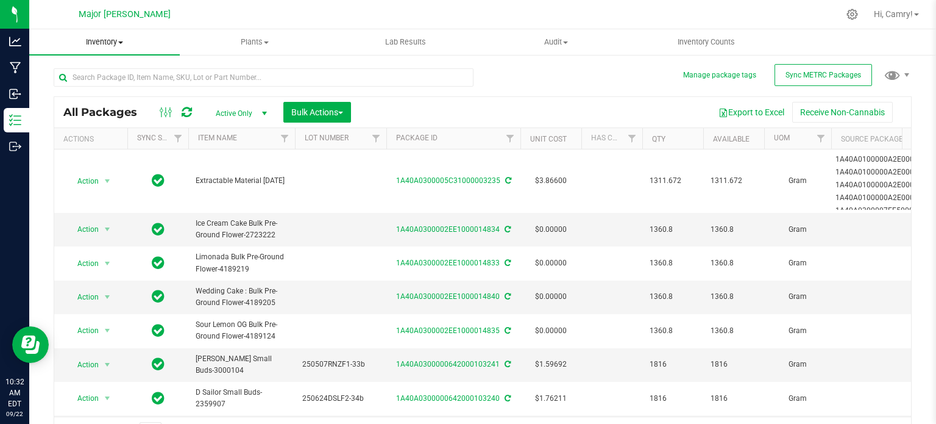
click at [110, 41] on span "Inventory" at bounding box center [104, 42] width 151 height 11
click at [110, 92] on li "All inventory" at bounding box center [104, 88] width 151 height 15
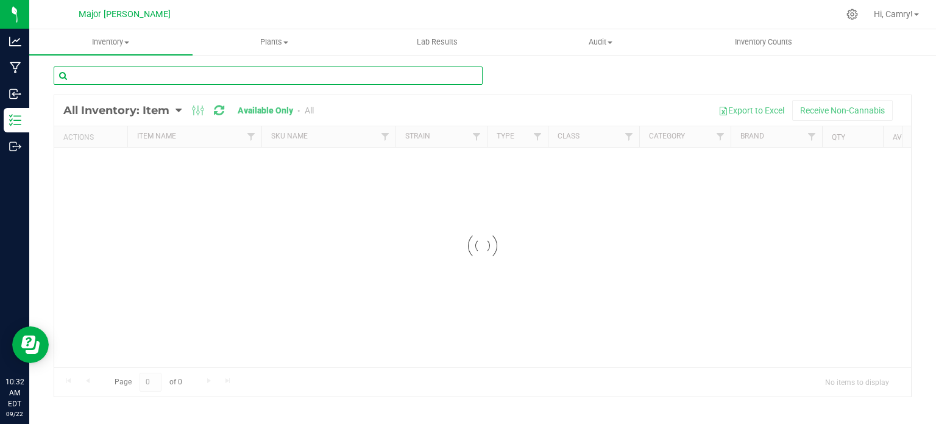
click at [181, 75] on input "text" at bounding box center [268, 75] width 429 height 18
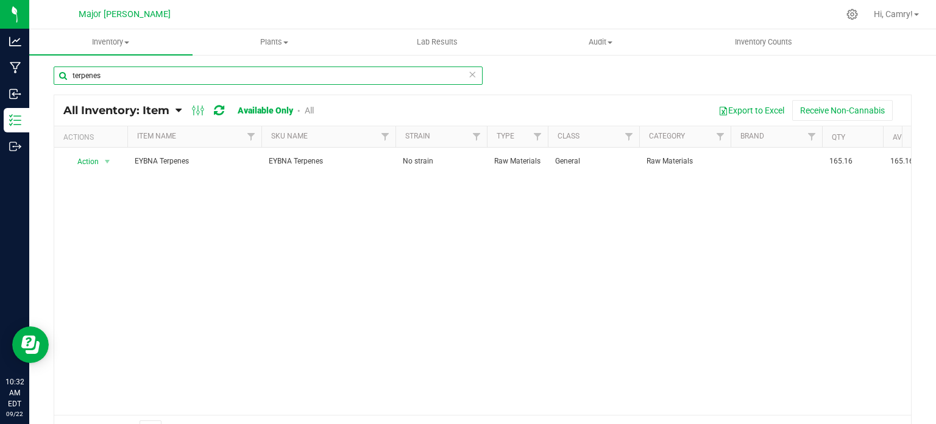
type input "terpenes"
